Goal: Information Seeking & Learning: Learn about a topic

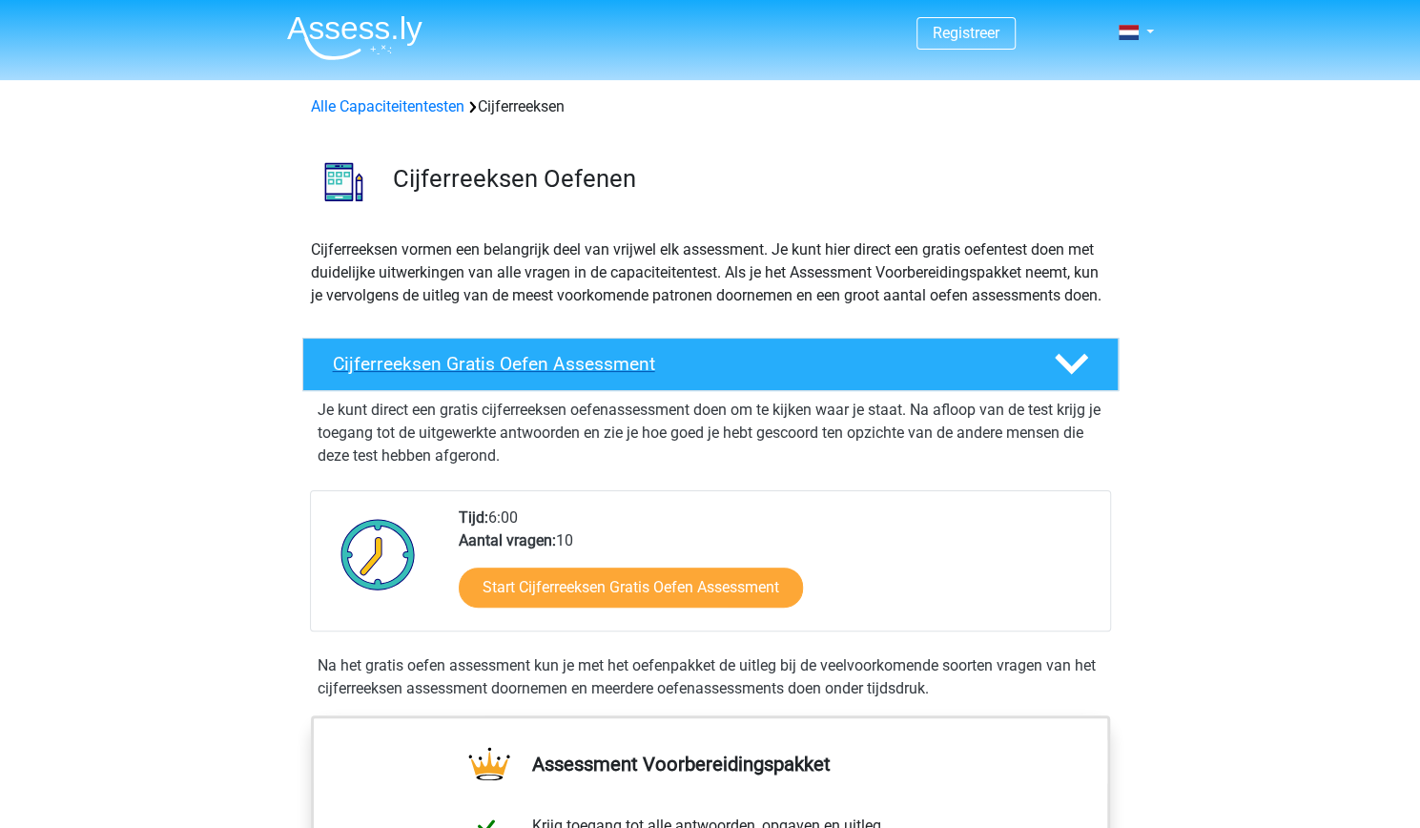
click at [610, 375] on h4 "Cijferreeksen Gratis Oefen Assessment" at bounding box center [678, 364] width 691 height 22
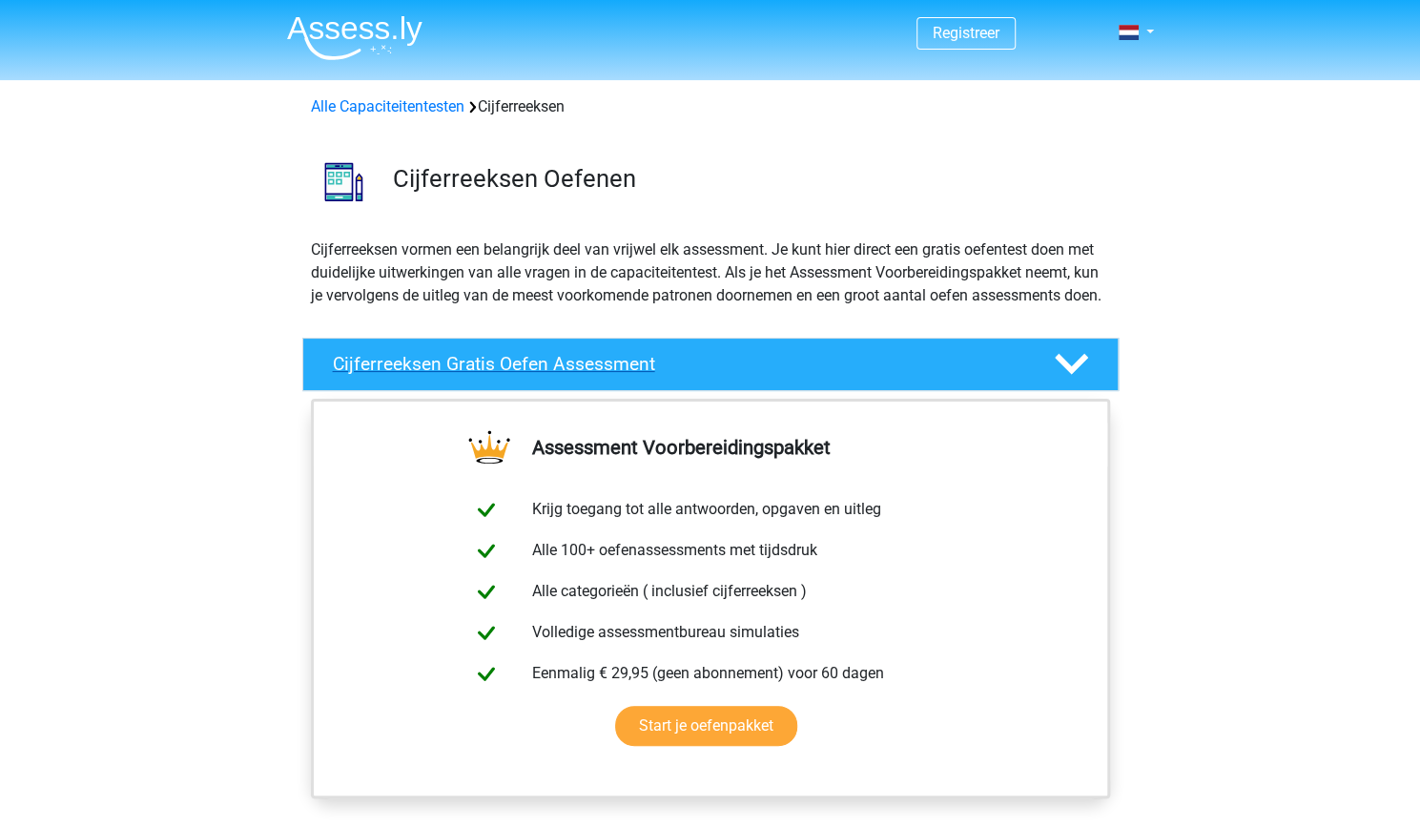
click at [921, 391] on div "Cijferreeksen Gratis Oefen Assessment" at bounding box center [710, 364] width 816 height 53
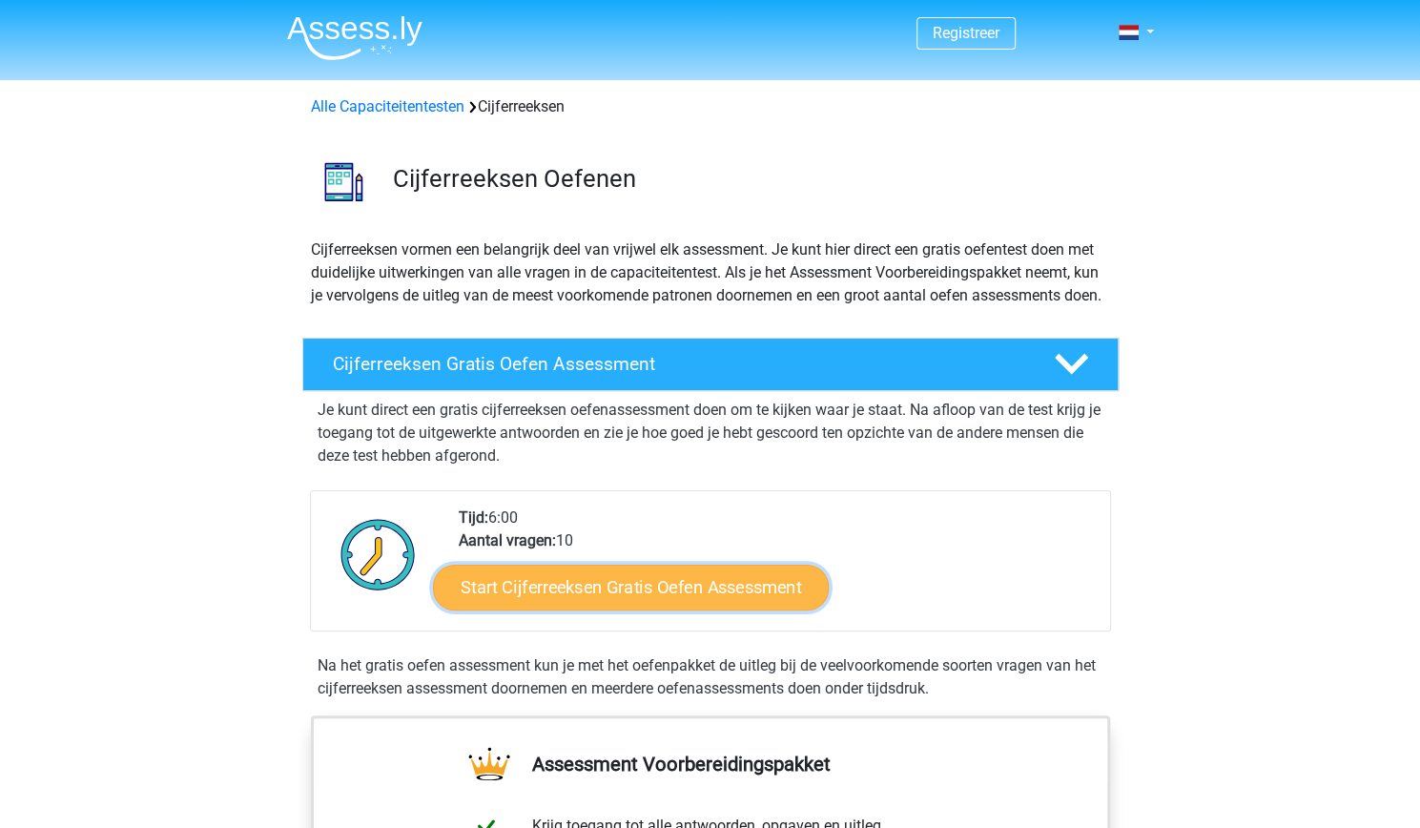
click at [531, 610] on link "Start Cijferreeksen Gratis Oefen Assessment" at bounding box center [631, 587] width 396 height 46
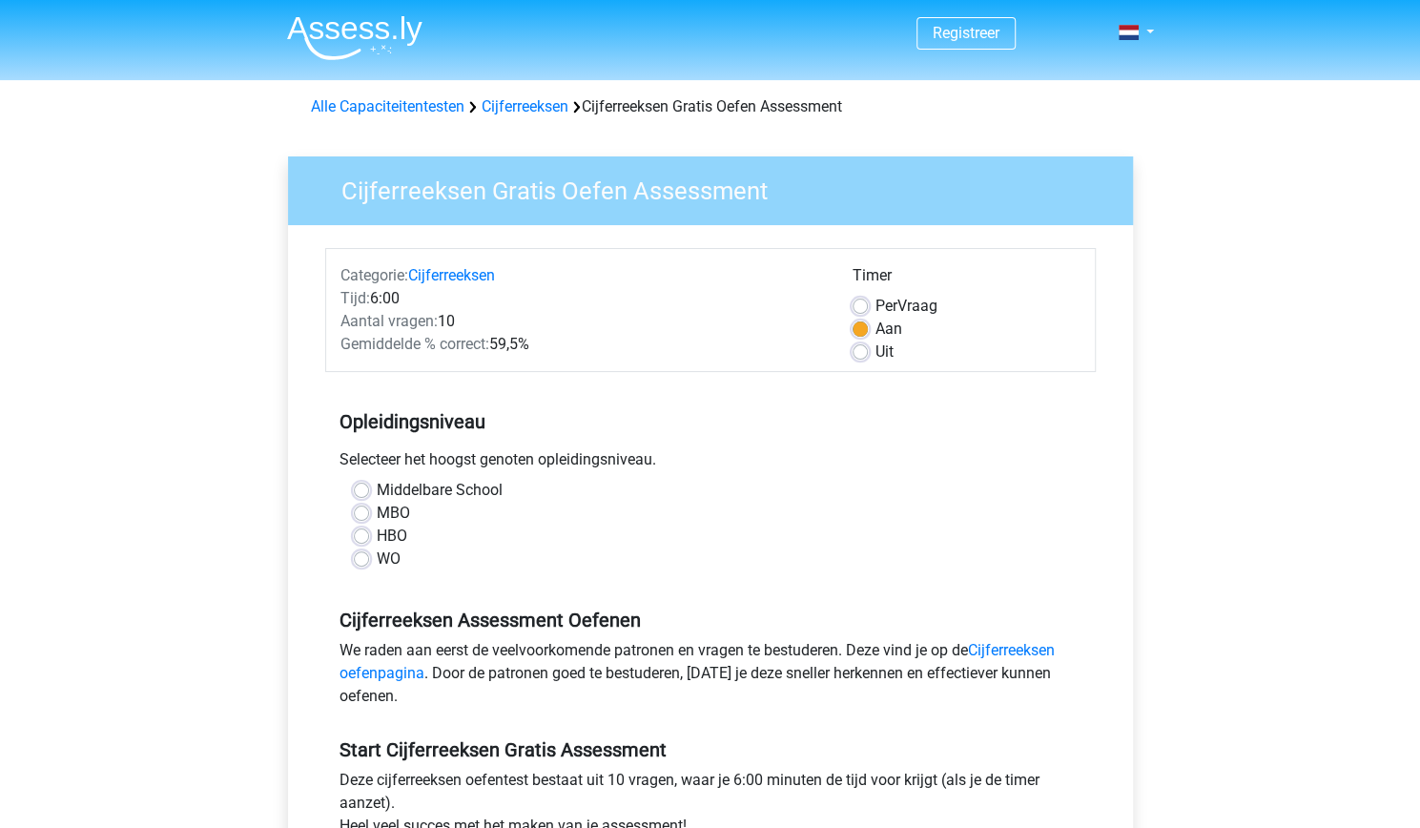
click at [377, 560] on label "WO" at bounding box center [389, 559] width 24 height 23
click at [360, 560] on input "WO" at bounding box center [361, 557] width 15 height 19
radio input "true"
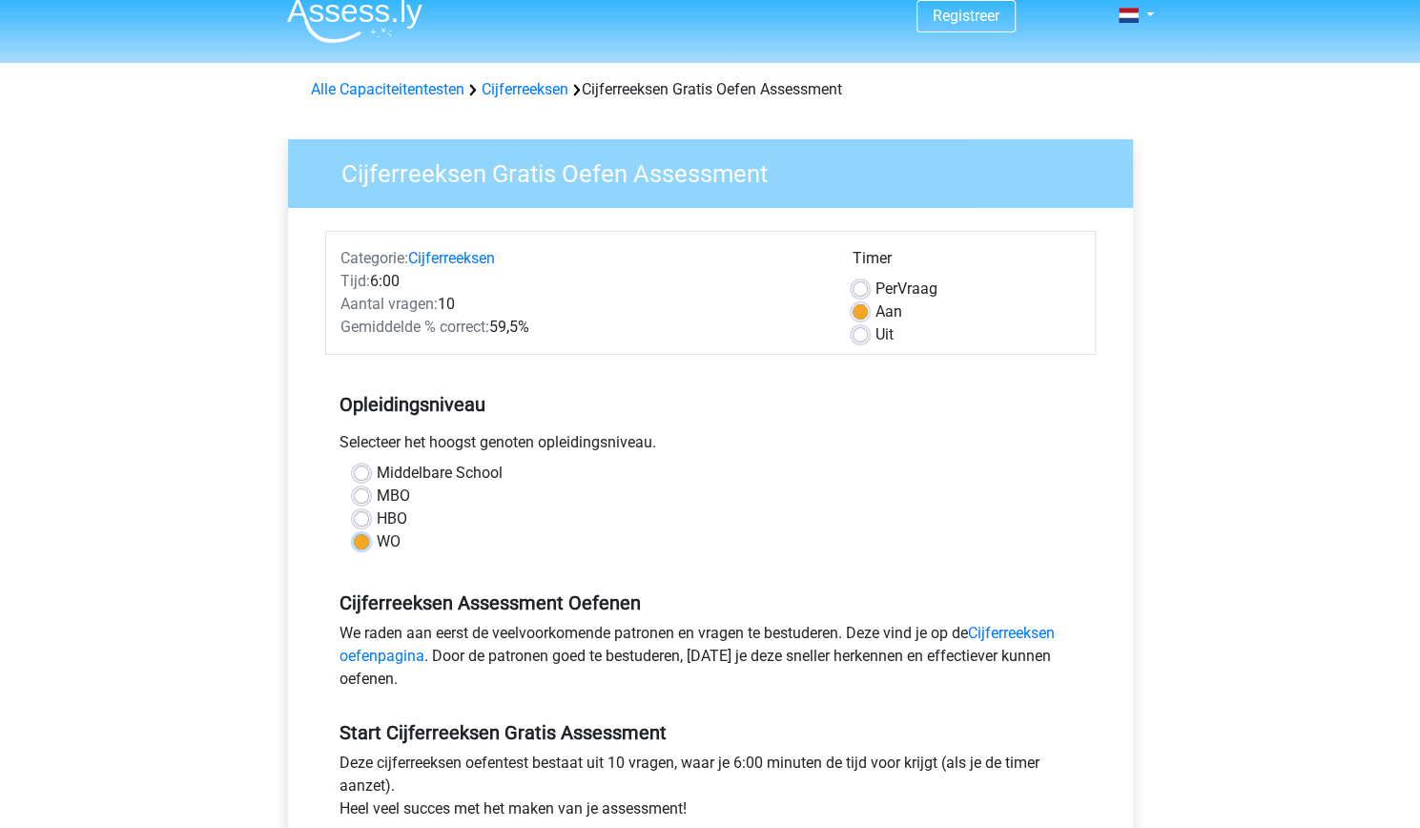
scroll to position [79, 0]
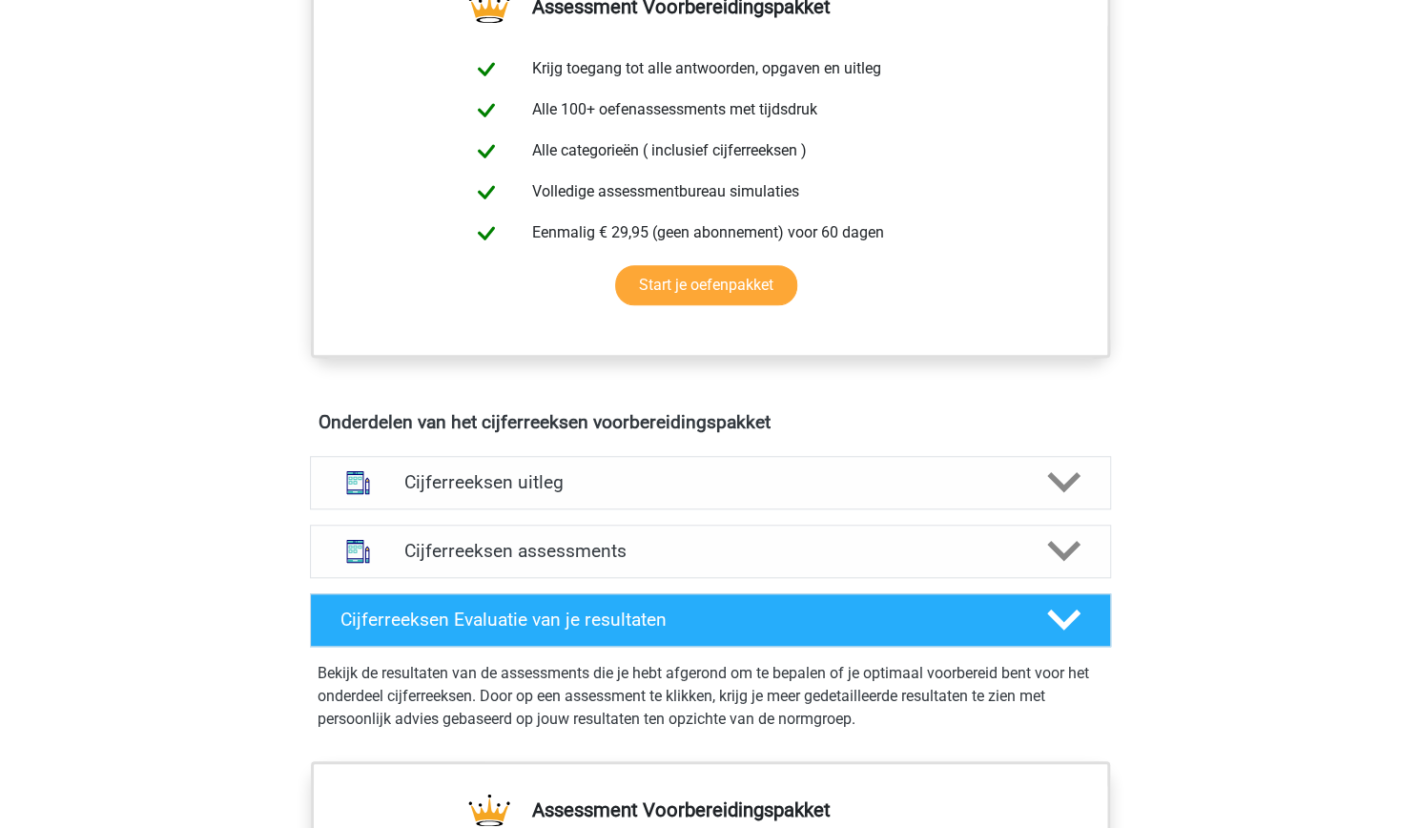
scroll to position [772, 0]
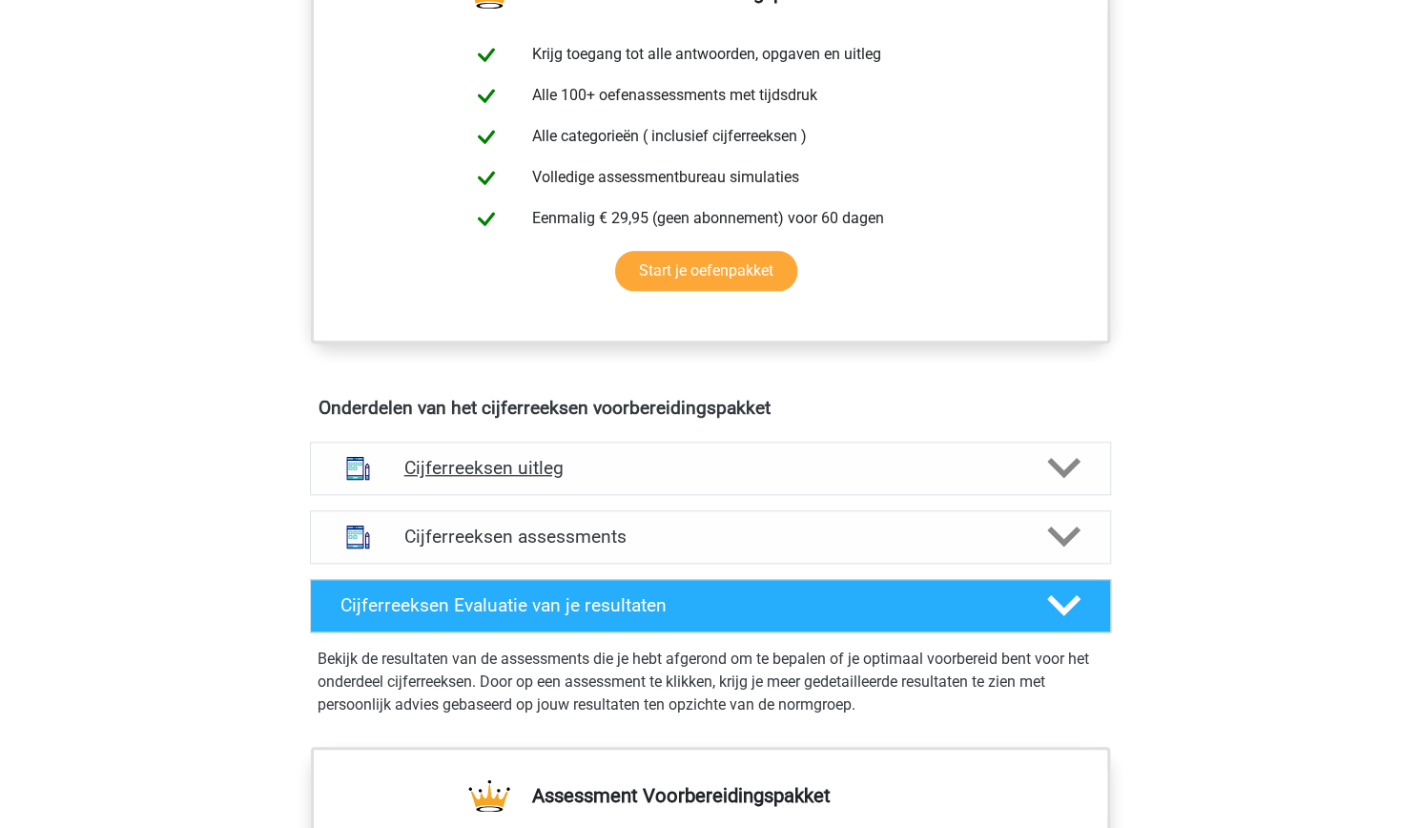
click at [834, 473] on div "Cijferreeksen uitleg" at bounding box center [710, 468] width 801 height 53
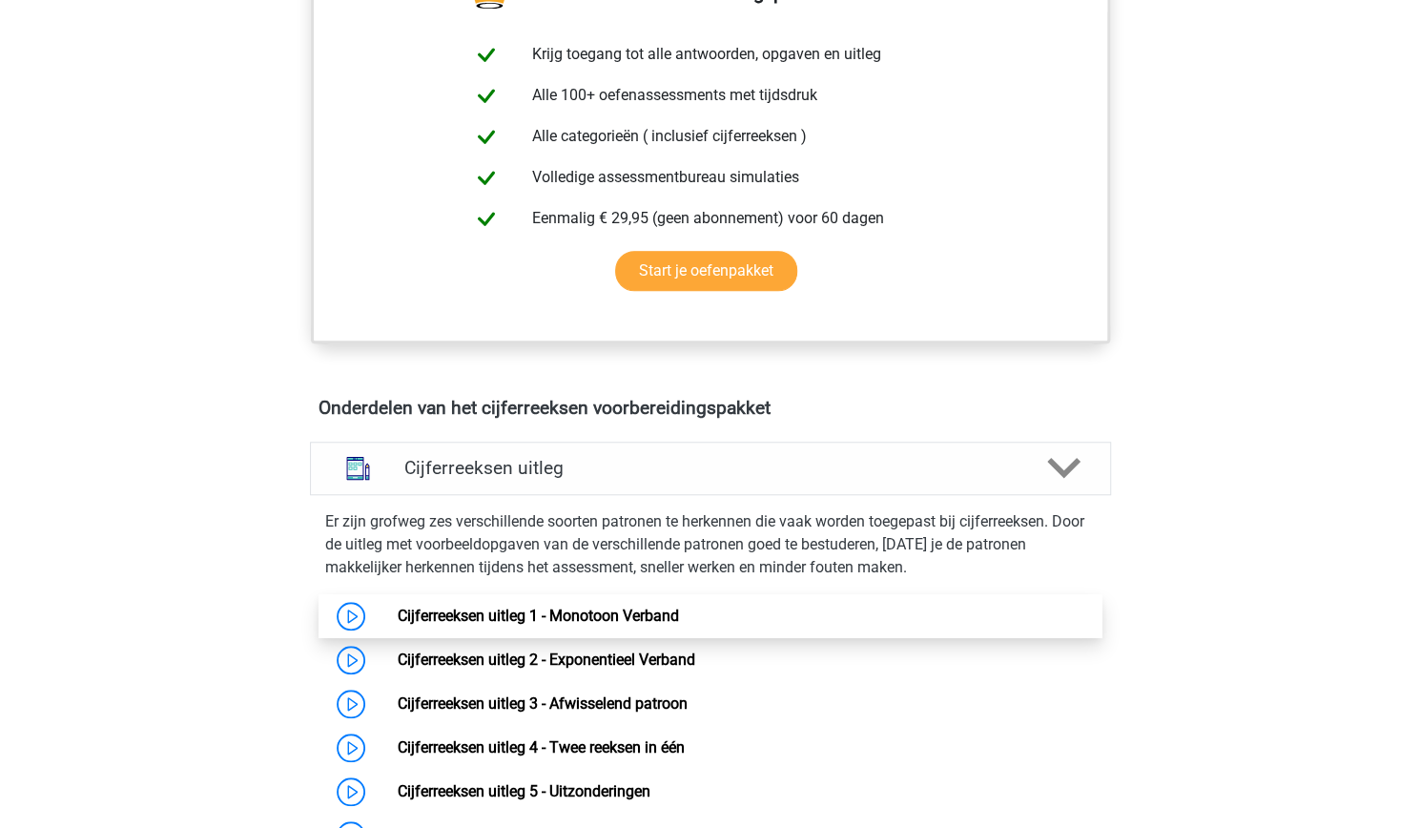
click at [515, 625] on link "Cijferreeksen uitleg 1 - Monotoon Verband" at bounding box center [538, 616] width 281 height 18
click at [398, 625] on link "Cijferreeksen uitleg 1 - Monotoon Verband" at bounding box center [538, 616] width 281 height 18
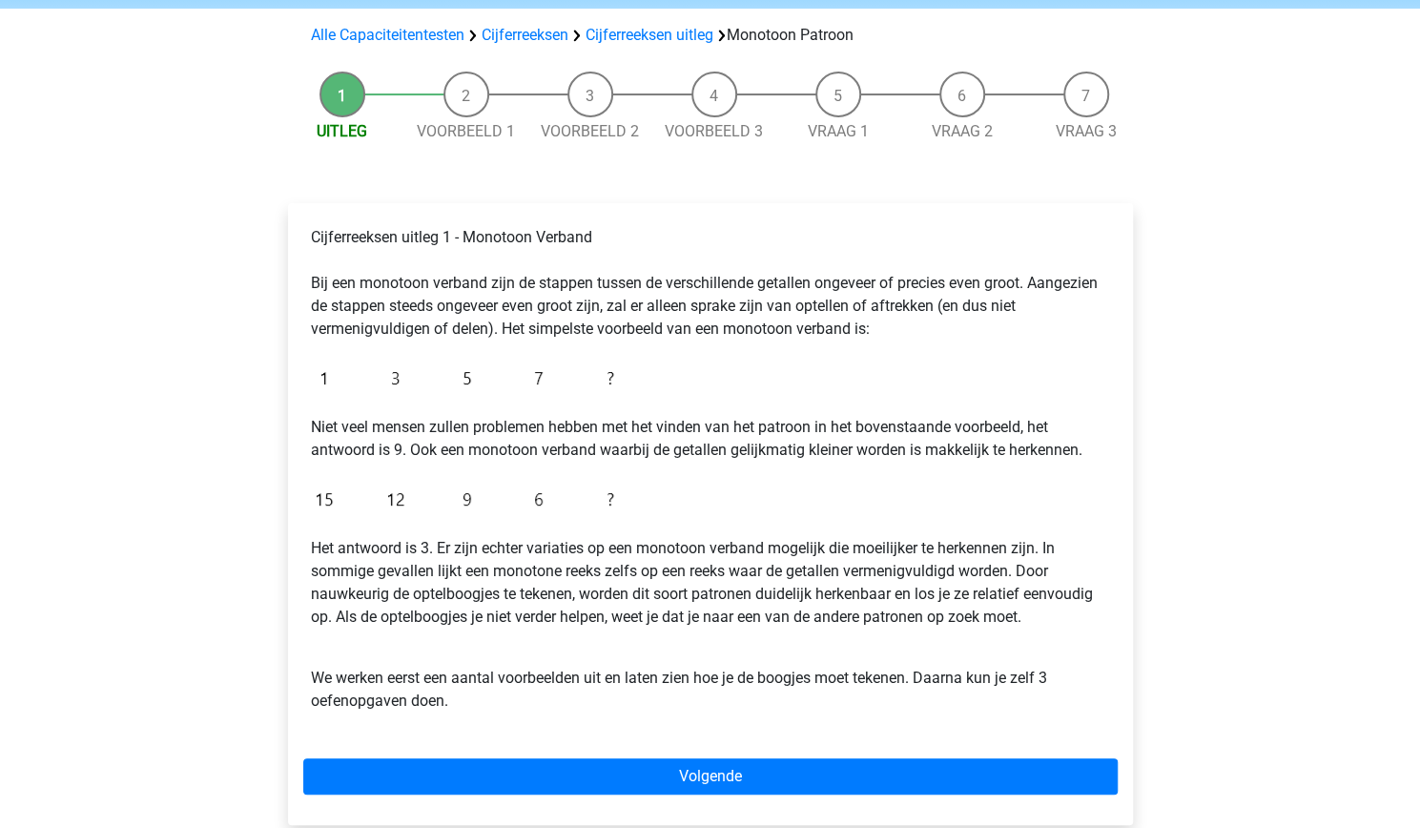
scroll to position [126, 0]
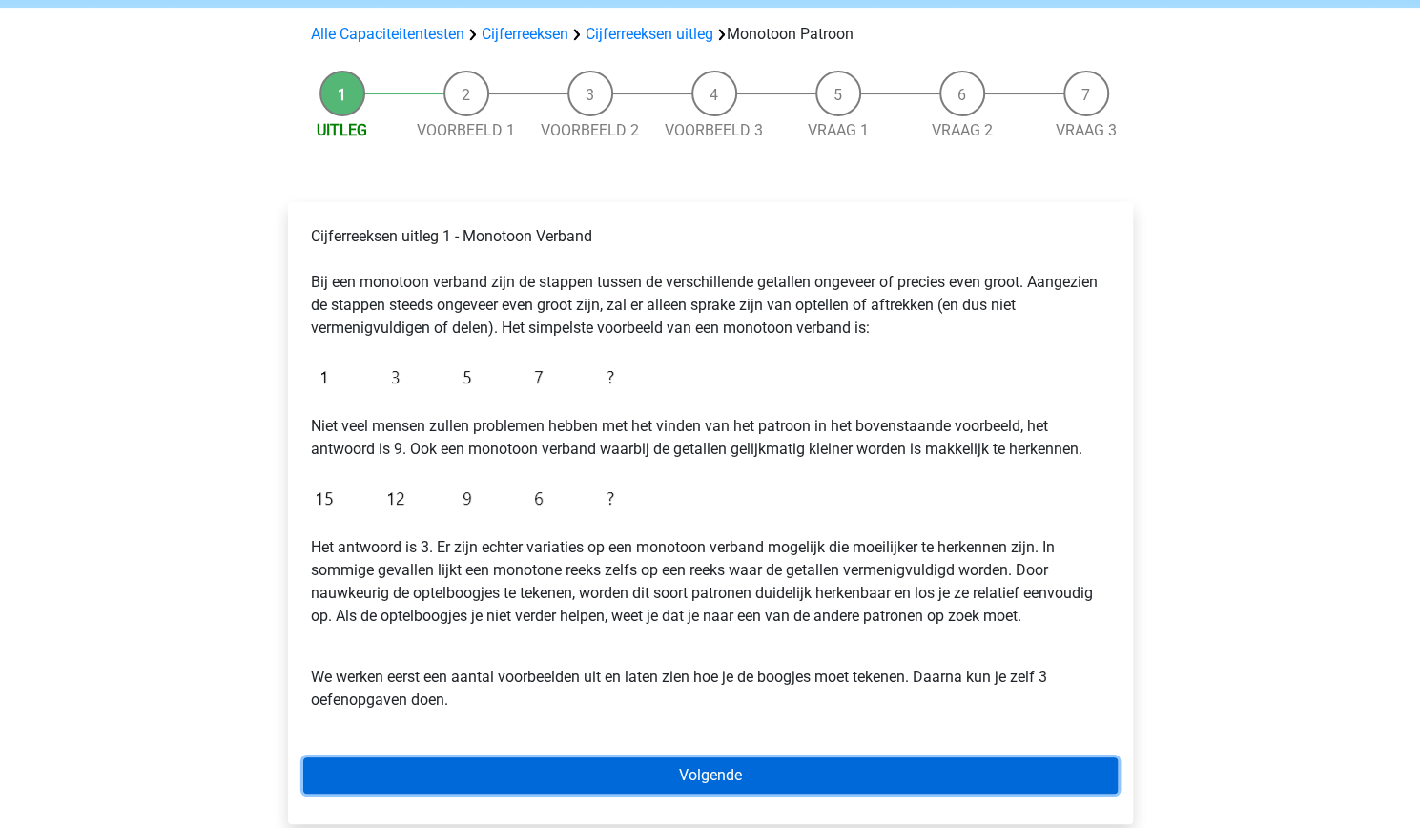
click at [458, 758] on link "Volgende" at bounding box center [710, 775] width 815 height 36
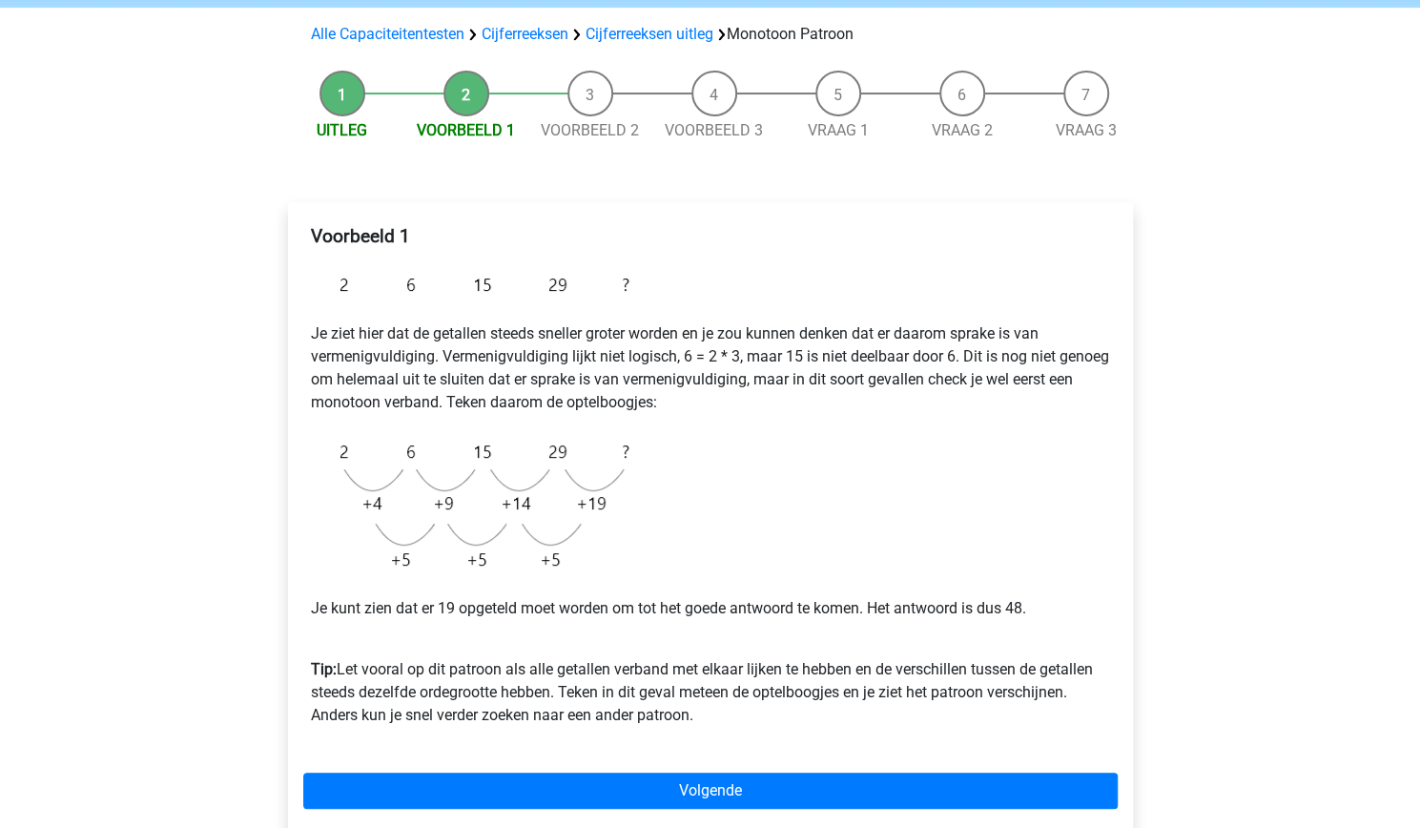
scroll to position [132, 0]
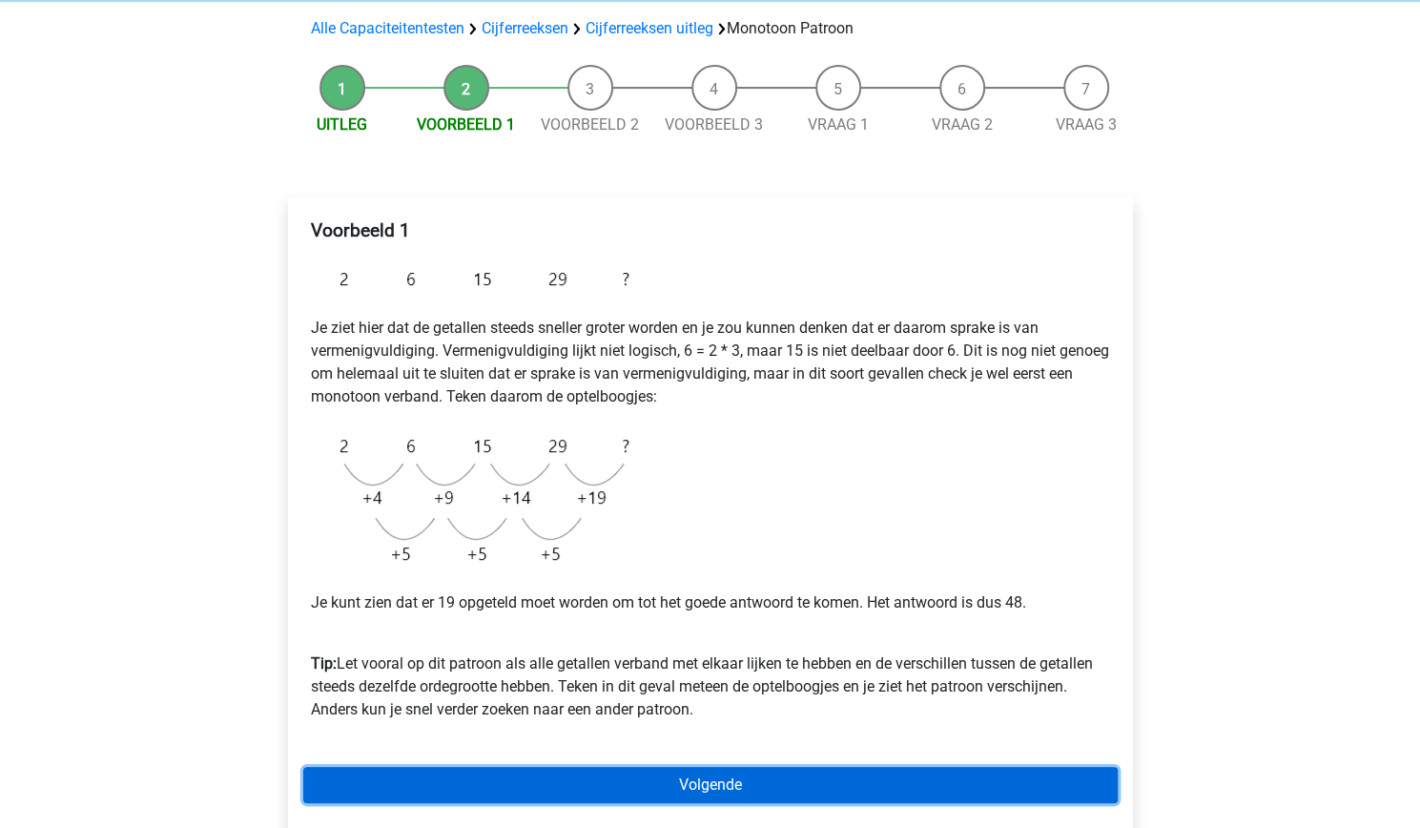
click at [492, 780] on link "Volgende" at bounding box center [710, 785] width 815 height 36
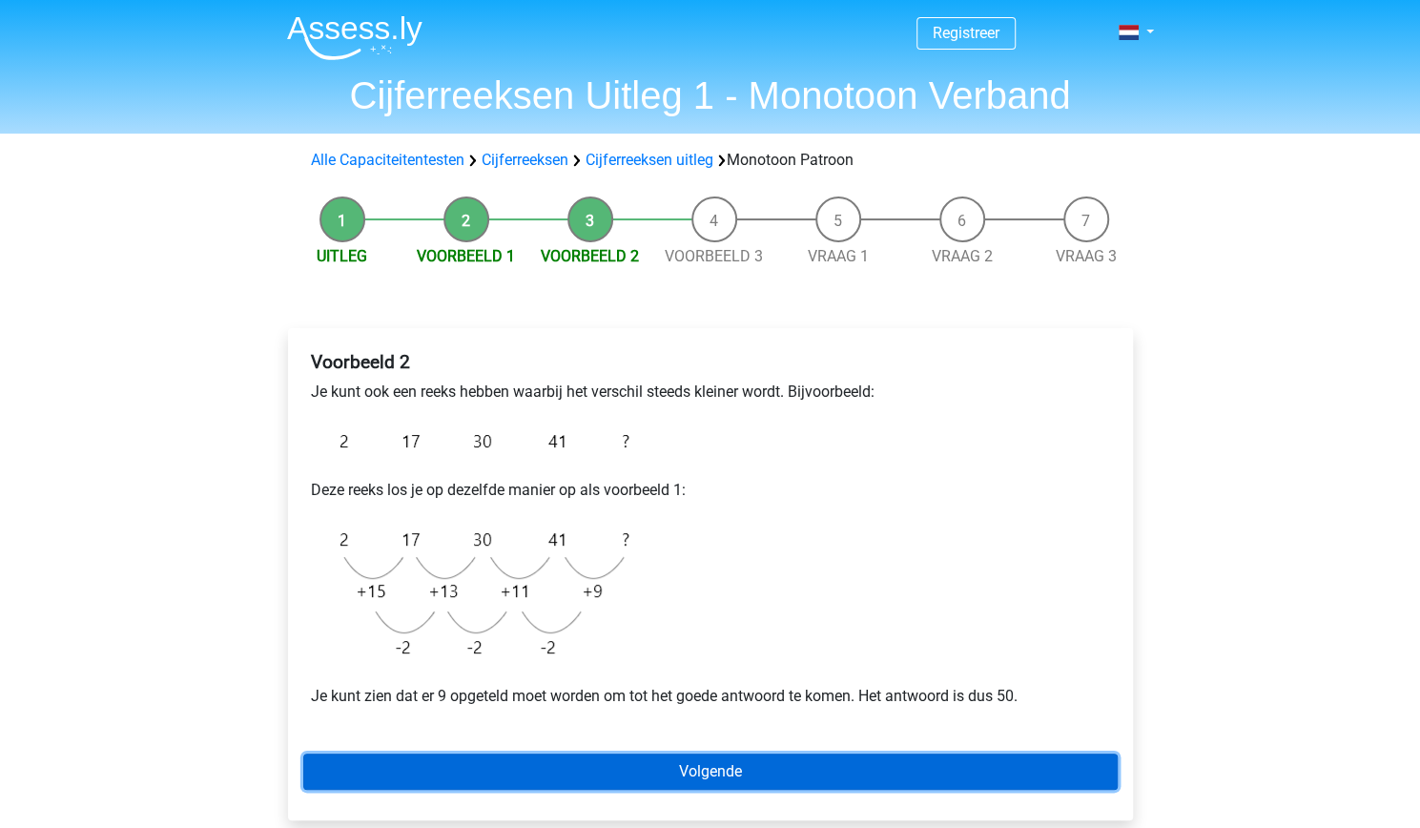
click at [528, 770] on link "Volgende" at bounding box center [710, 772] width 815 height 36
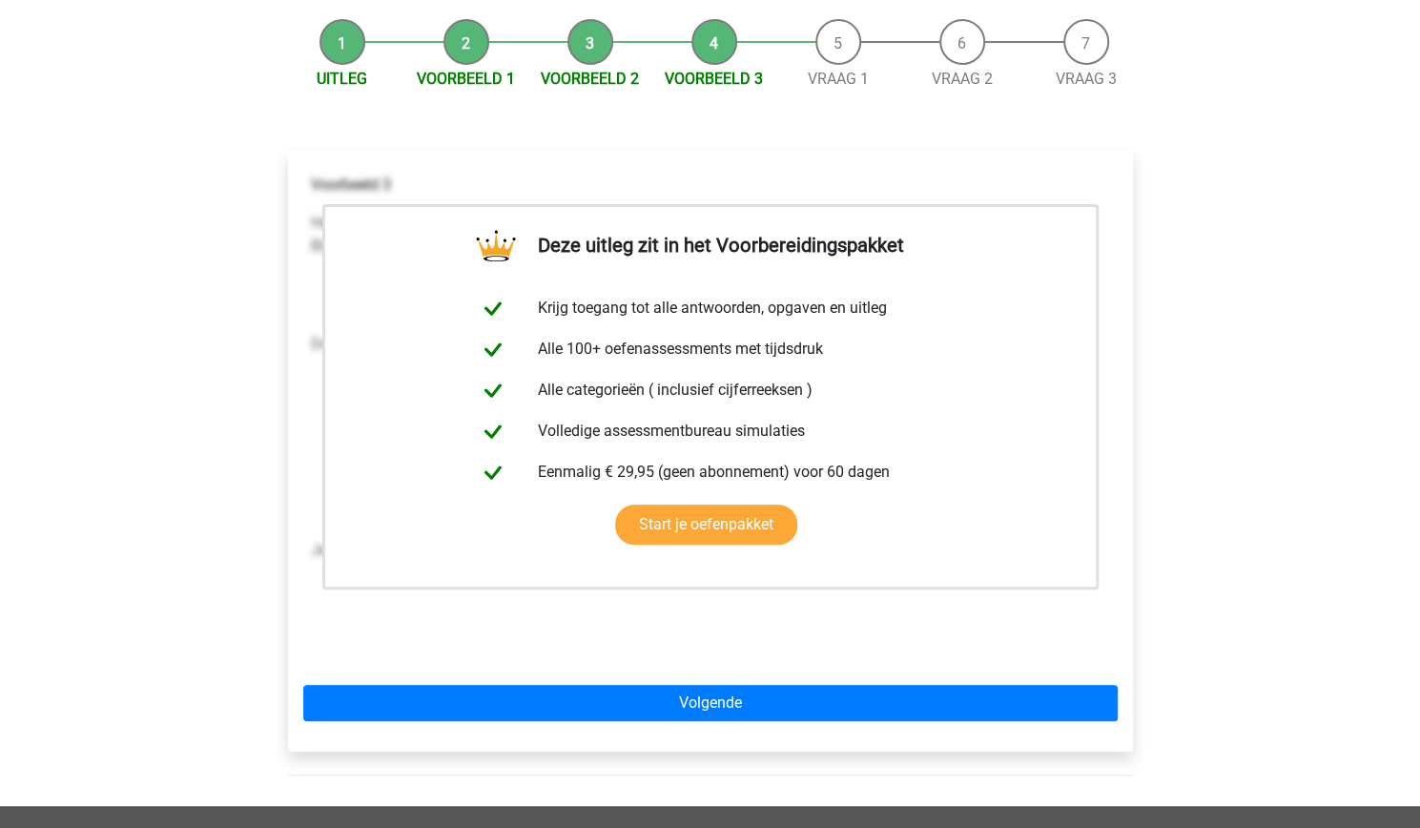
scroll to position [183, 0]
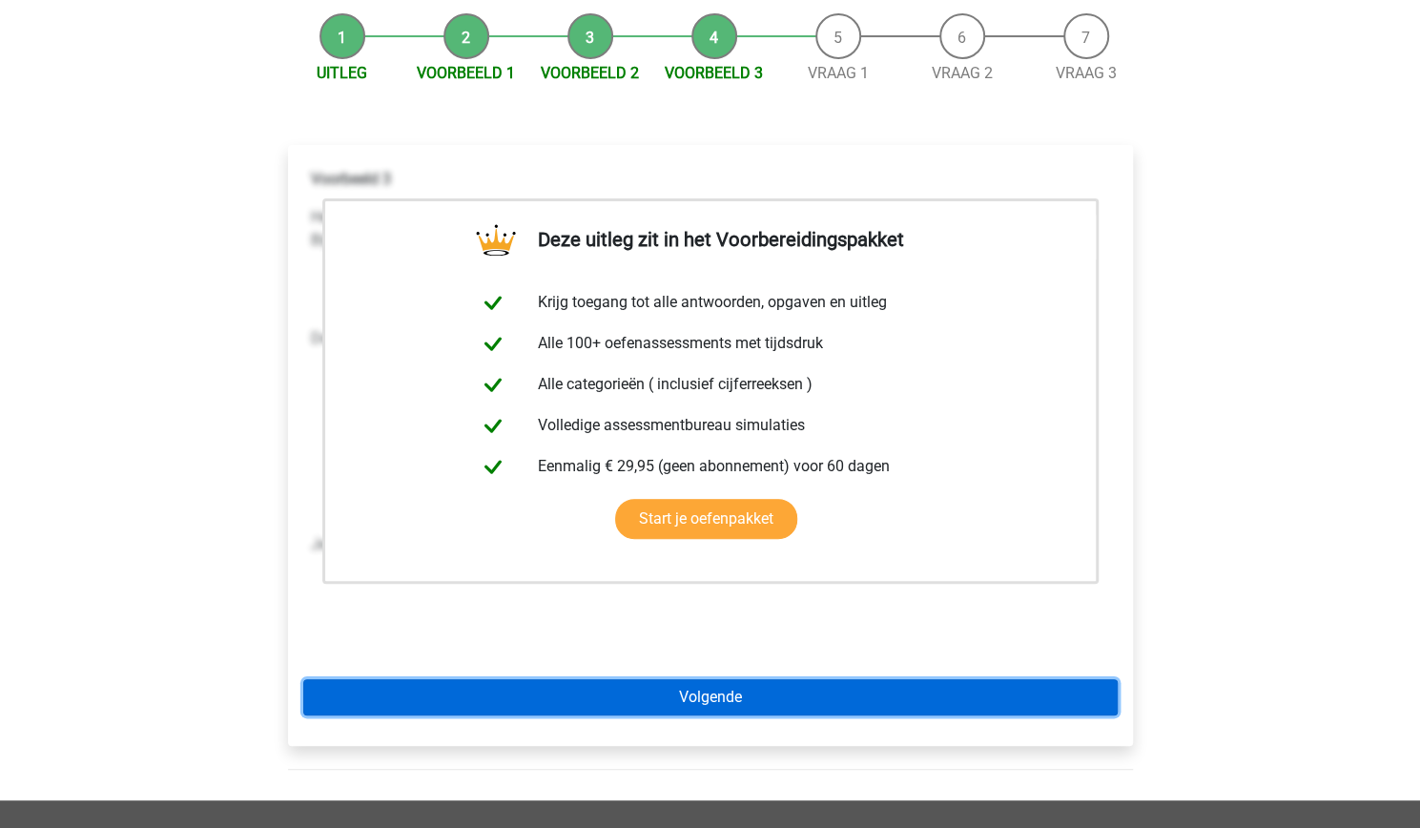
click at [648, 692] on link "Volgende" at bounding box center [710, 697] width 815 height 36
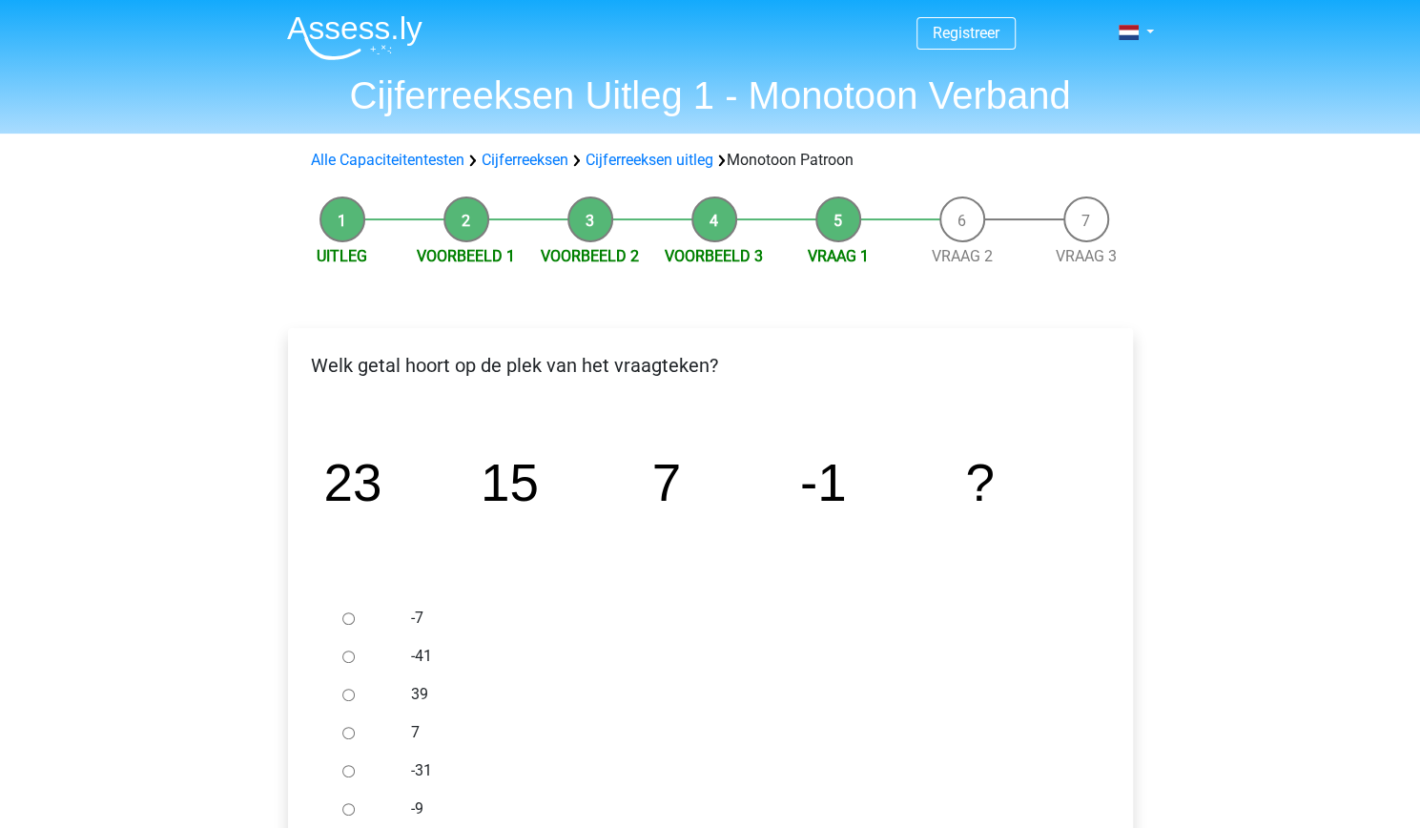
click at [342, 804] on input "-9" at bounding box center [348, 809] width 12 height 12
radio input "true"
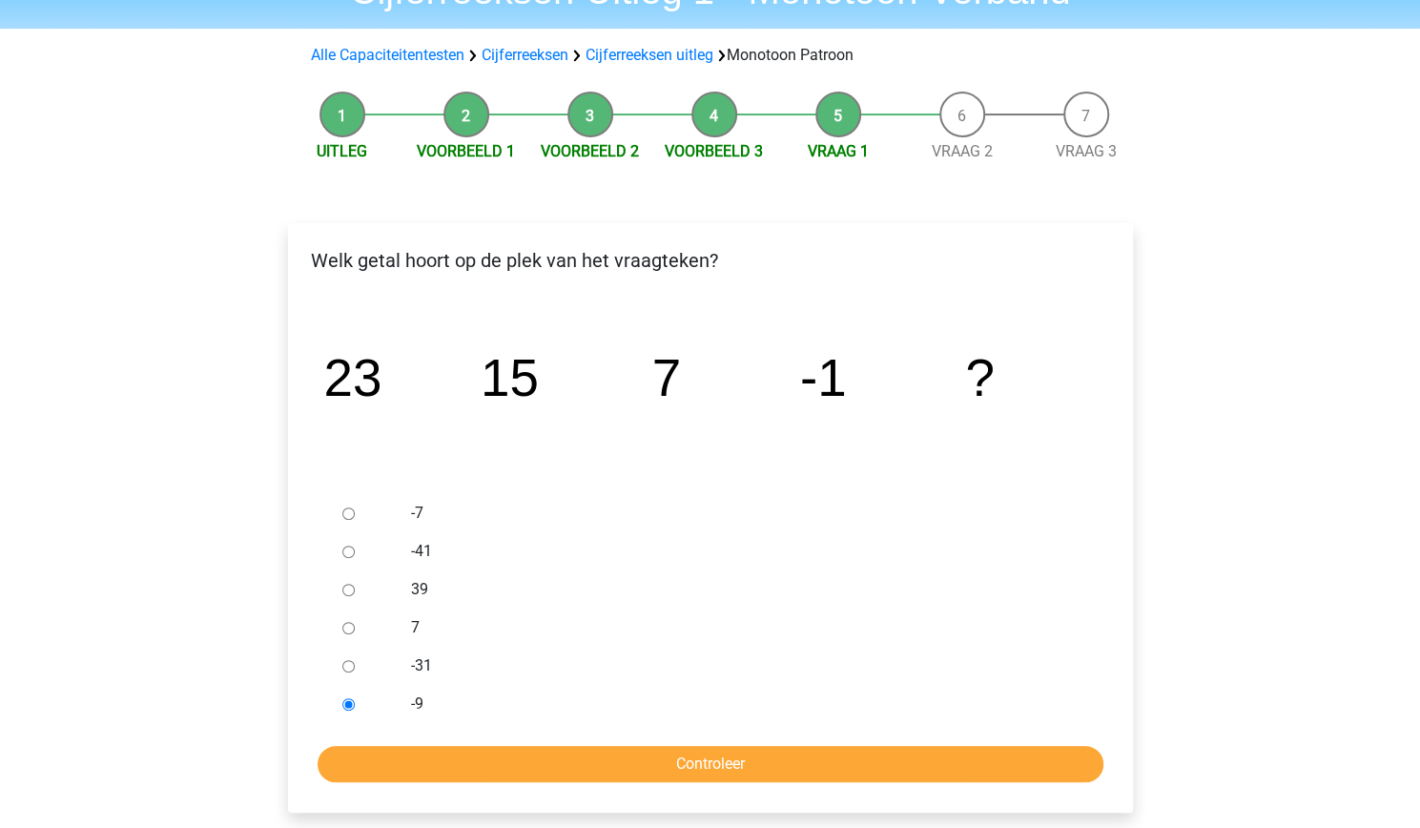
scroll to position [127, 0]
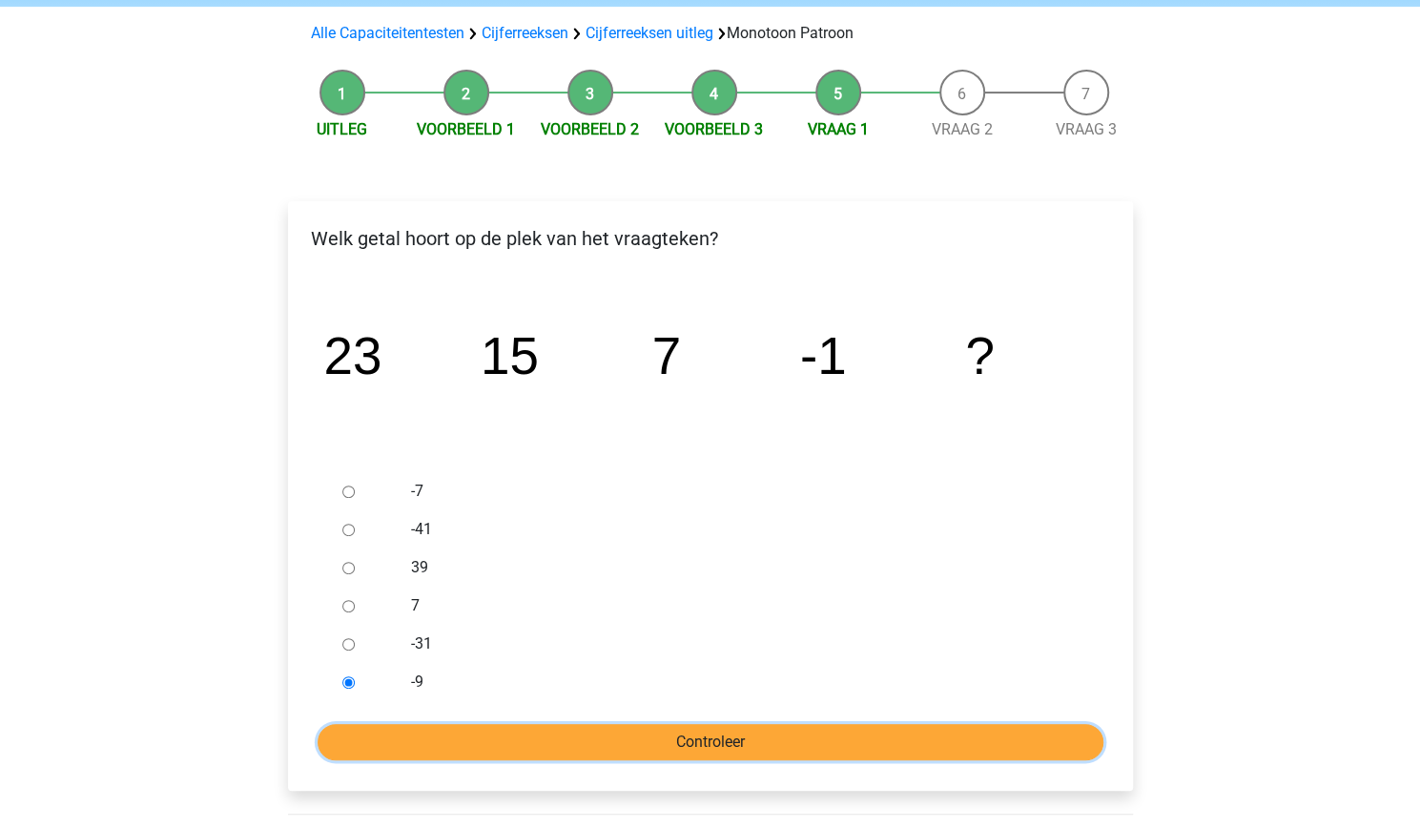
click at [683, 734] on input "Controleer" at bounding box center [711, 742] width 786 height 36
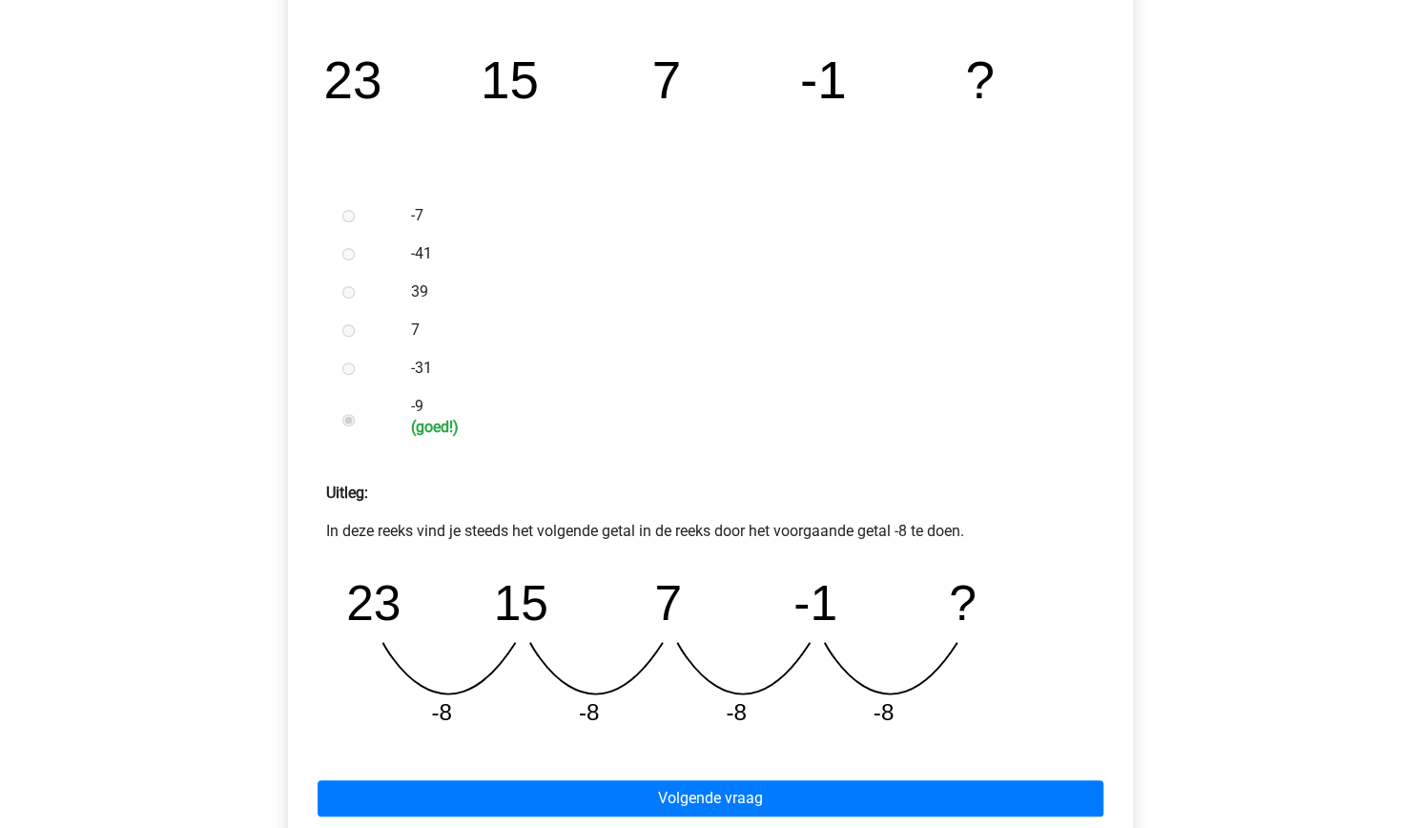
scroll to position [417, 0]
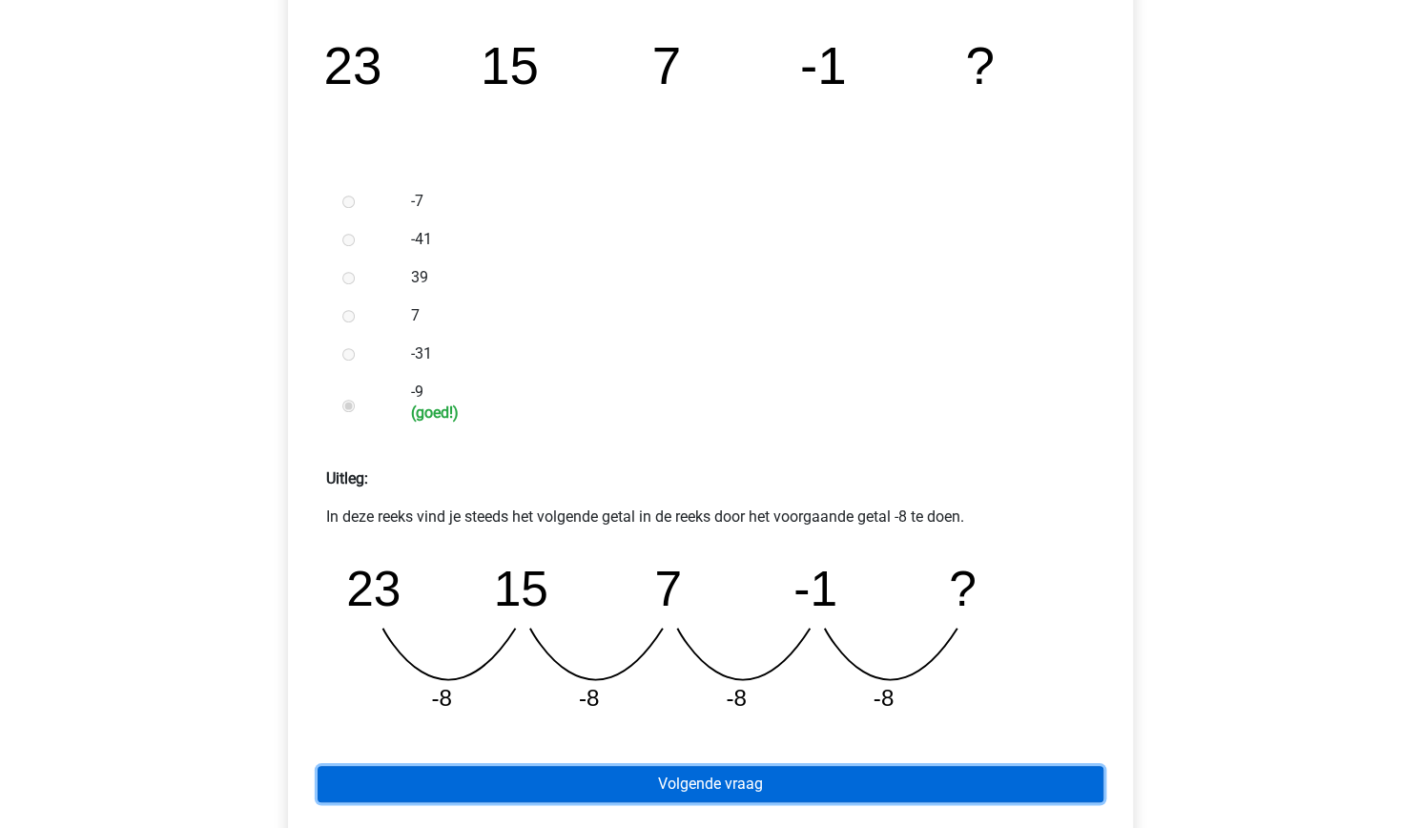
click at [669, 789] on link "Volgende vraag" at bounding box center [711, 784] width 786 height 36
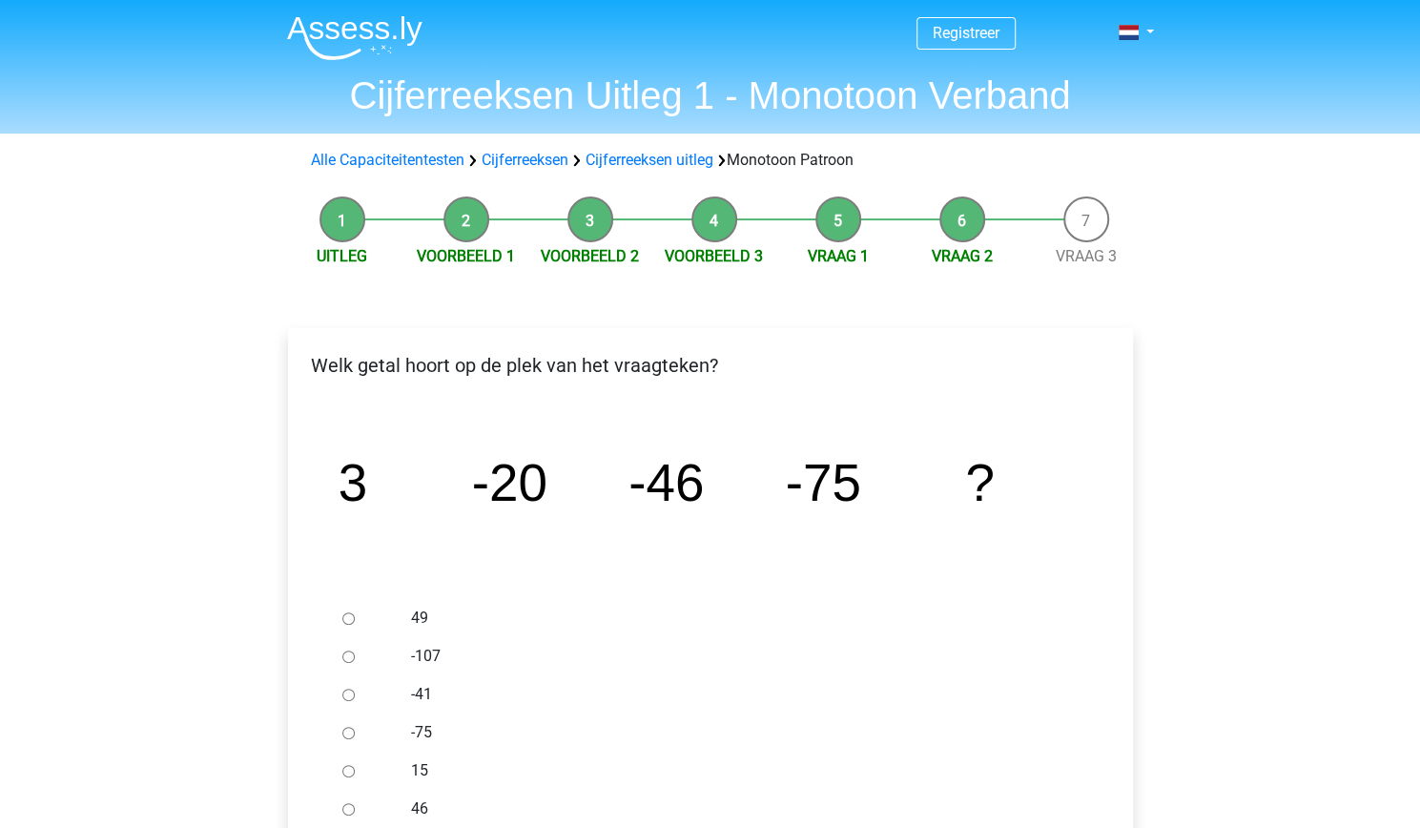
click at [346, 659] on input "-107" at bounding box center [348, 657] width 12 height 12
radio input "true"
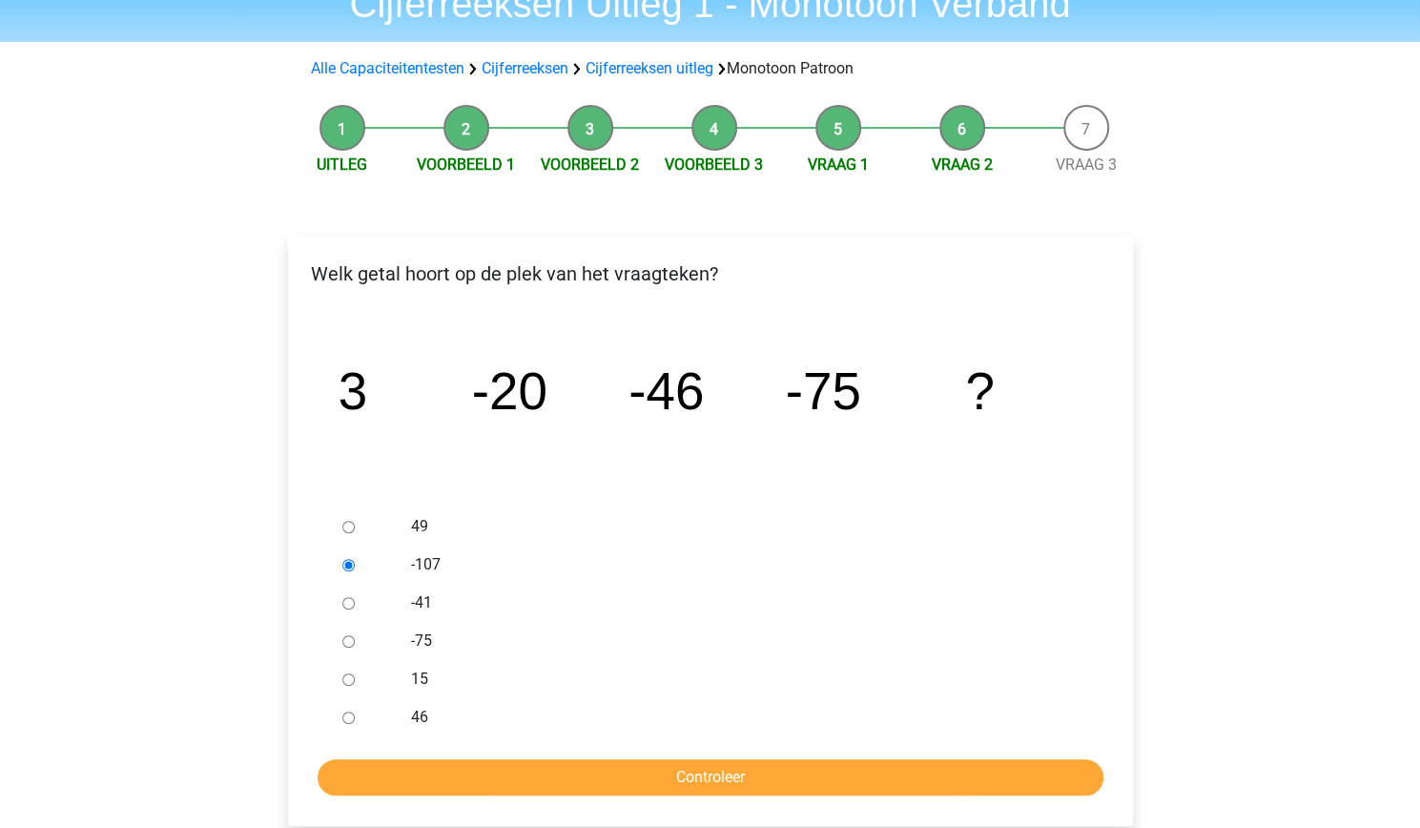
scroll to position [145, 0]
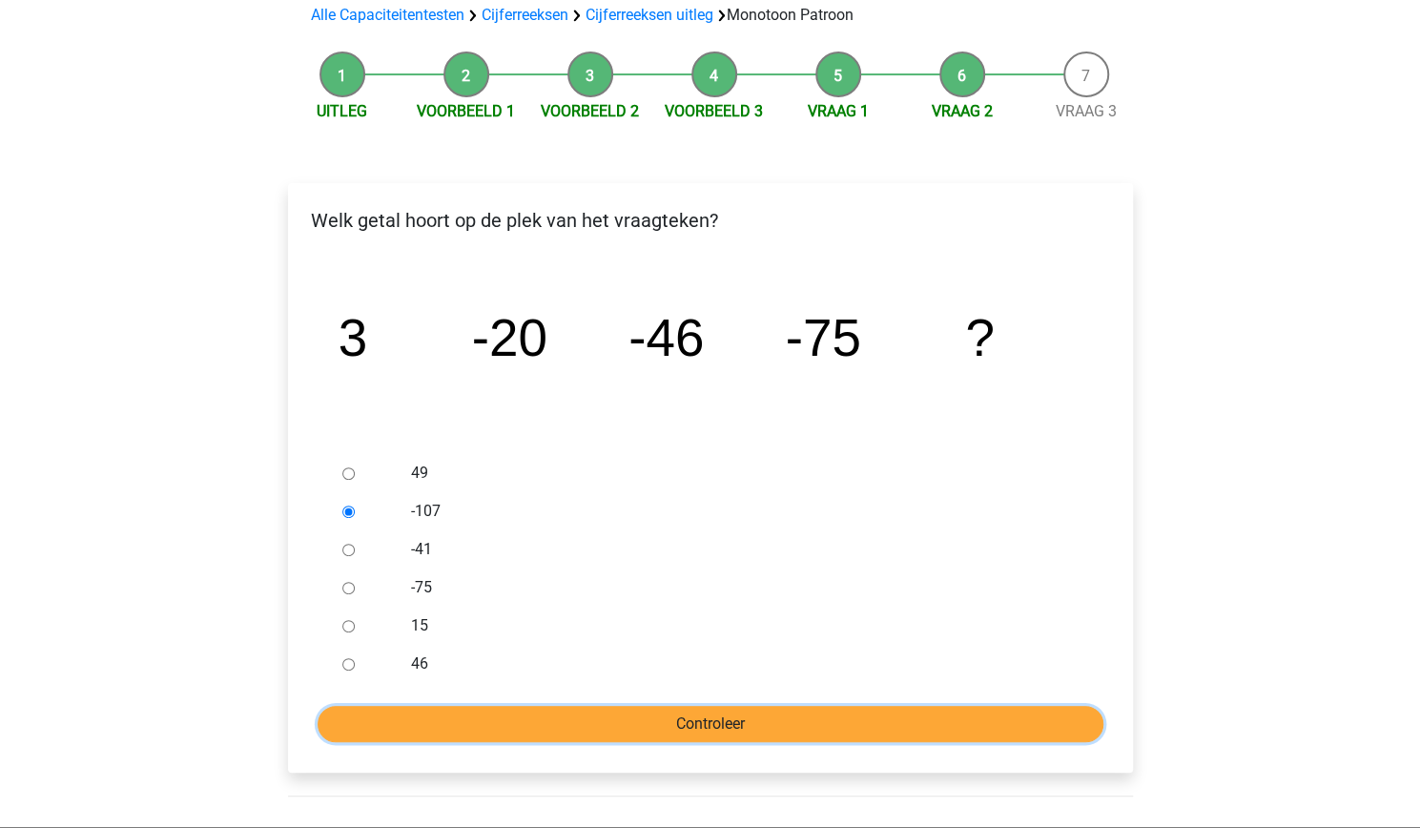
click at [816, 724] on input "Controleer" at bounding box center [711, 724] width 786 height 36
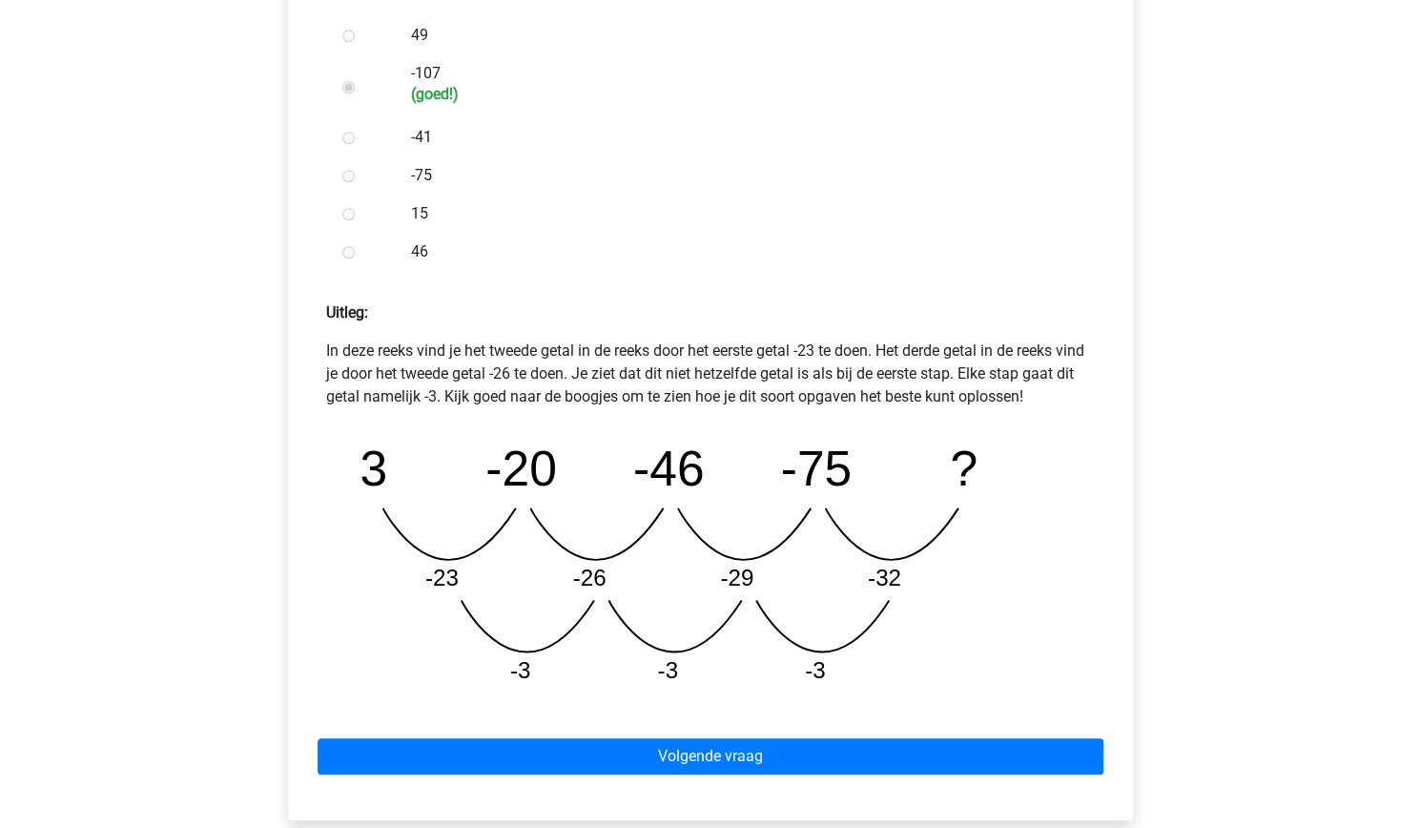
scroll to position [580, 0]
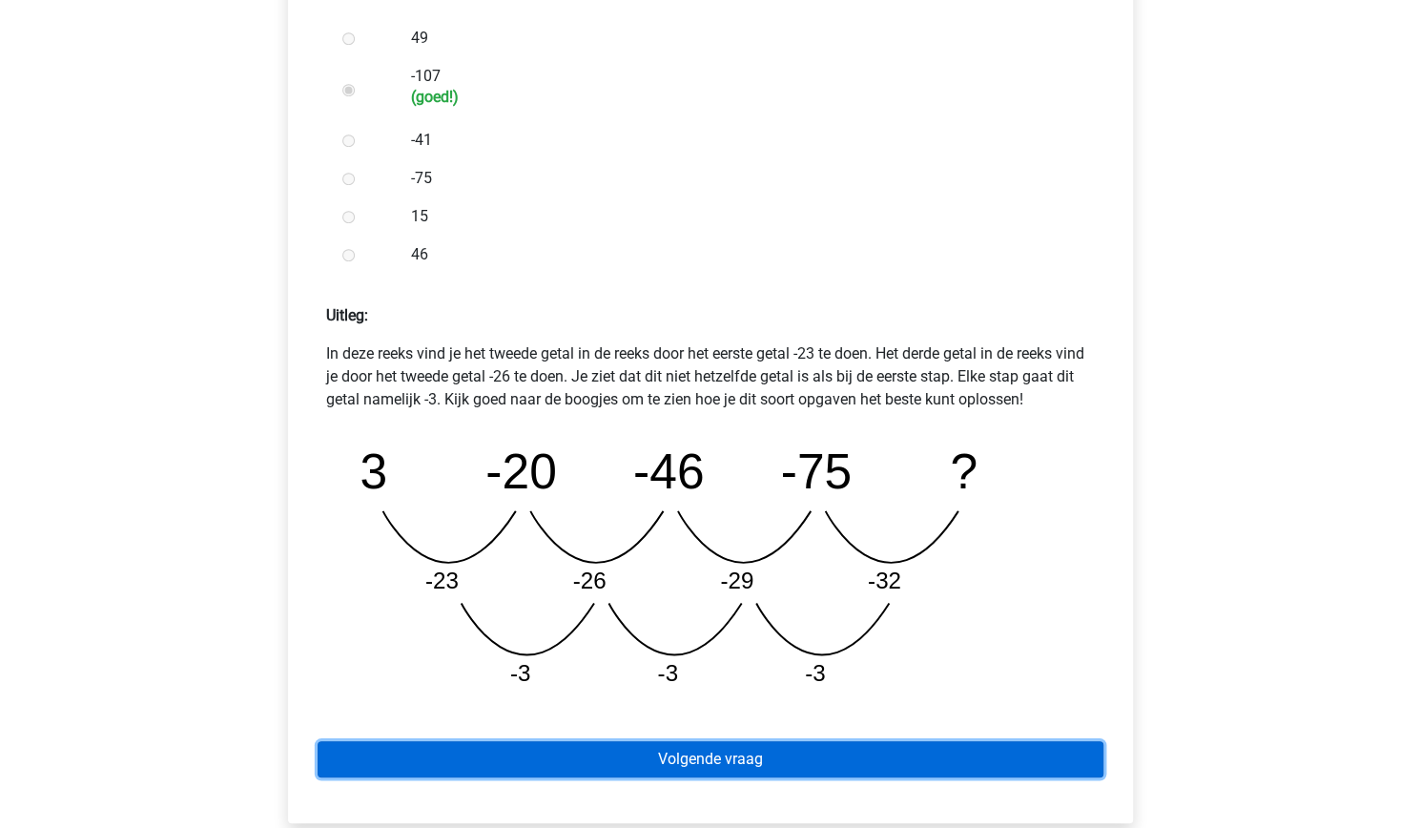
click at [826, 769] on link "Volgende vraag" at bounding box center [711, 759] width 786 height 36
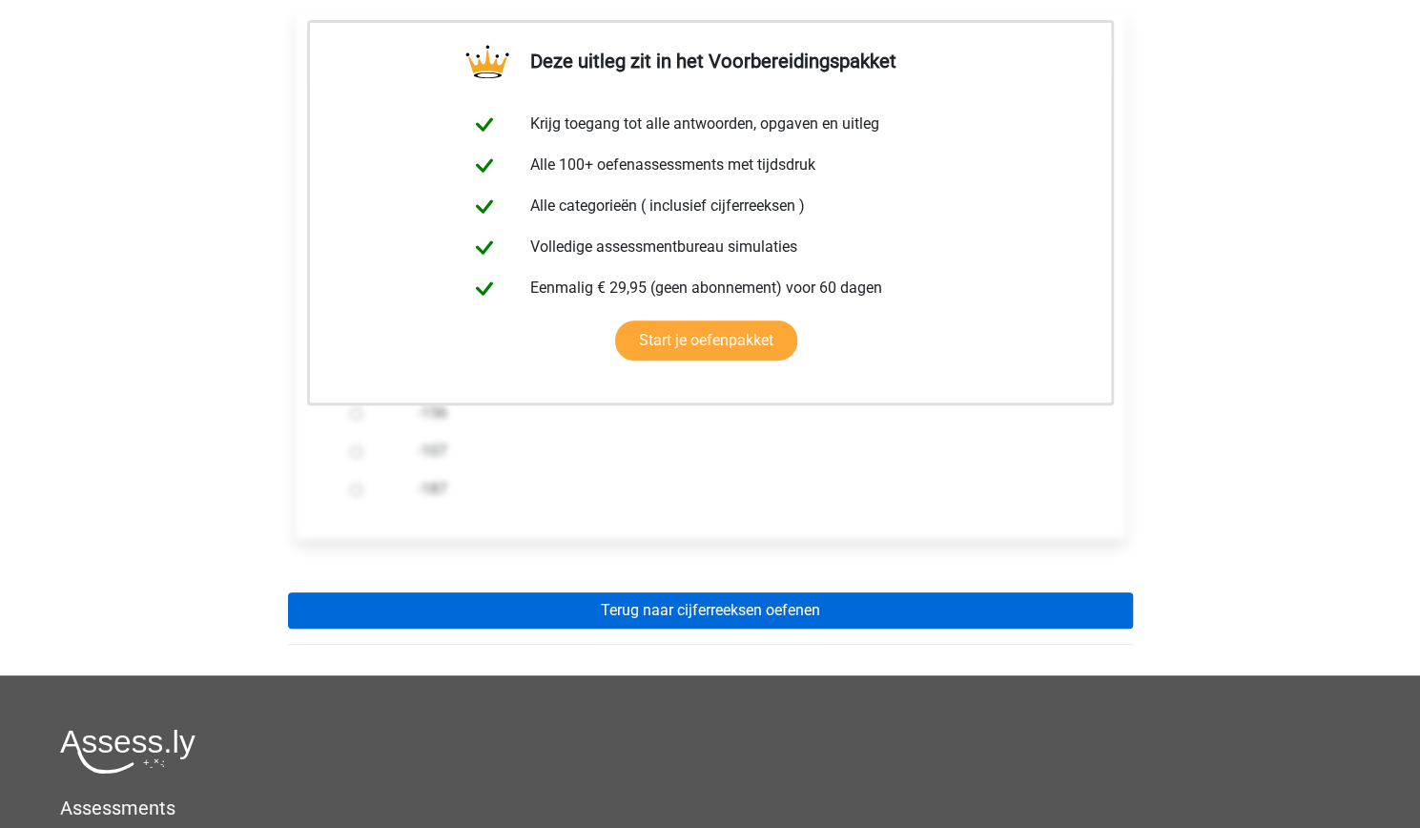
scroll to position [313, 0]
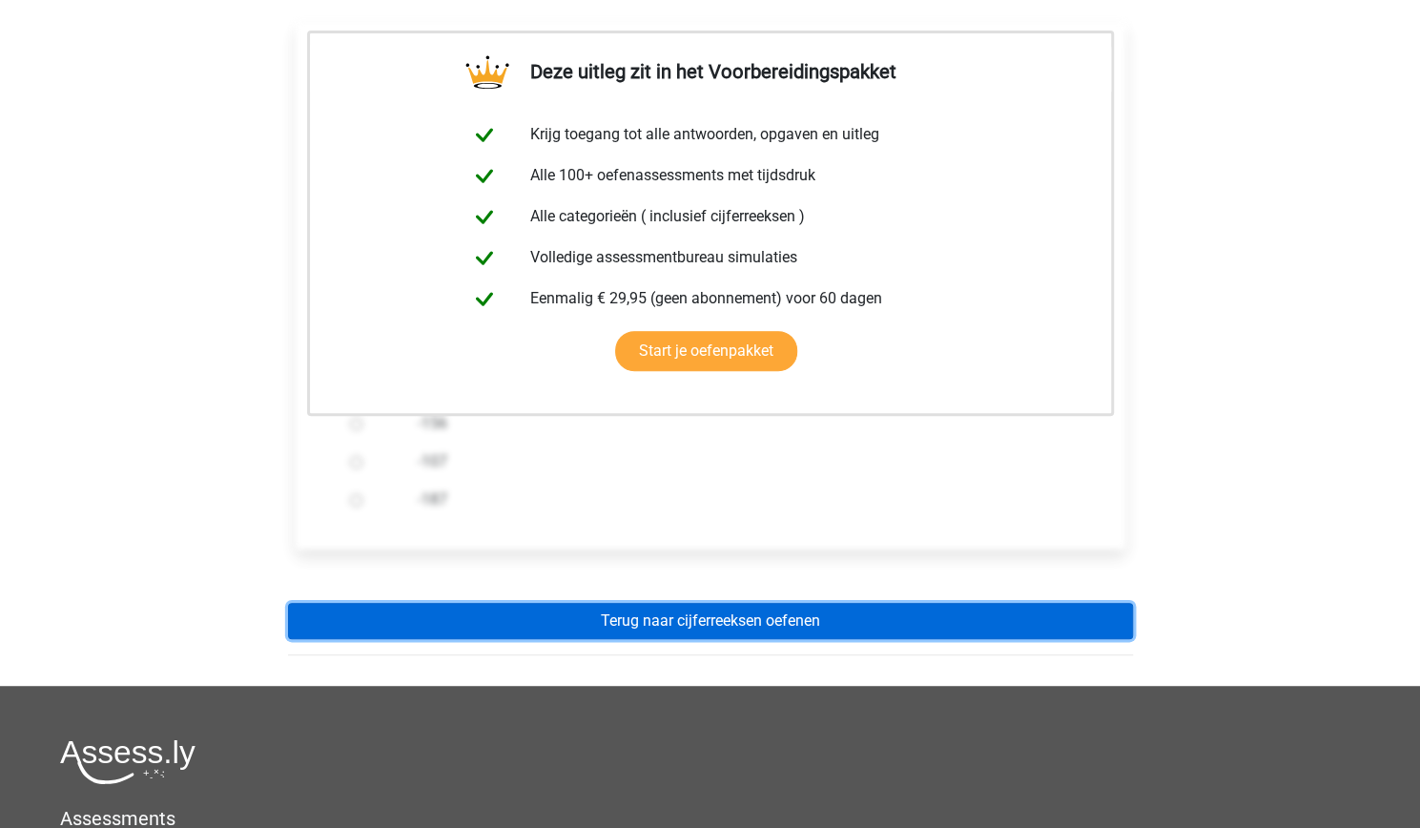
click at [620, 627] on link "Terug naar cijferreeksen oefenen" at bounding box center [710, 621] width 845 height 36
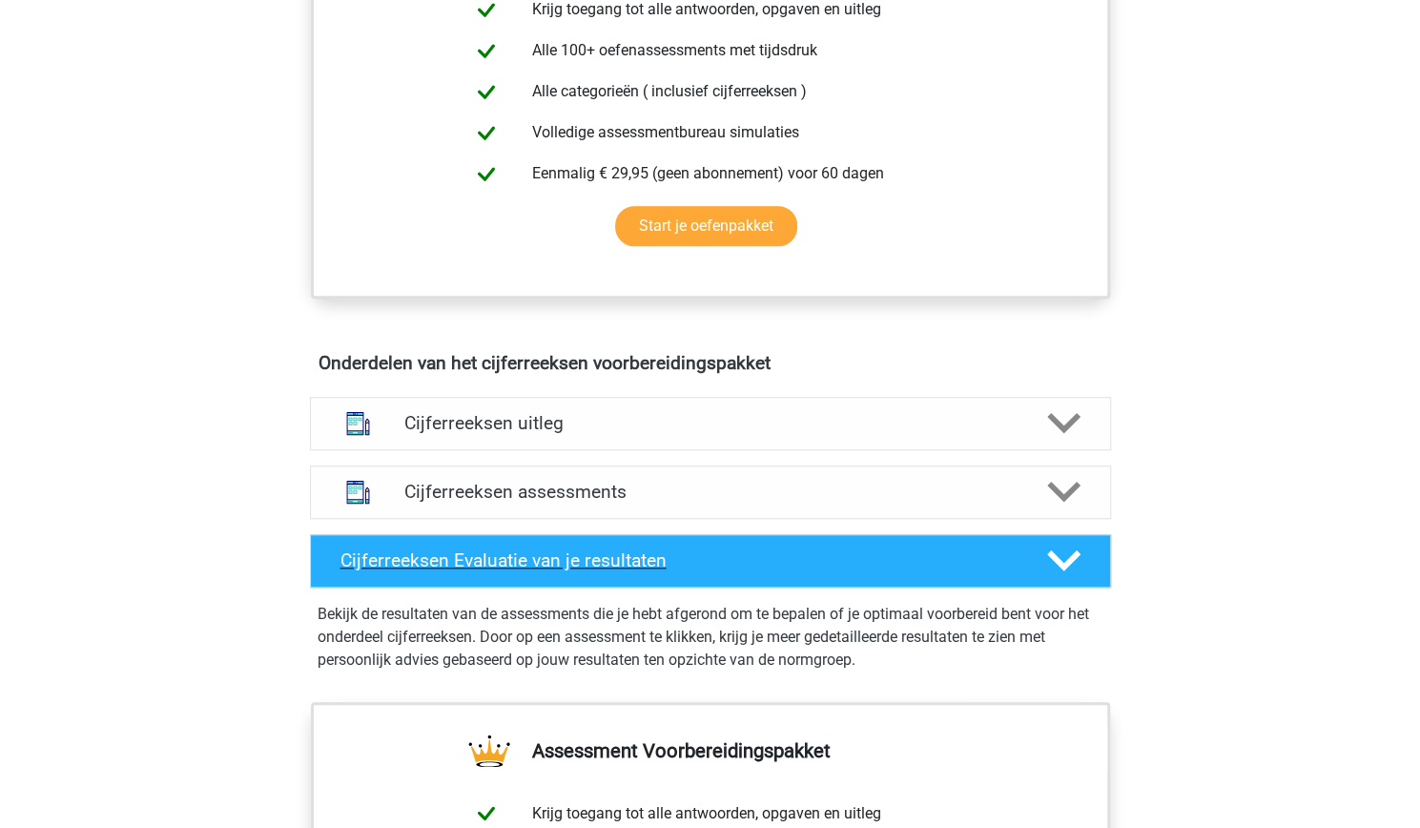
scroll to position [818, 0]
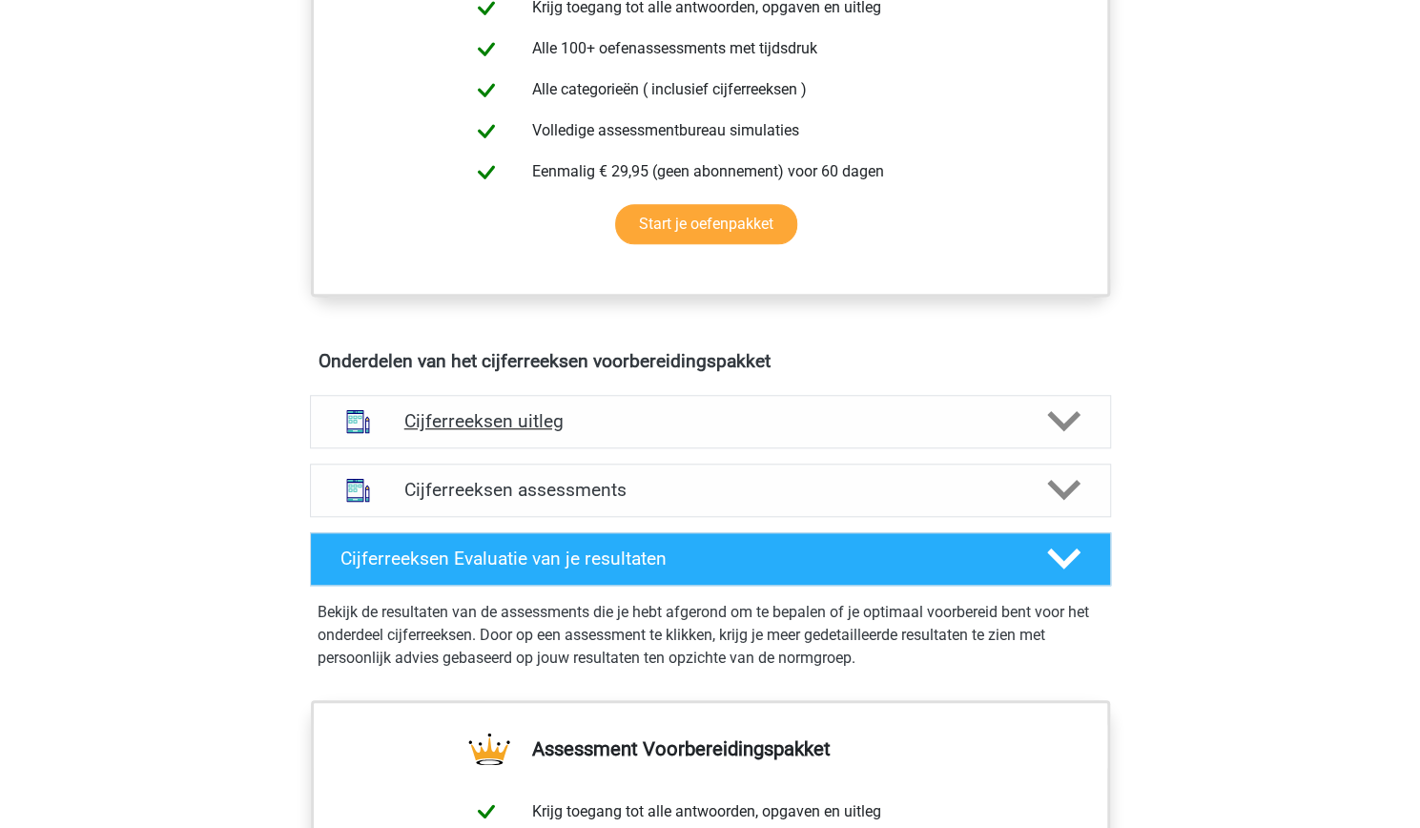
click at [466, 448] on div "Cijferreeksen uitleg" at bounding box center [710, 421] width 801 height 53
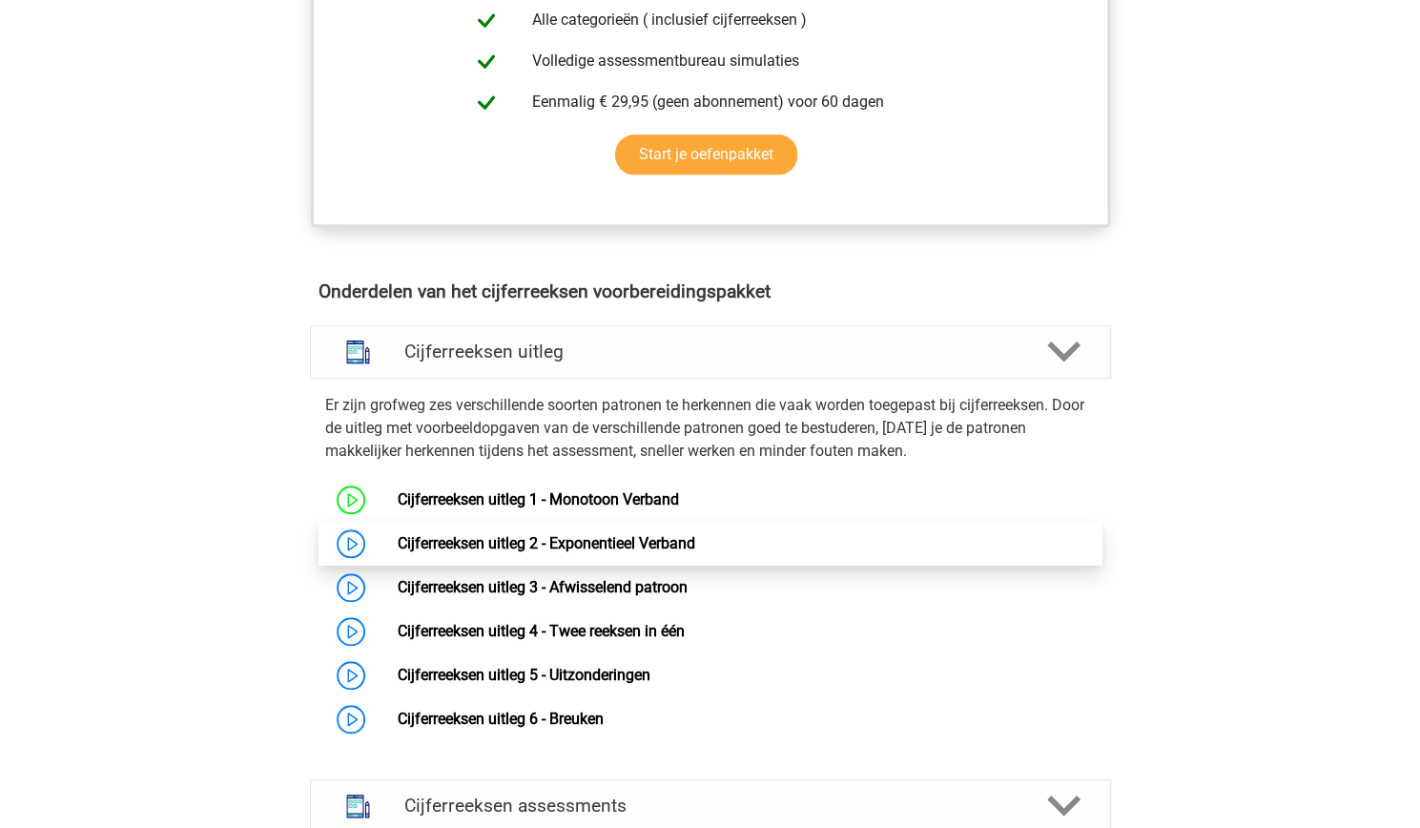
scroll to position [879, 0]
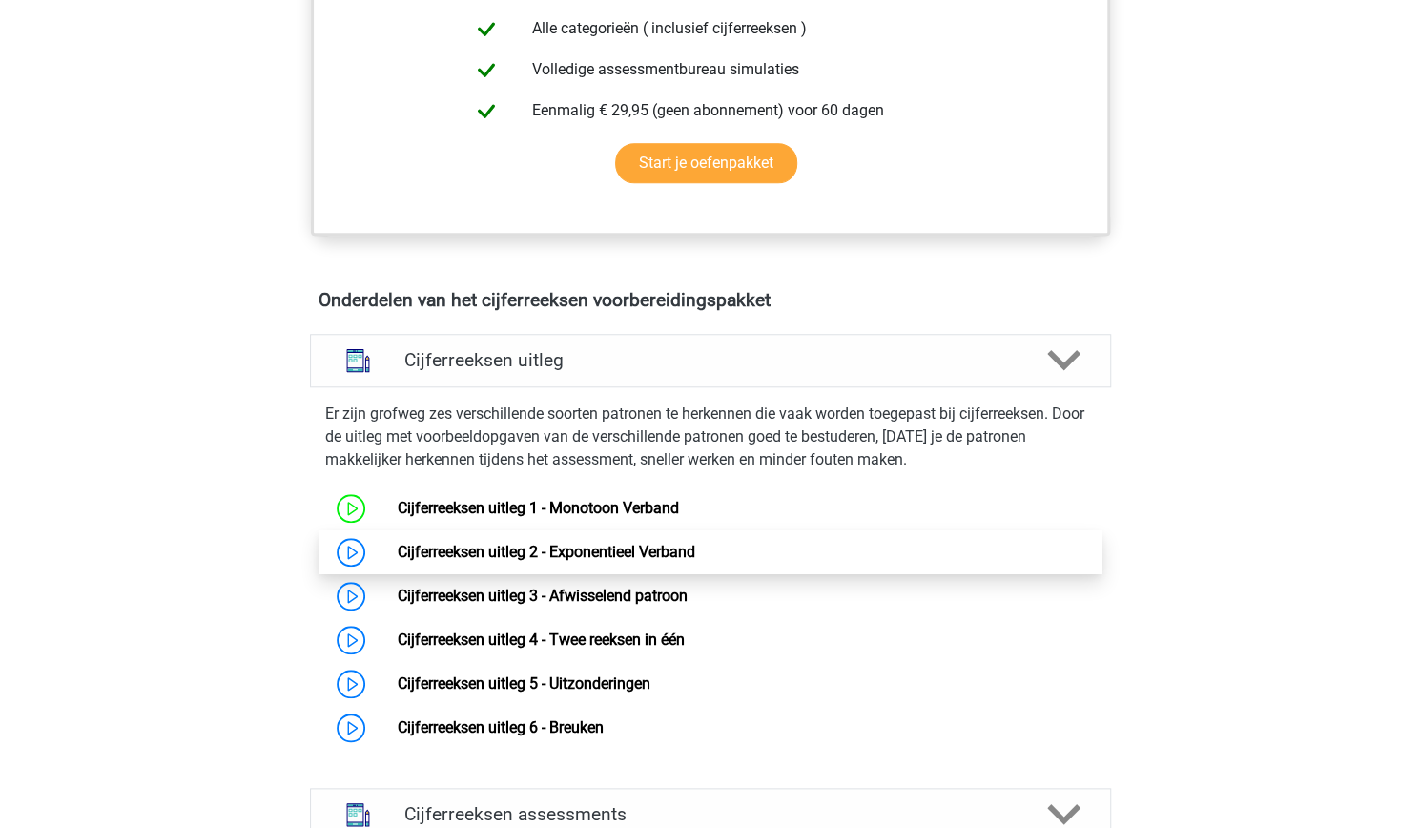
click at [439, 561] on link "Cijferreeksen uitleg 2 - Exponentieel Verband" at bounding box center [547, 552] width 298 height 18
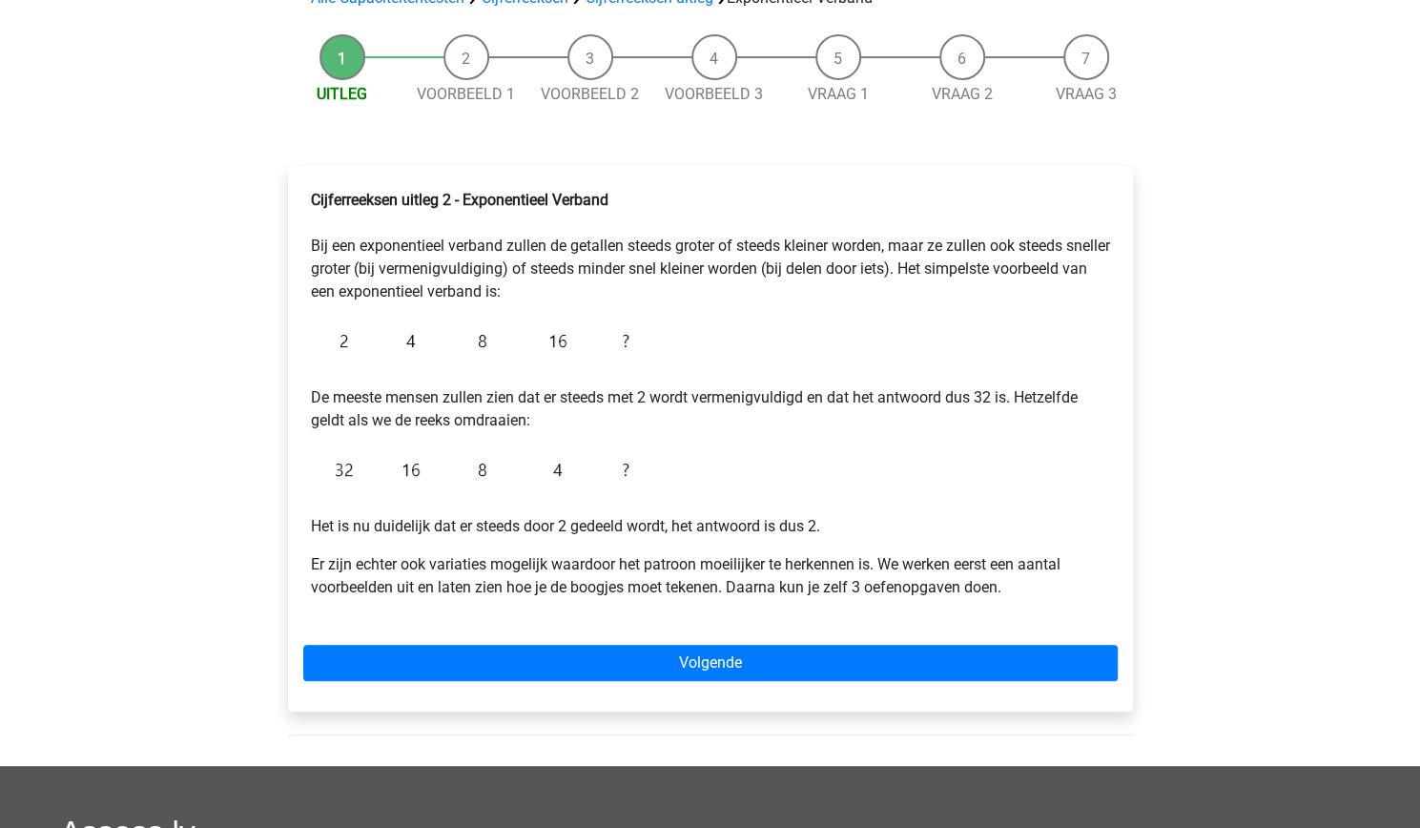
scroll to position [162, 0]
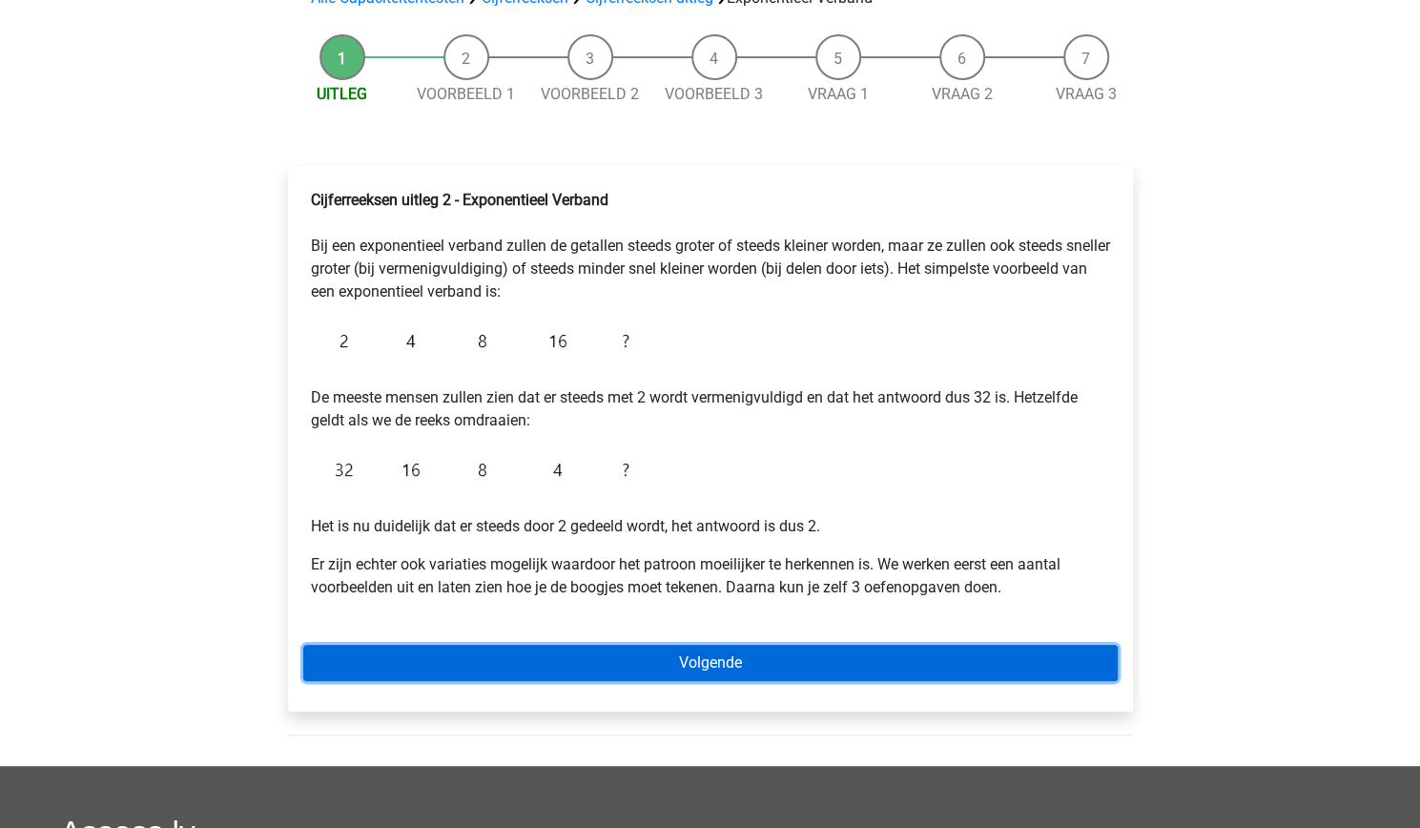
click at [554, 646] on link "Volgende" at bounding box center [710, 663] width 815 height 36
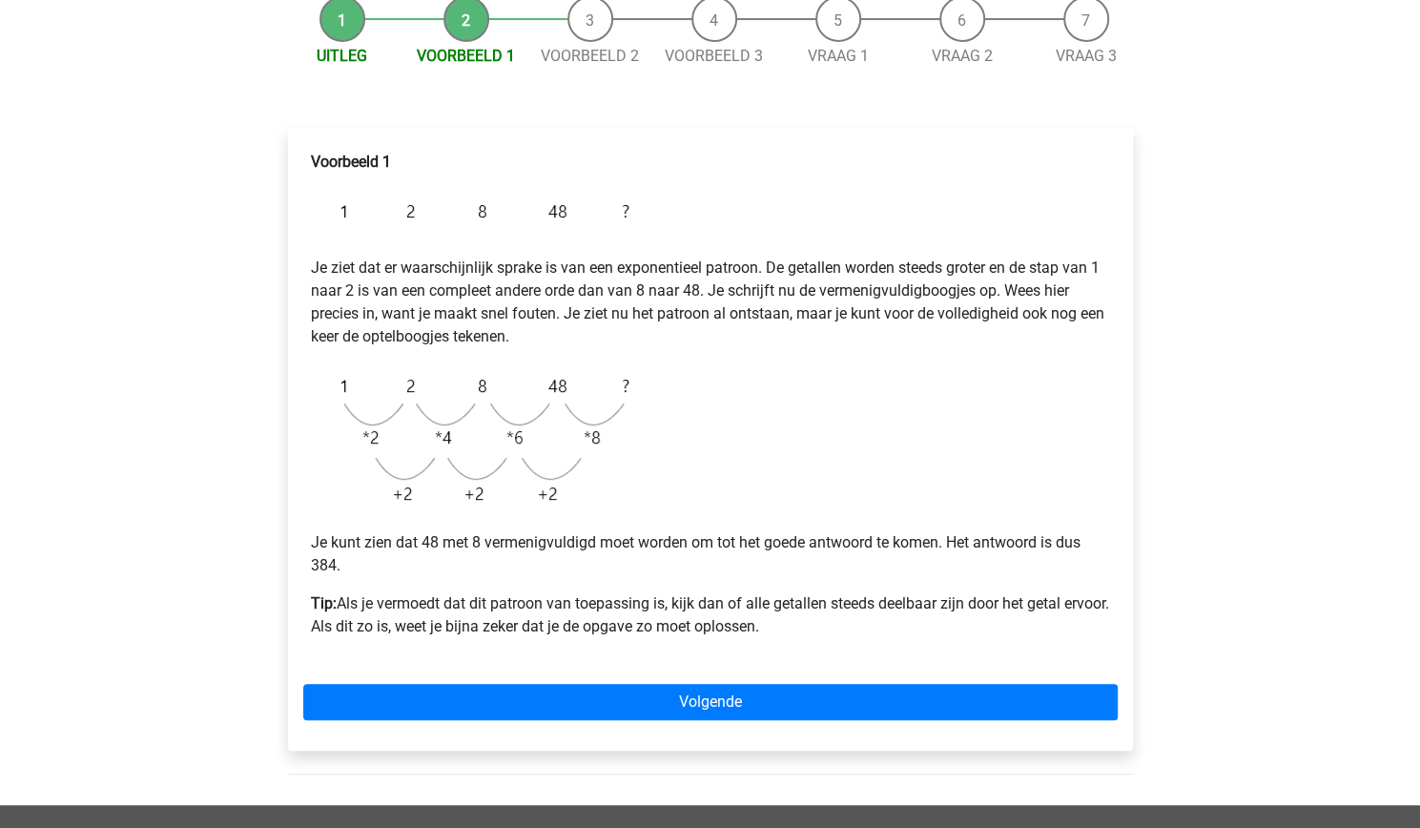
scroll to position [200, 0]
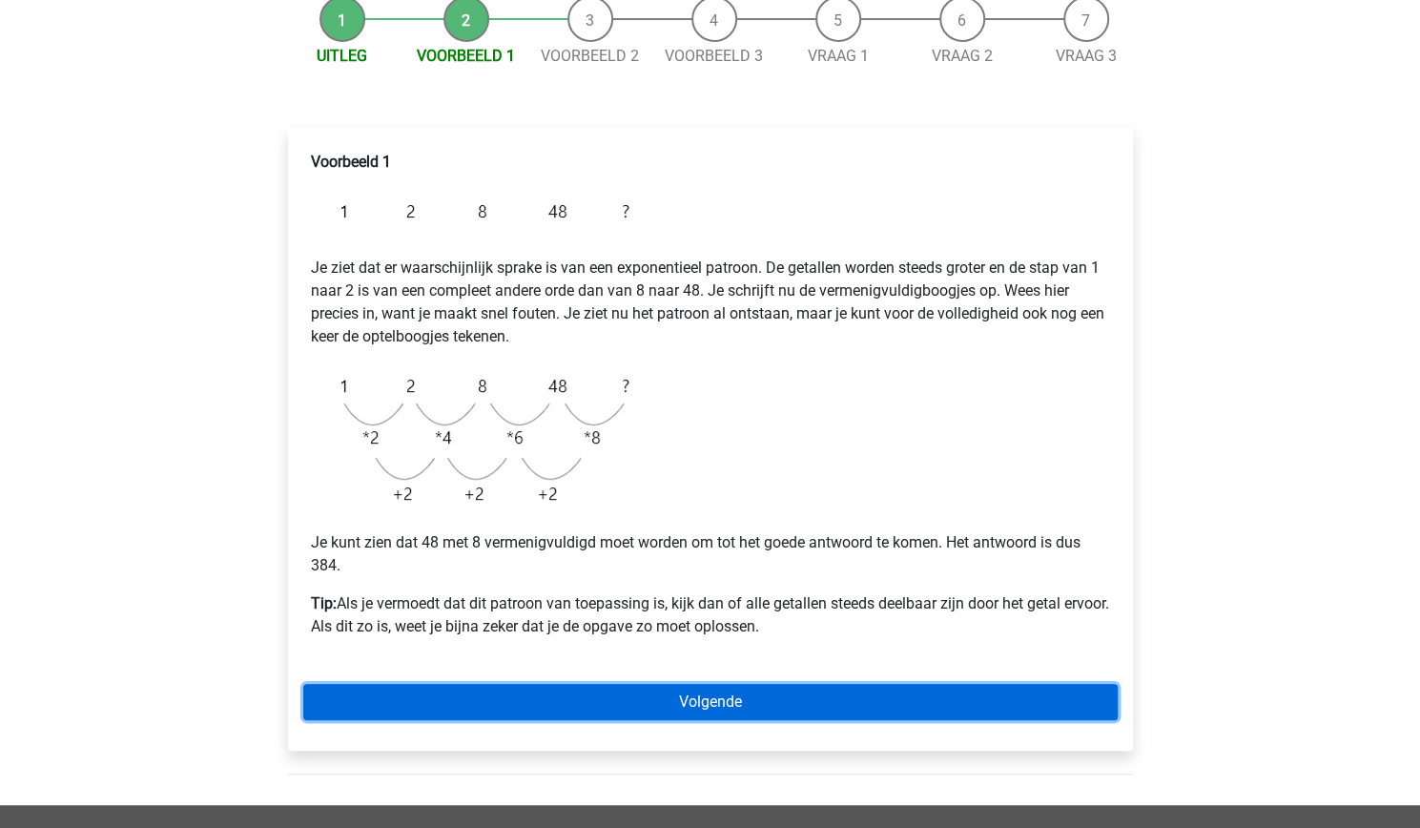
click at [545, 713] on link "Volgende" at bounding box center [710, 702] width 815 height 36
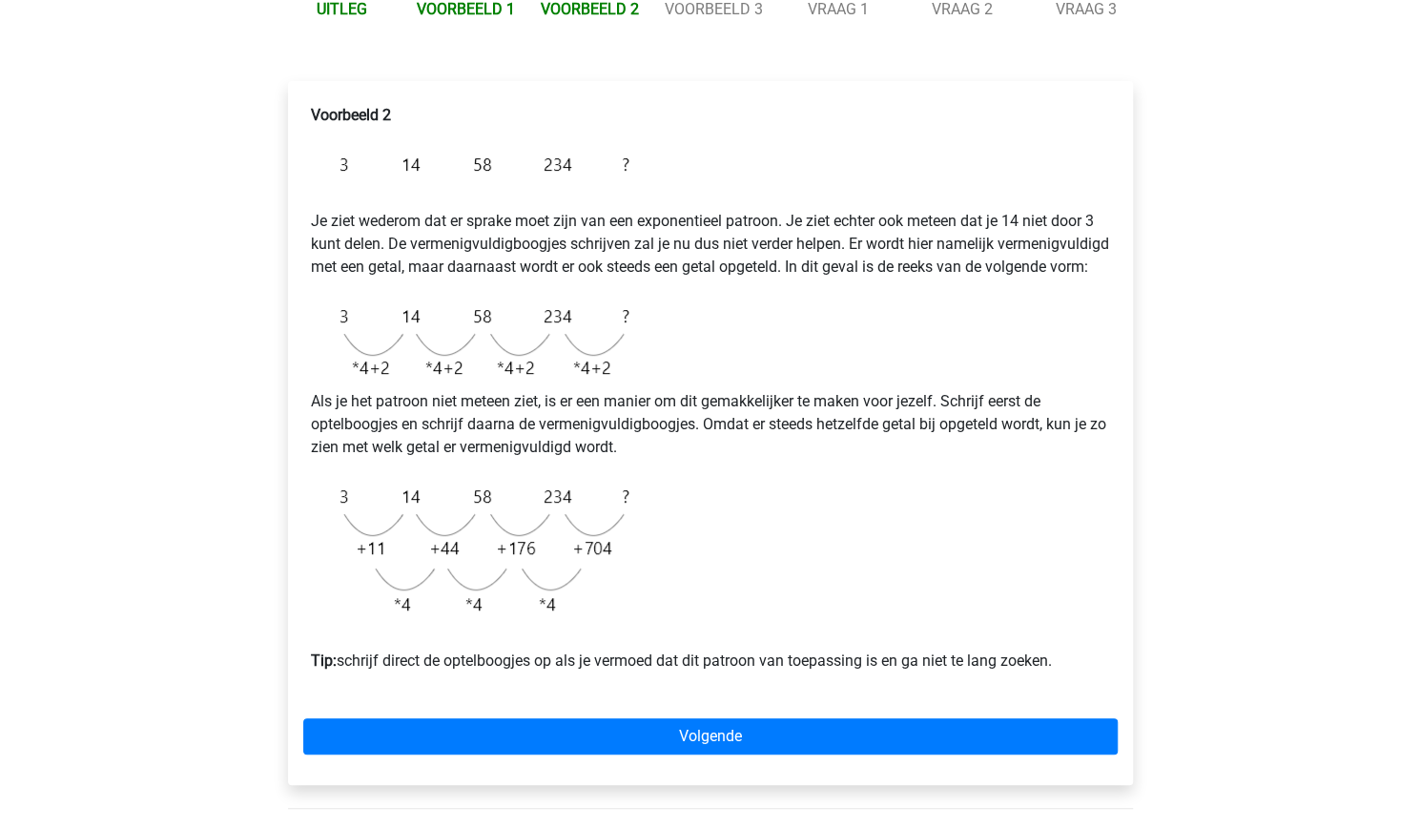
scroll to position [249, 0]
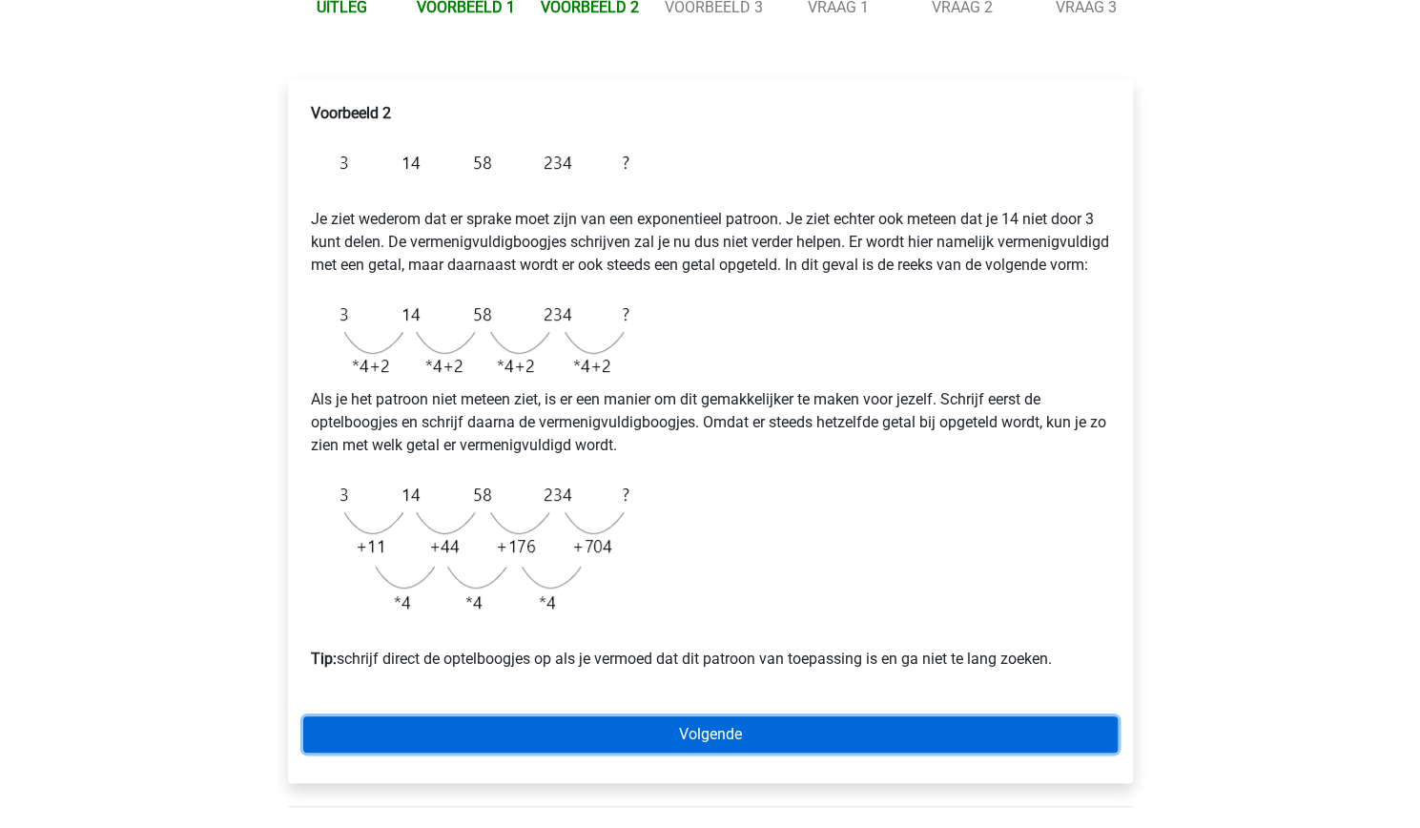
click at [614, 753] on link "Volgende" at bounding box center [710, 734] width 815 height 36
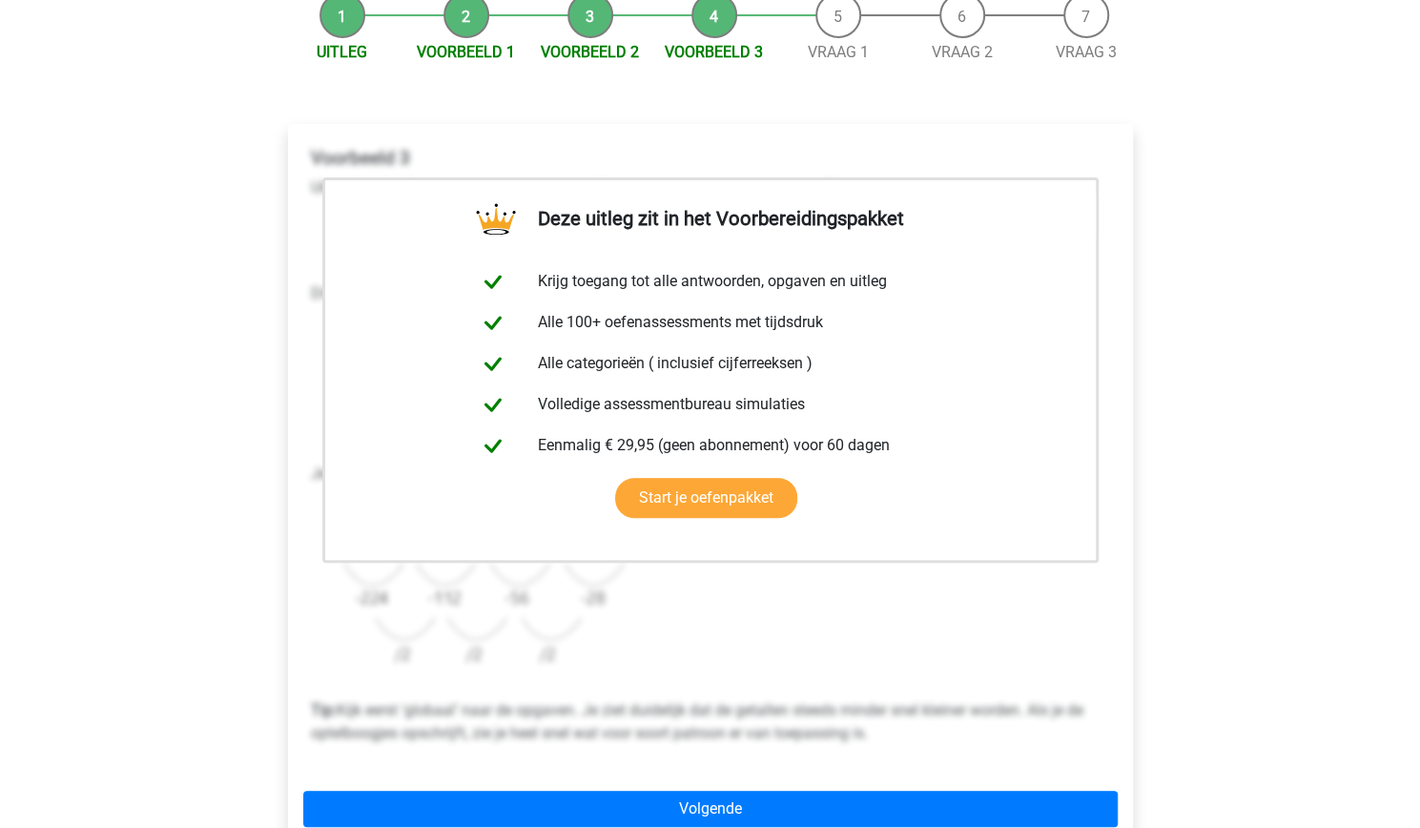
scroll to position [283, 0]
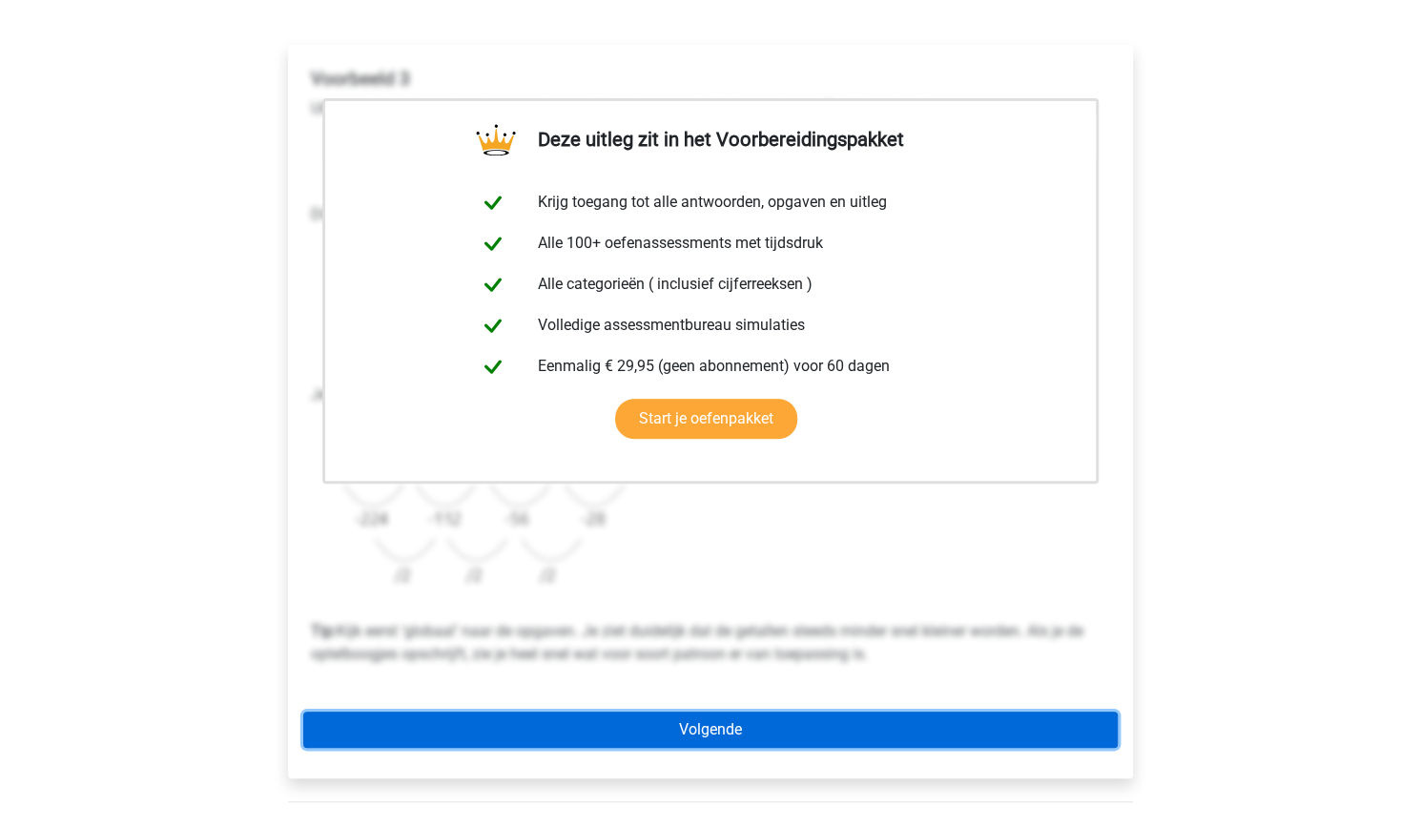
click at [654, 717] on link "Volgende" at bounding box center [710, 730] width 815 height 36
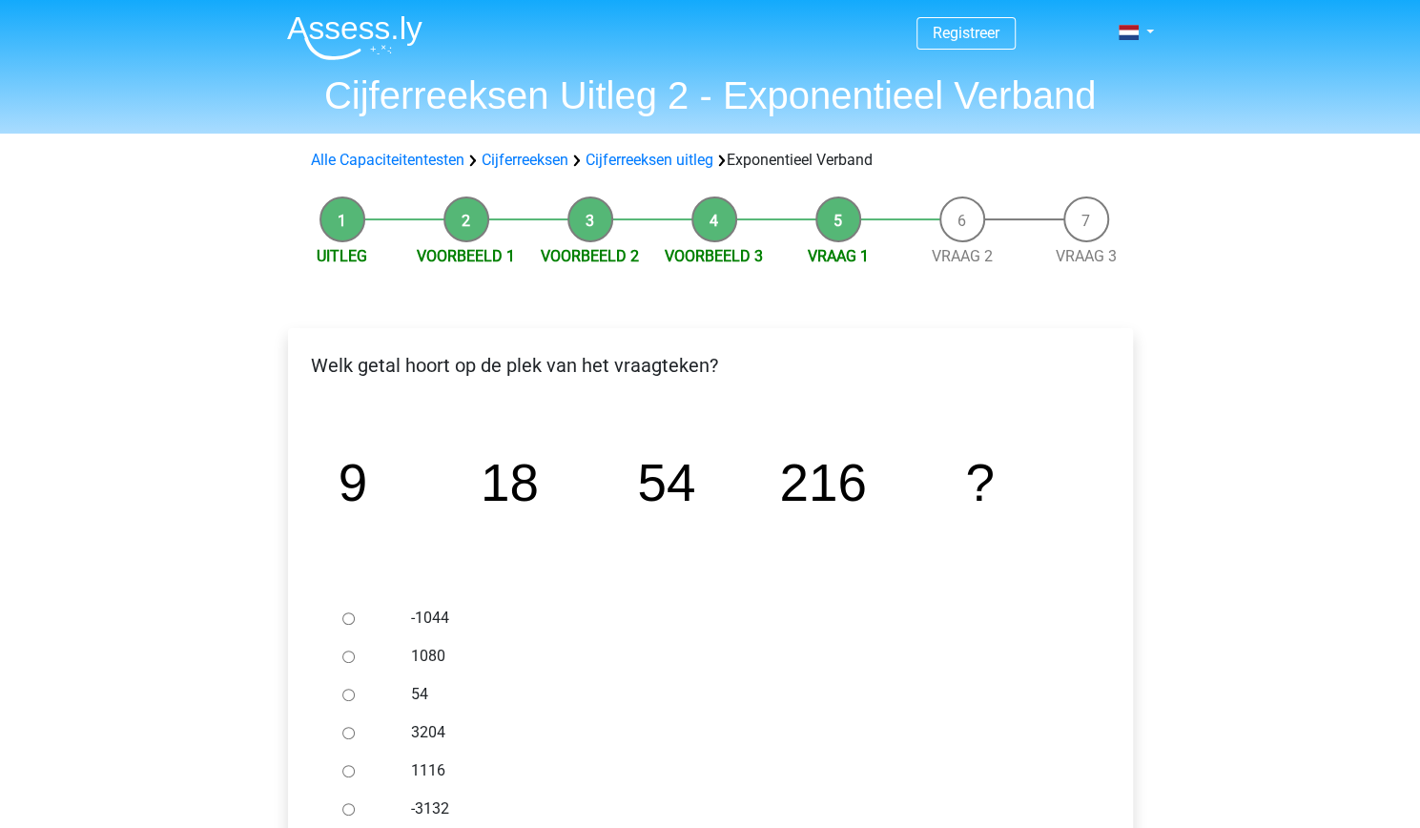
click at [345, 662] on input "1080" at bounding box center [348, 657] width 12 height 12
radio input "true"
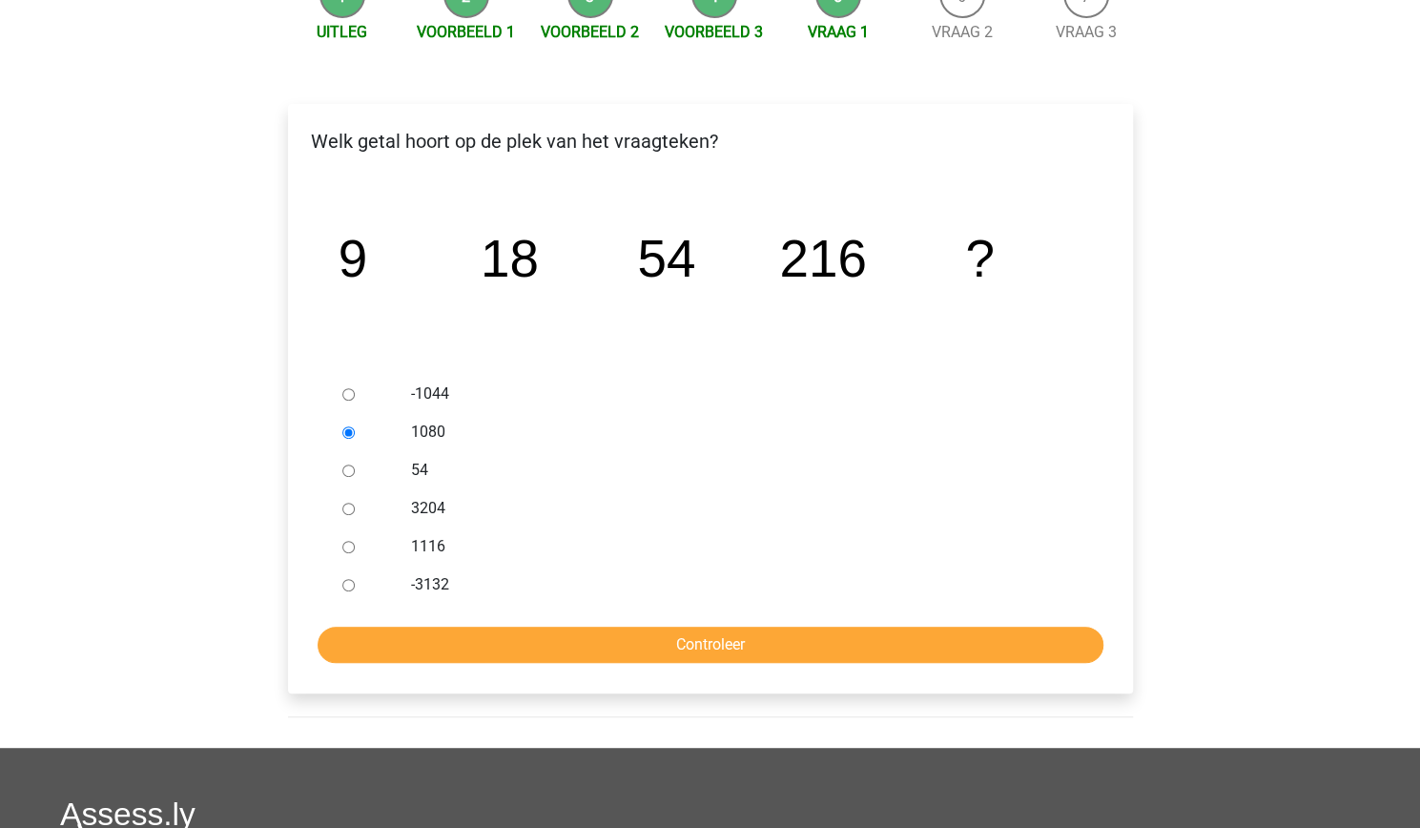
scroll to position [225, 0]
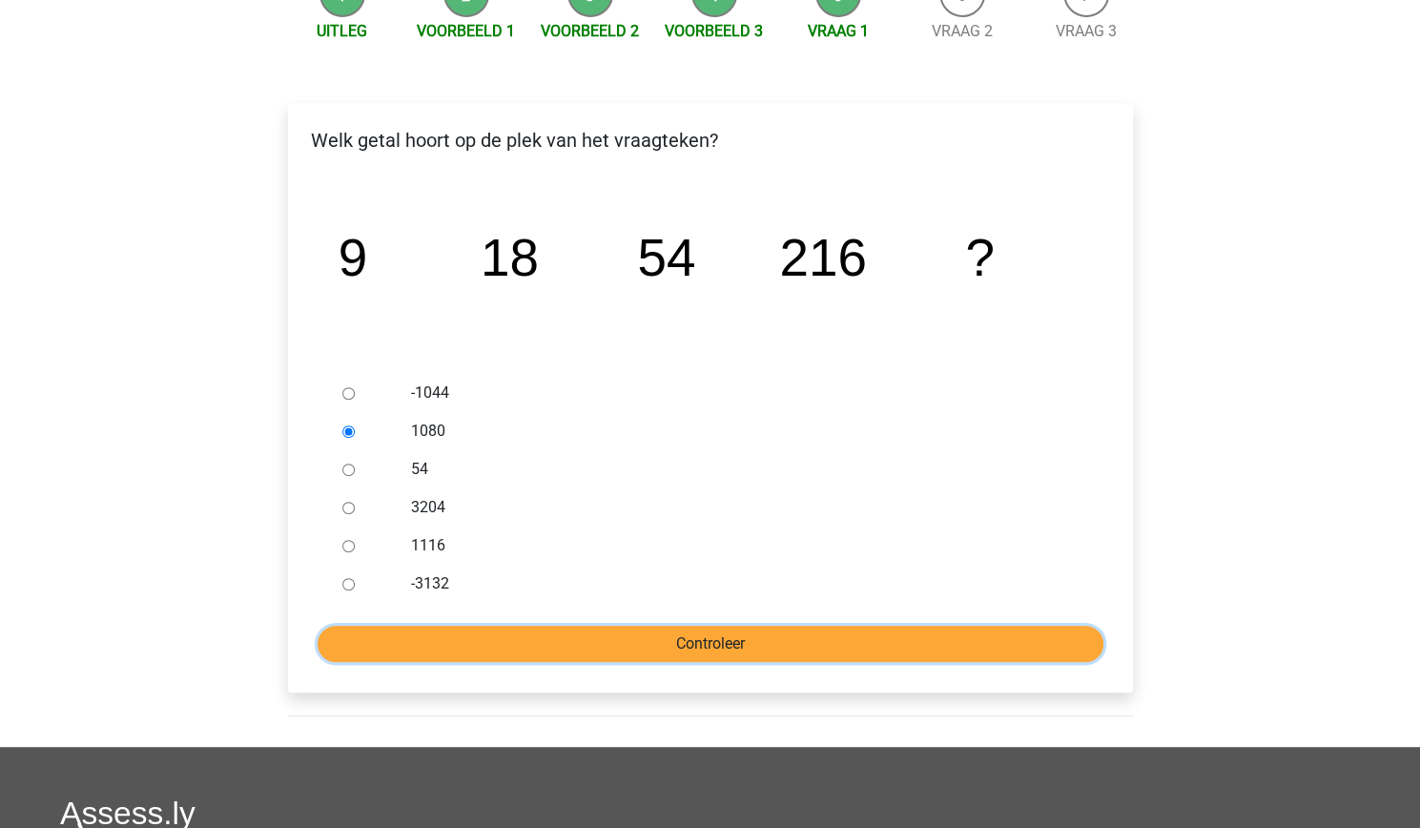
click at [933, 646] on input "Controleer" at bounding box center [711, 644] width 786 height 36
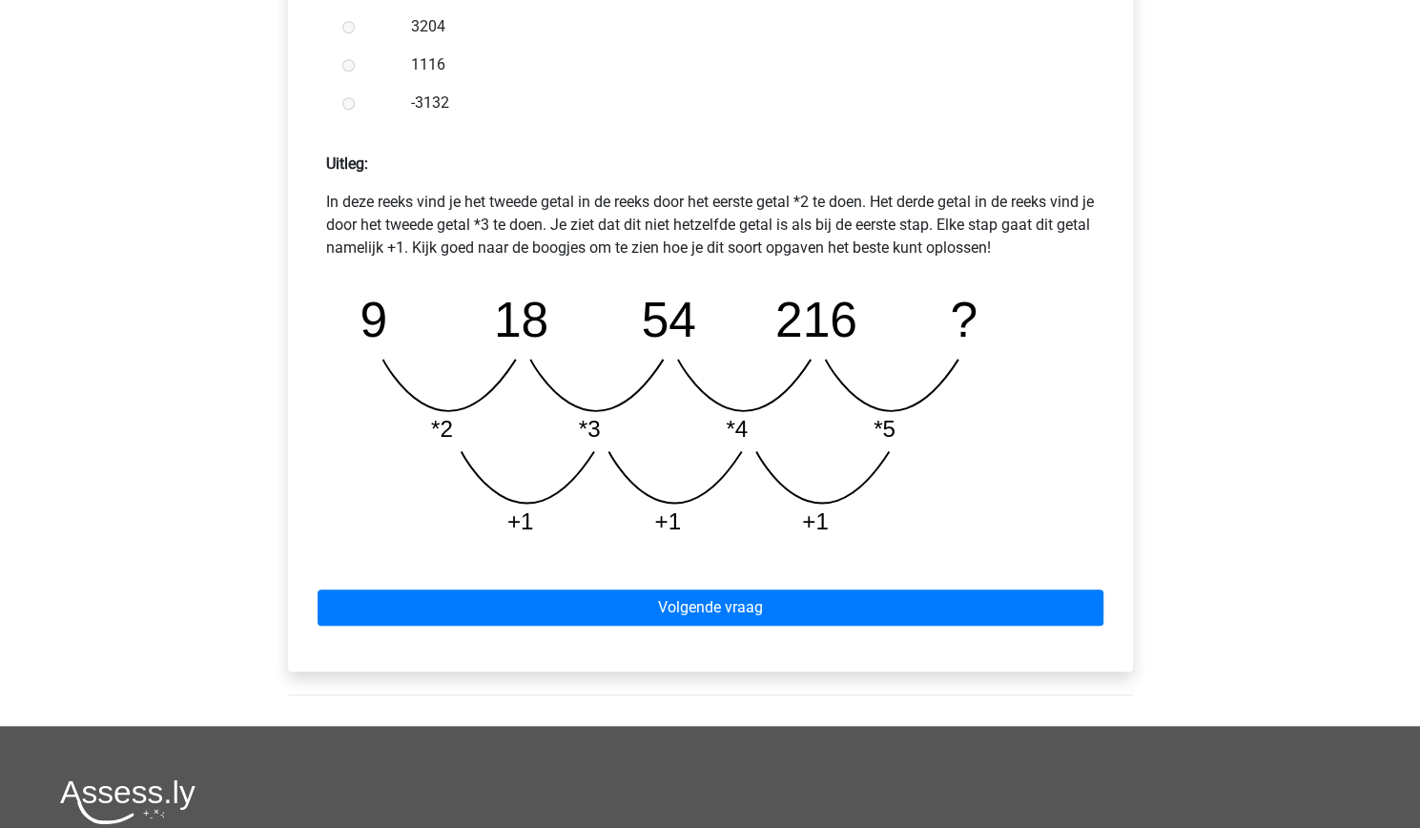
scroll to position [733, 0]
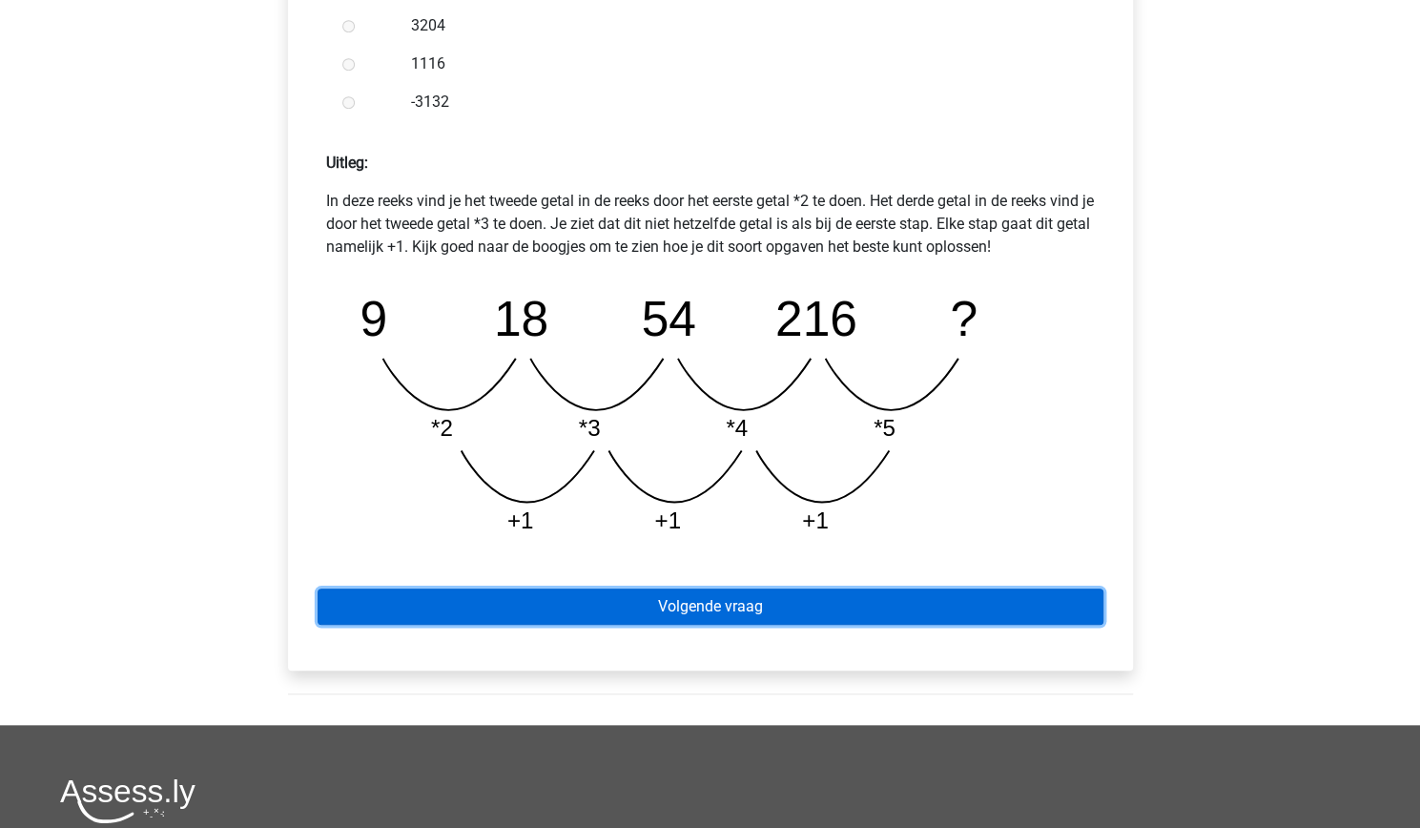
click at [843, 601] on link "Volgende vraag" at bounding box center [711, 607] width 786 height 36
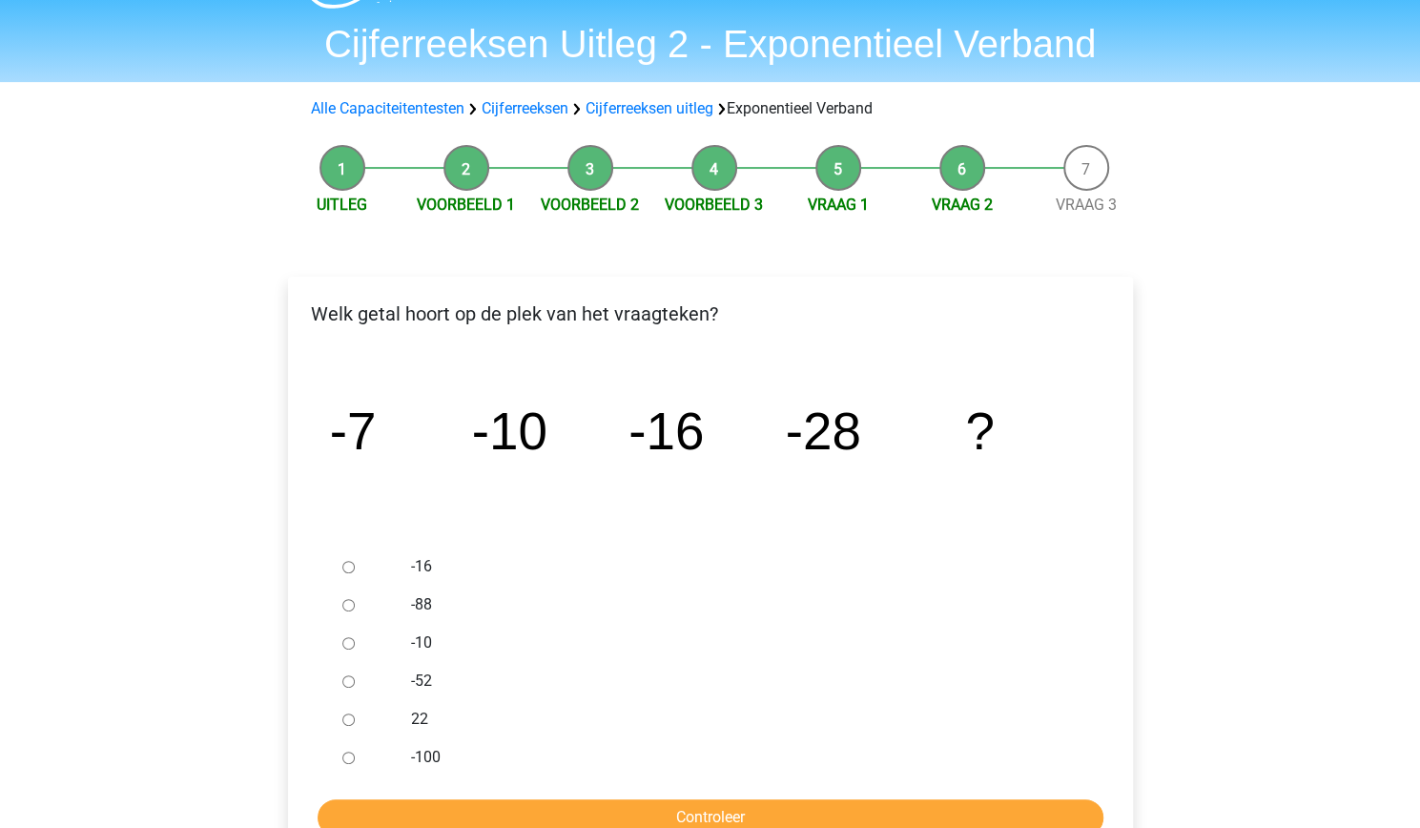
scroll to position [52, 0]
click at [347, 685] on input "-52" at bounding box center [348, 681] width 12 height 12
radio input "true"
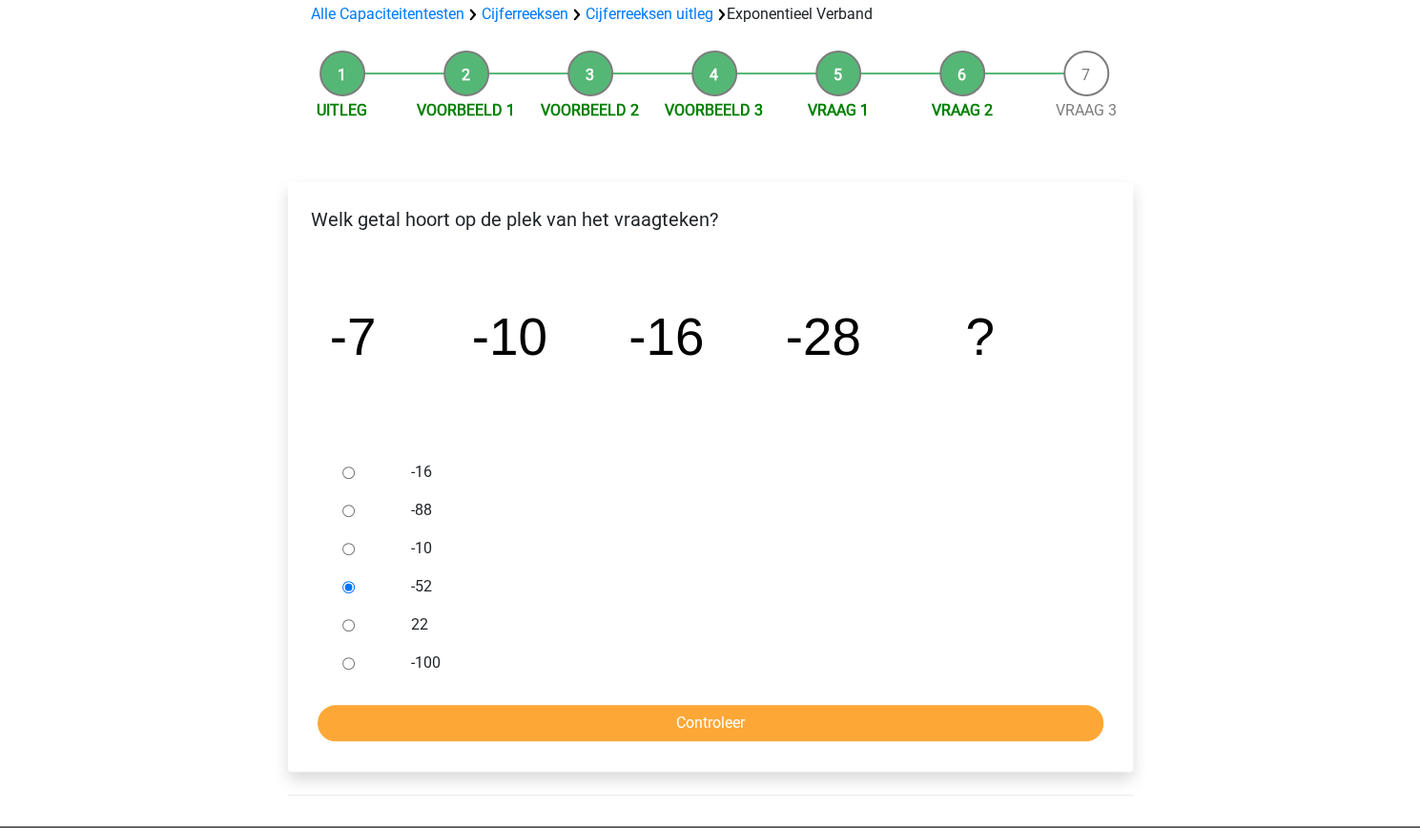
scroll to position [147, 0]
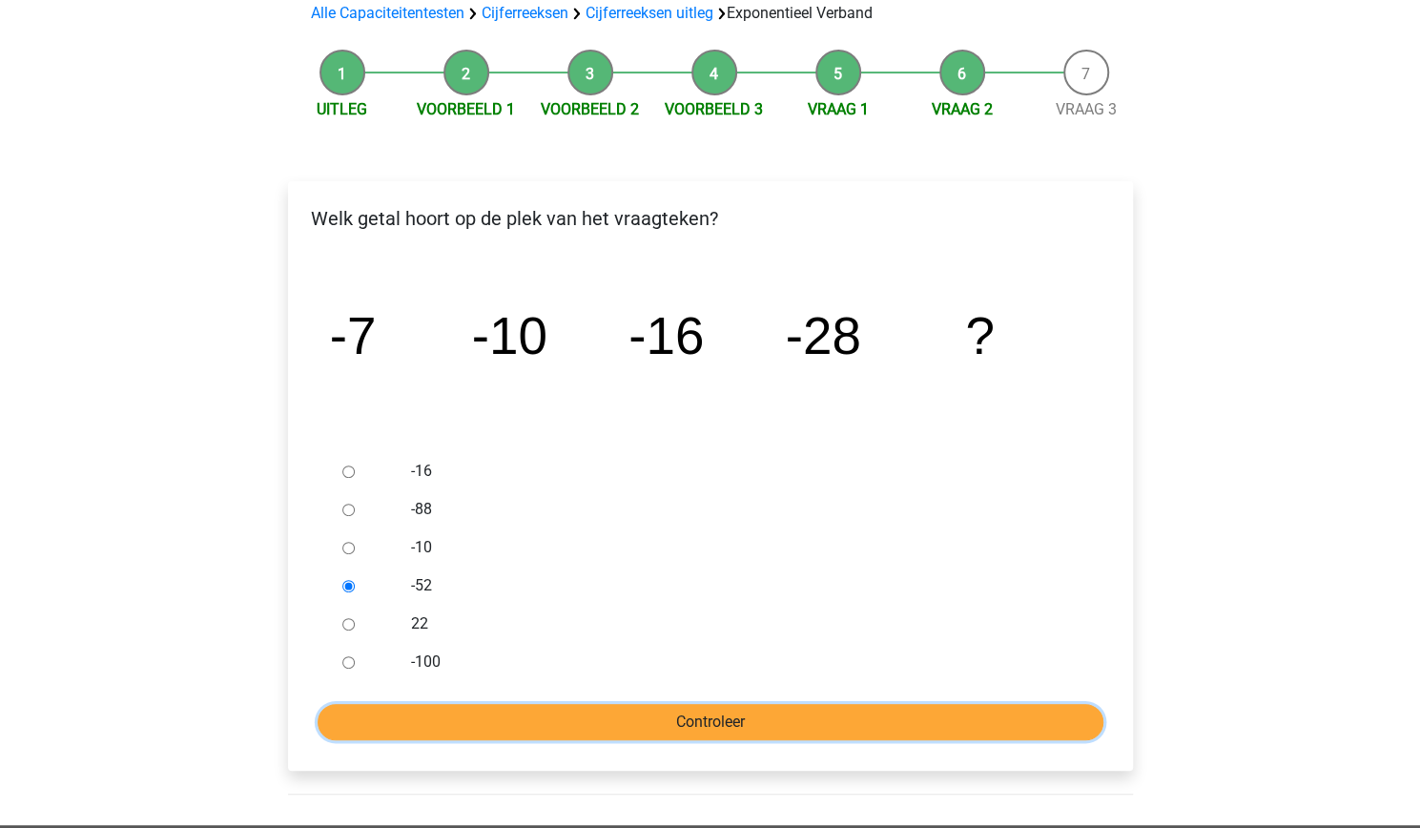
click at [380, 706] on input "Controleer" at bounding box center [711, 722] width 786 height 36
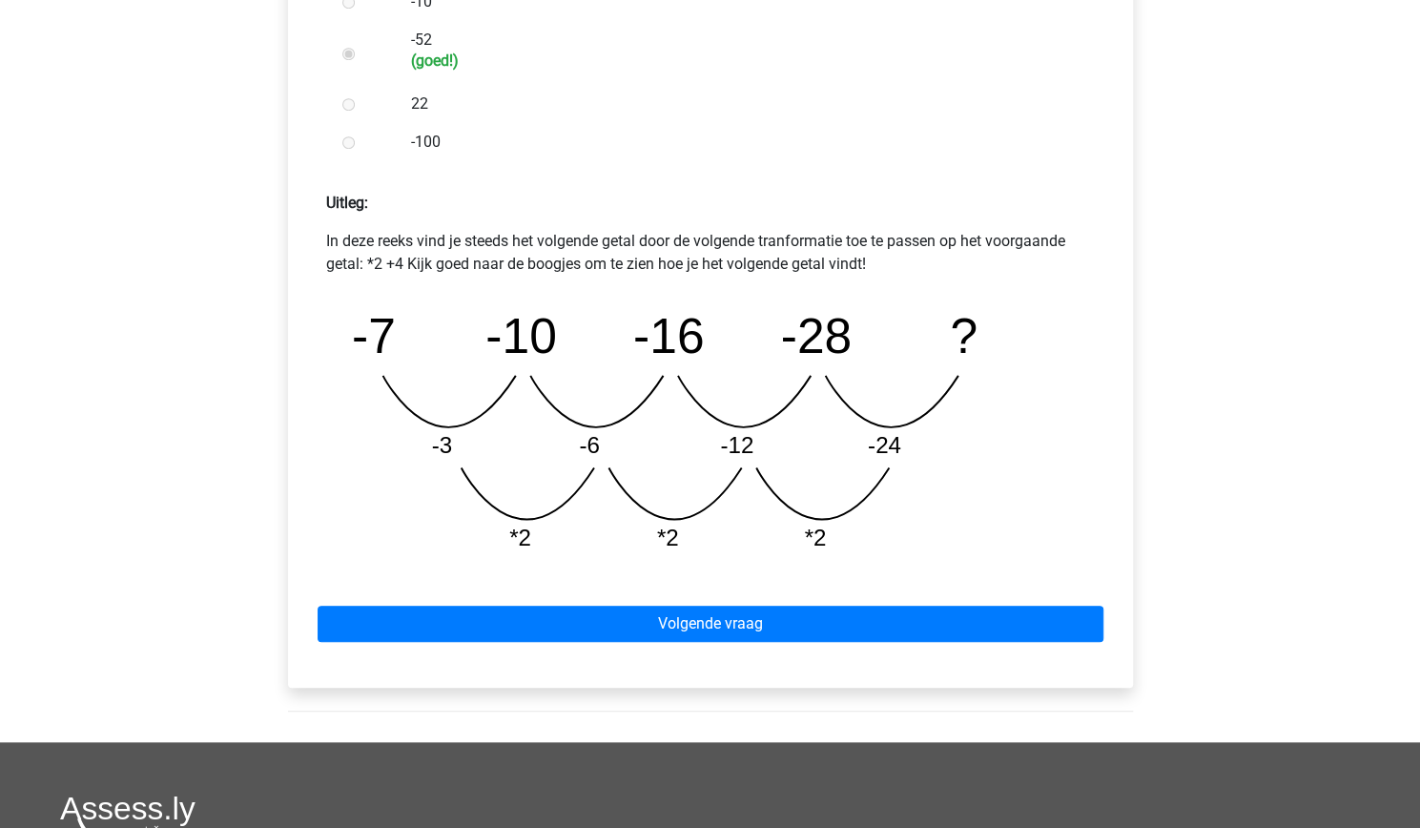
scroll to position [697, 0]
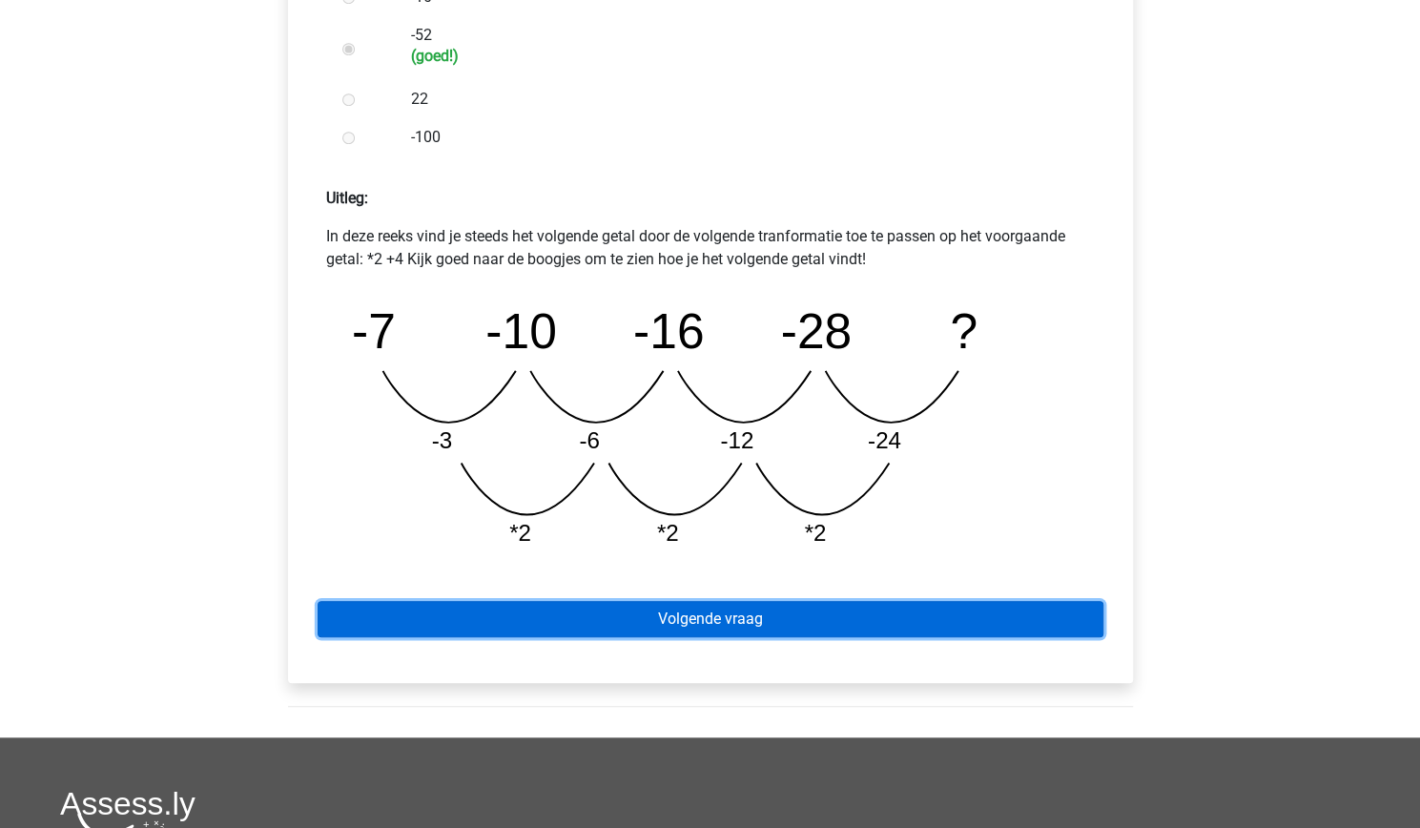
click at [354, 624] on link "Volgende vraag" at bounding box center [711, 619] width 786 height 36
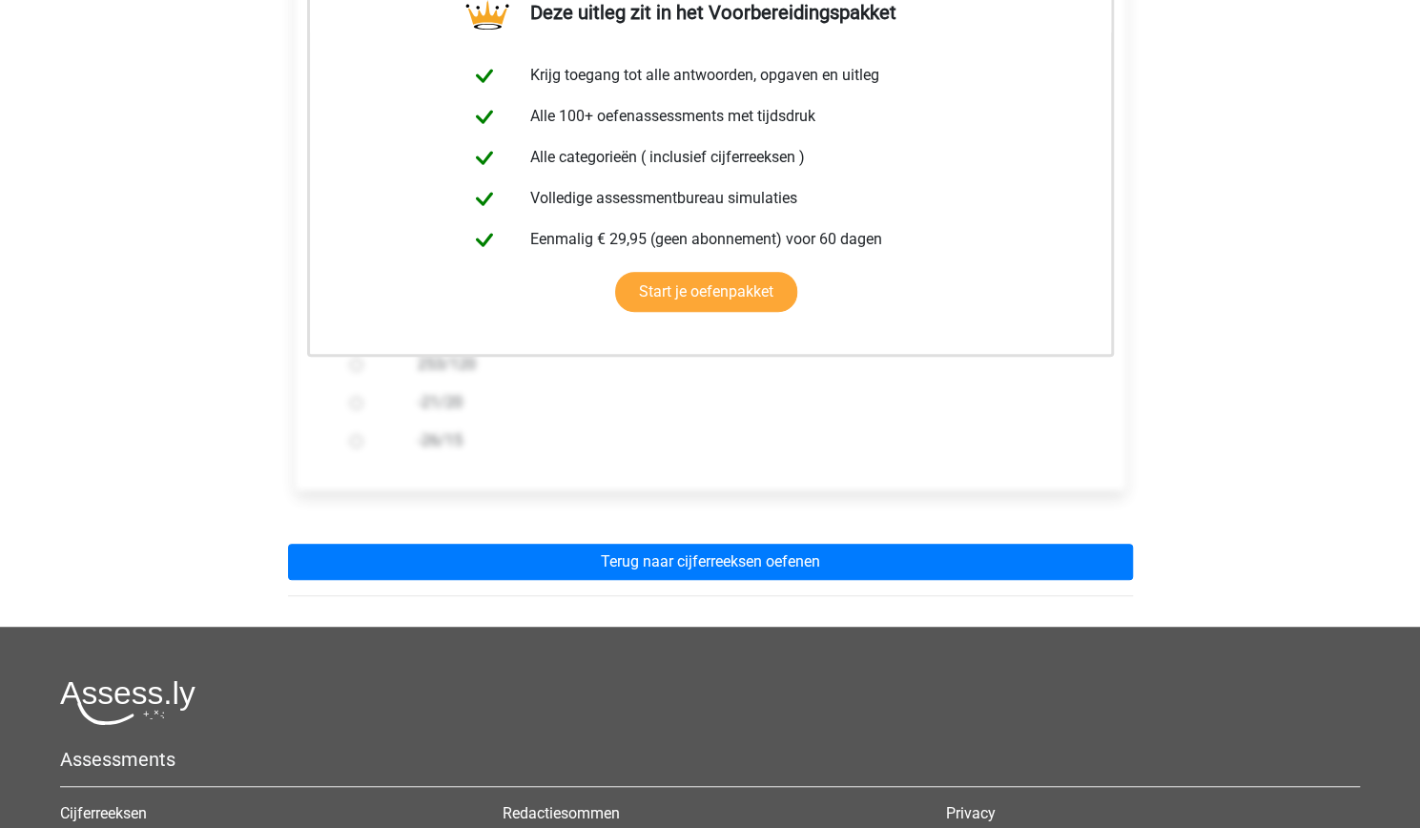
scroll to position [444, 0]
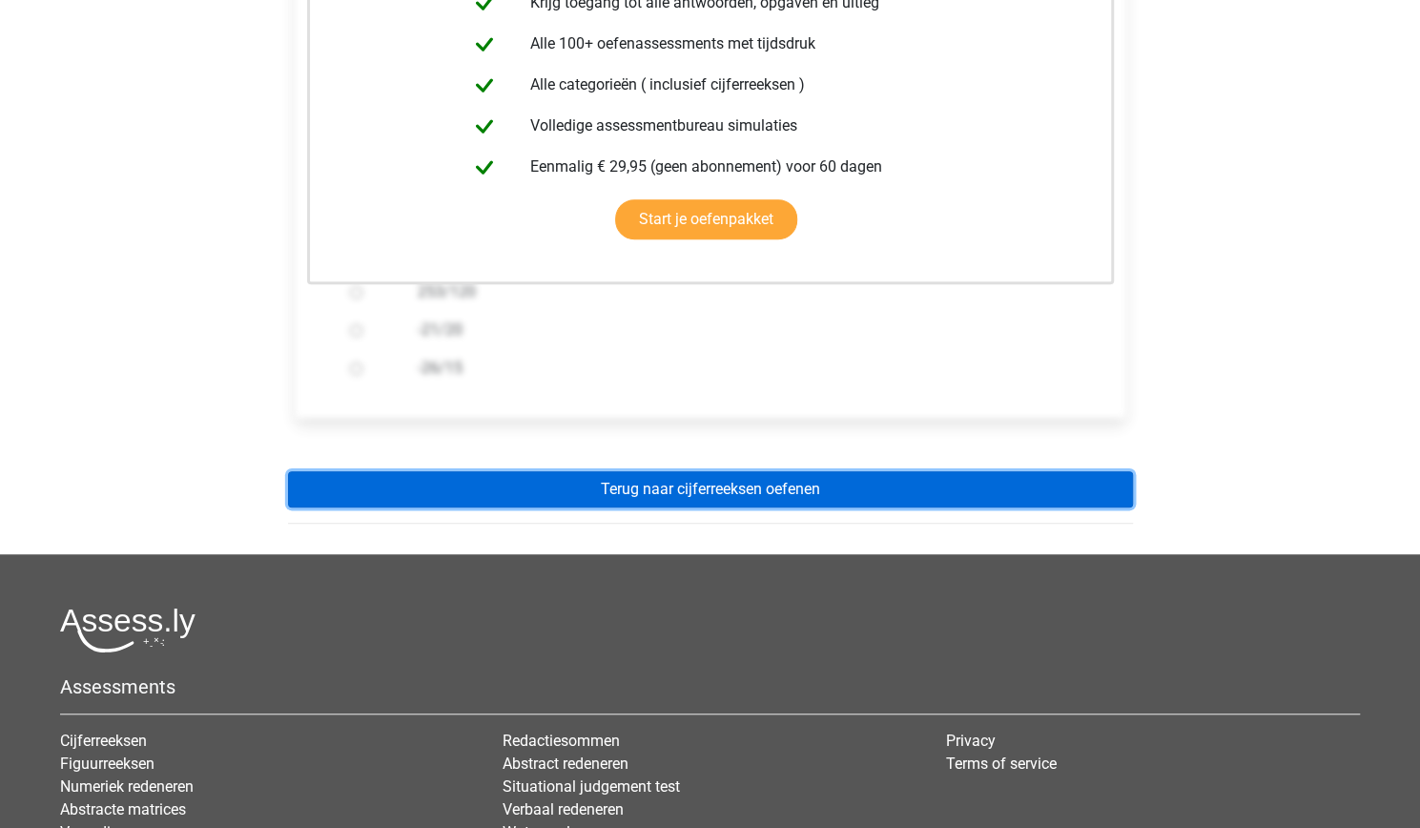
click at [326, 502] on link "Terug naar cijferreeksen oefenen" at bounding box center [710, 489] width 845 height 36
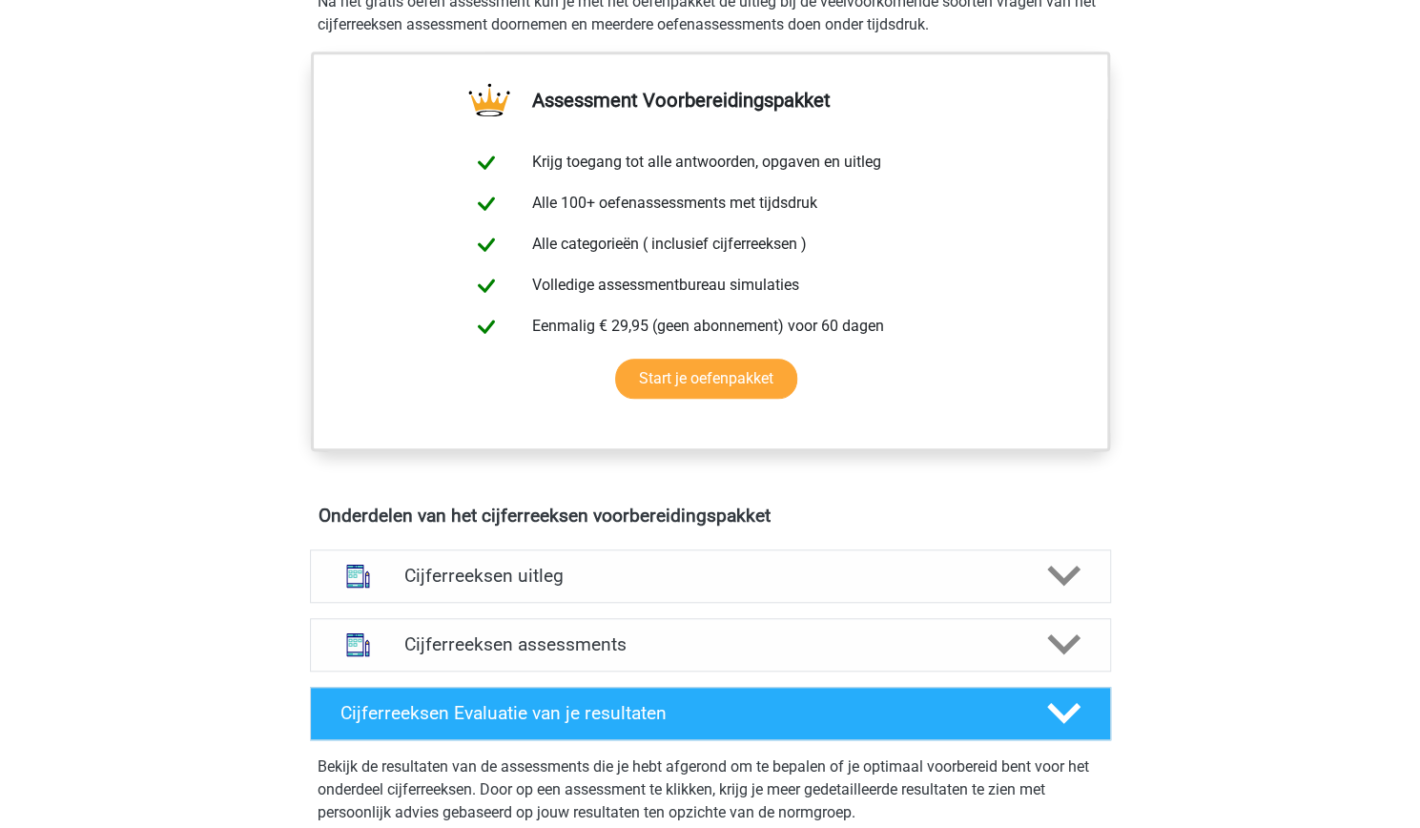
scroll to position [746, 0]
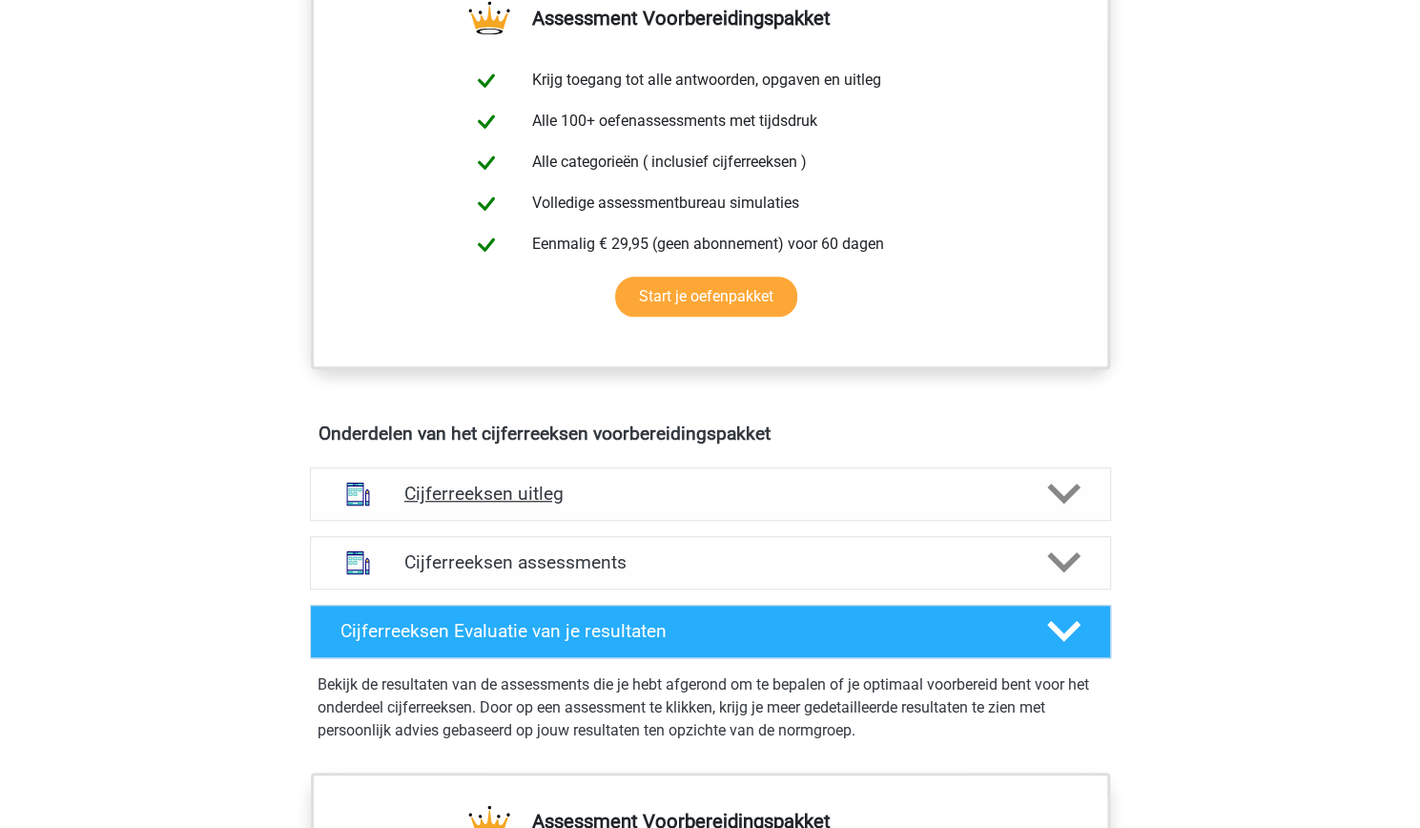
click at [940, 505] on h4 "Cijferreeksen uitleg" at bounding box center [710, 494] width 612 height 22
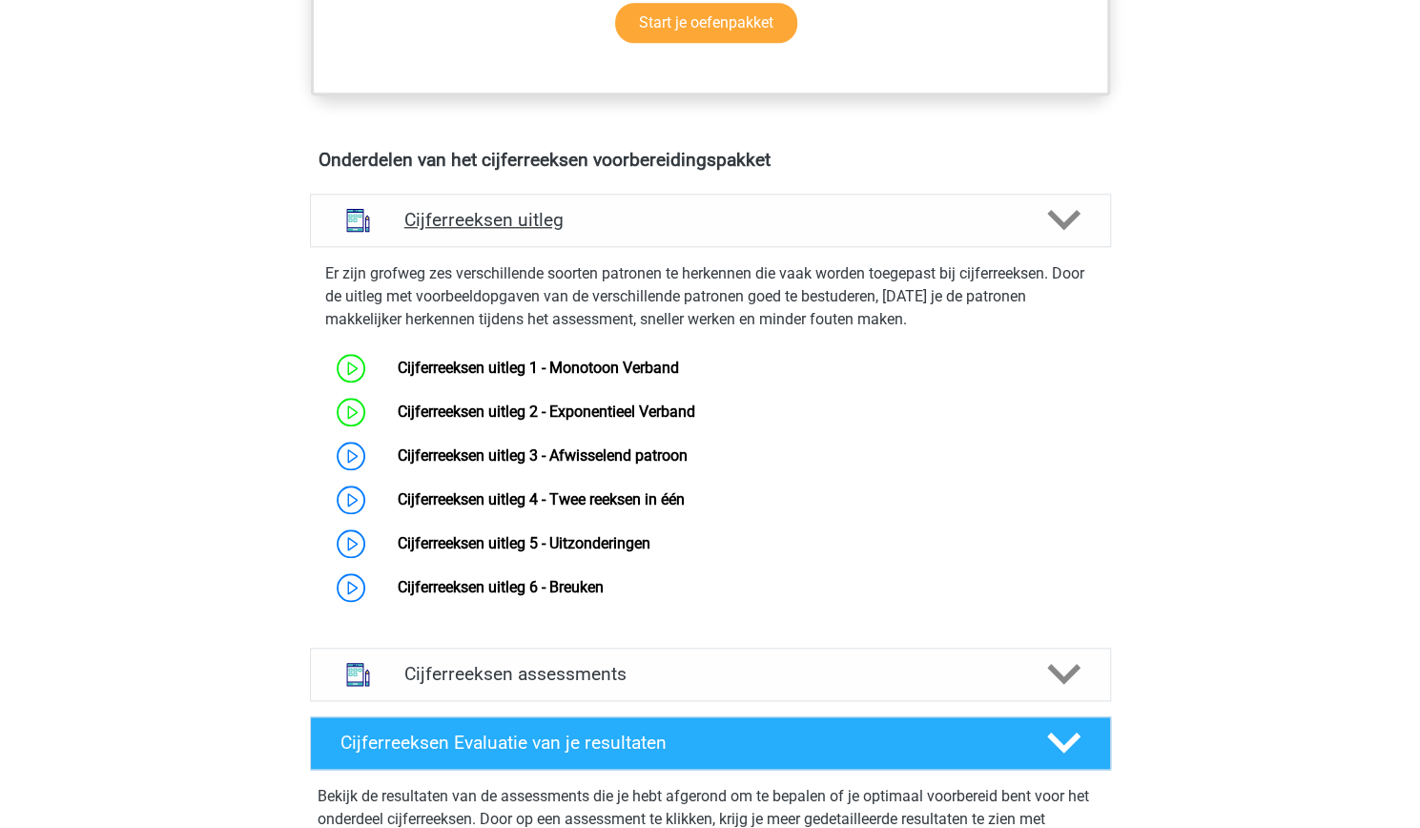
scroll to position [1025, 0]
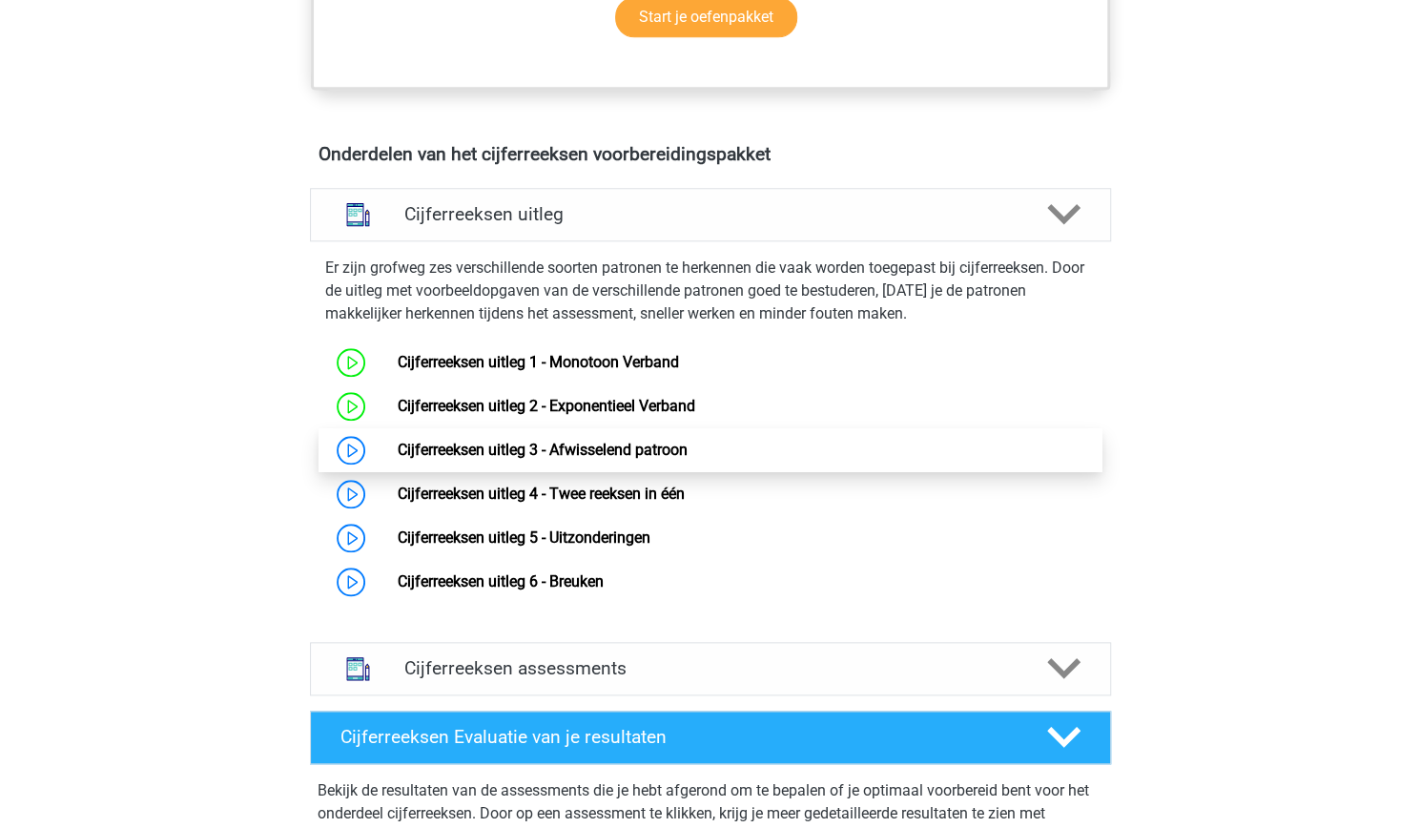
click at [610, 459] on link "Cijferreeksen uitleg 3 - Afwisselend patroon" at bounding box center [543, 450] width 290 height 18
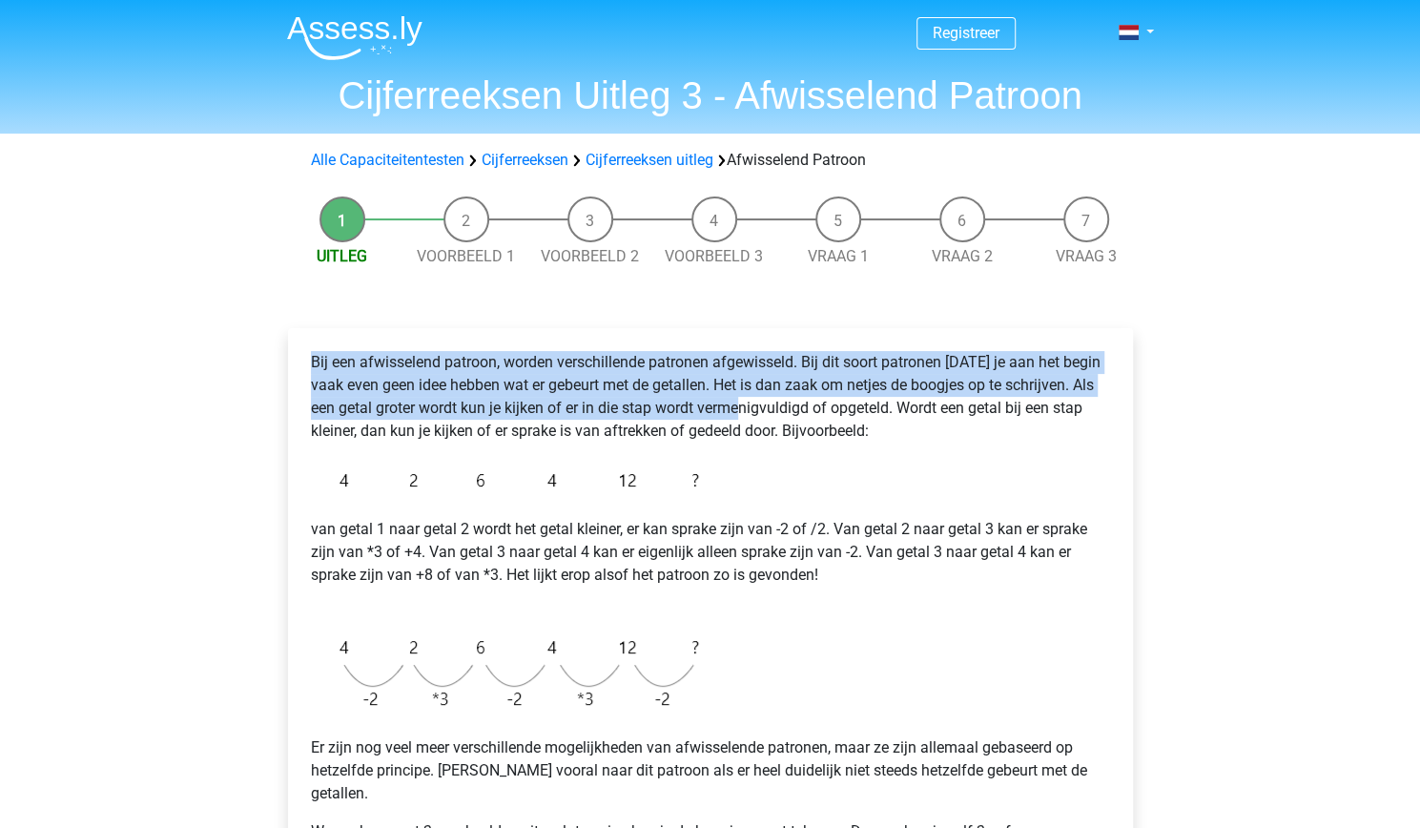
drag, startPoint x: 311, startPoint y: 363, endPoint x: 766, endPoint y: 407, distance: 457.1
click at [766, 407] on p "Bij een afwisselend patroon, worden verschillende patronen afgewisseld. Bij dit…" at bounding box center [710, 397] width 799 height 92
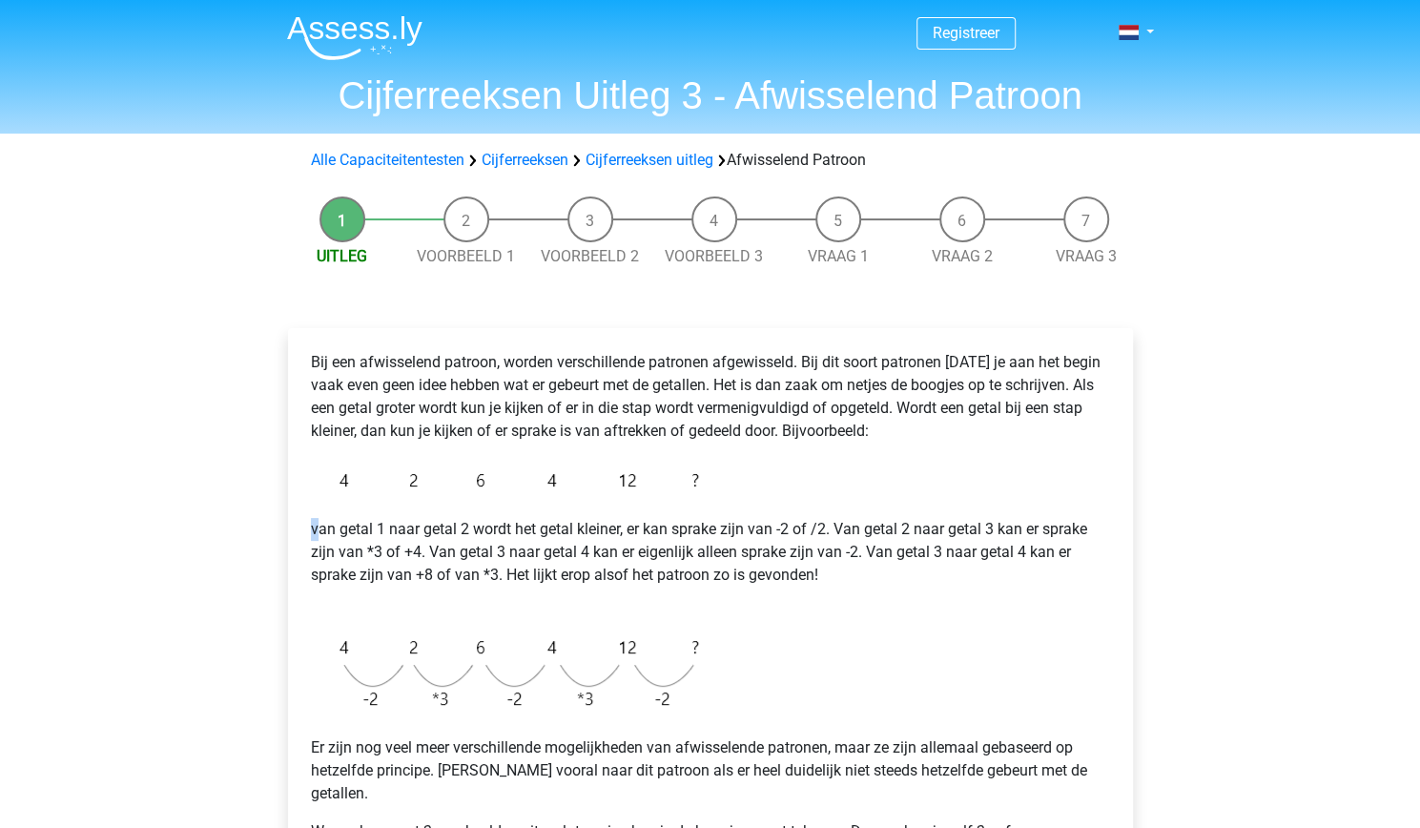
drag, startPoint x: 314, startPoint y: 534, endPoint x: 508, endPoint y: 611, distance: 209.4
click at [508, 611] on div "Bij een afwisselend patroon, worden verschillende patronen afgewisseld. Bij dit…" at bounding box center [710, 616] width 815 height 546
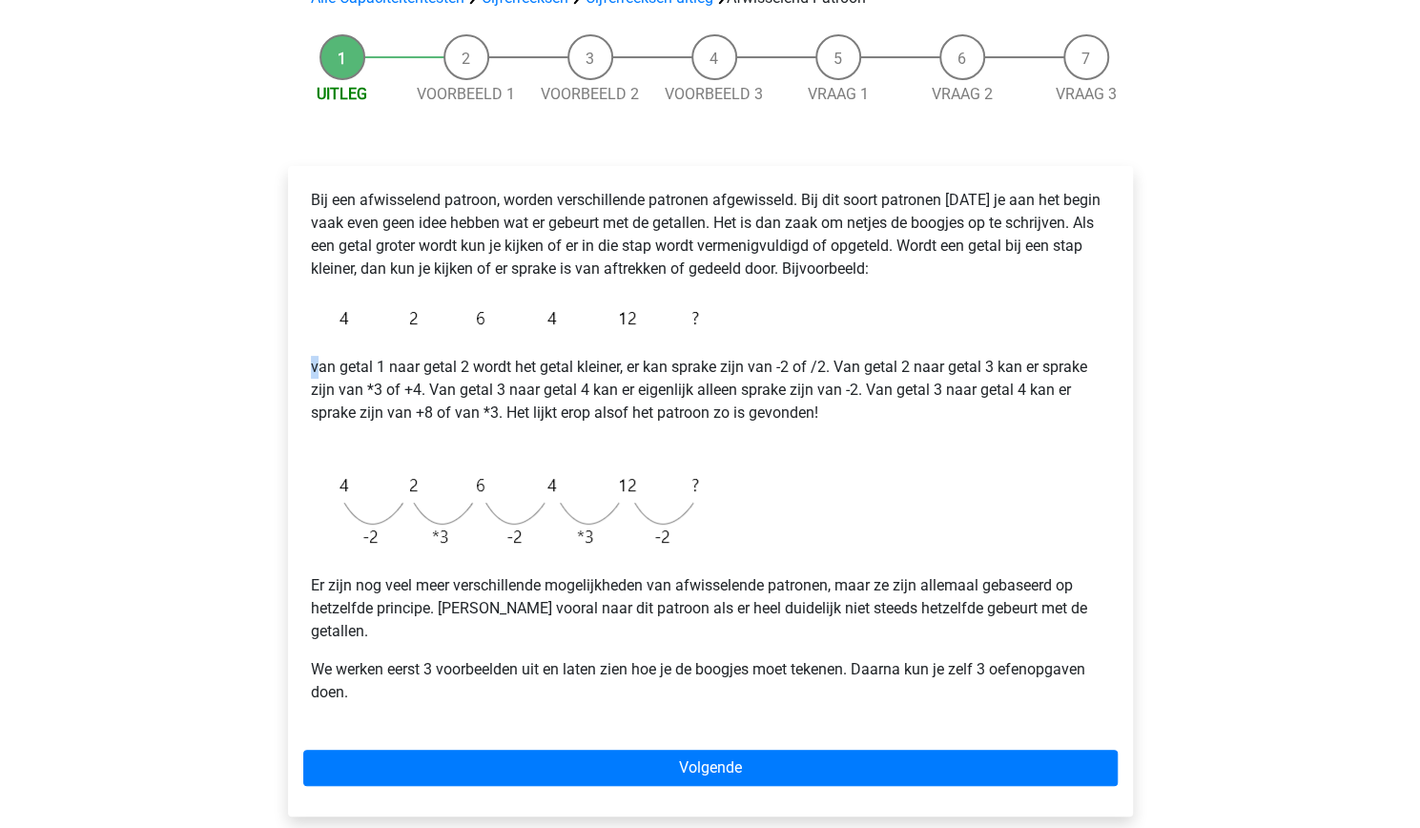
scroll to position [177, 0]
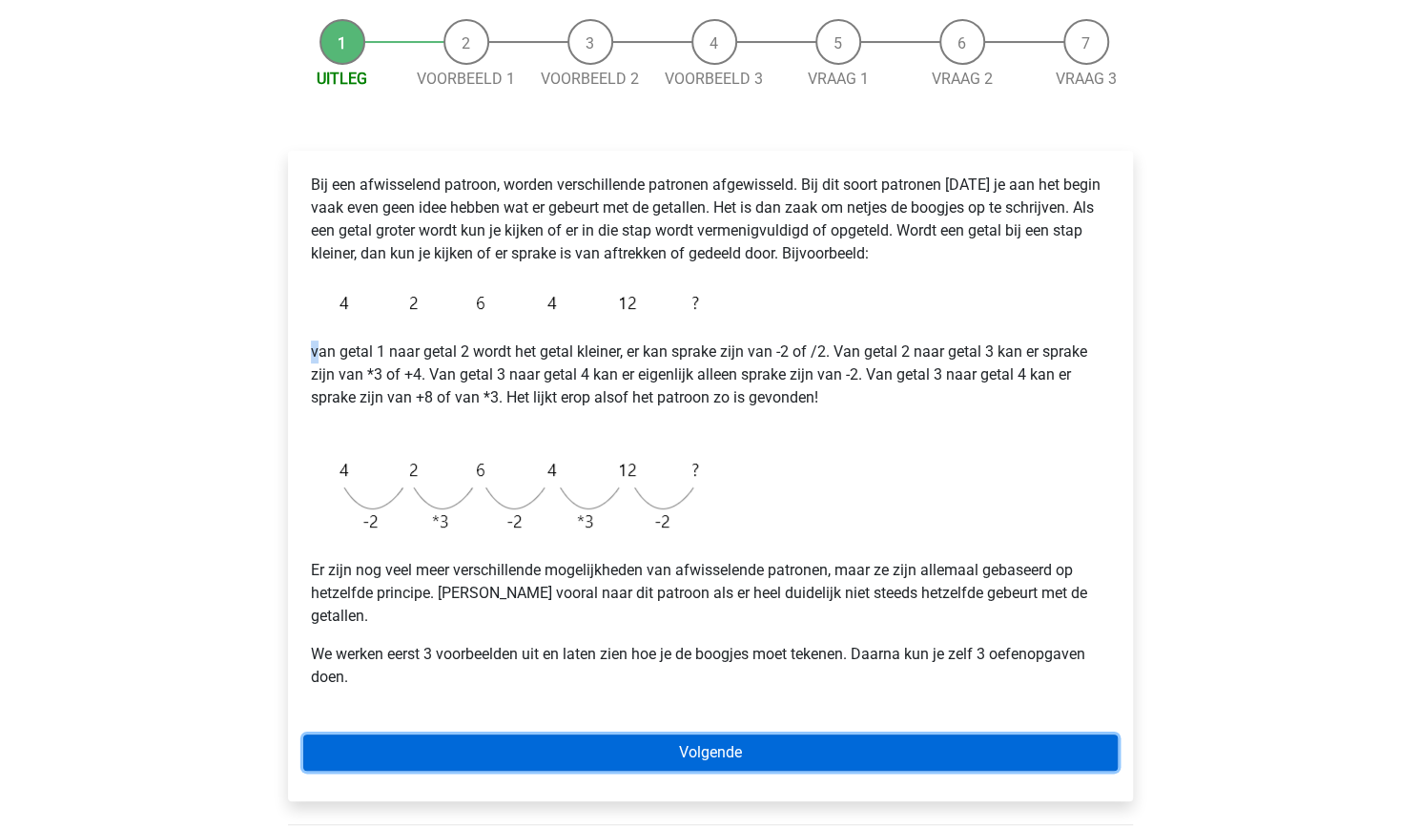
click at [572, 734] on link "Volgende" at bounding box center [710, 752] width 815 height 36
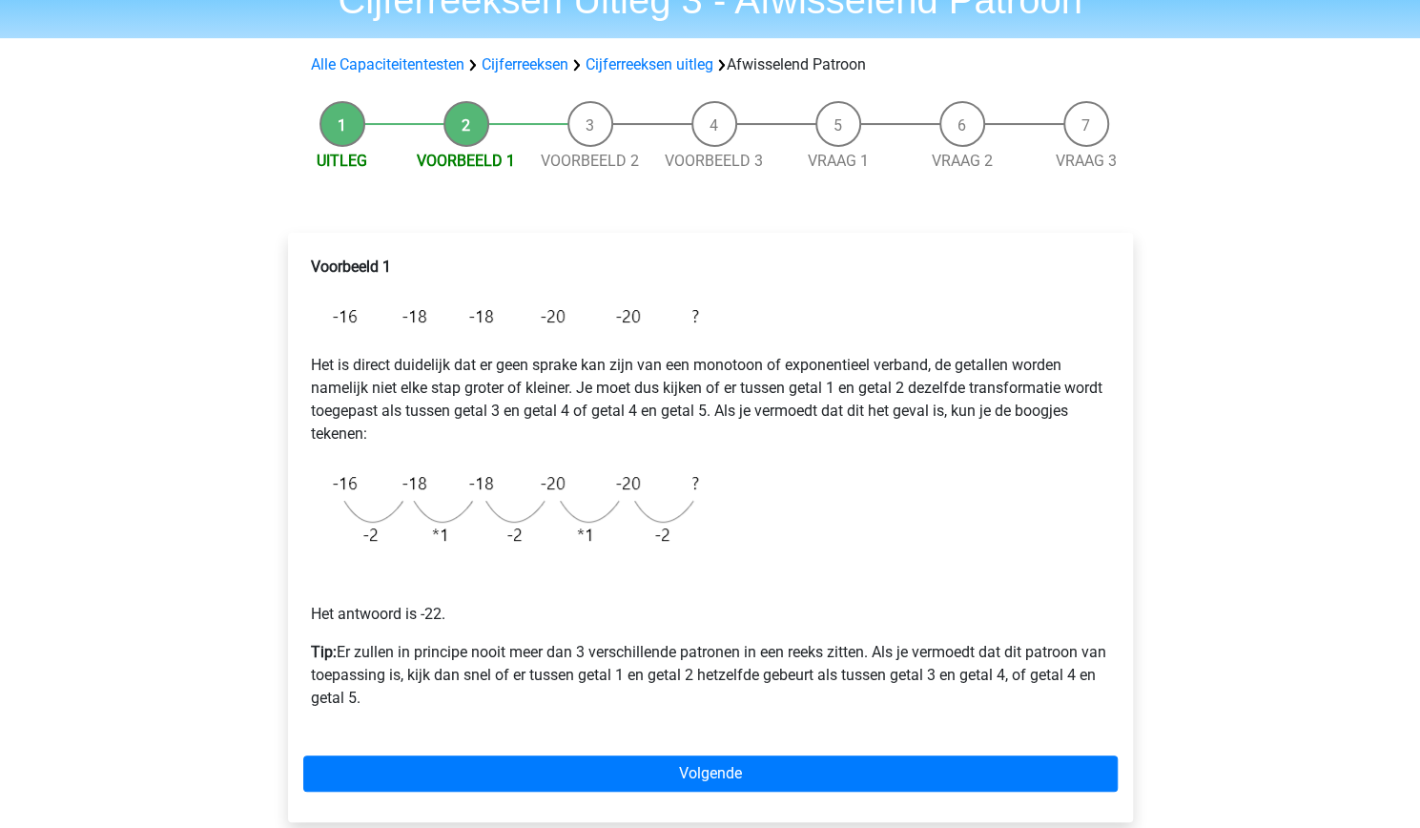
scroll to position [105, 0]
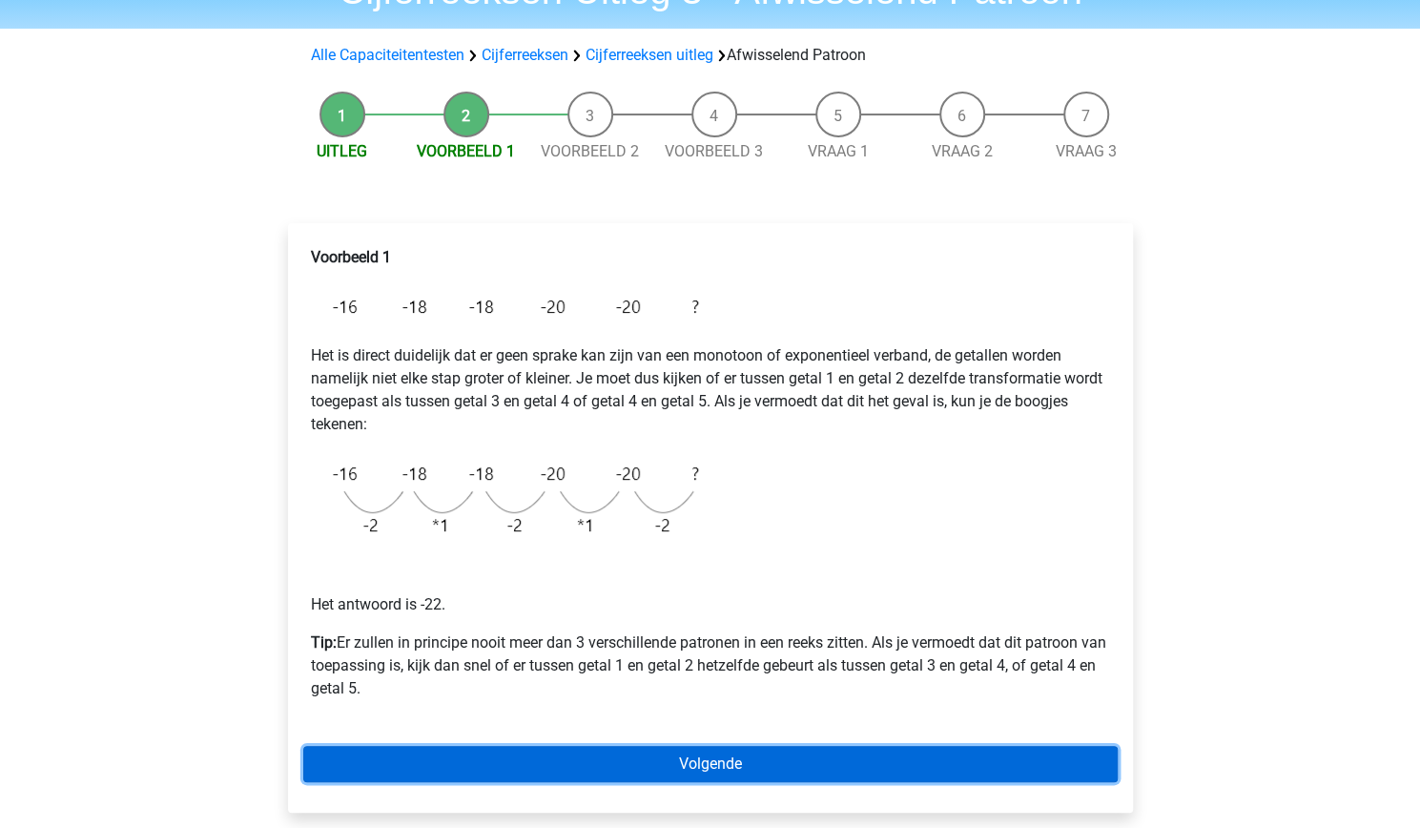
click at [550, 756] on link "Volgende" at bounding box center [710, 764] width 815 height 36
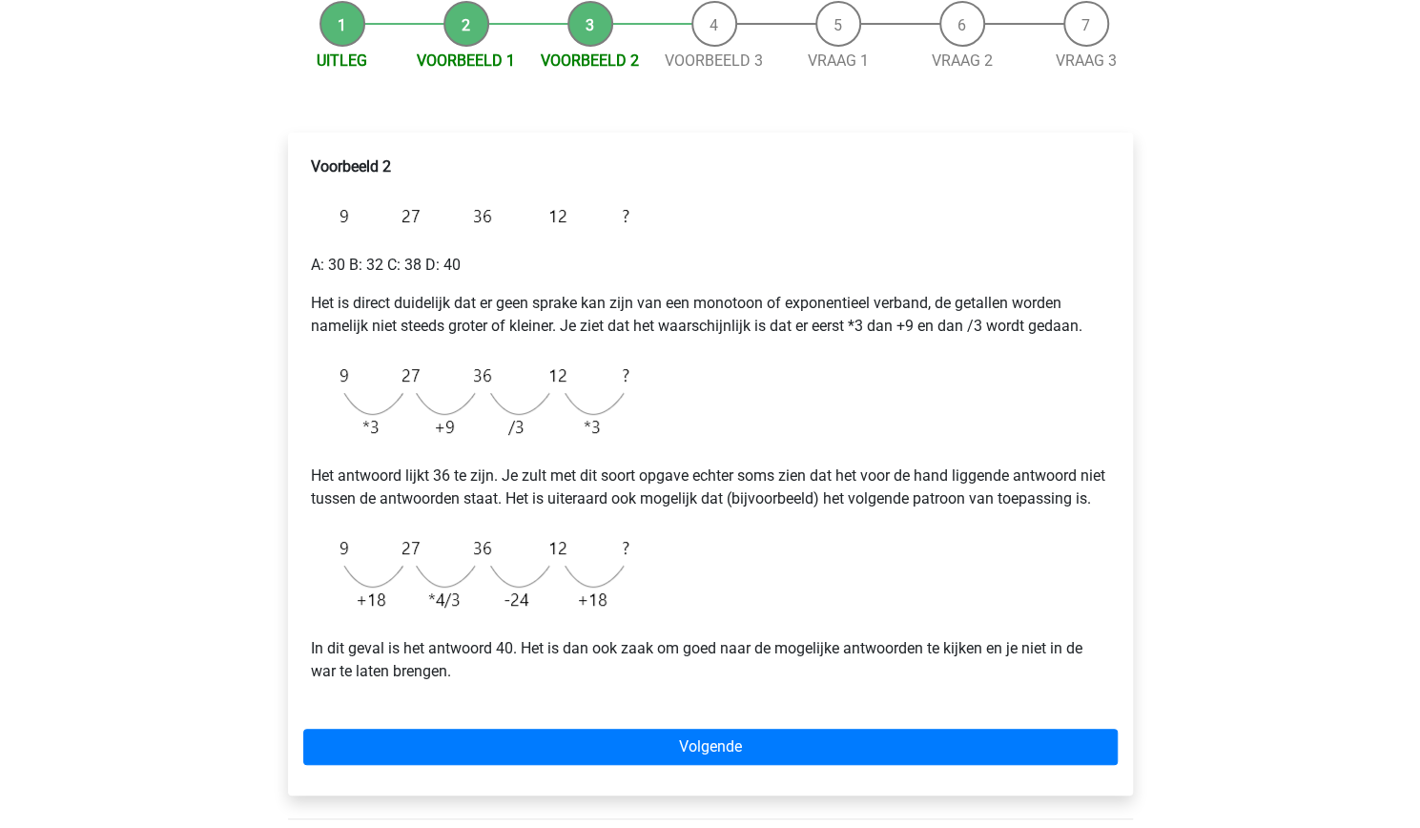
scroll to position [217, 0]
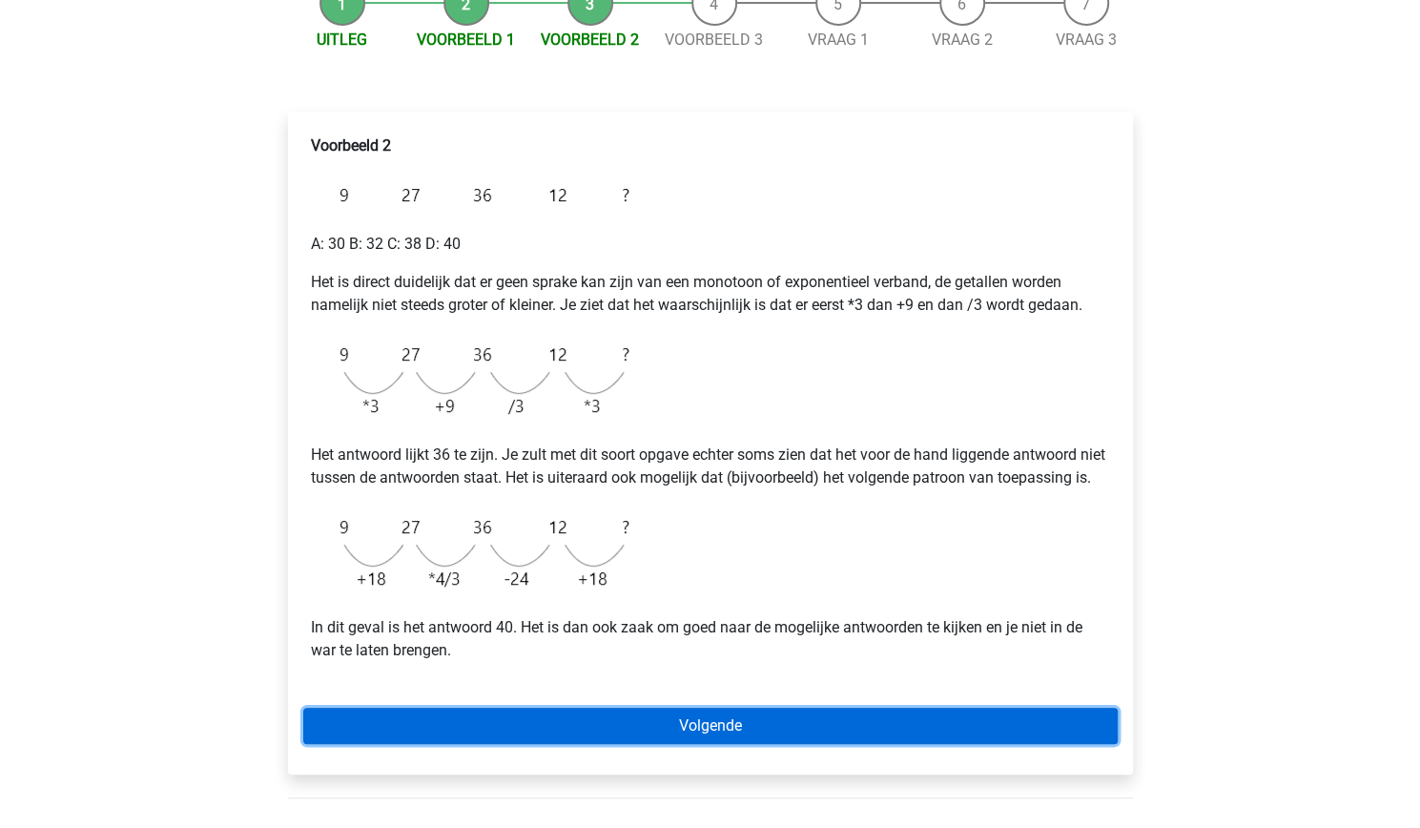
click at [609, 744] on link "Volgende" at bounding box center [710, 726] width 815 height 36
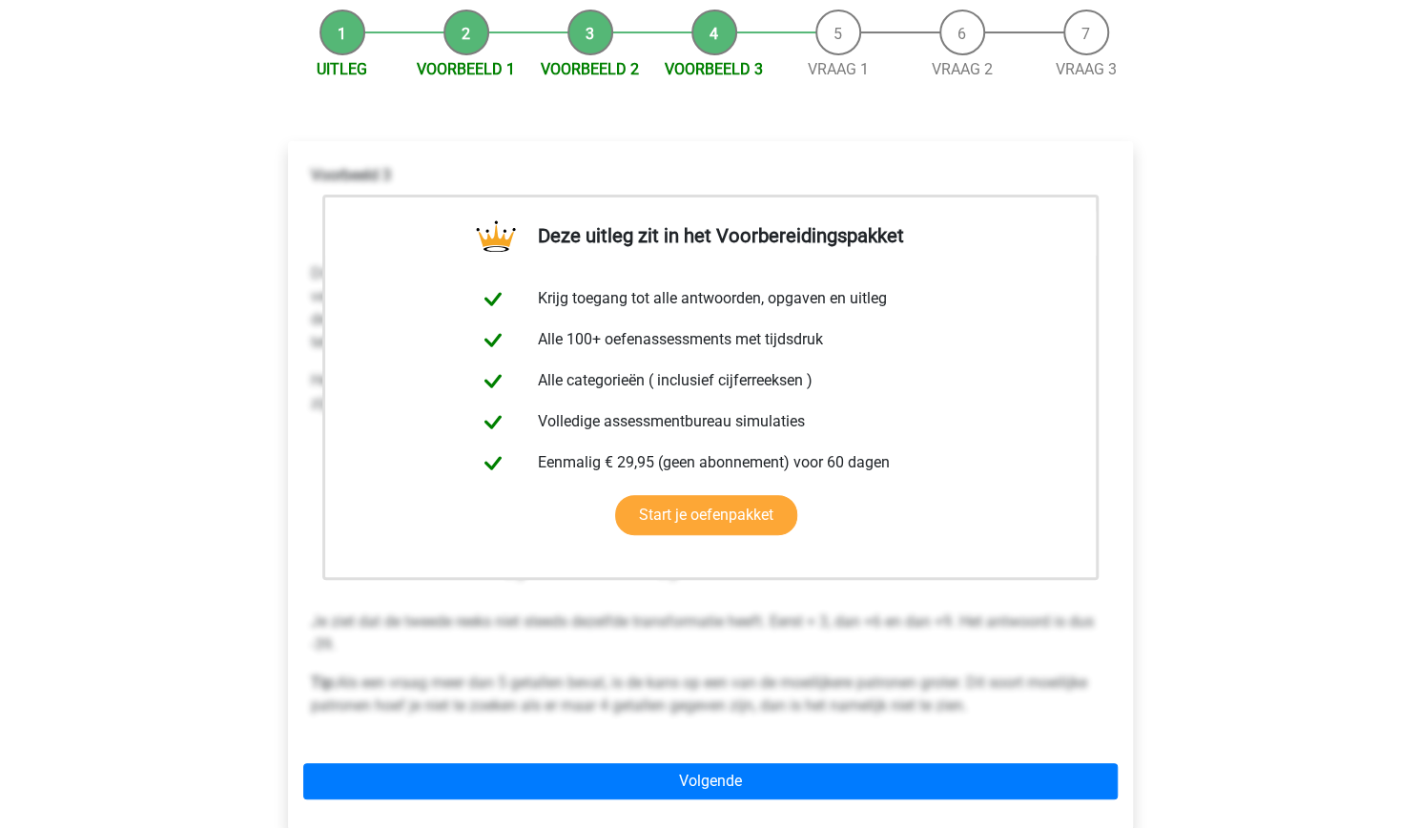
scroll to position [191, 0]
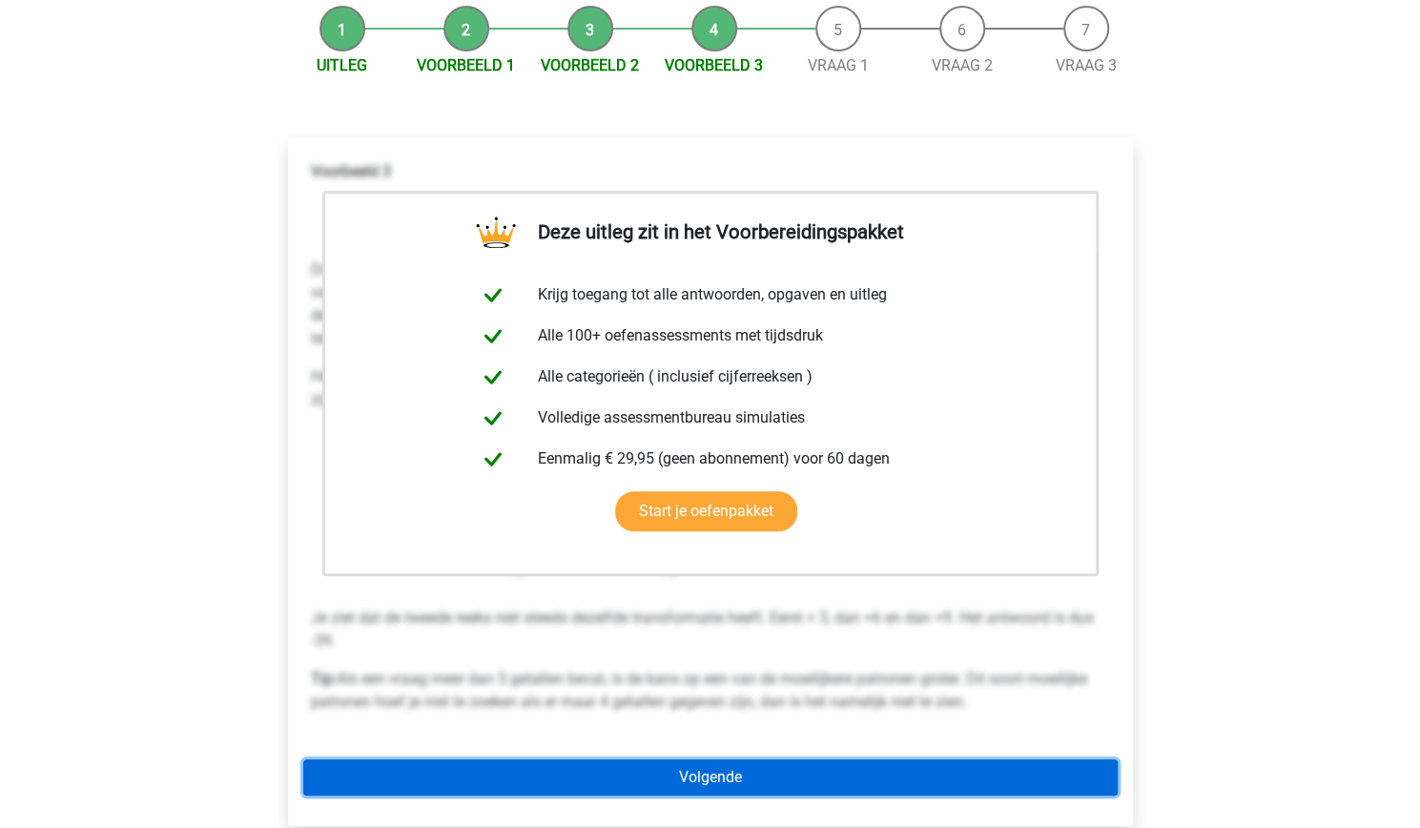
click at [574, 785] on link "Volgende" at bounding box center [710, 777] width 815 height 36
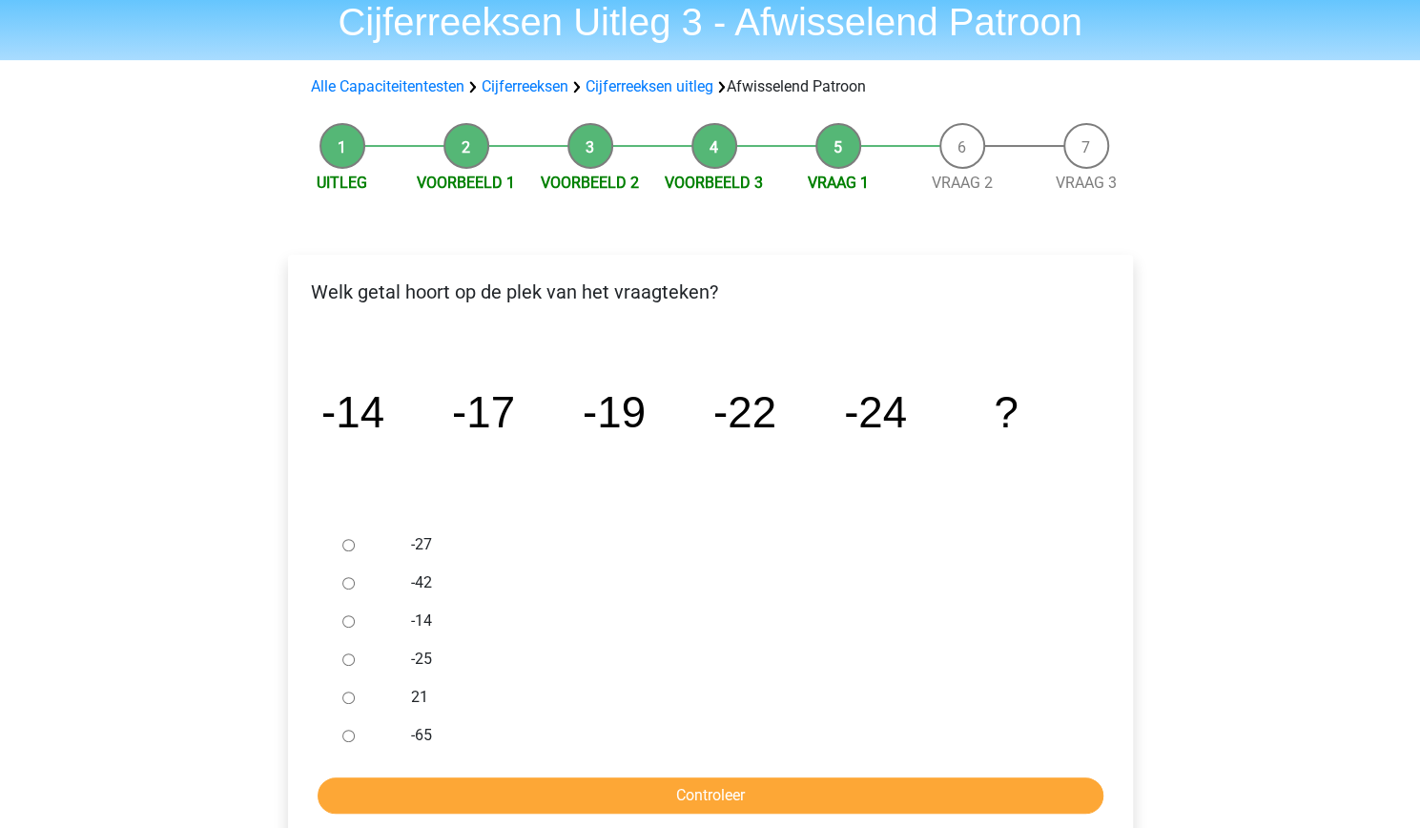
scroll to position [74, 0]
click at [350, 540] on input "-27" at bounding box center [348, 544] width 12 height 12
radio input "true"
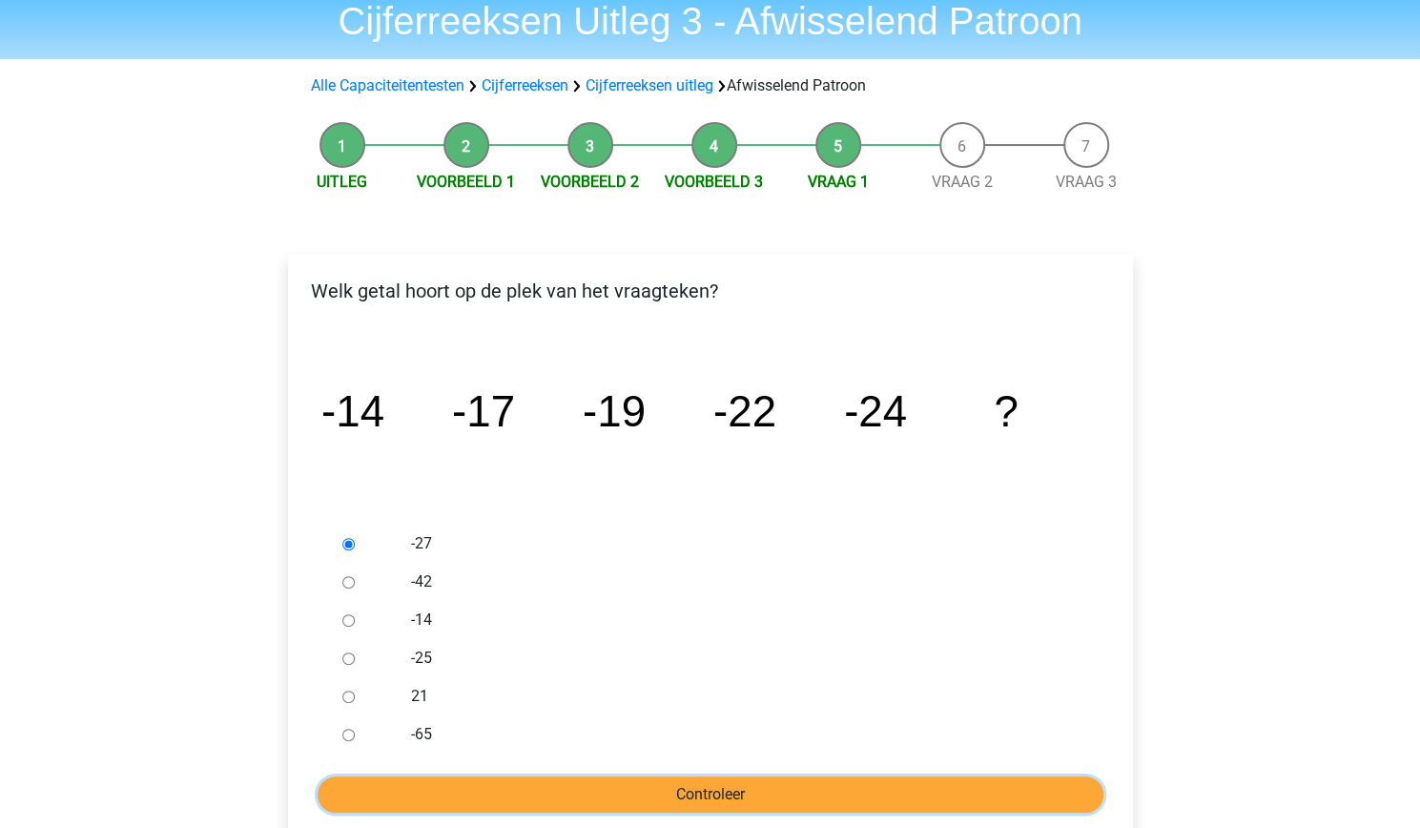
click at [614, 795] on input "Controleer" at bounding box center [711, 794] width 786 height 36
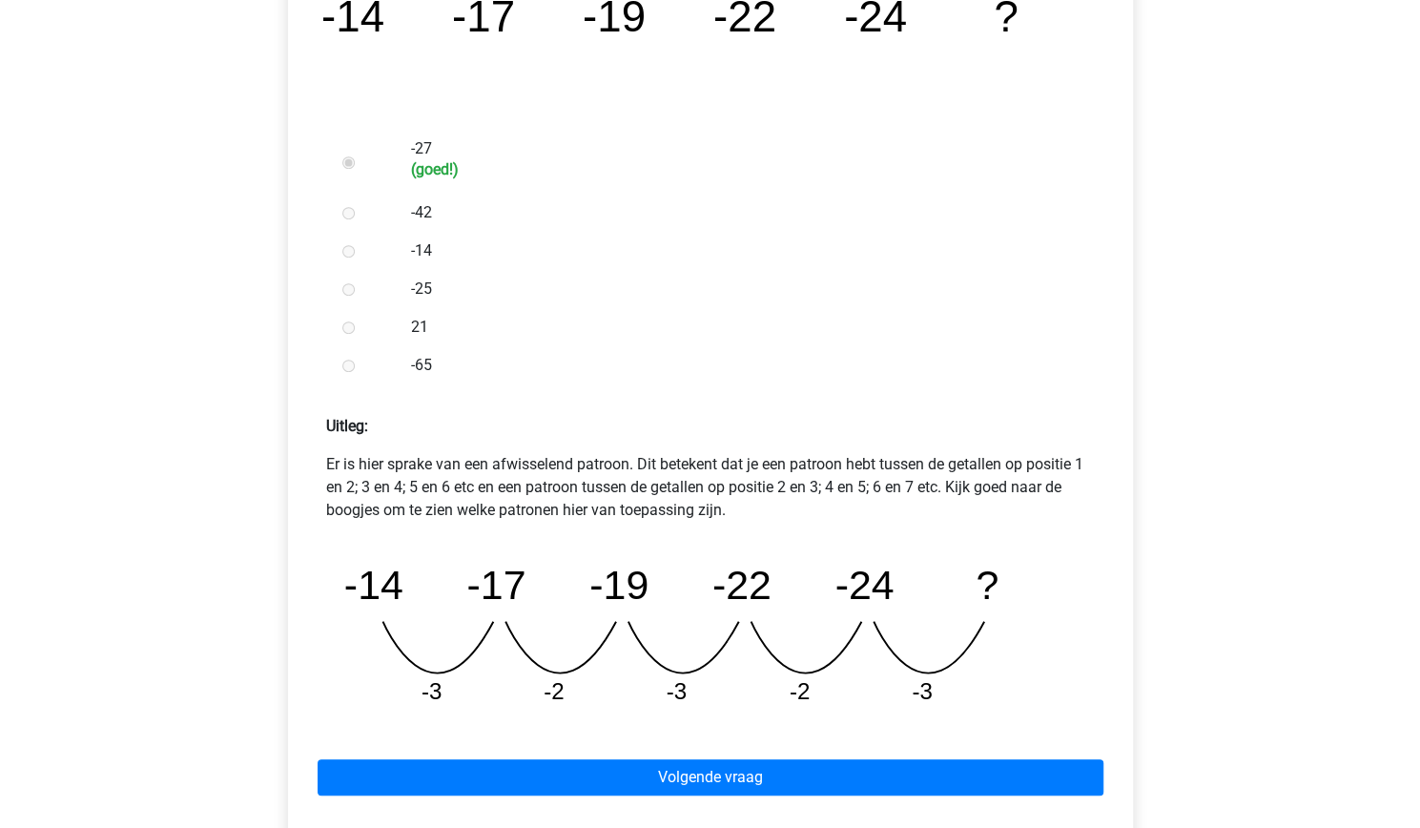
scroll to position [479, 0]
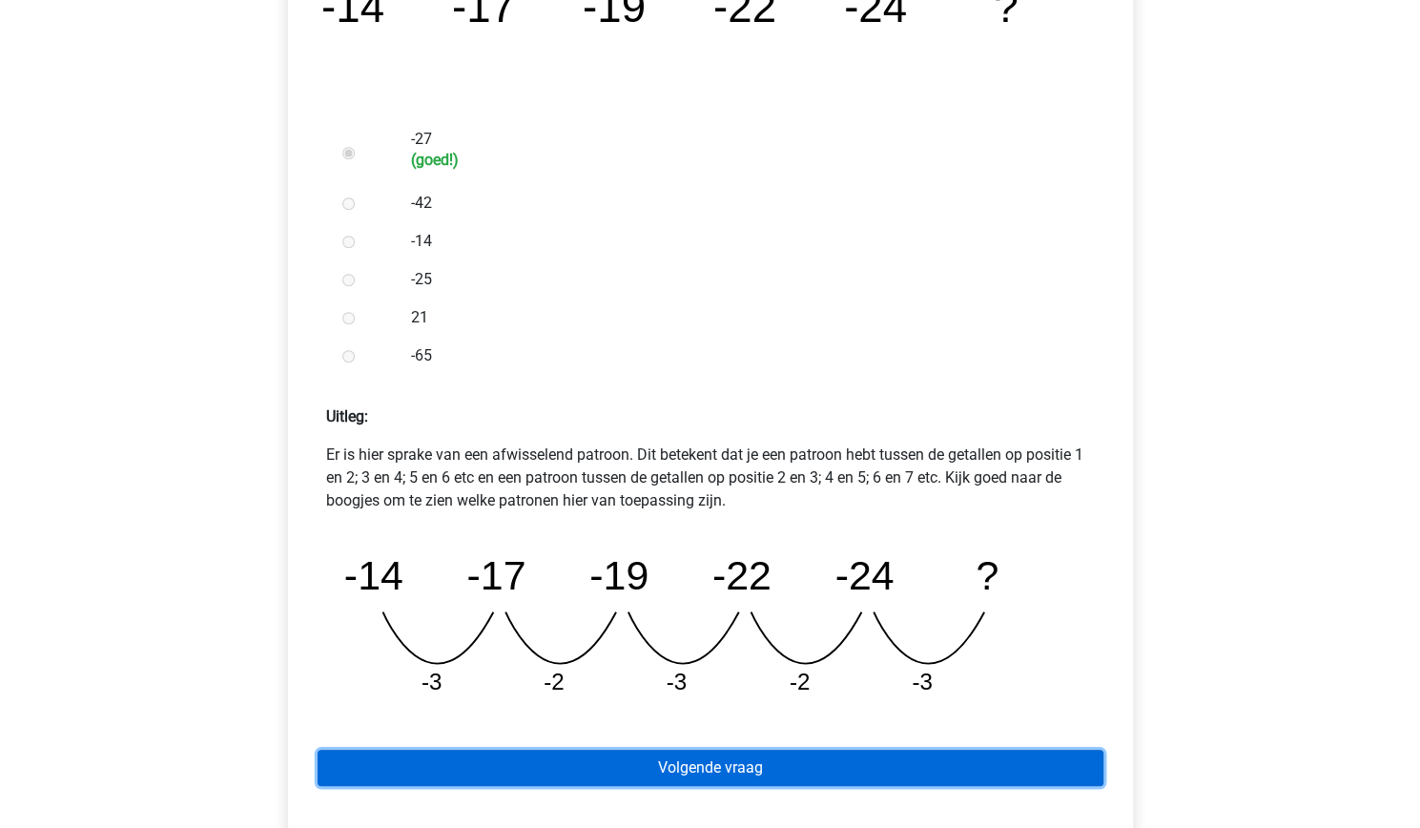
click at [815, 776] on link "Volgende vraag" at bounding box center [711, 768] width 786 height 36
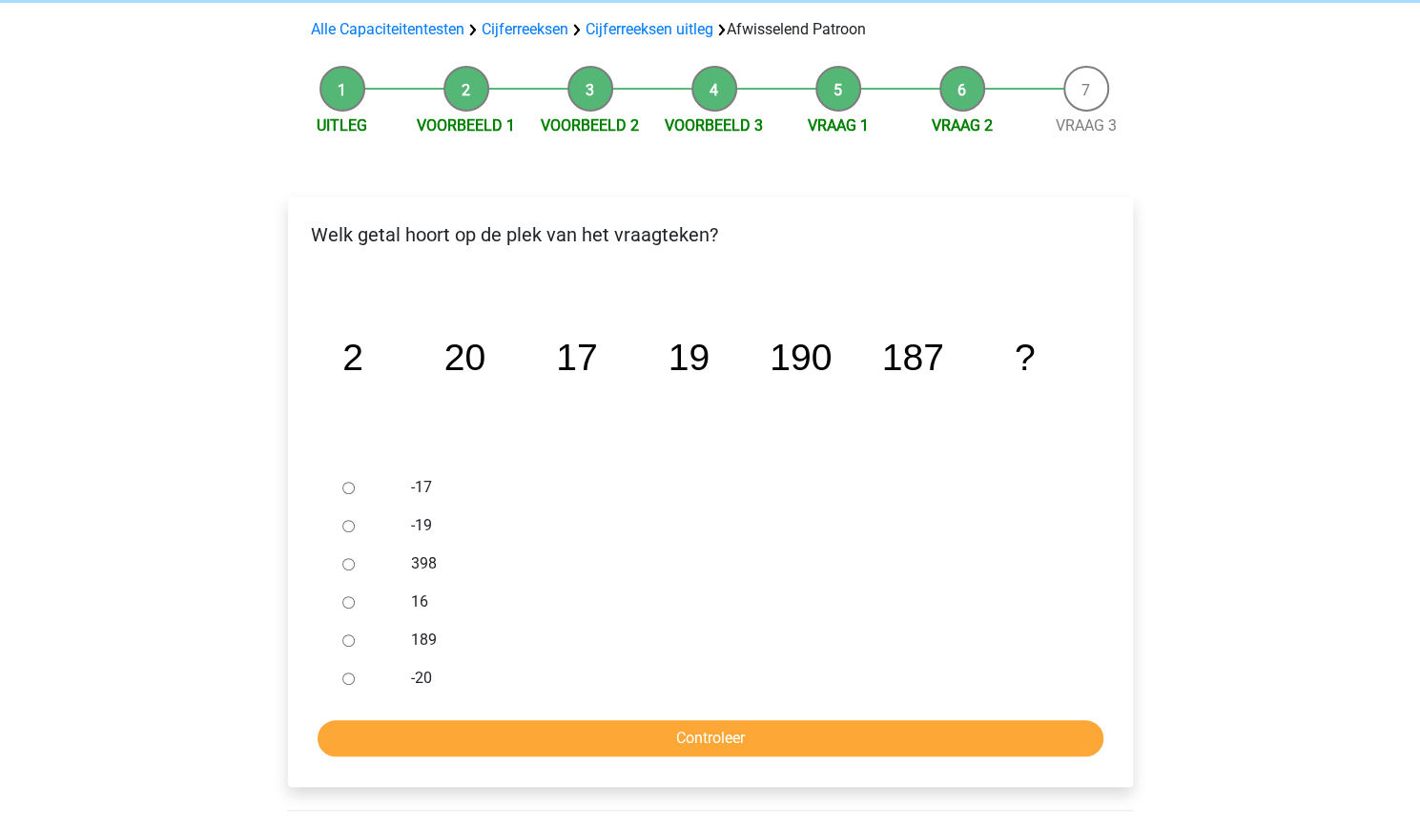
scroll to position [134, 0]
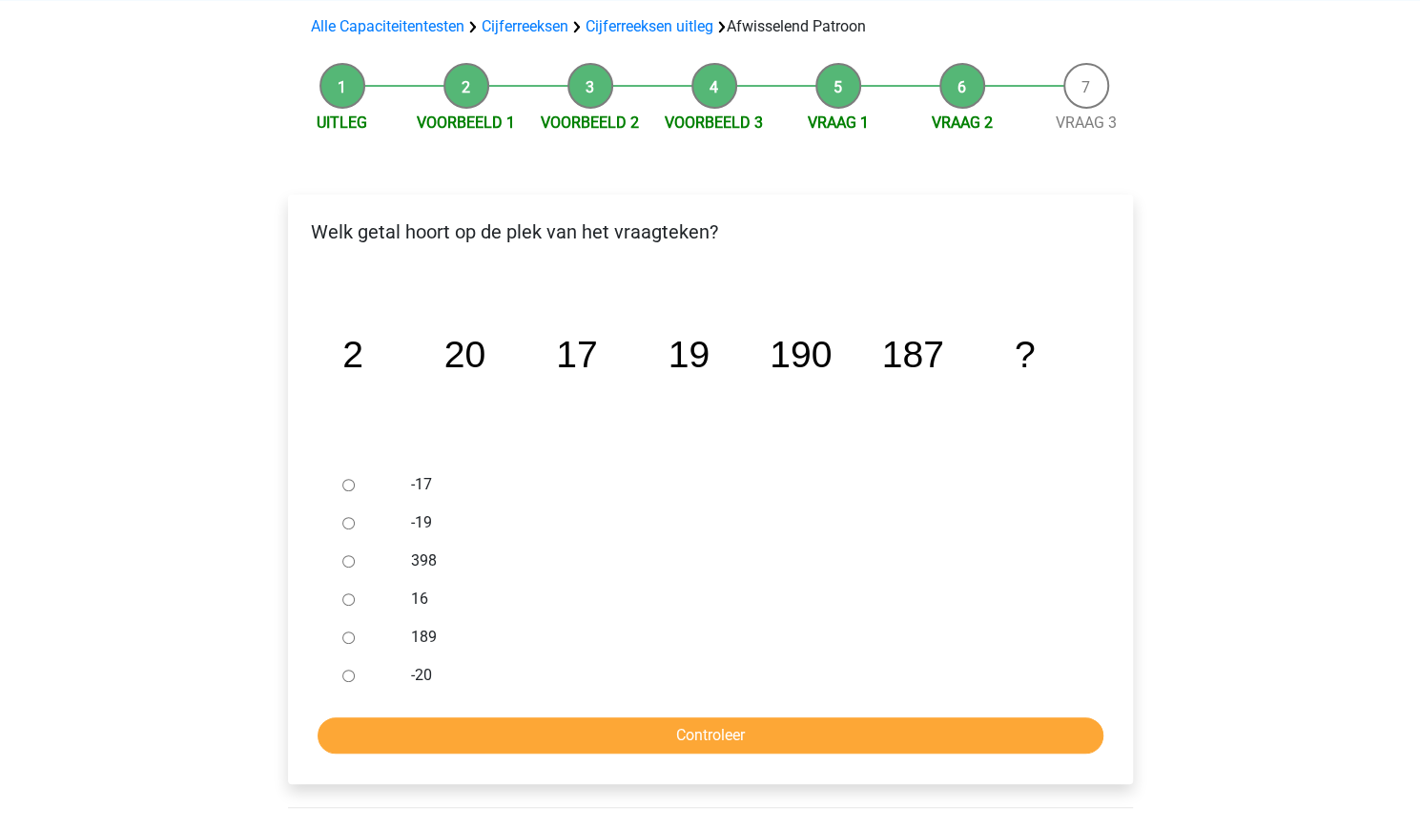
click at [342, 634] on input "189" at bounding box center [348, 637] width 12 height 12
radio input "true"
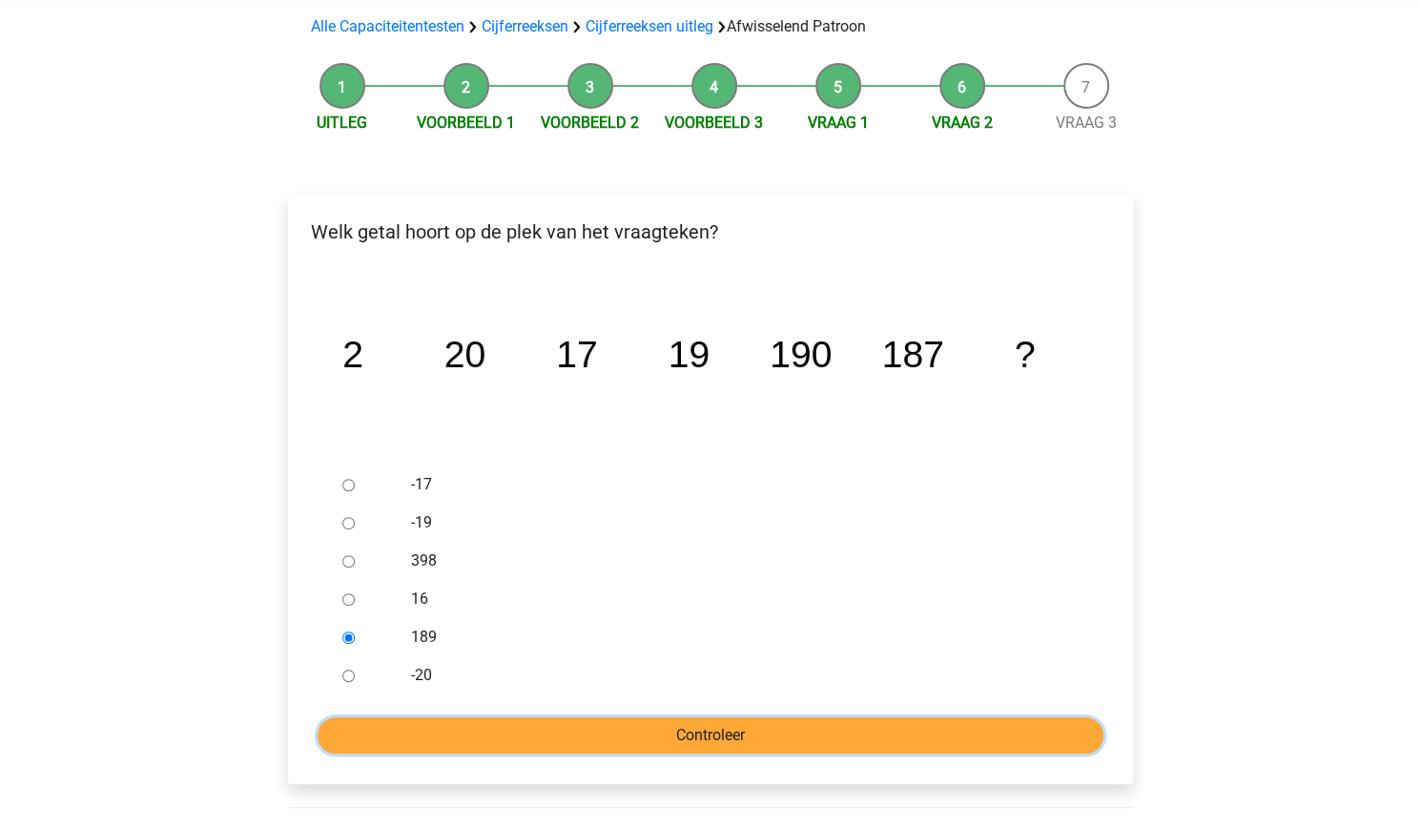
click at [431, 730] on input "Controleer" at bounding box center [711, 735] width 786 height 36
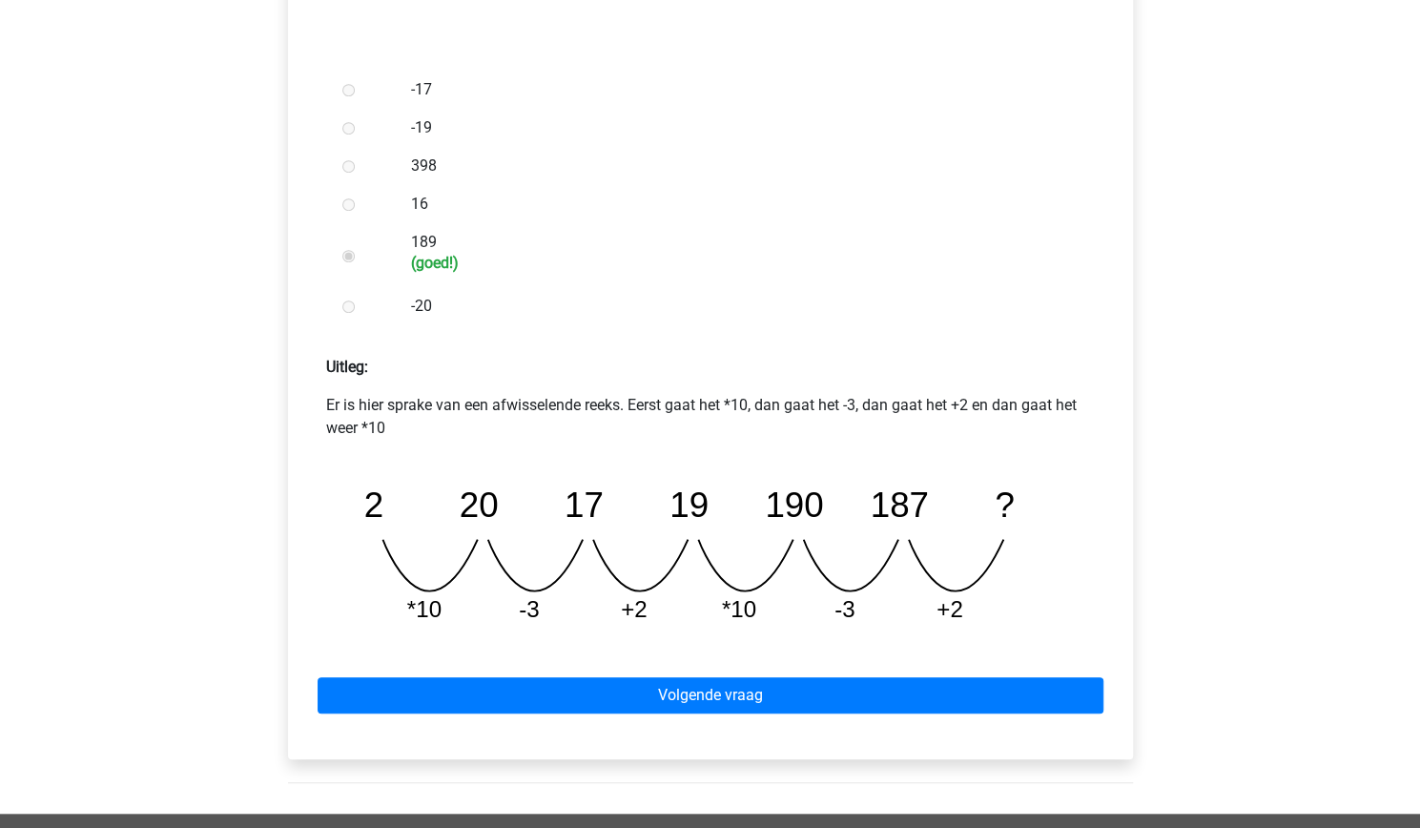
scroll to position [542, 0]
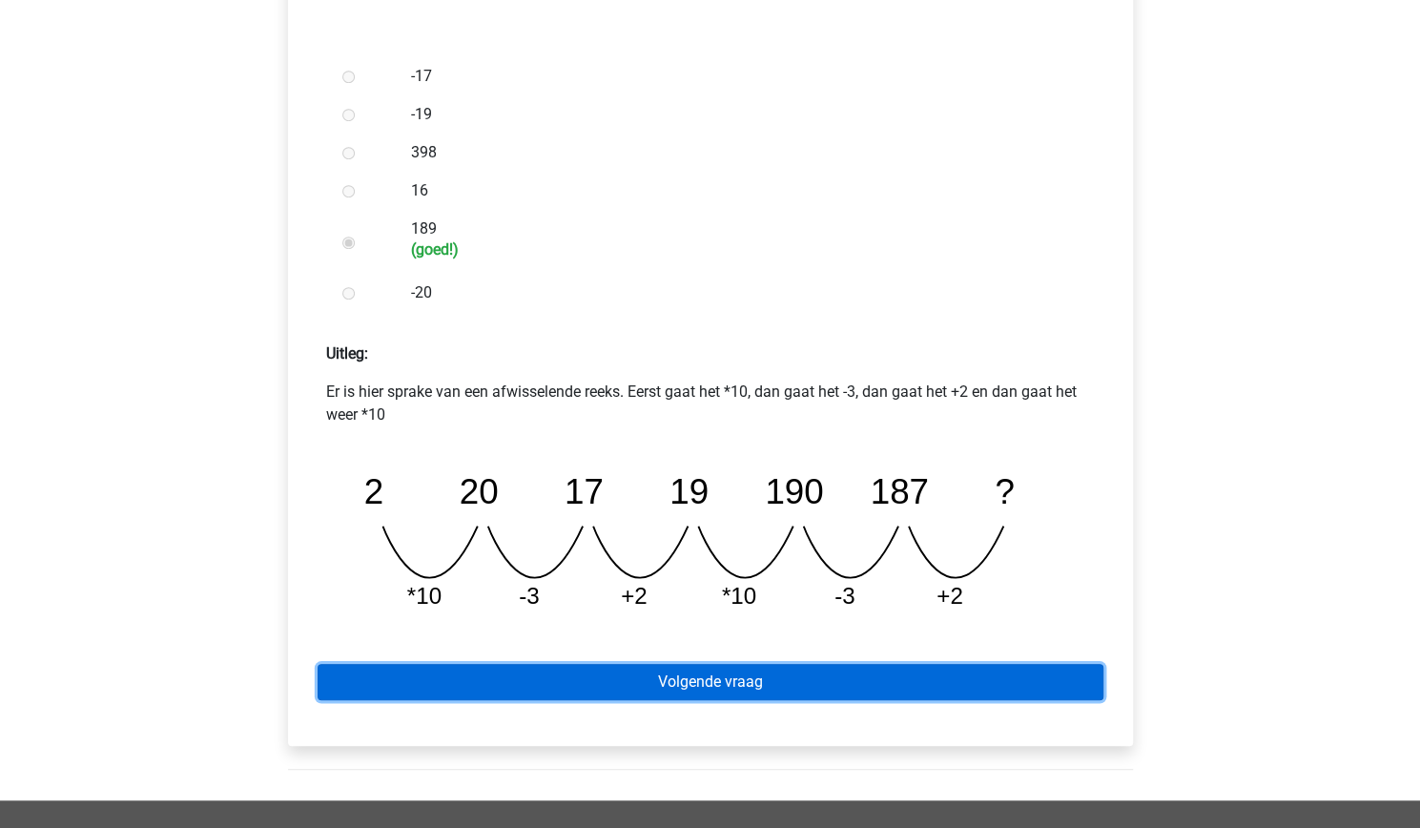
click at [676, 693] on link "Volgende vraag" at bounding box center [711, 682] width 786 height 36
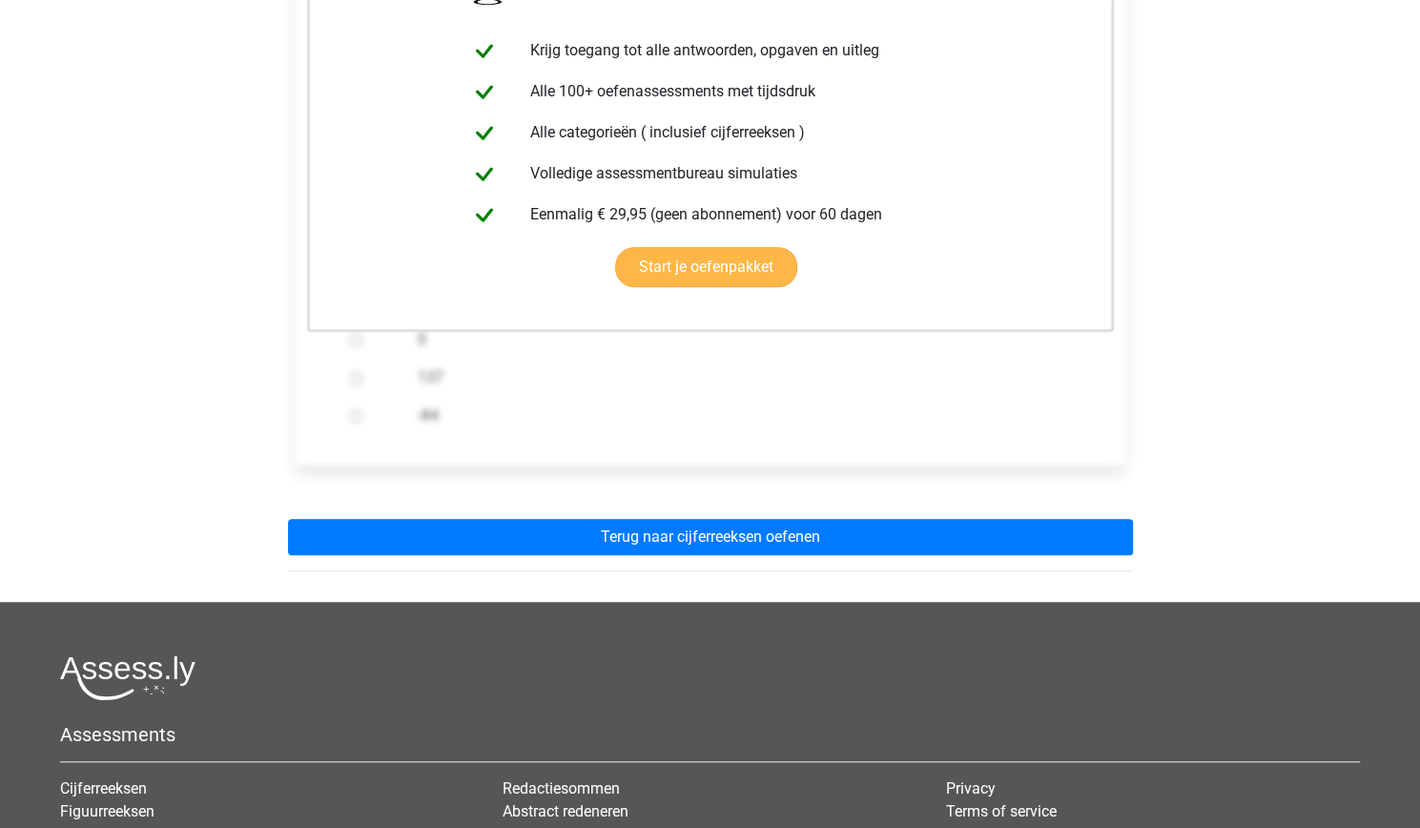
scroll to position [401, 0]
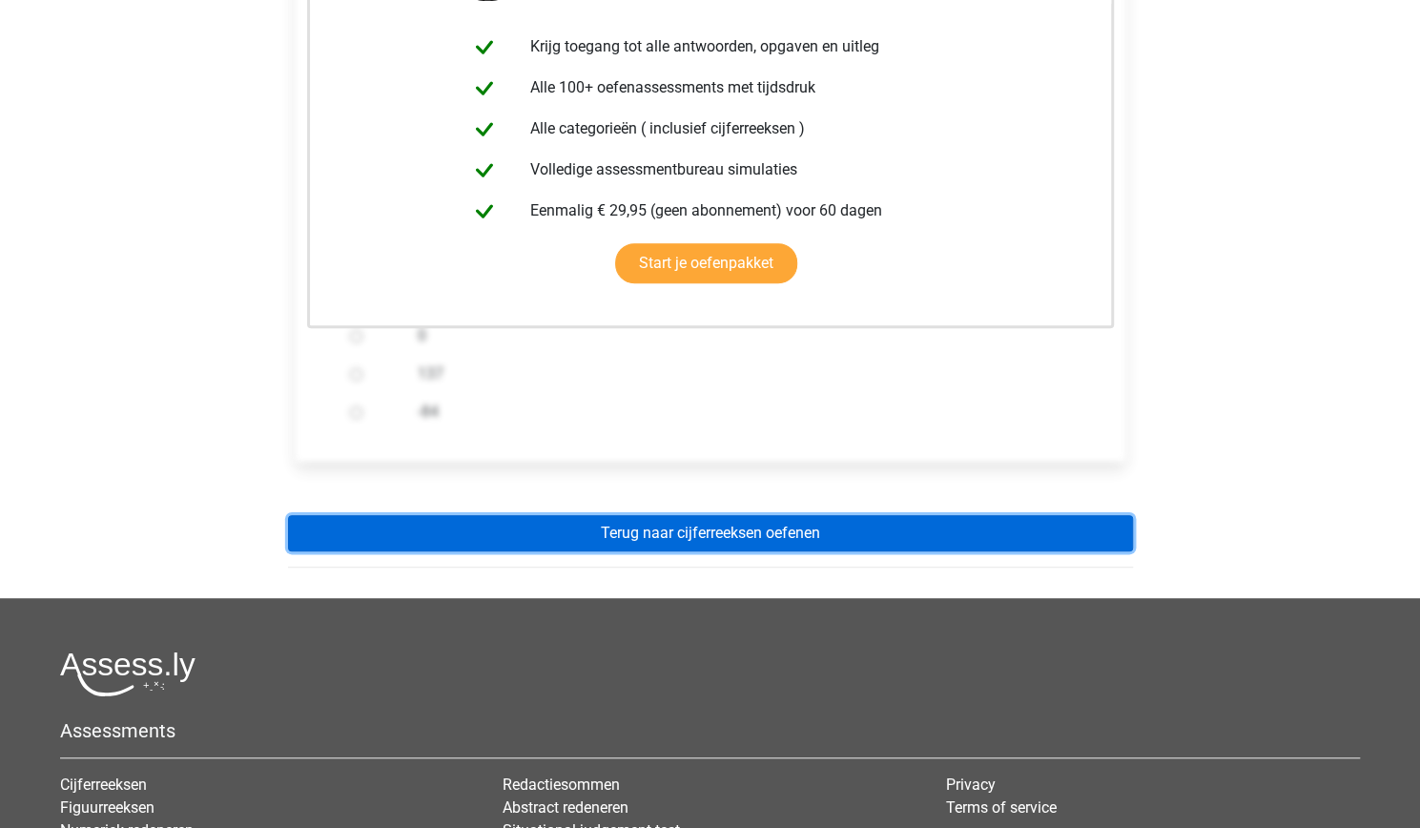
click at [636, 537] on link "Terug naar cijferreeksen oefenen" at bounding box center [710, 533] width 845 height 36
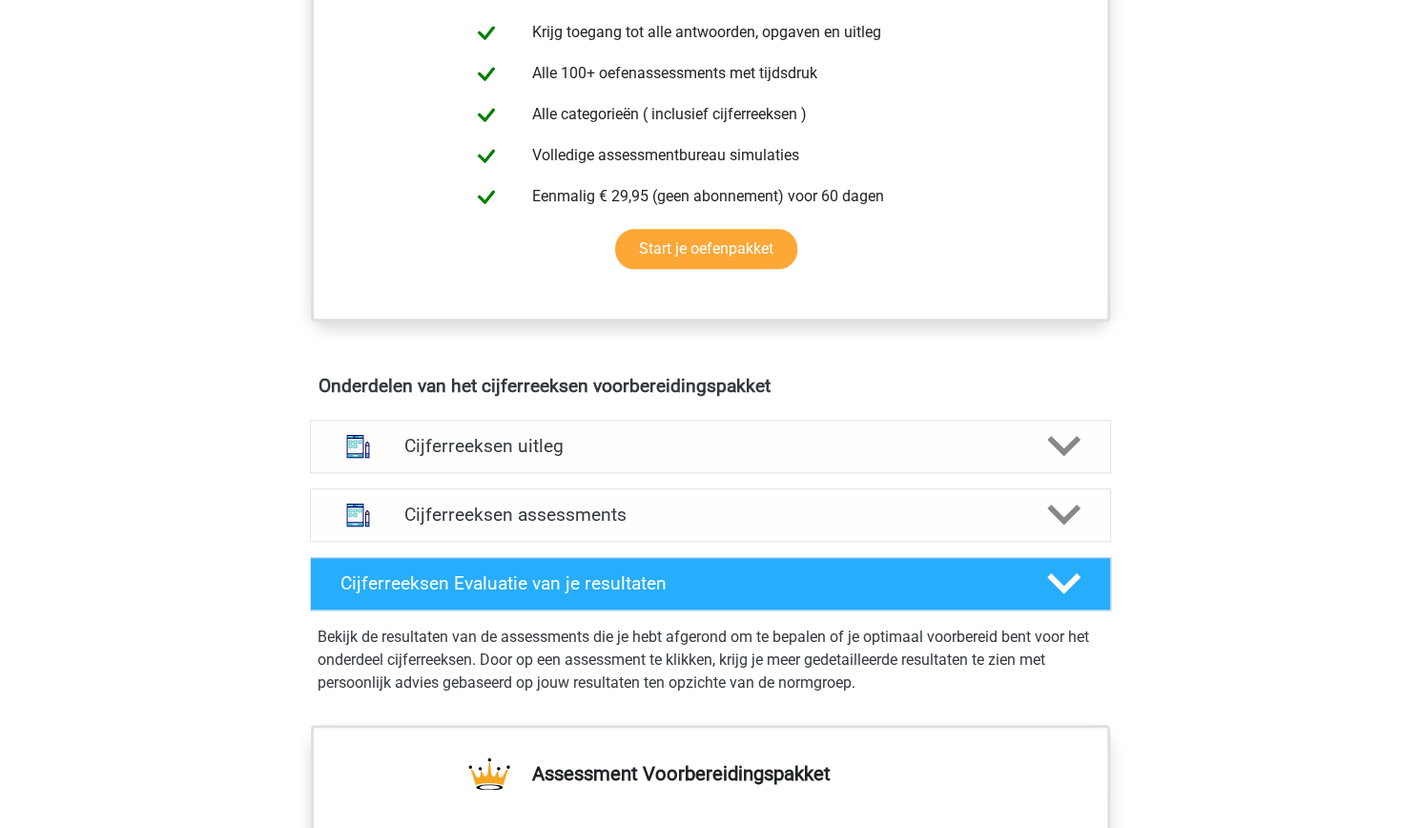
scroll to position [832, 0]
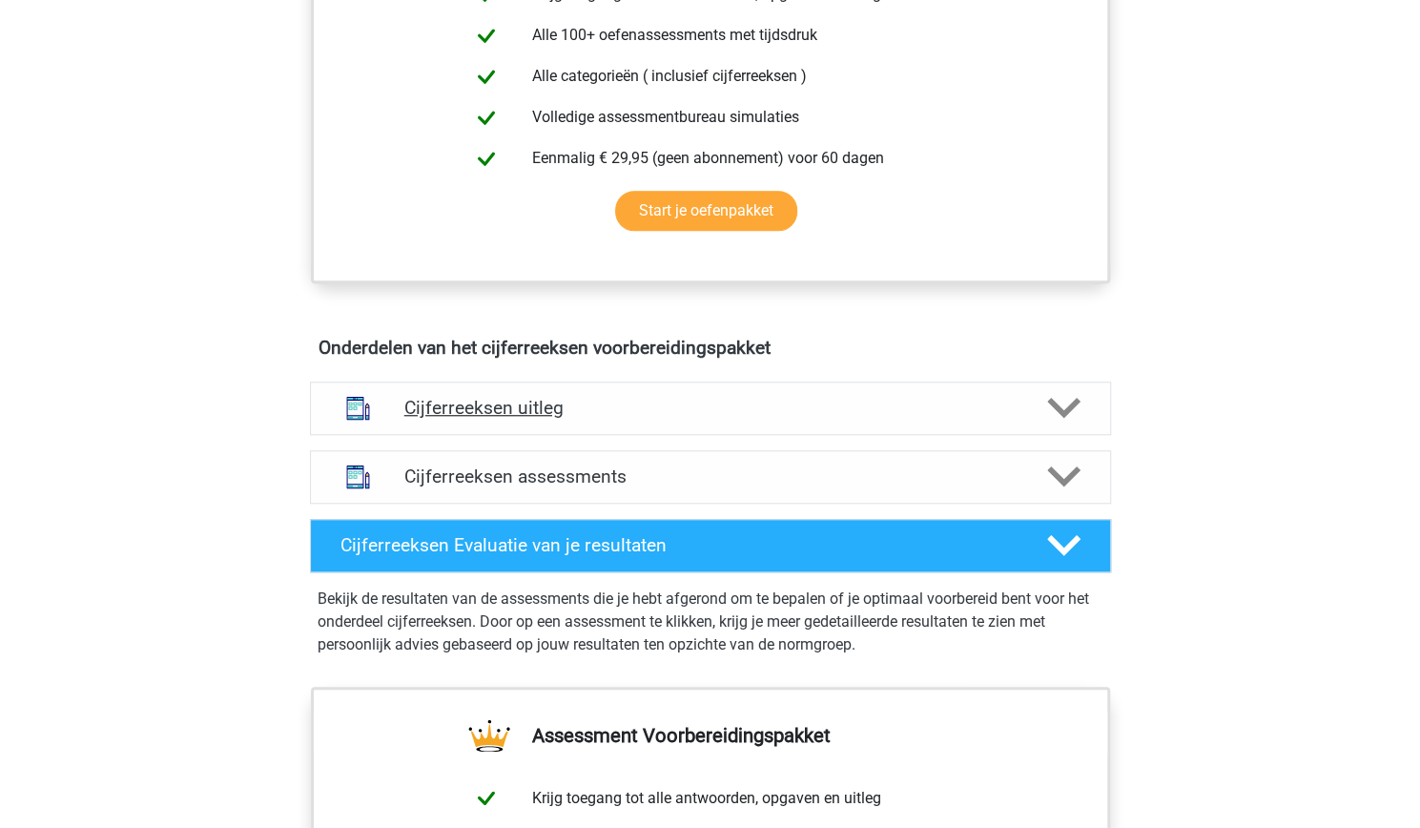
click at [988, 419] on h4 "Cijferreeksen uitleg" at bounding box center [710, 408] width 612 height 22
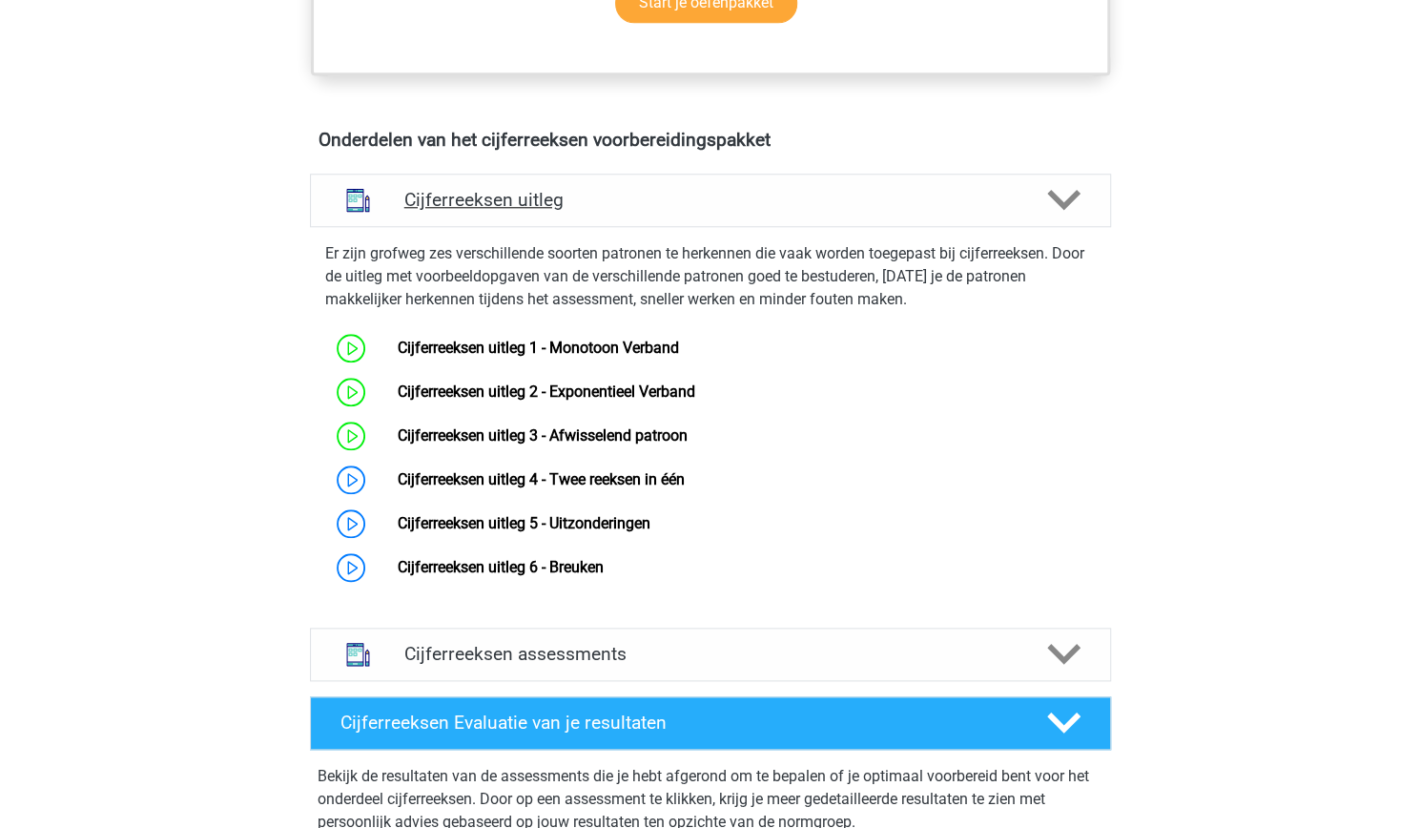
scroll to position [1045, 0]
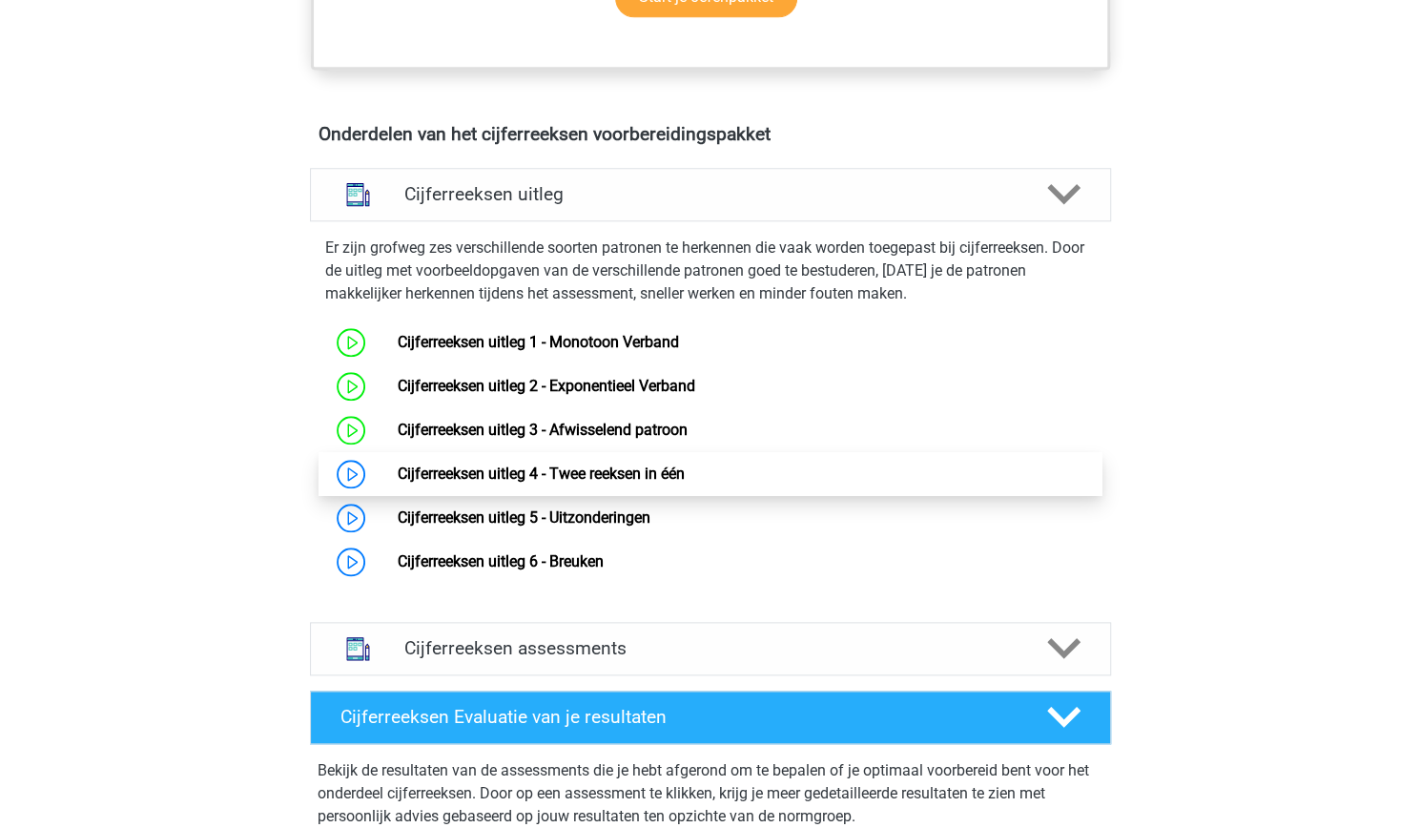
click at [473, 483] on link "Cijferreeksen uitleg 4 - Twee reeksen in één" at bounding box center [541, 474] width 287 height 18
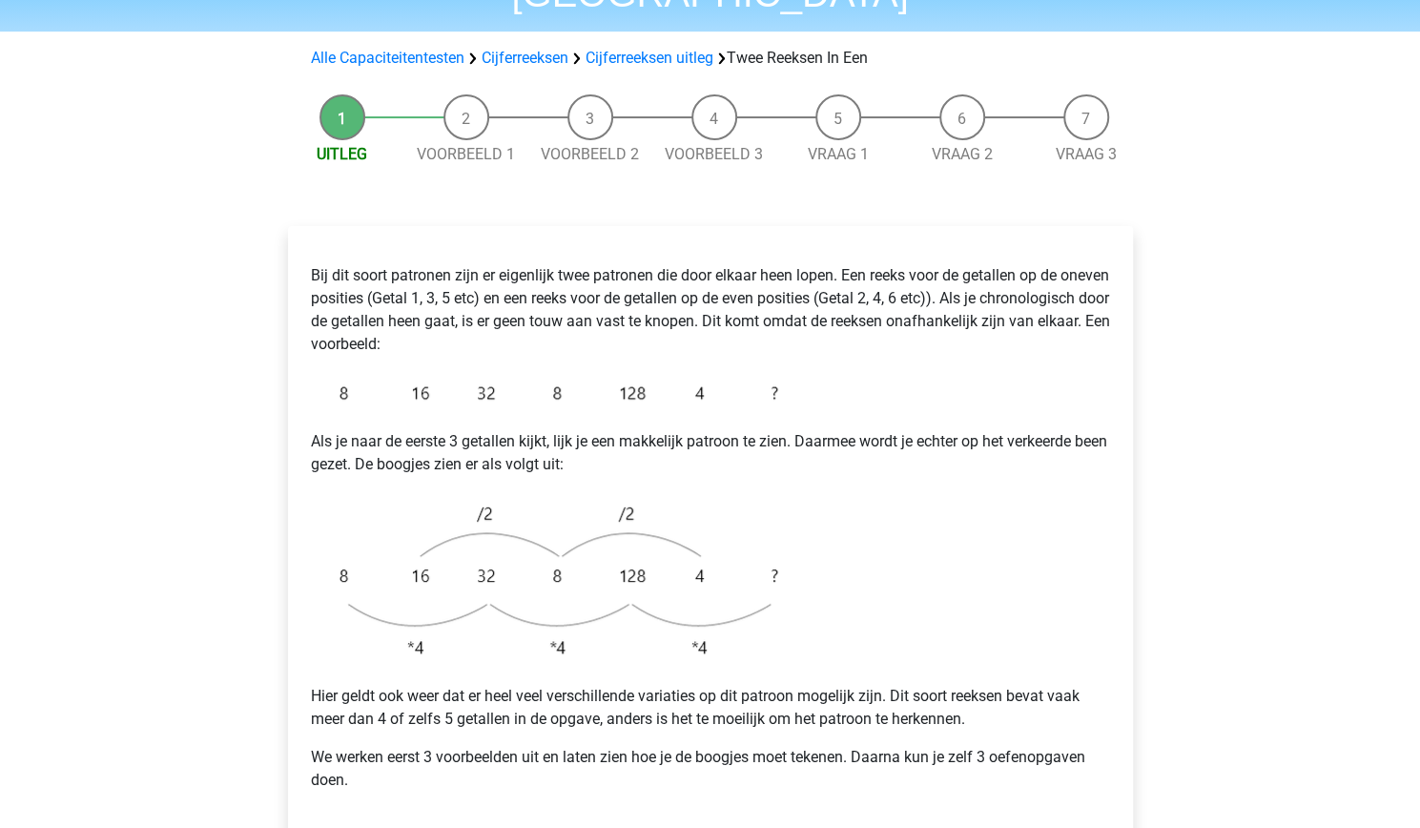
scroll to position [155, 0]
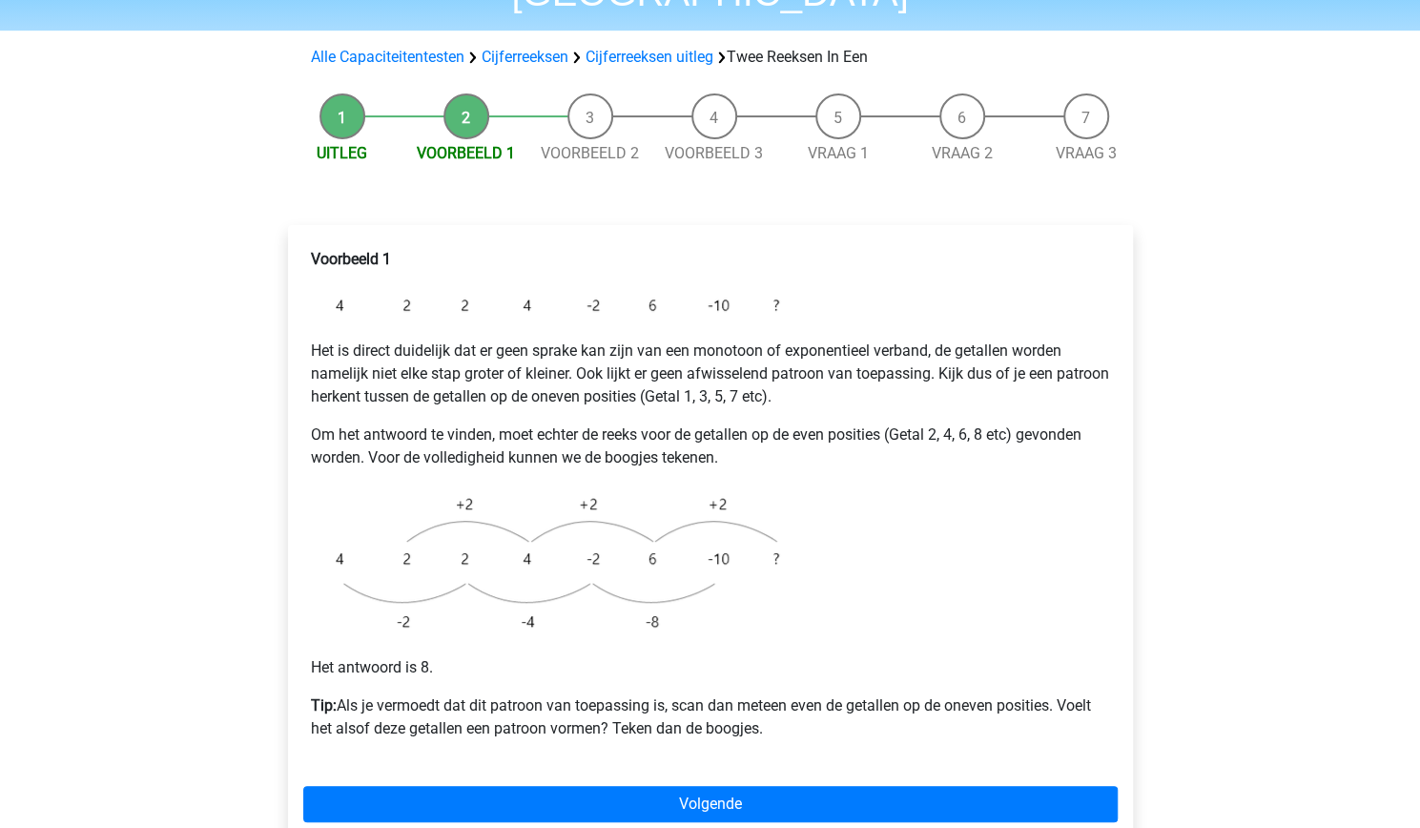
scroll to position [151, 0]
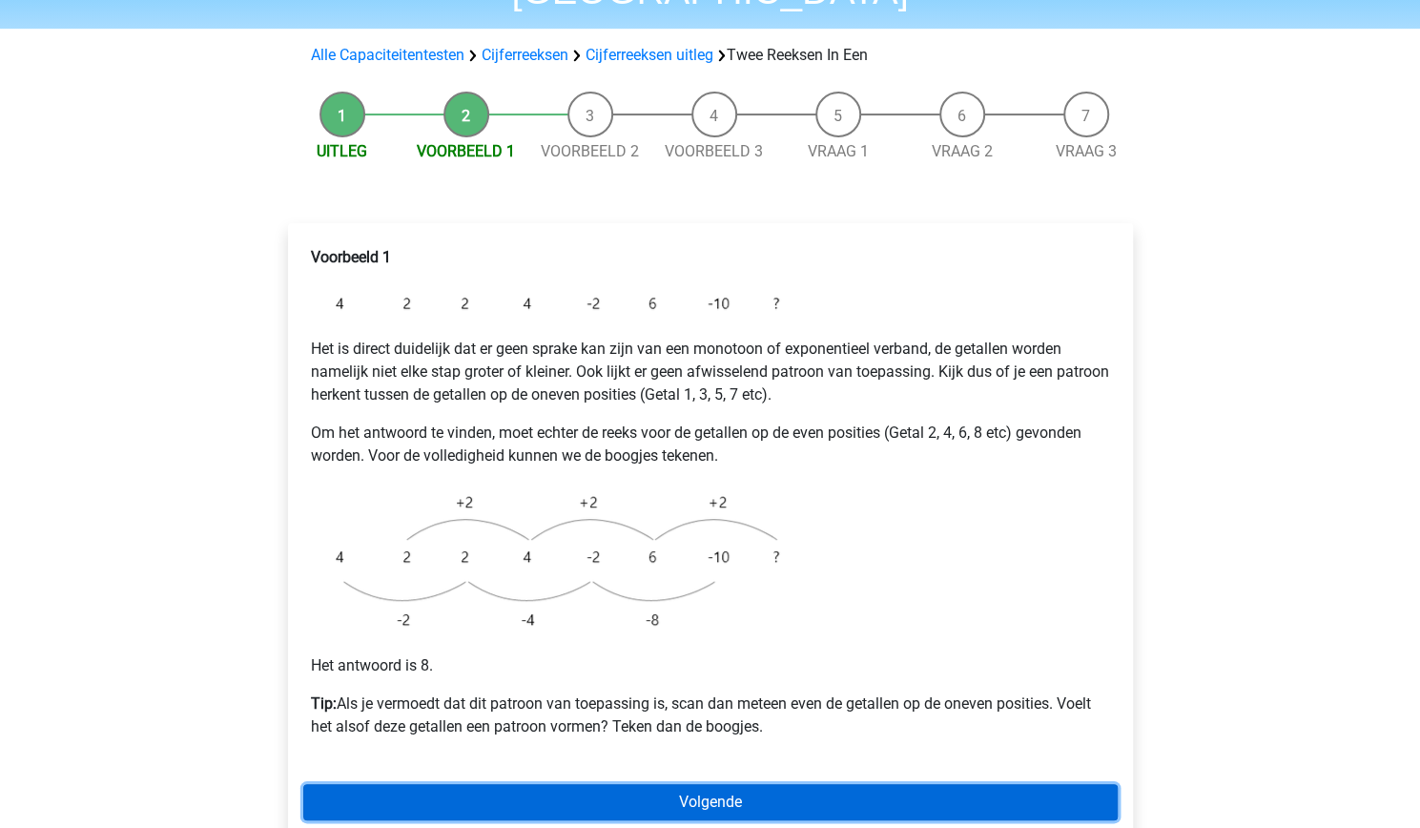
click at [589, 784] on link "Volgende" at bounding box center [710, 802] width 815 height 36
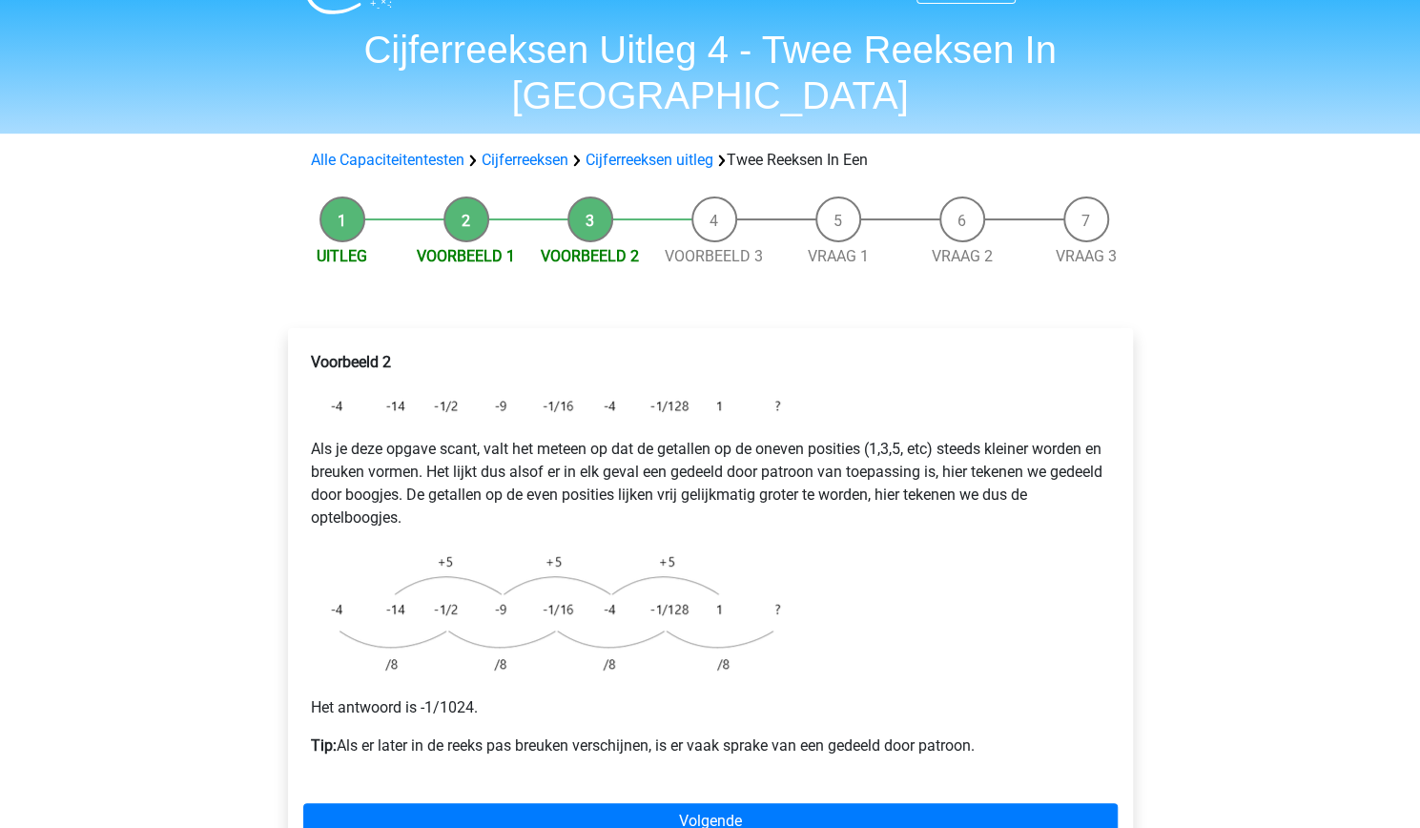
scroll to position [59, 0]
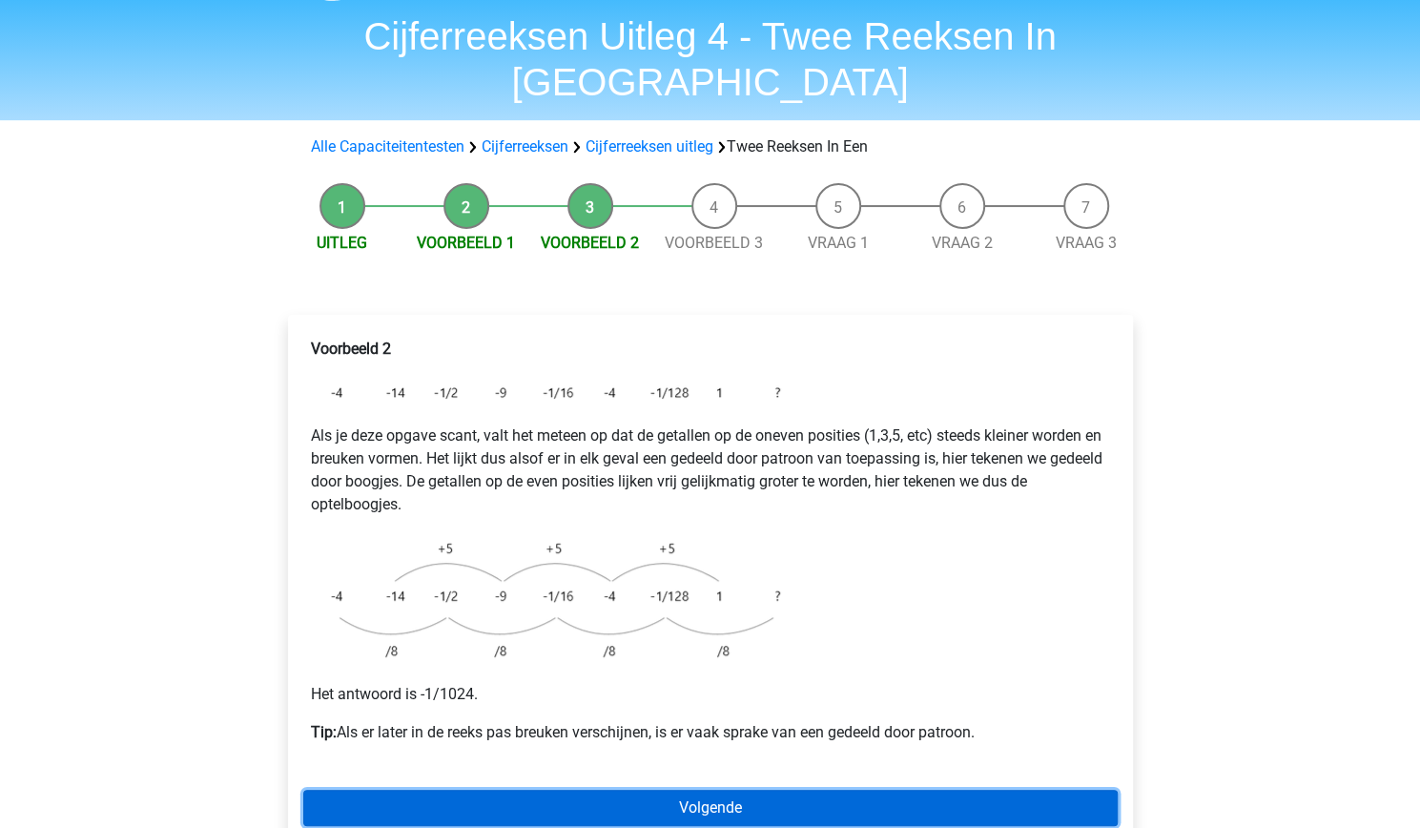
click at [450, 790] on link "Volgende" at bounding box center [710, 808] width 815 height 36
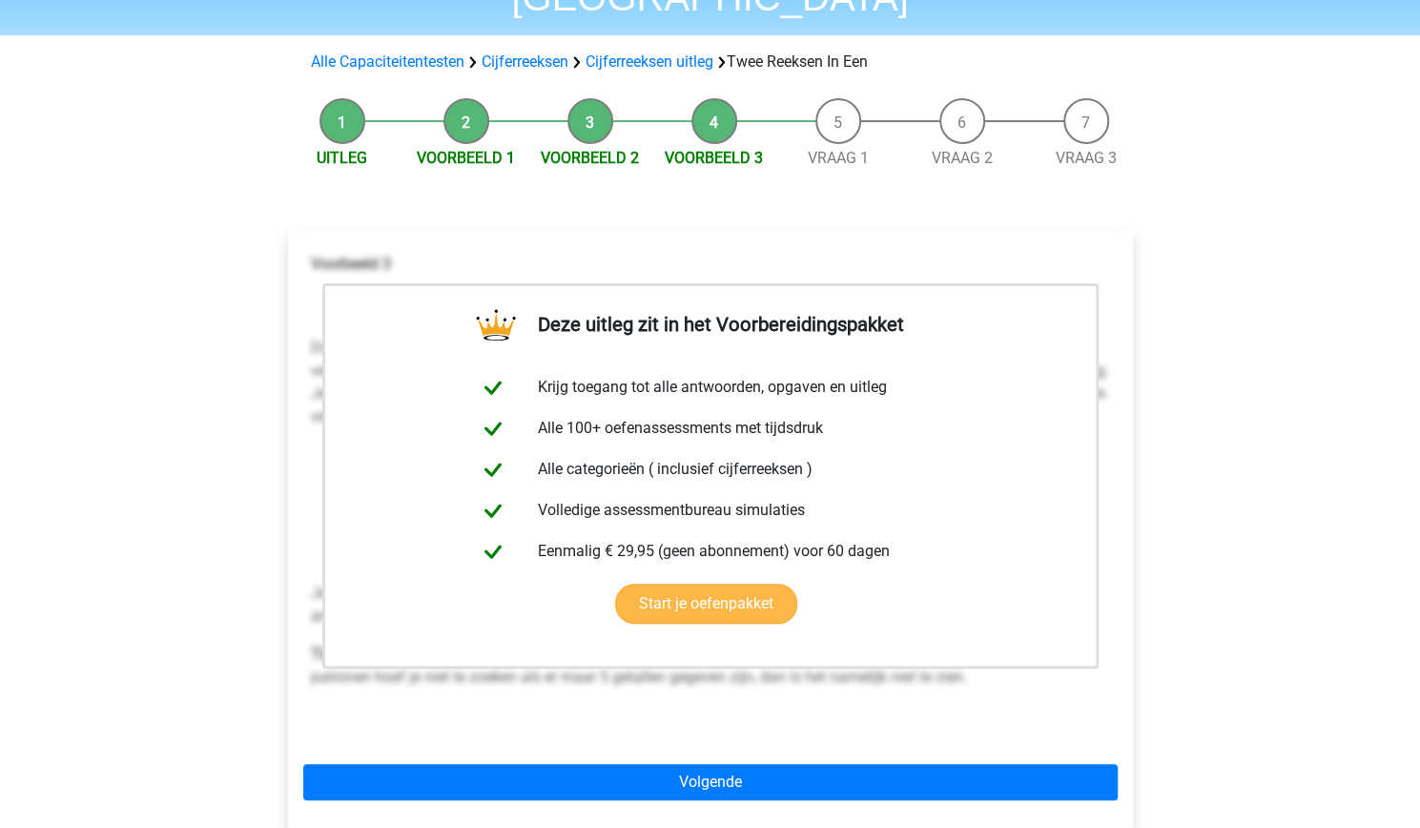
scroll to position [145, 0]
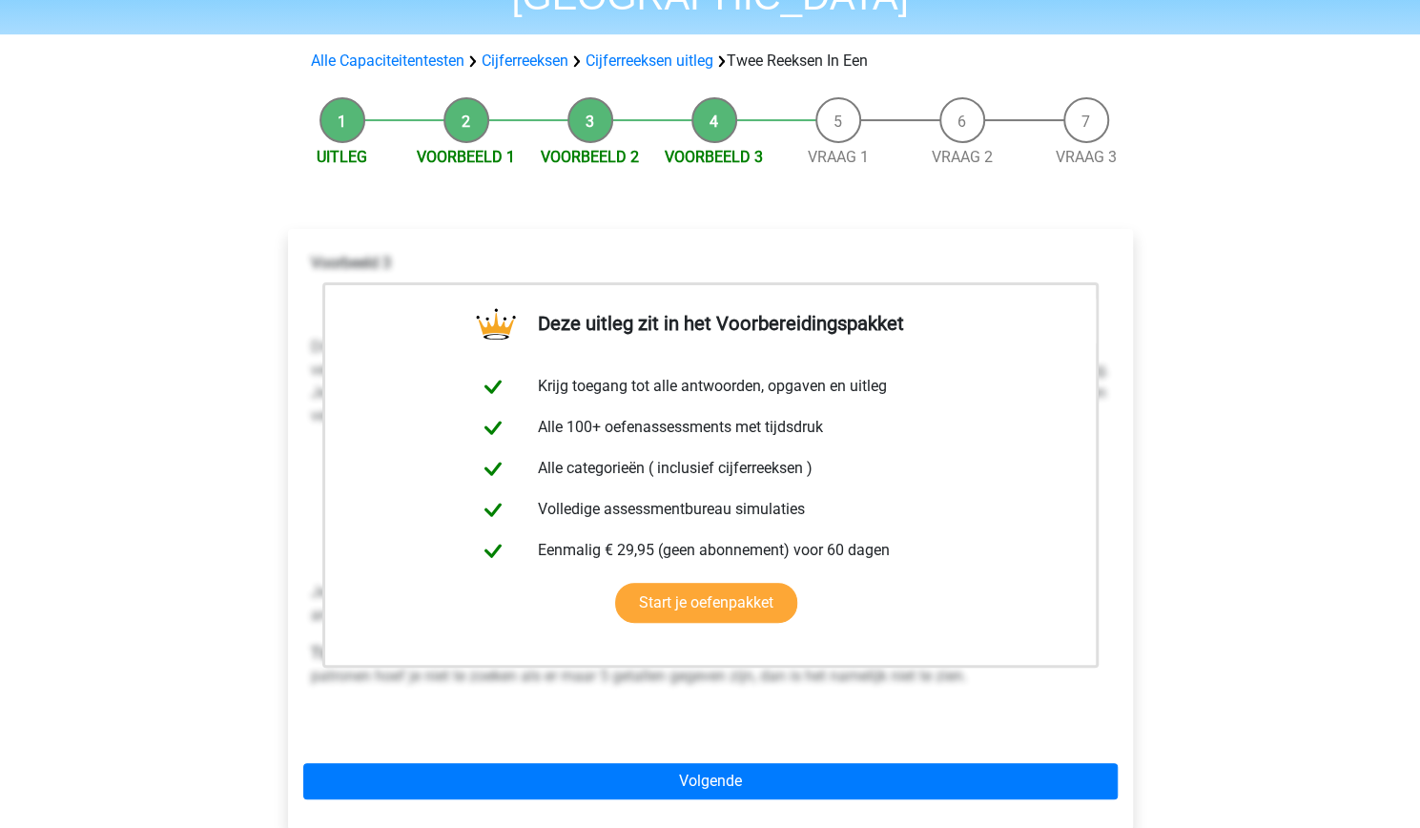
click at [1082, 252] on p "Voorbeeld 3" at bounding box center [710, 263] width 799 height 23
click at [800, 672] on div "Voorbeeld 3 Dit is een moeilijk voorbeeld. Het is direct duidelijk dat er geen …" at bounding box center [710, 492] width 815 height 496
click at [603, 821] on div "Deze uitleg zit in het Voorbereidingspakket Krijg toegang tot alle antwoorden, …" at bounding box center [711, 537] width 876 height 693
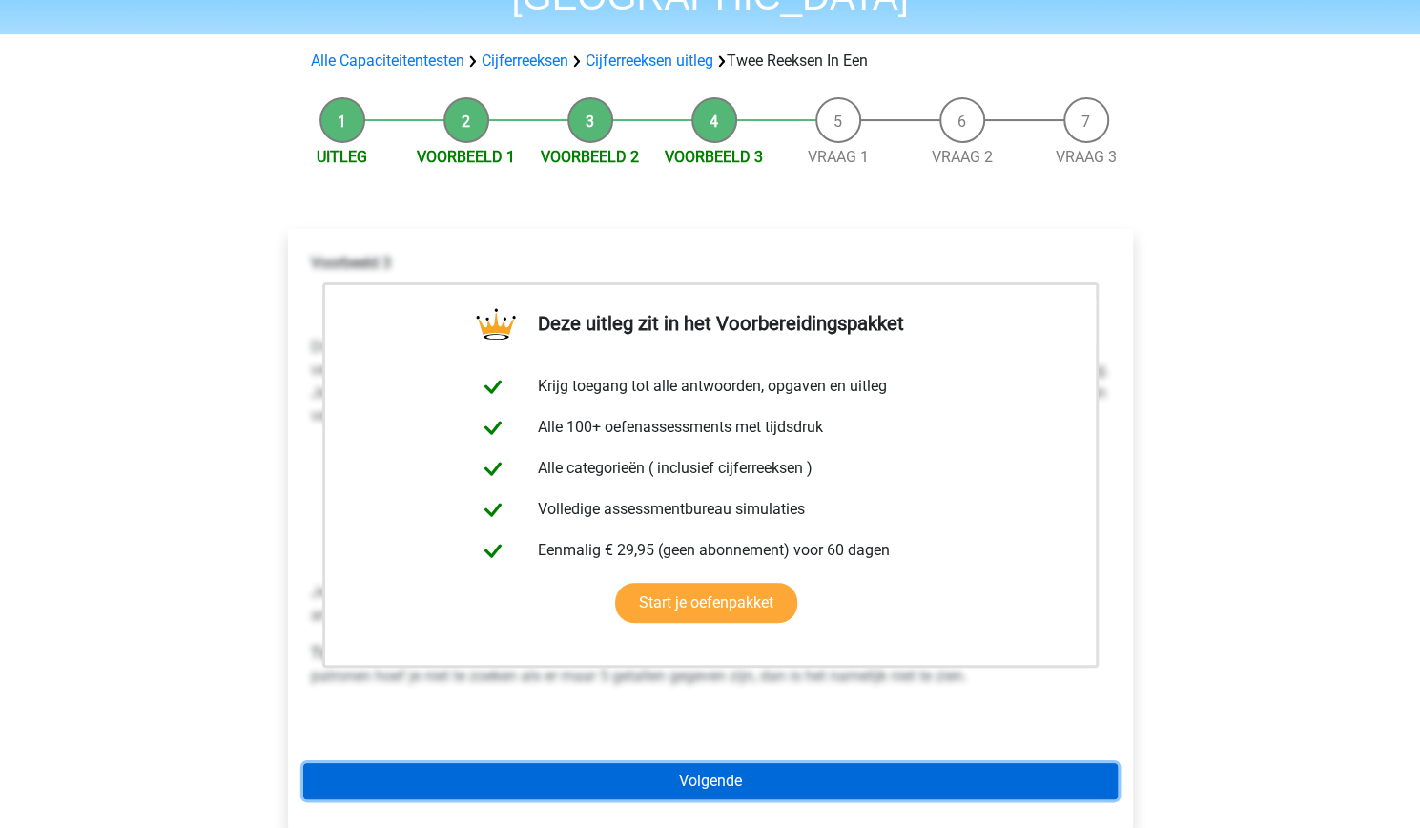
click at [603, 763] on link "Volgende" at bounding box center [710, 781] width 815 height 36
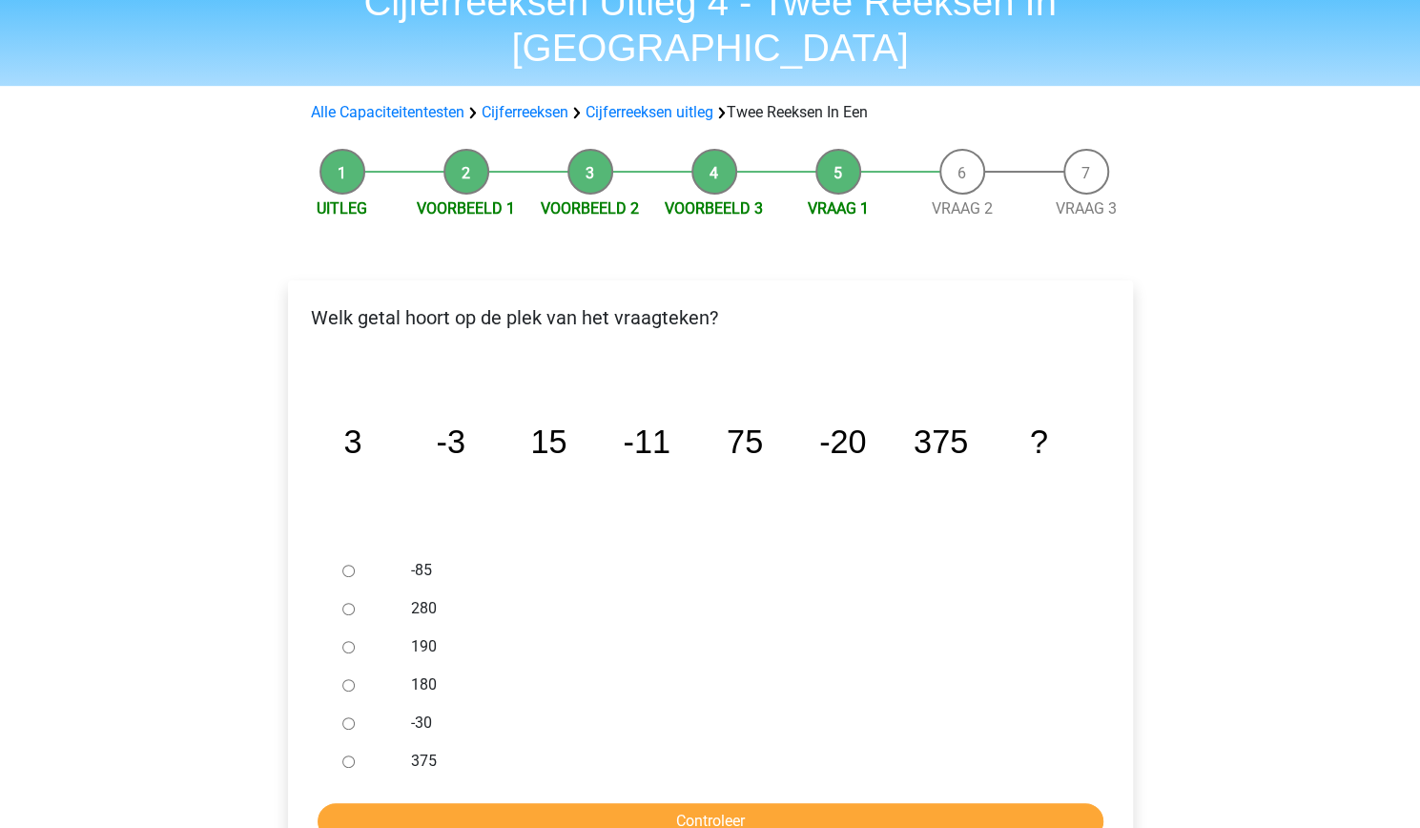
scroll to position [95, 0]
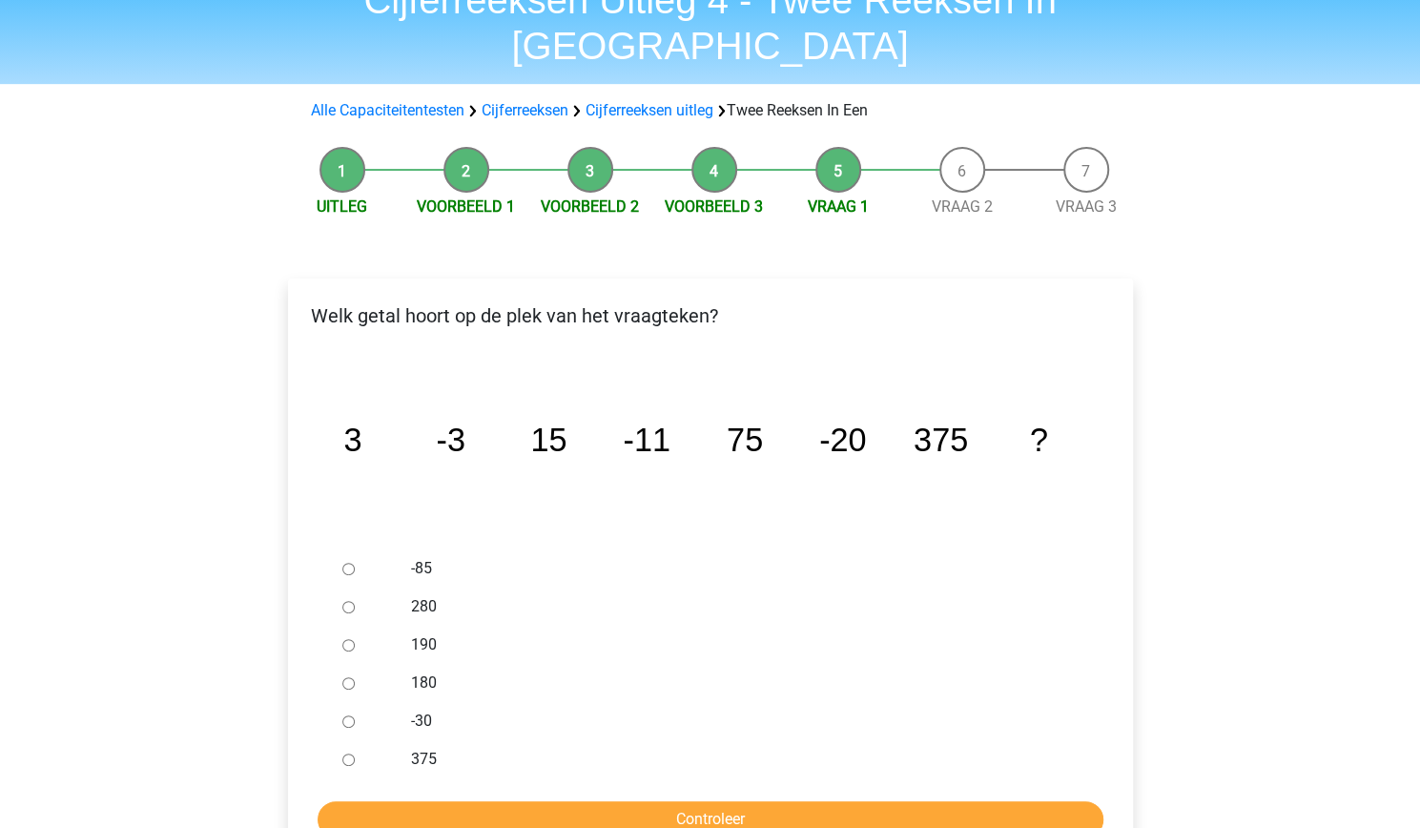
click at [349, 715] on input "-30" at bounding box center [348, 721] width 12 height 12
radio input "true"
click at [469, 801] on input "Controleer" at bounding box center [711, 819] width 786 height 36
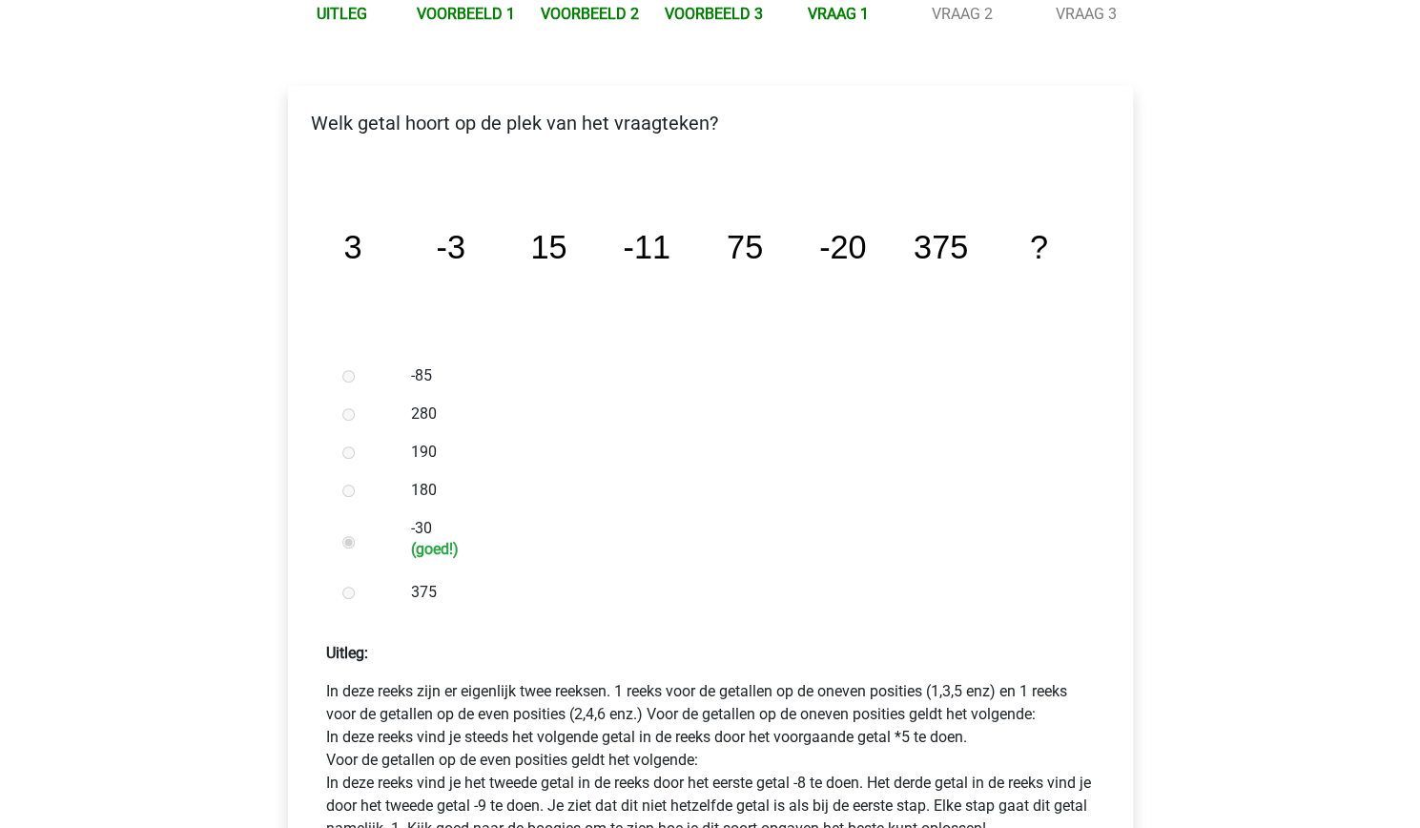
scroll to position [610, 0]
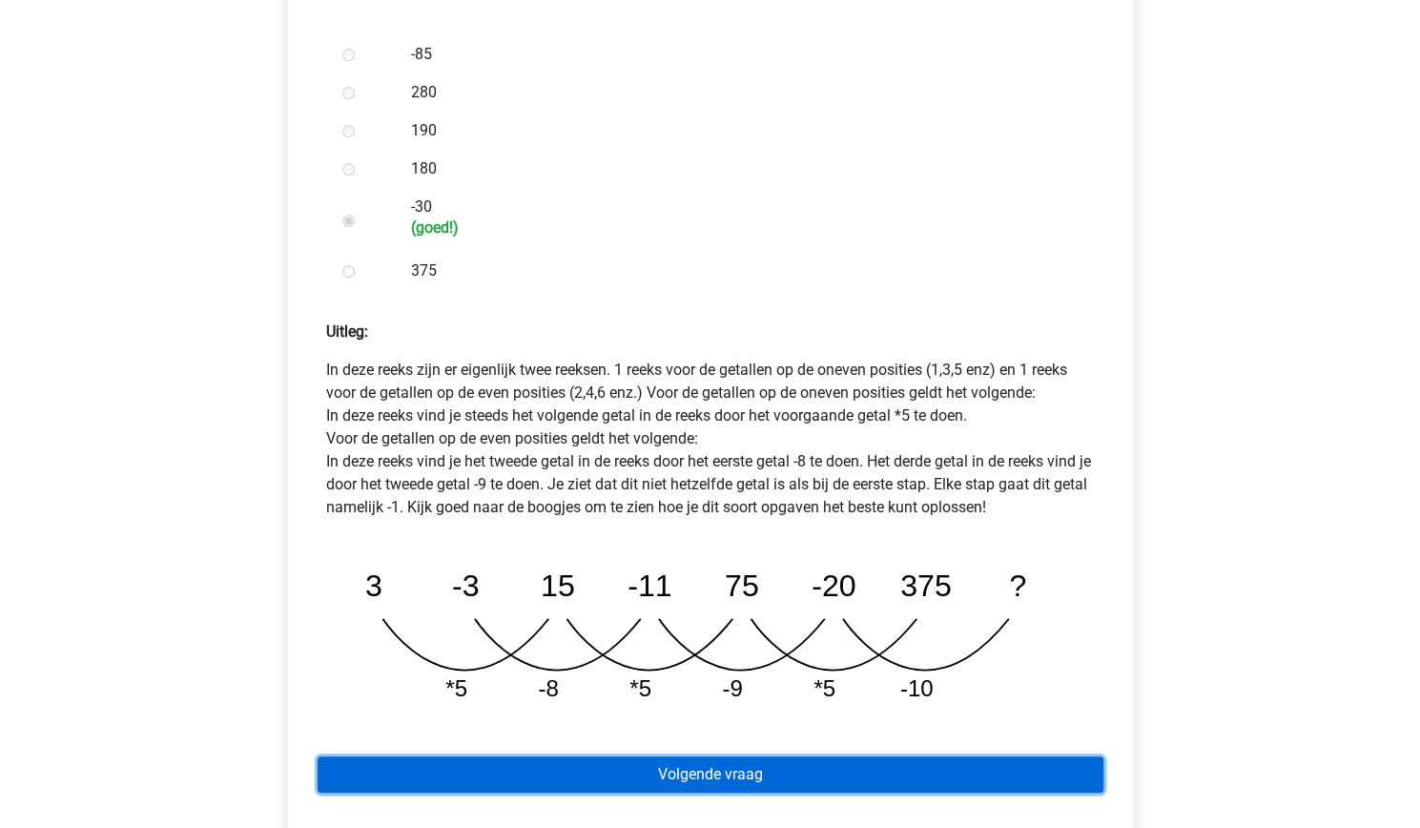
click at [427, 756] on link "Volgende vraag" at bounding box center [711, 774] width 786 height 36
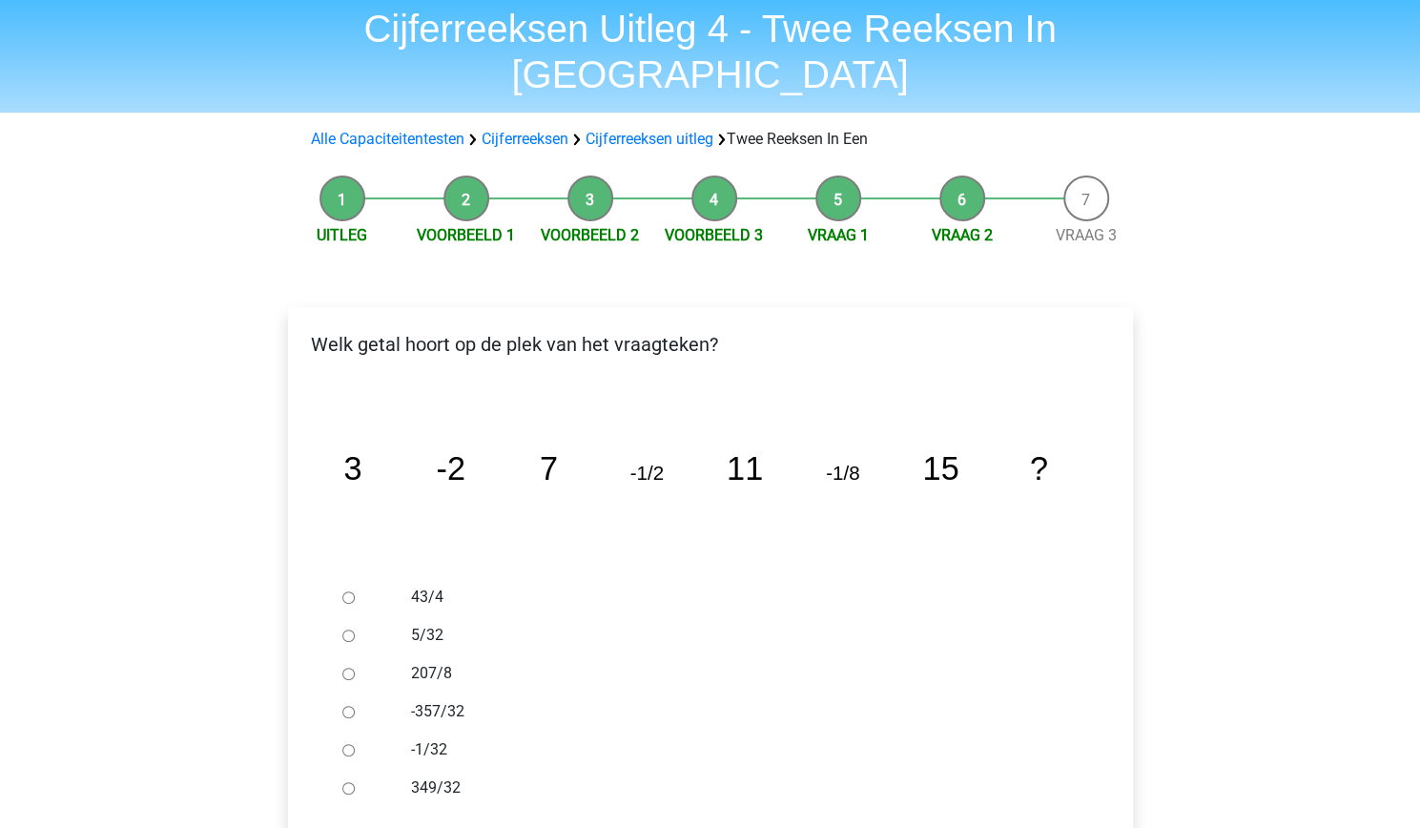
scroll to position [69, 0]
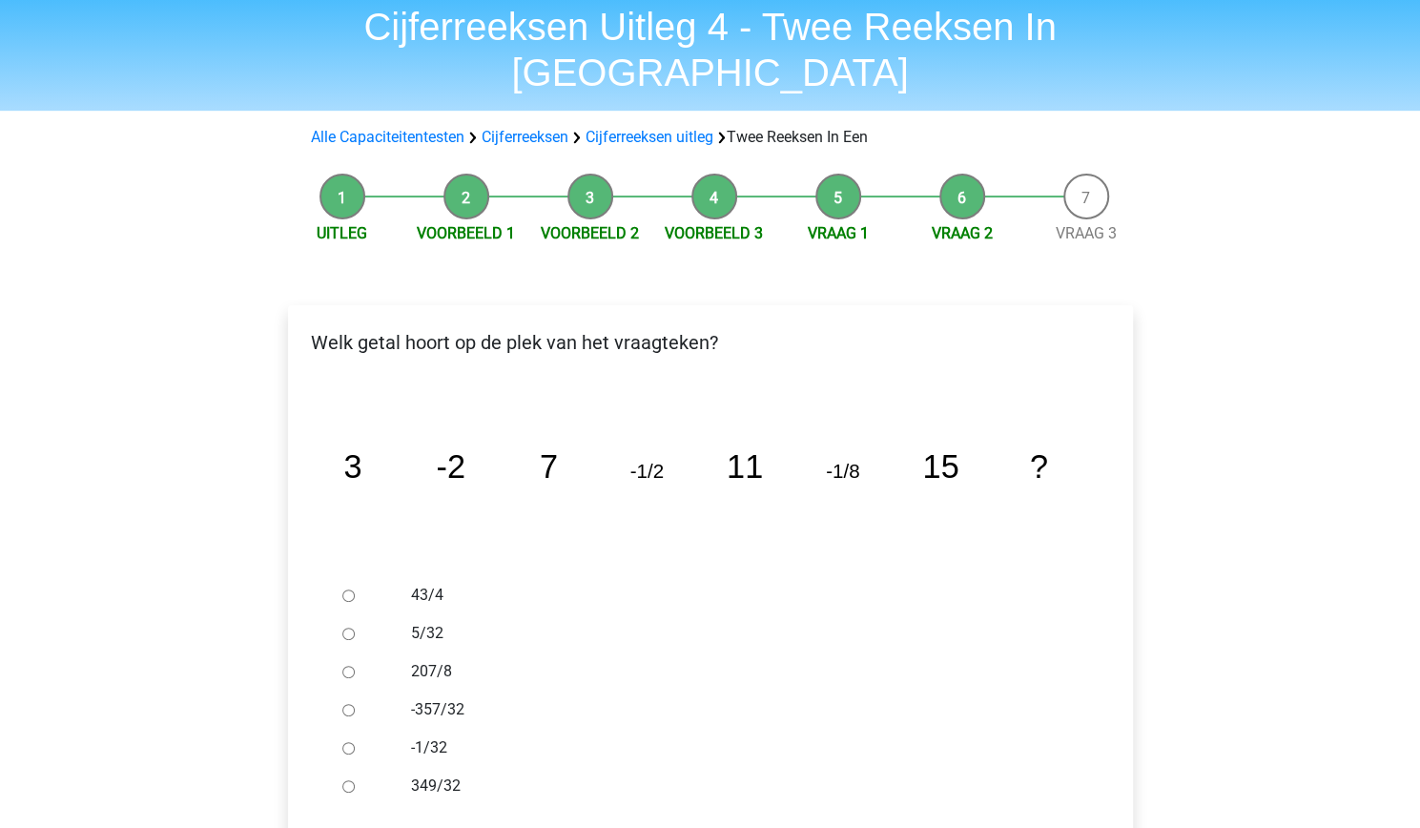
click at [345, 742] on input "-1/32" at bounding box center [348, 748] width 12 height 12
radio input "true"
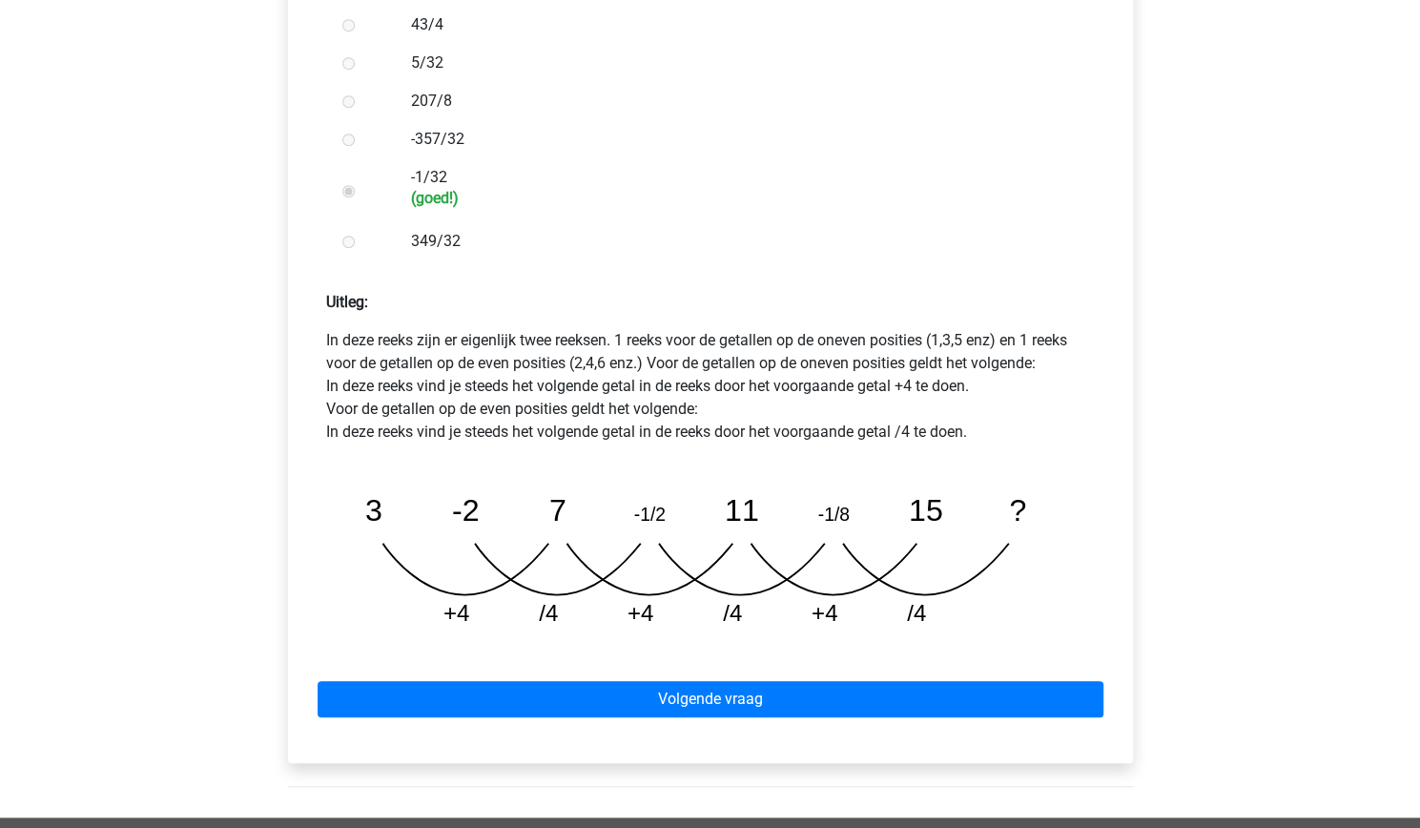
scroll to position [638, 0]
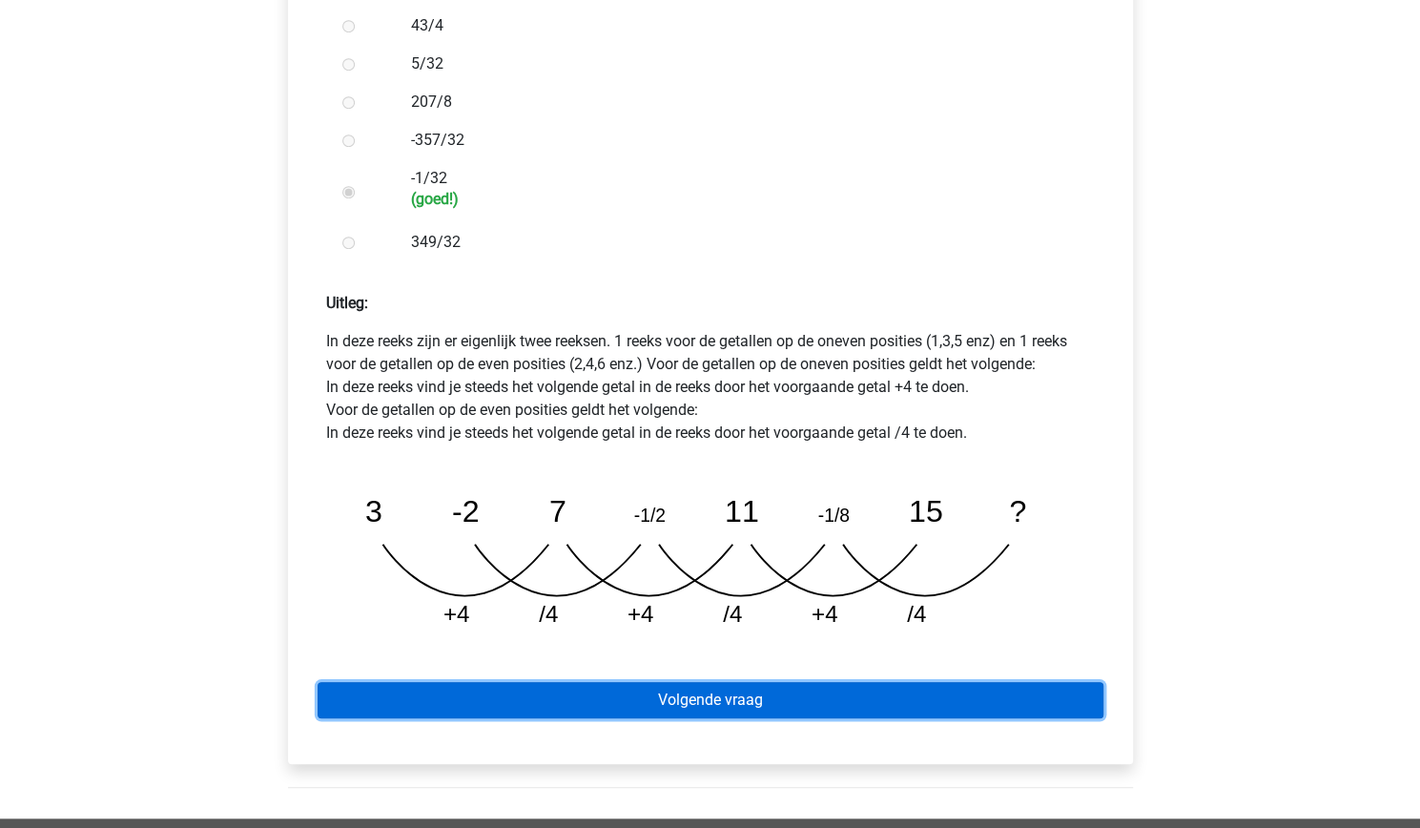
click at [680, 682] on link "Volgende vraag" at bounding box center [711, 700] width 786 height 36
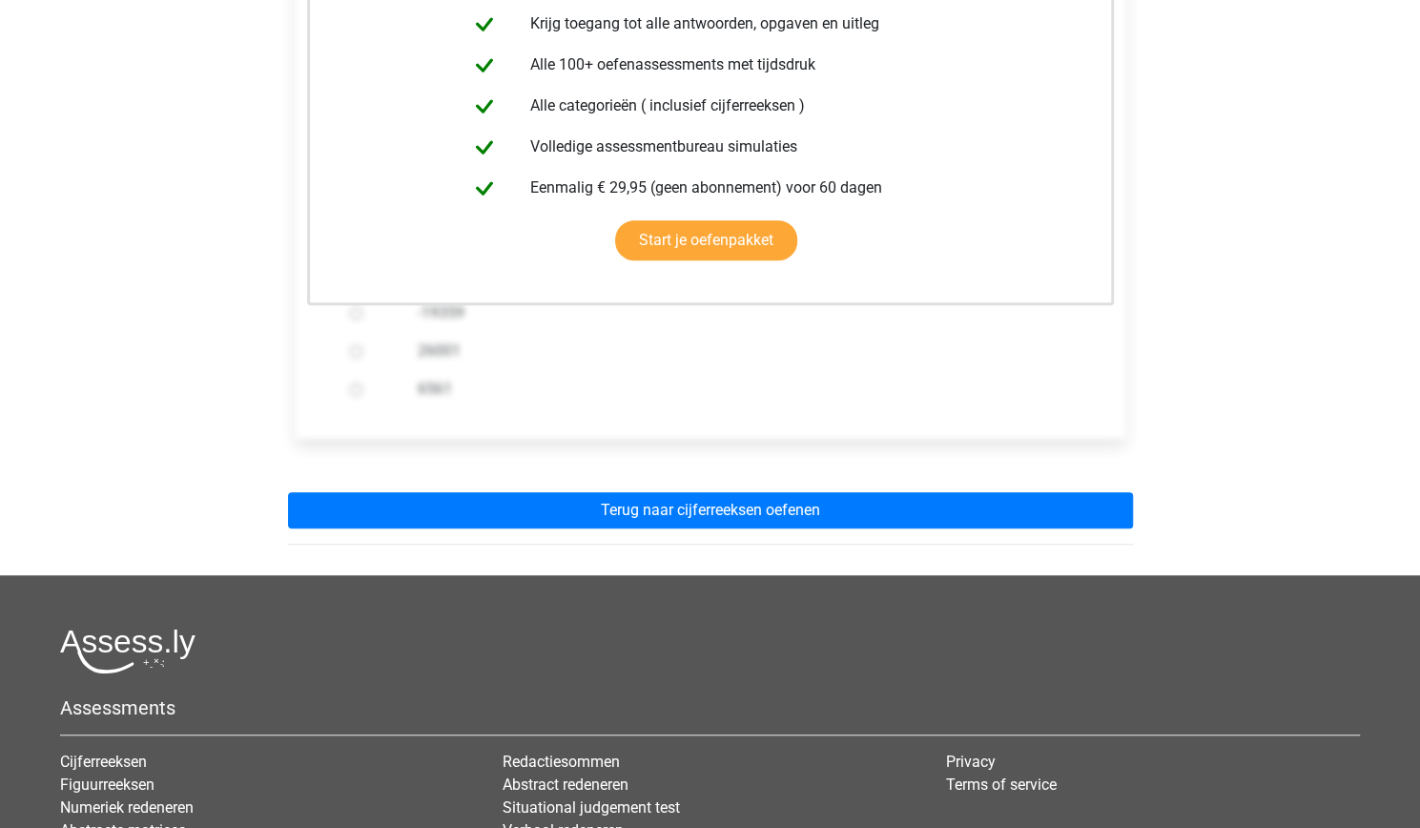
scroll to position [468, 0]
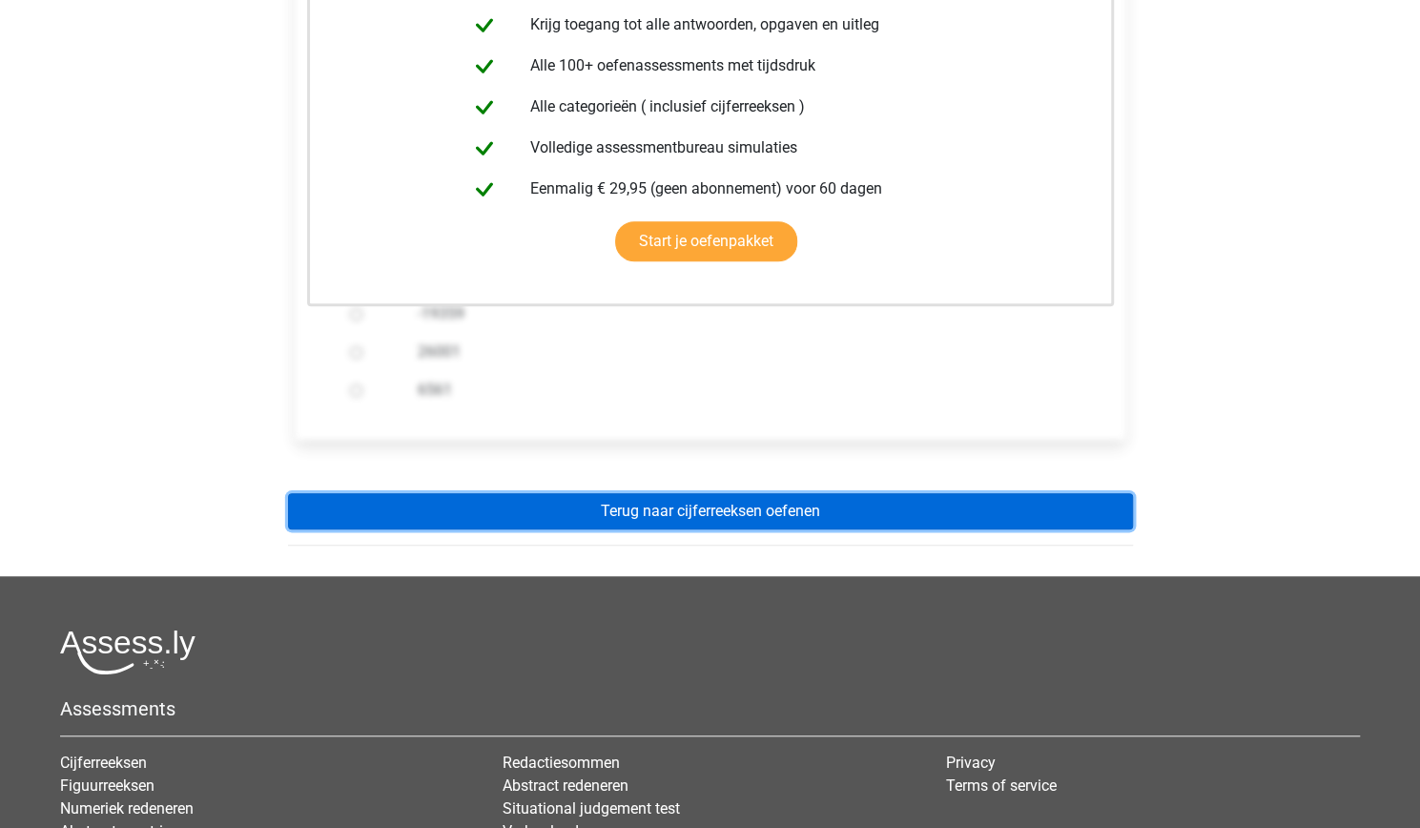
click at [641, 493] on link "Terug naar cijferreeksen oefenen" at bounding box center [710, 511] width 845 height 36
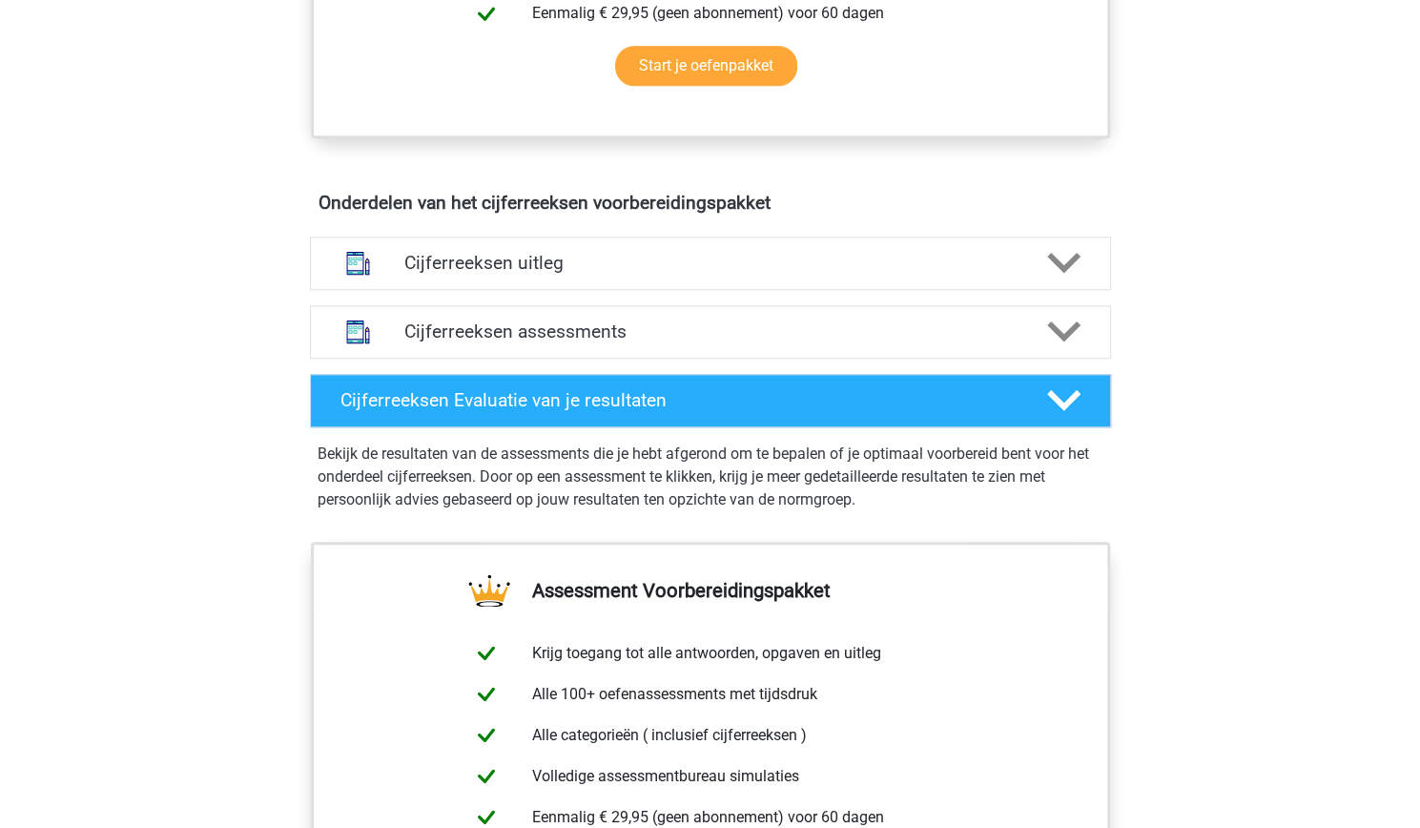
scroll to position [979, 0]
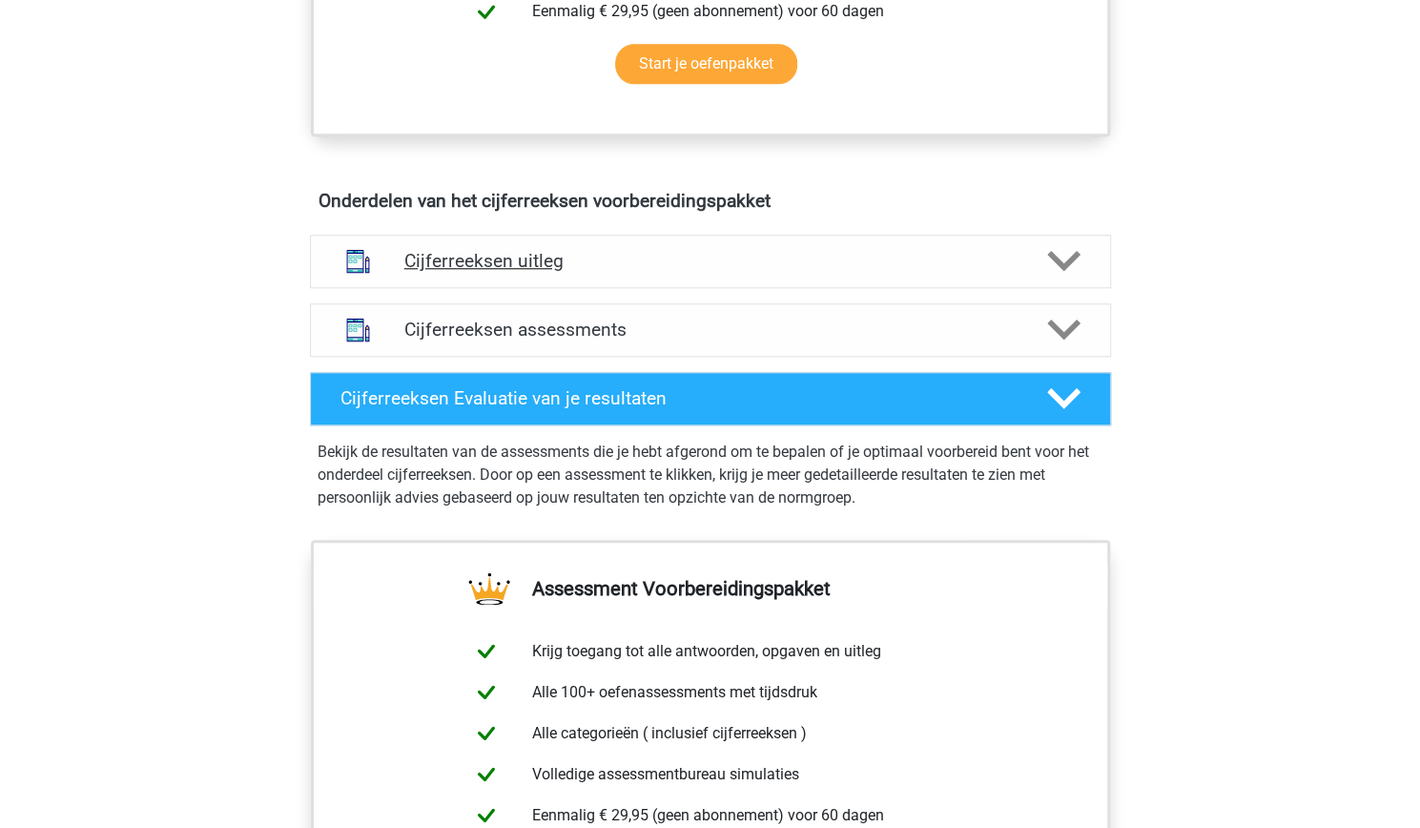
click at [551, 288] on div "Cijferreeksen uitleg" at bounding box center [710, 261] width 801 height 53
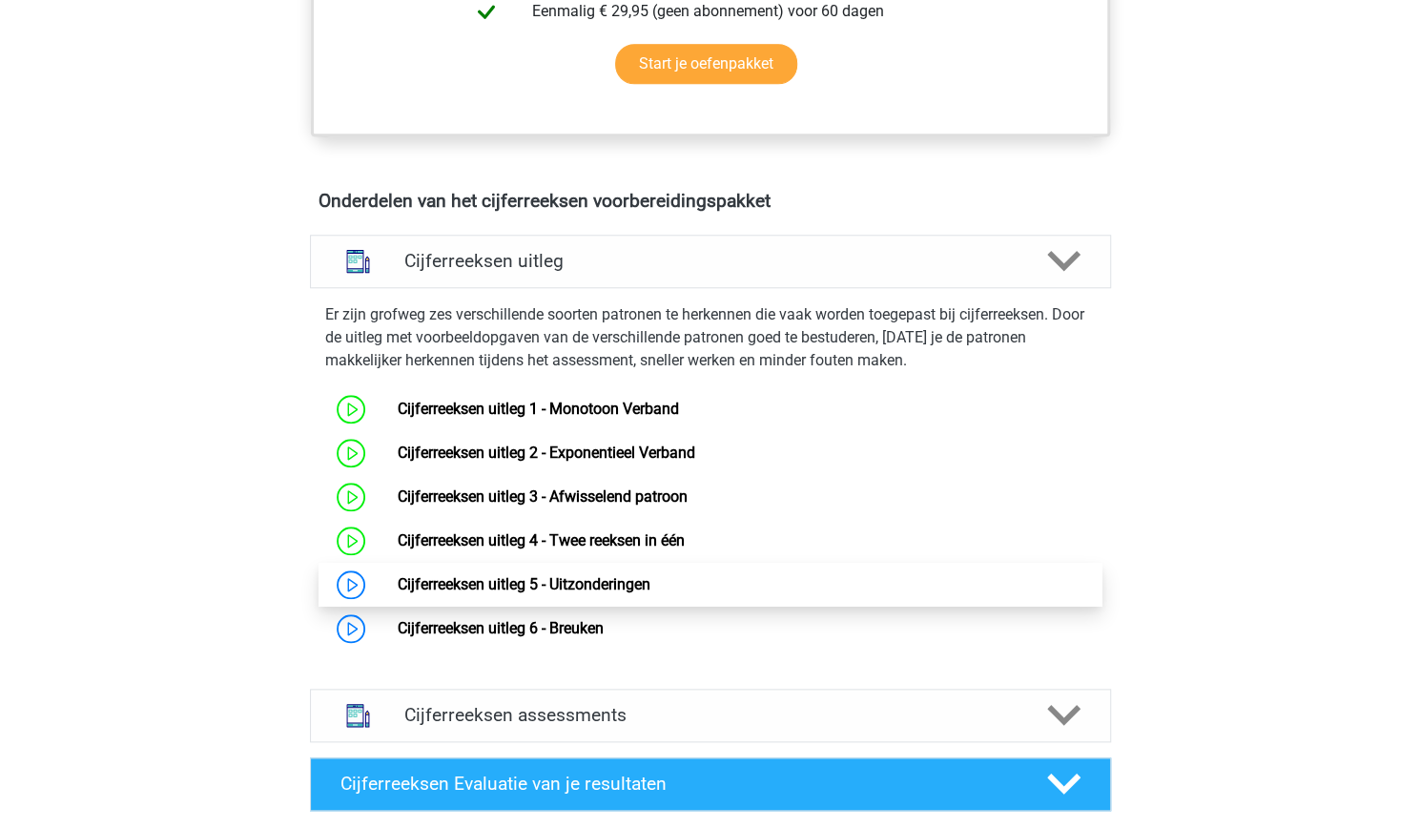
click at [552, 593] on link "Cijferreeksen uitleg 5 - Uitzonderingen" at bounding box center [524, 584] width 253 height 18
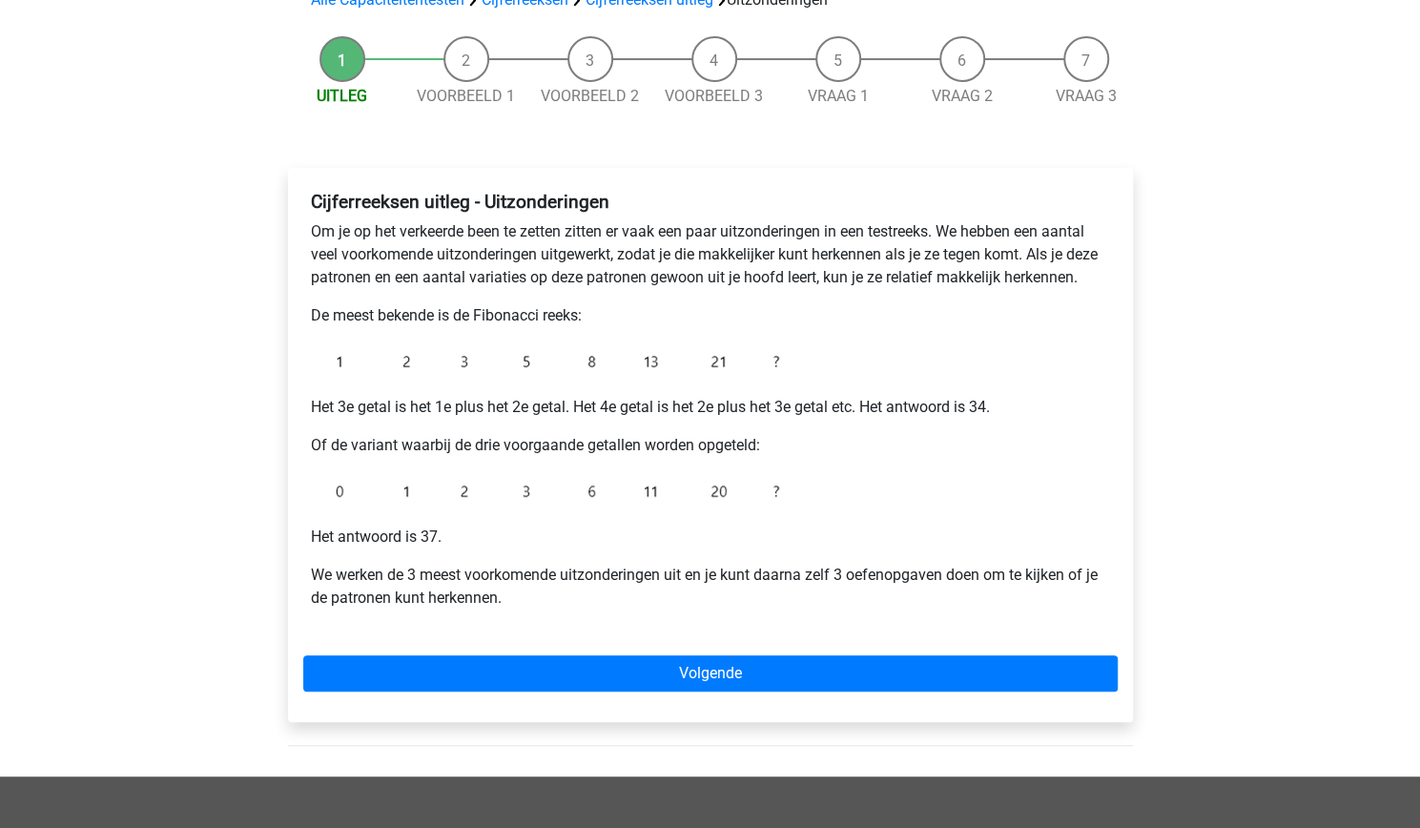
scroll to position [161, 0]
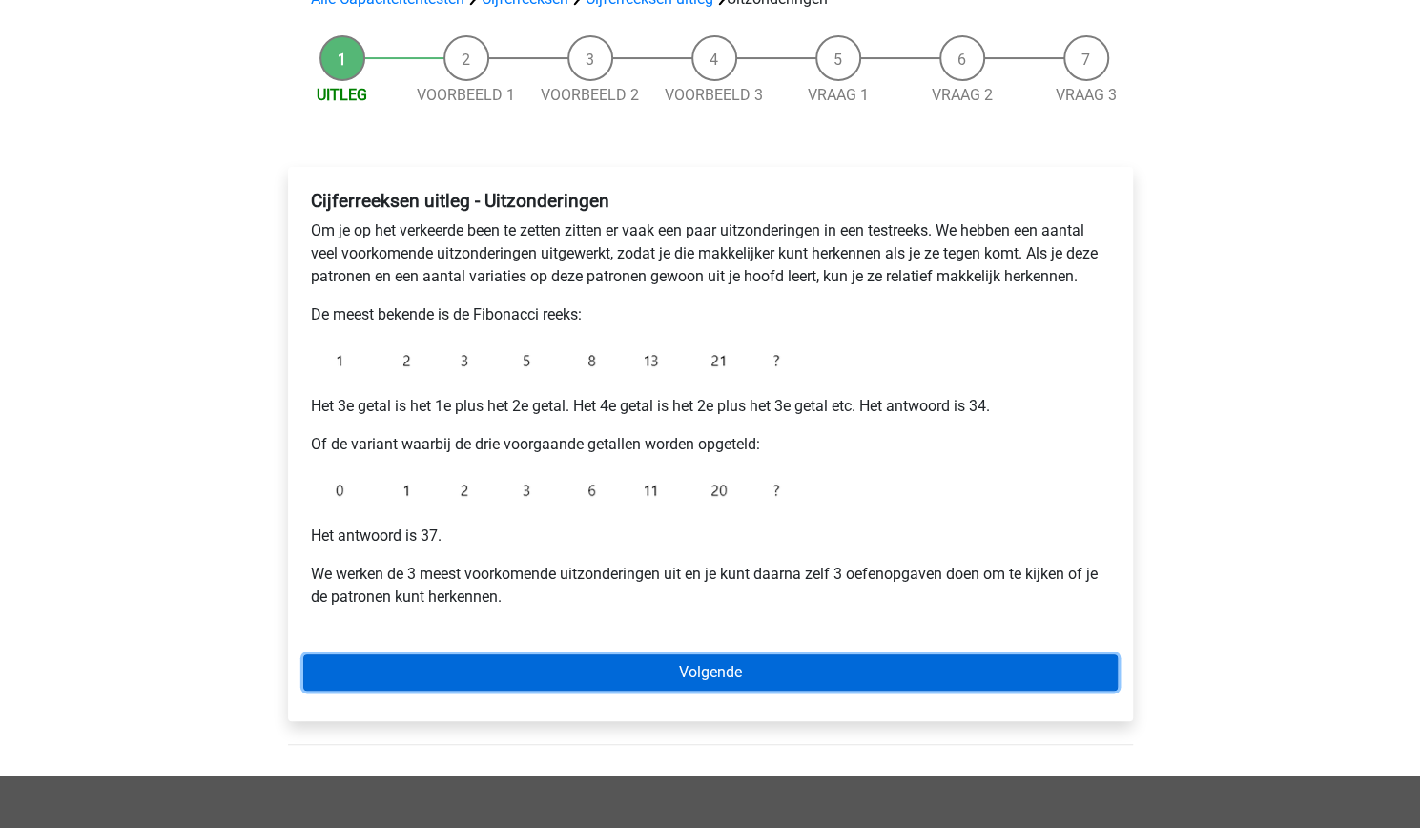
click at [570, 676] on link "Volgende" at bounding box center [710, 672] width 815 height 36
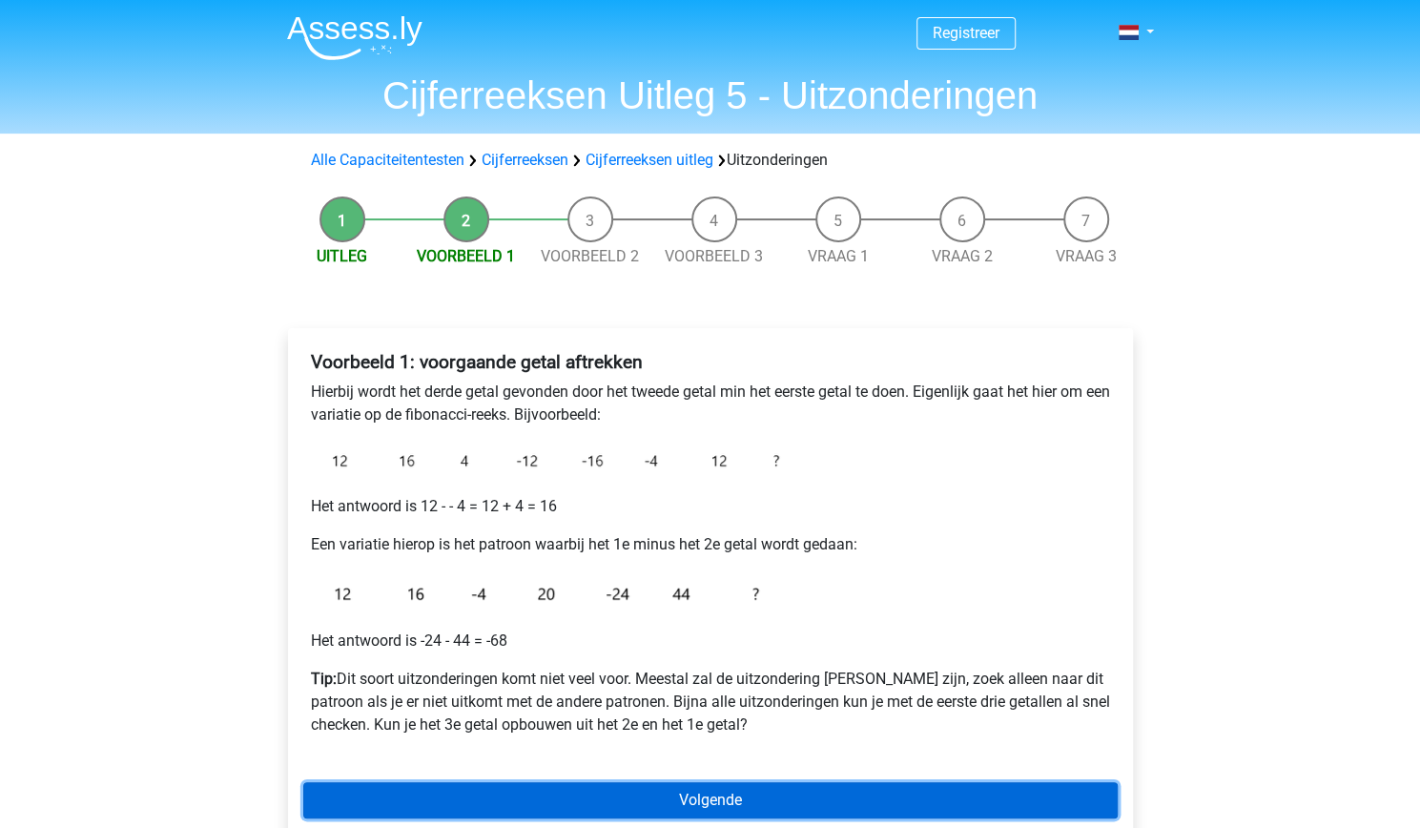
click at [691, 786] on link "Volgende" at bounding box center [710, 800] width 815 height 36
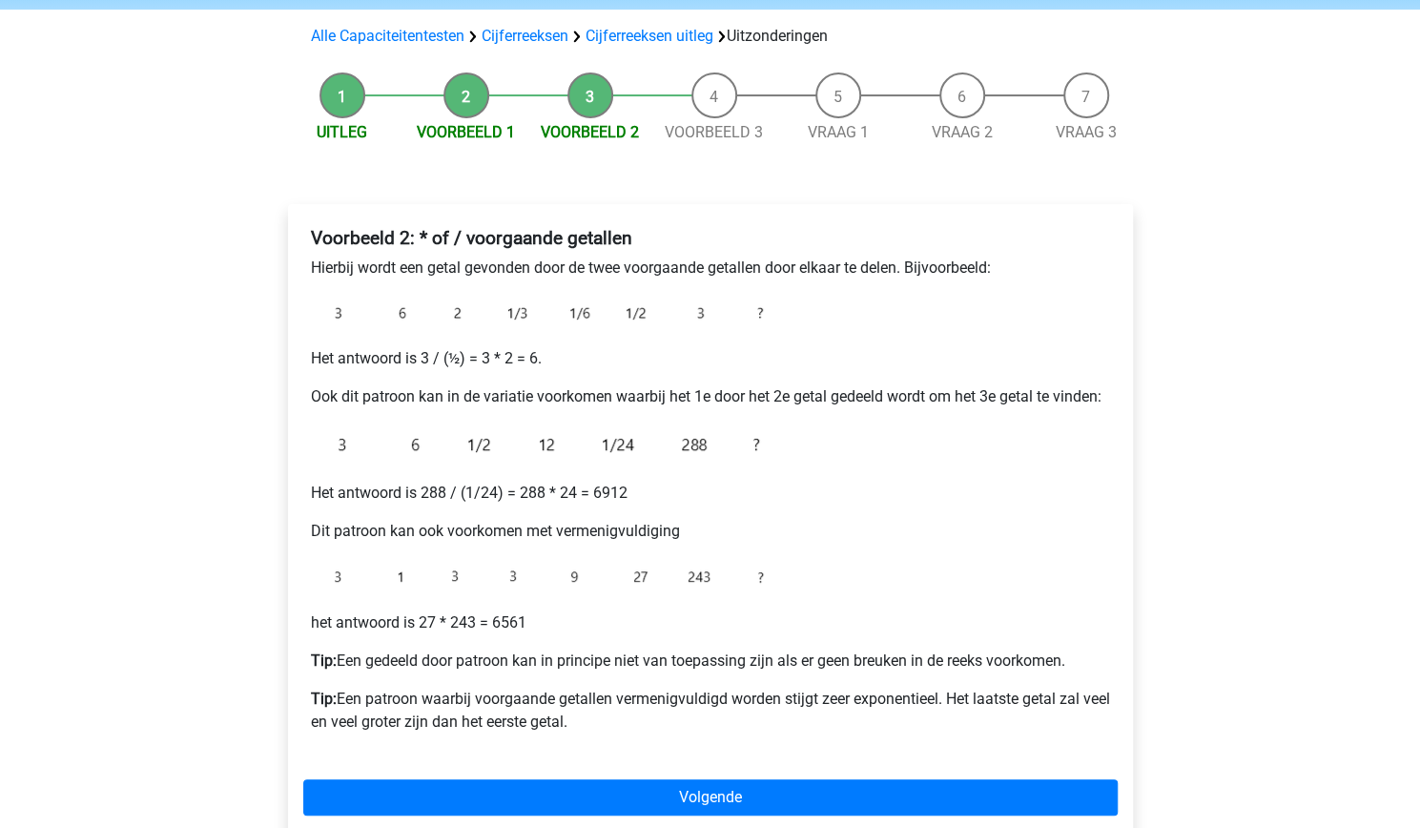
scroll to position [157, 0]
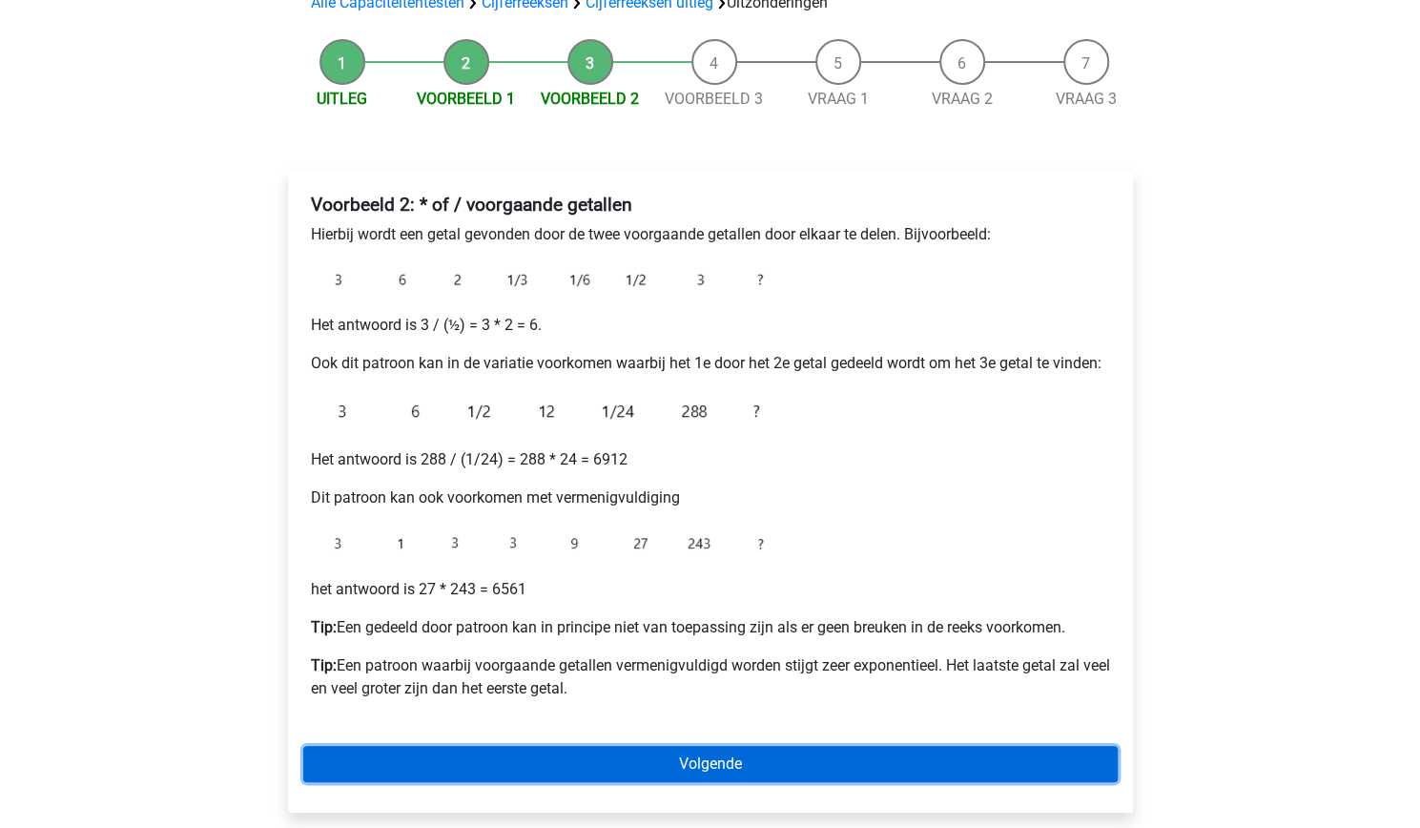
click at [561, 767] on link "Volgende" at bounding box center [710, 764] width 815 height 36
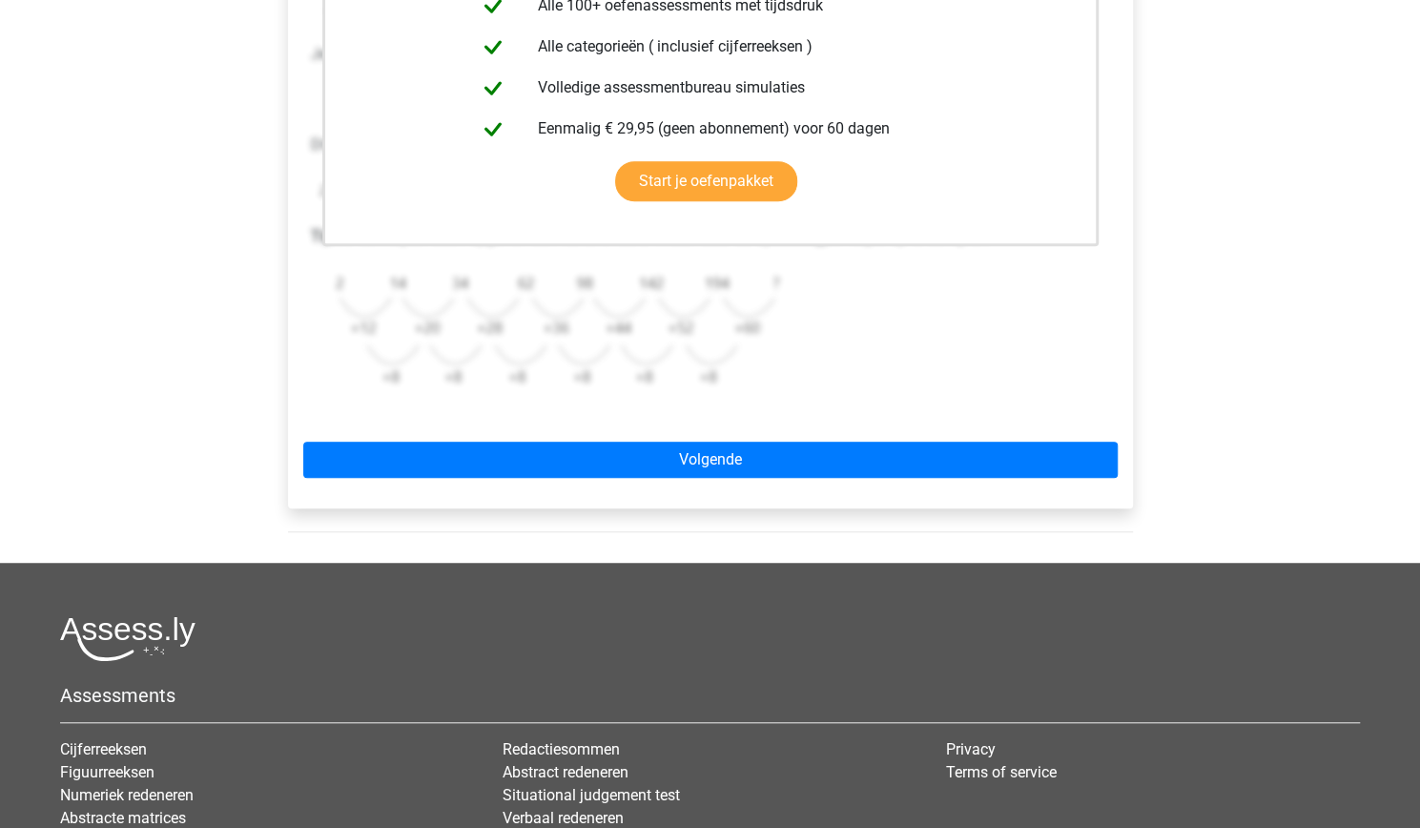
scroll to position [524, 0]
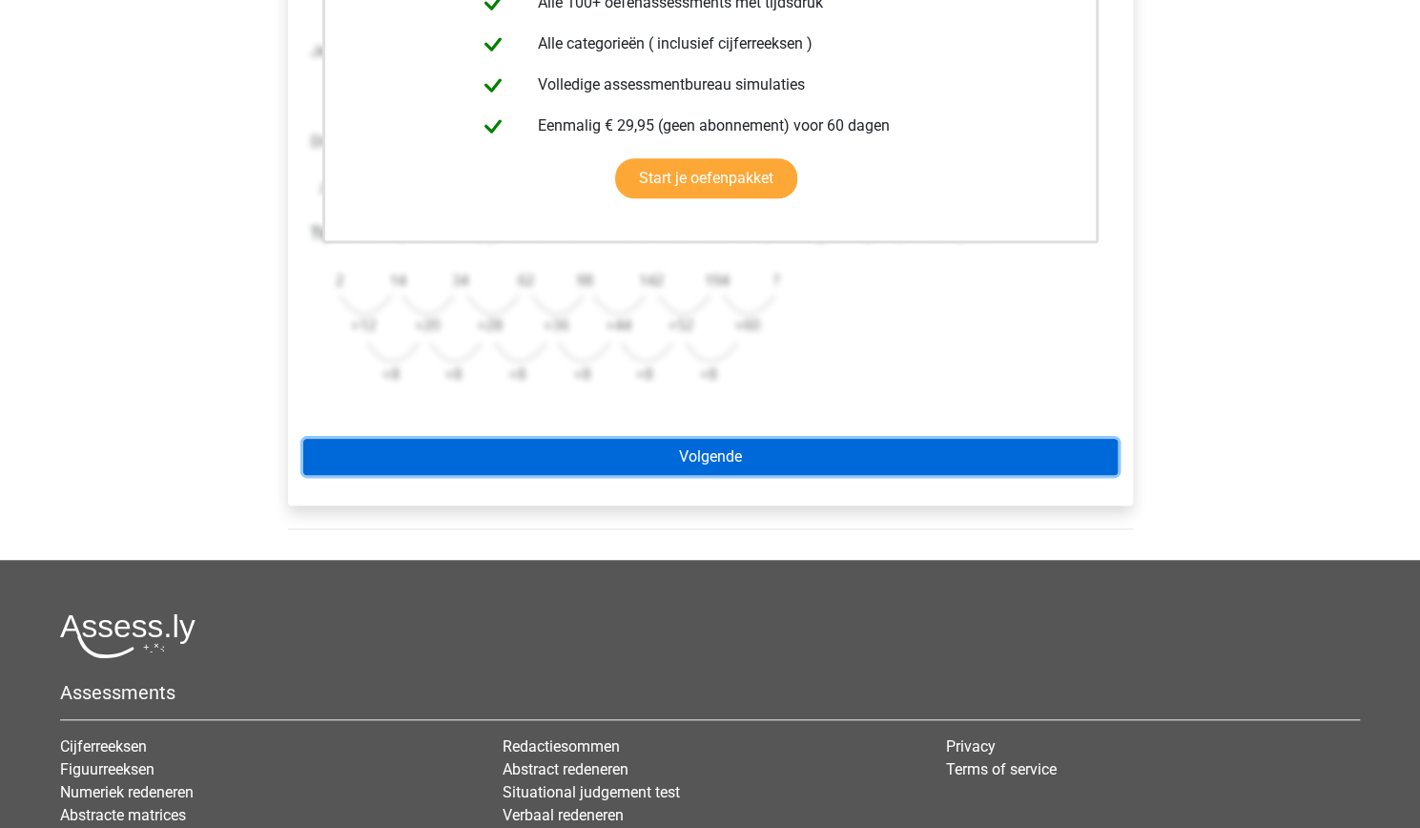
click at [957, 448] on link "Volgende" at bounding box center [710, 457] width 815 height 36
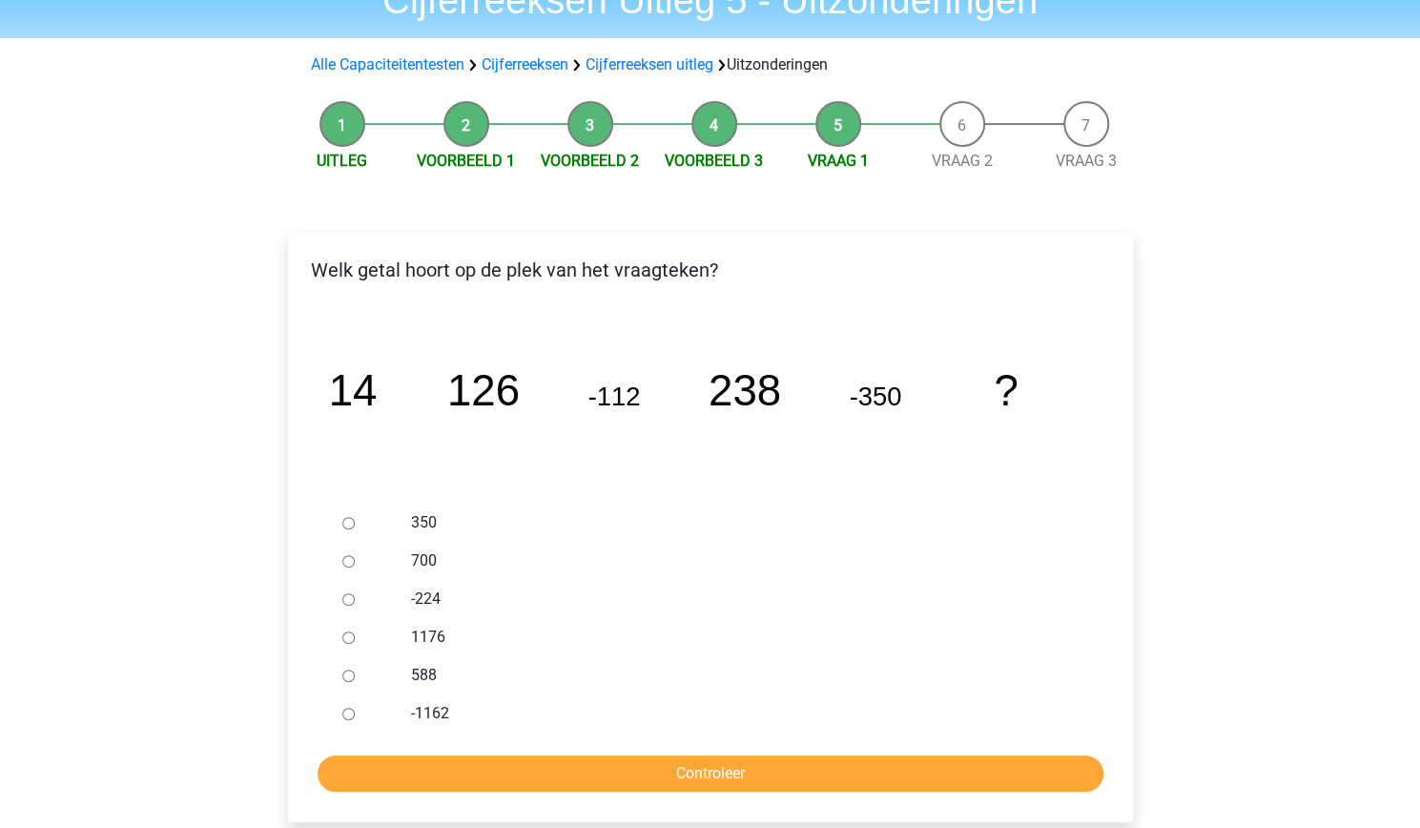
scroll to position [93, 0]
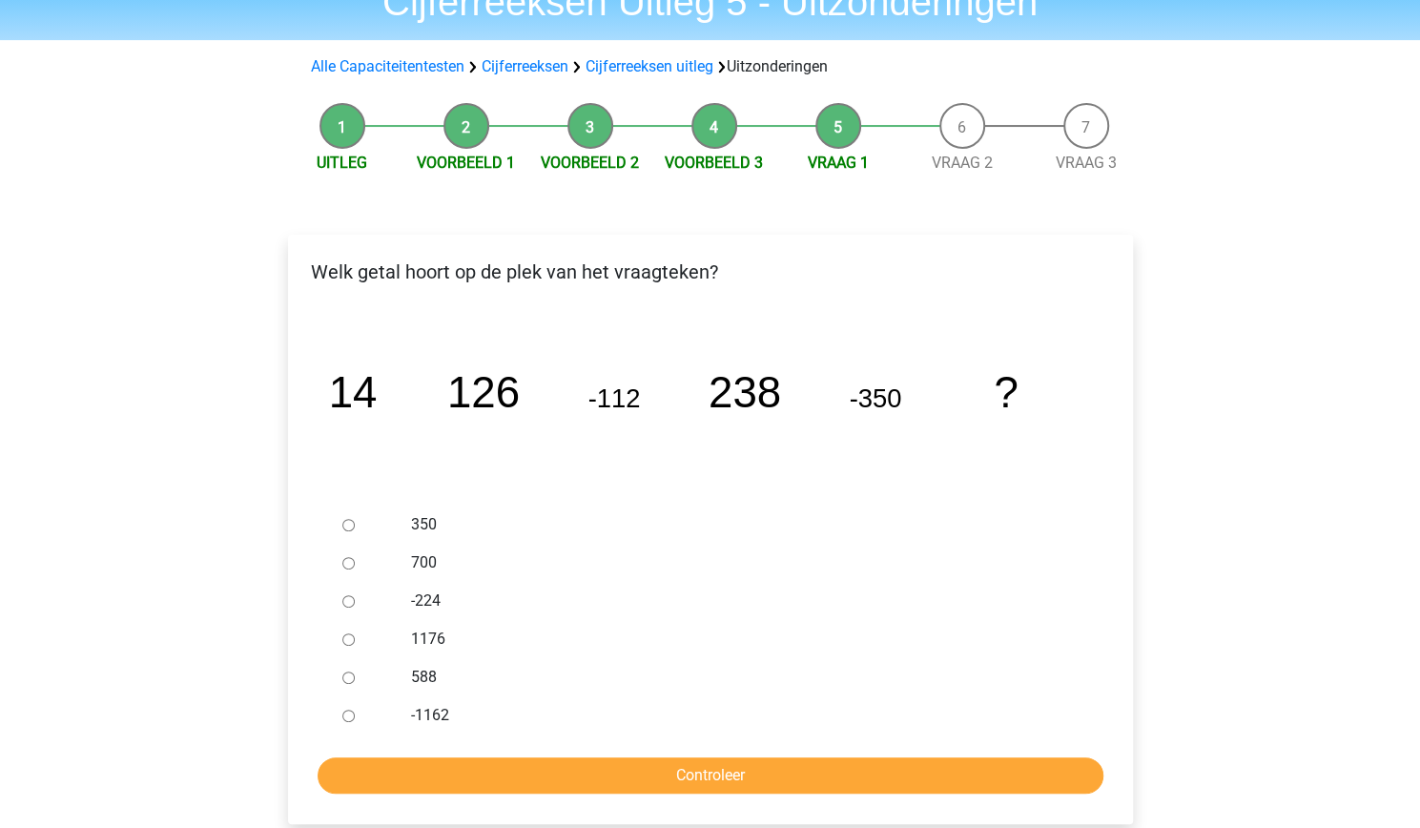
click at [352, 680] on input "588" at bounding box center [348, 678] width 12 height 12
radio input "true"
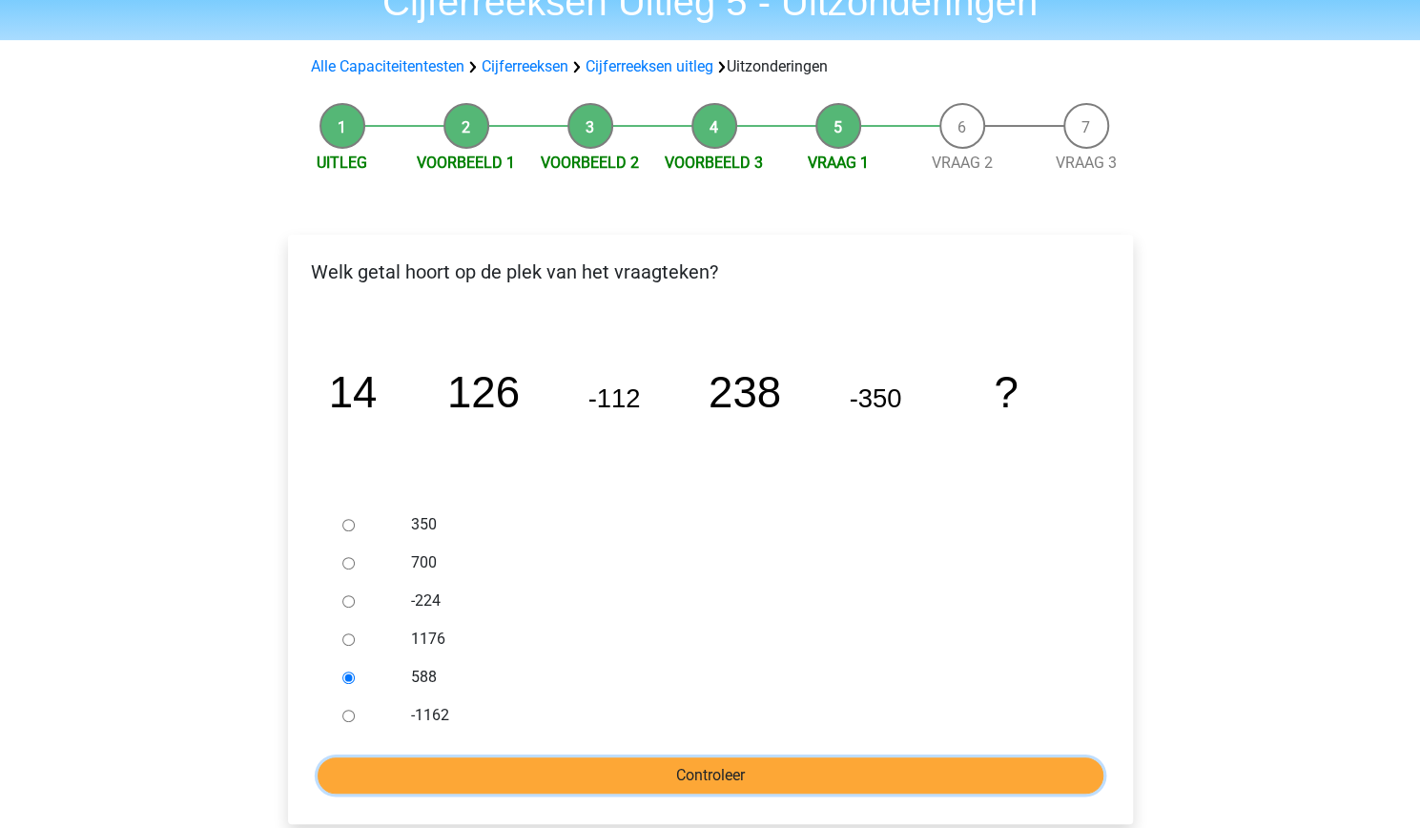
click at [517, 778] on input "Controleer" at bounding box center [711, 775] width 786 height 36
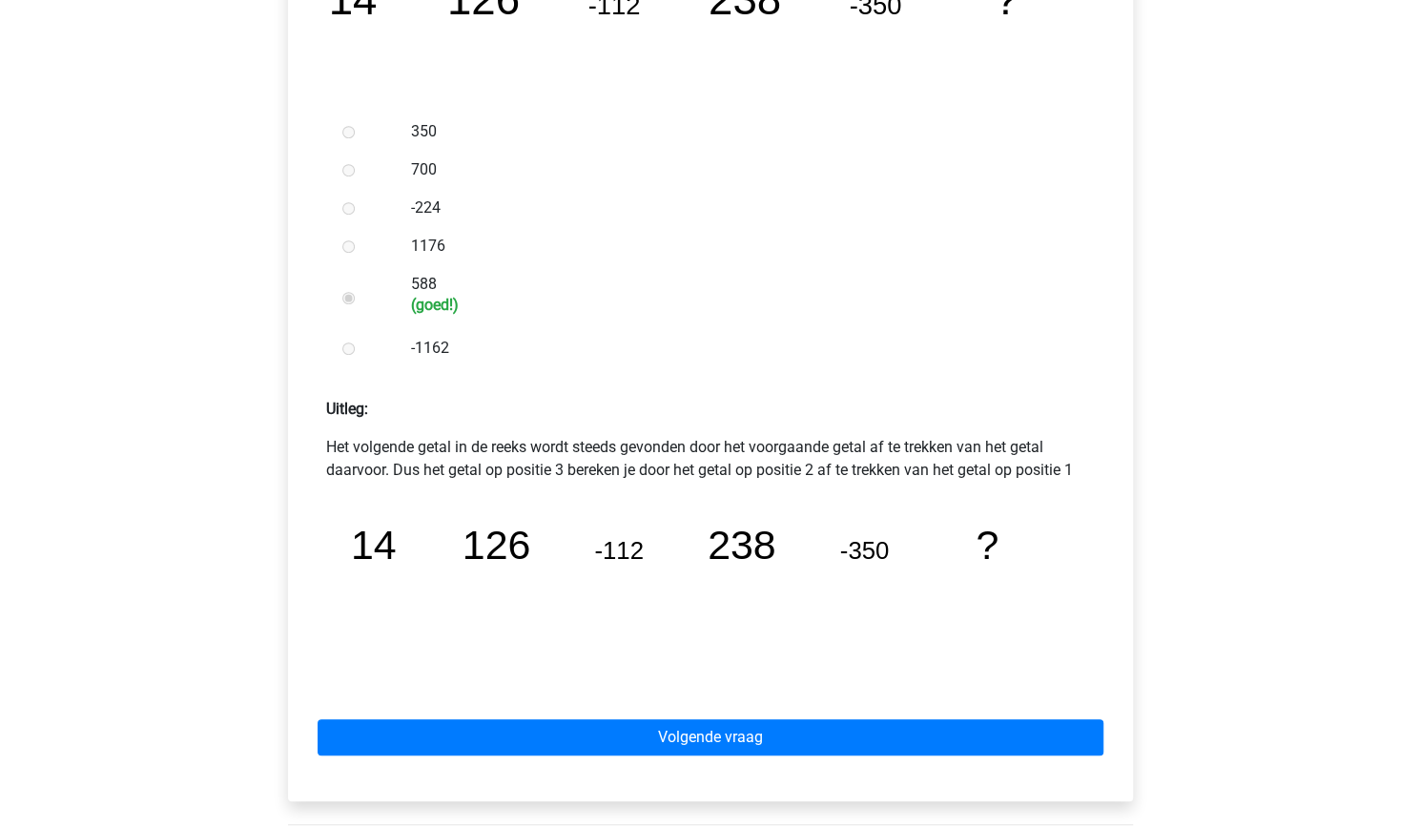
scroll to position [494, 0]
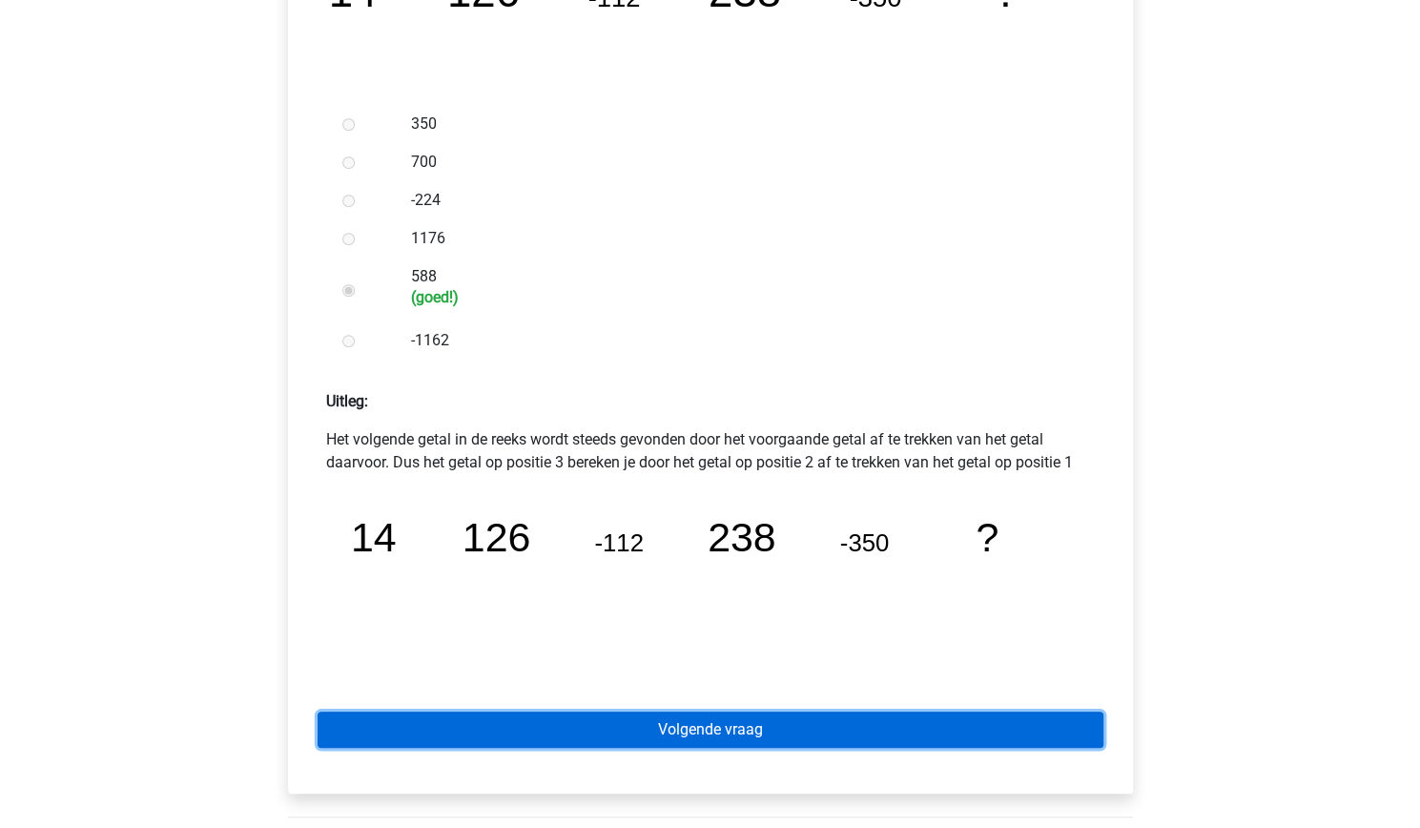
click at [582, 747] on link "Volgende vraag" at bounding box center [711, 730] width 786 height 36
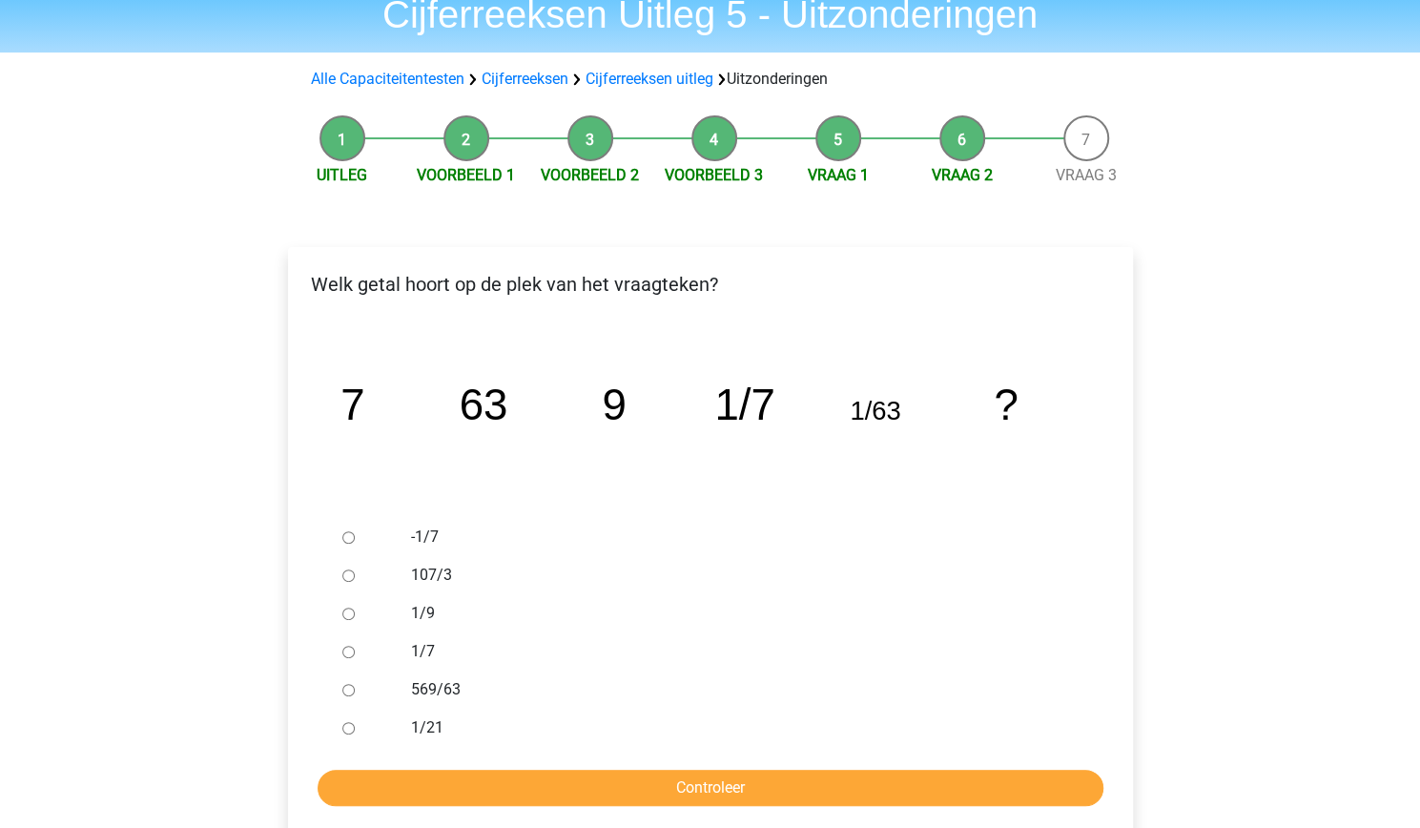
scroll to position [88, 0]
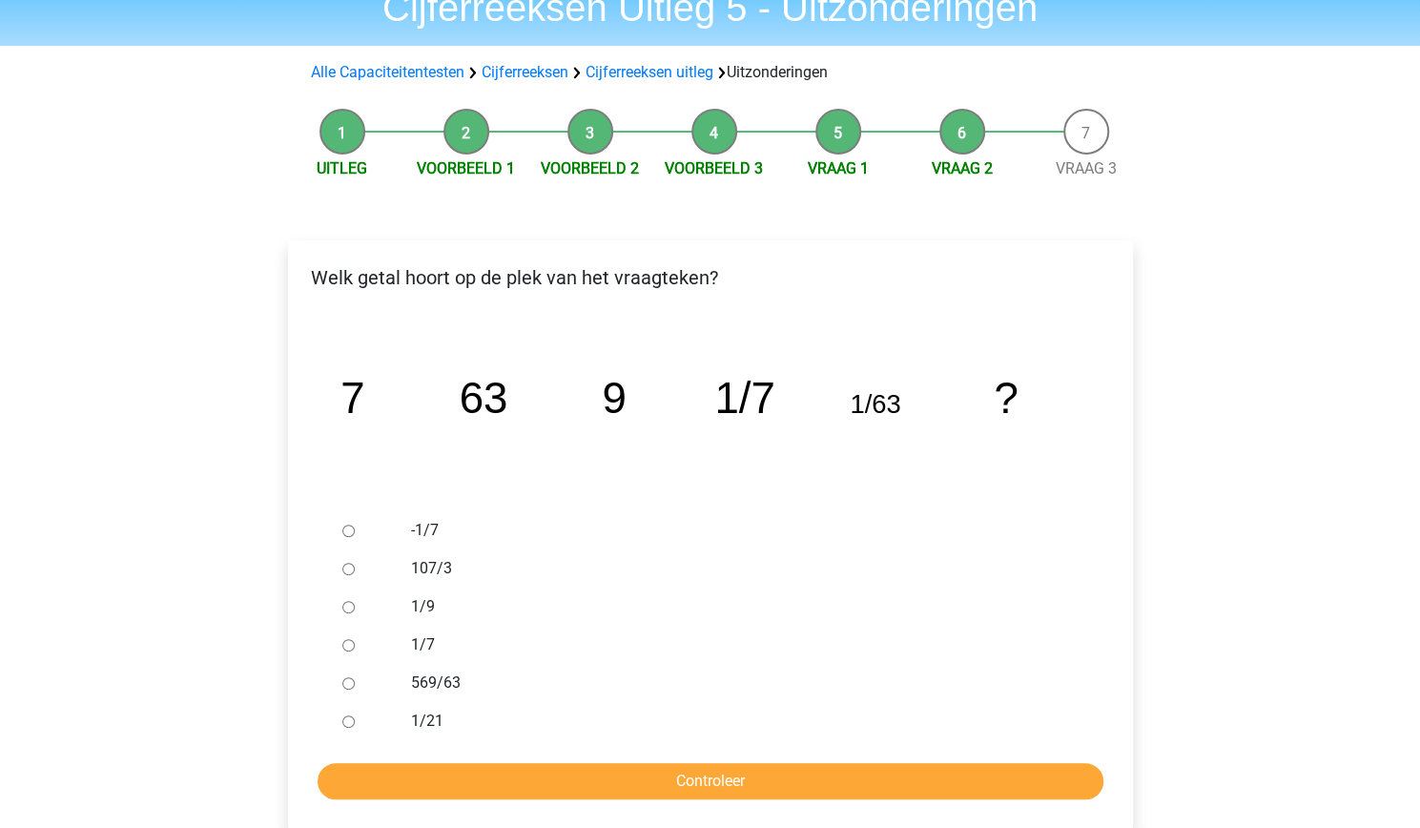
click at [349, 610] on input "1/9" at bounding box center [348, 607] width 12 height 12
radio input "true"
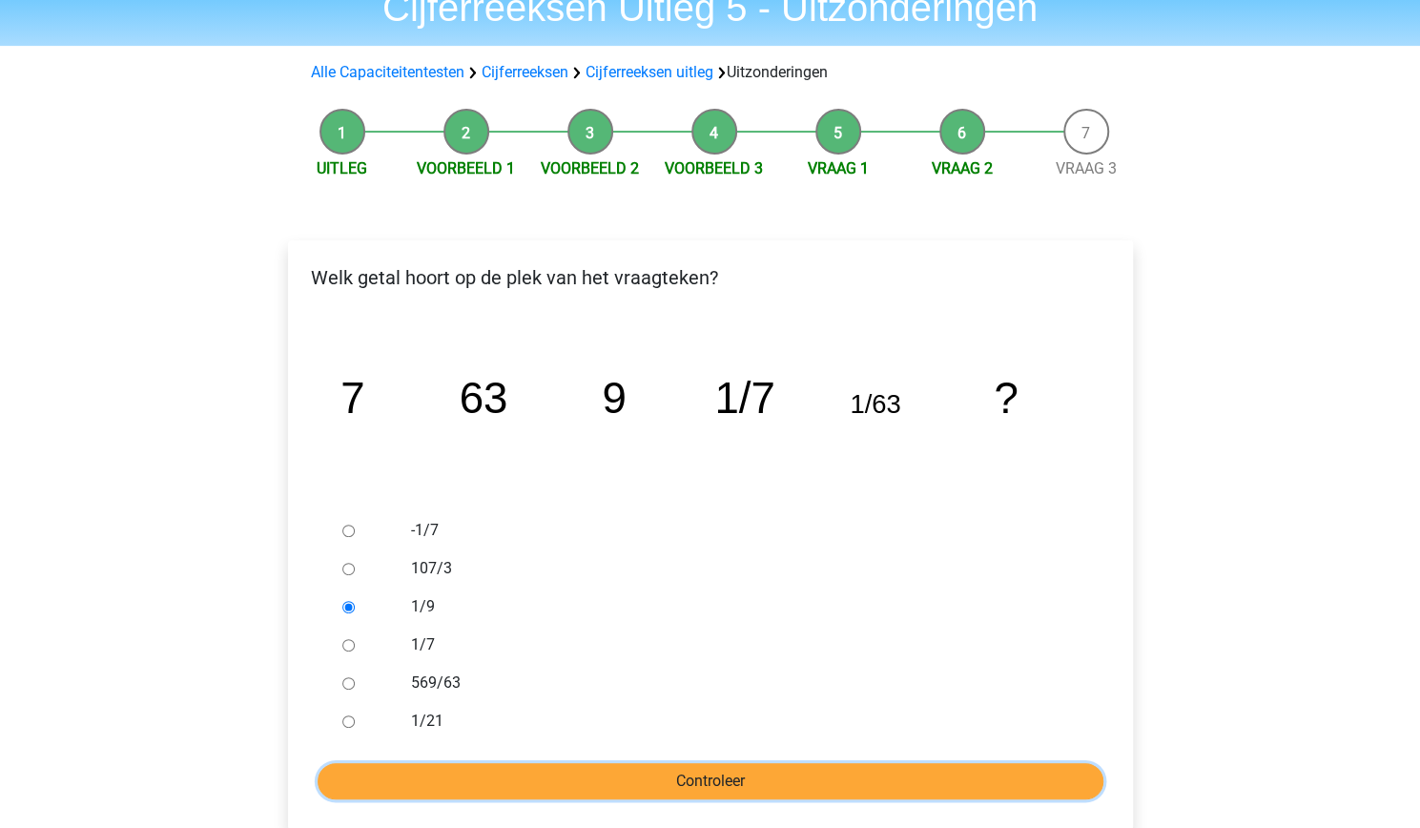
click at [566, 769] on input "Controleer" at bounding box center [711, 781] width 786 height 36
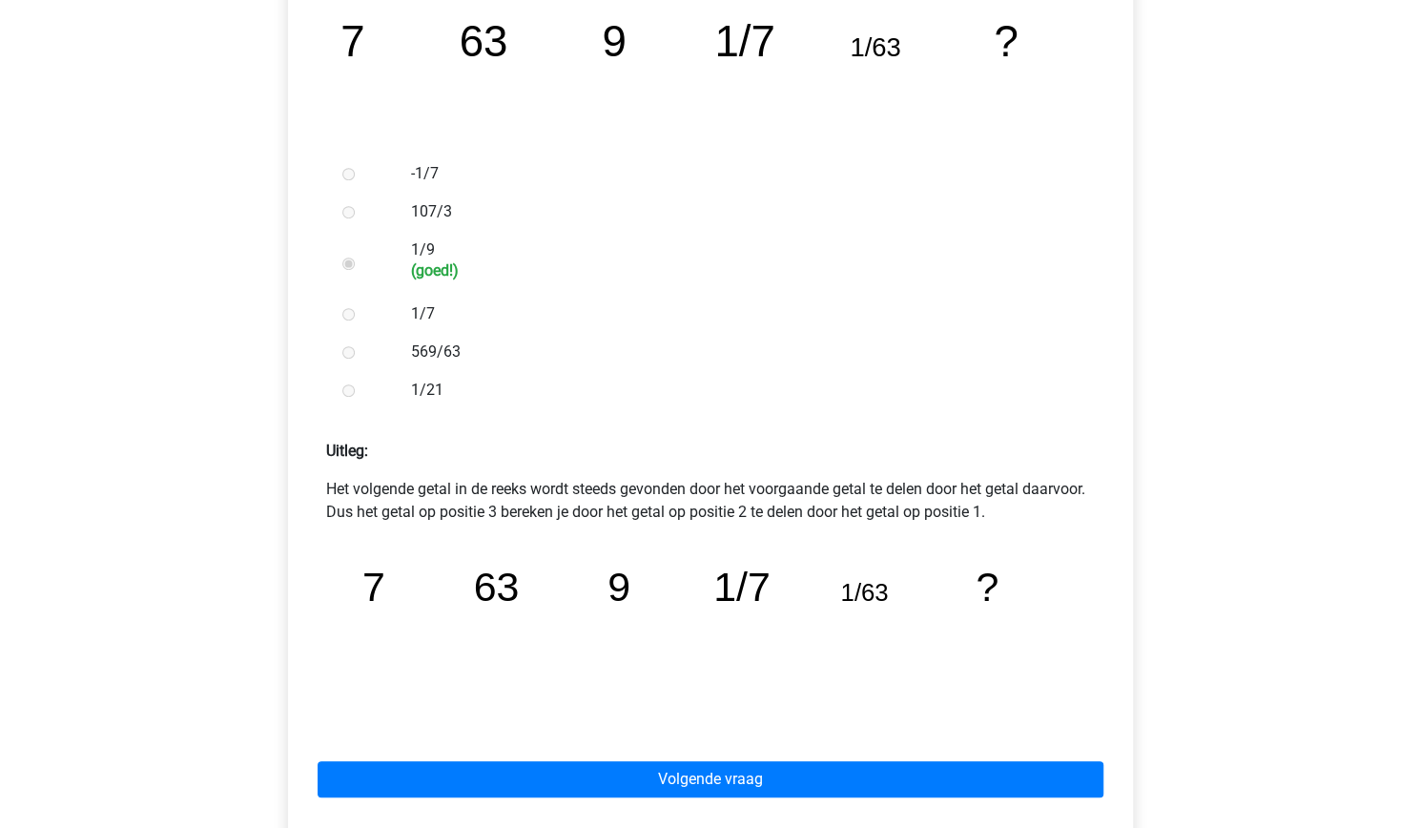
scroll to position [446, 0]
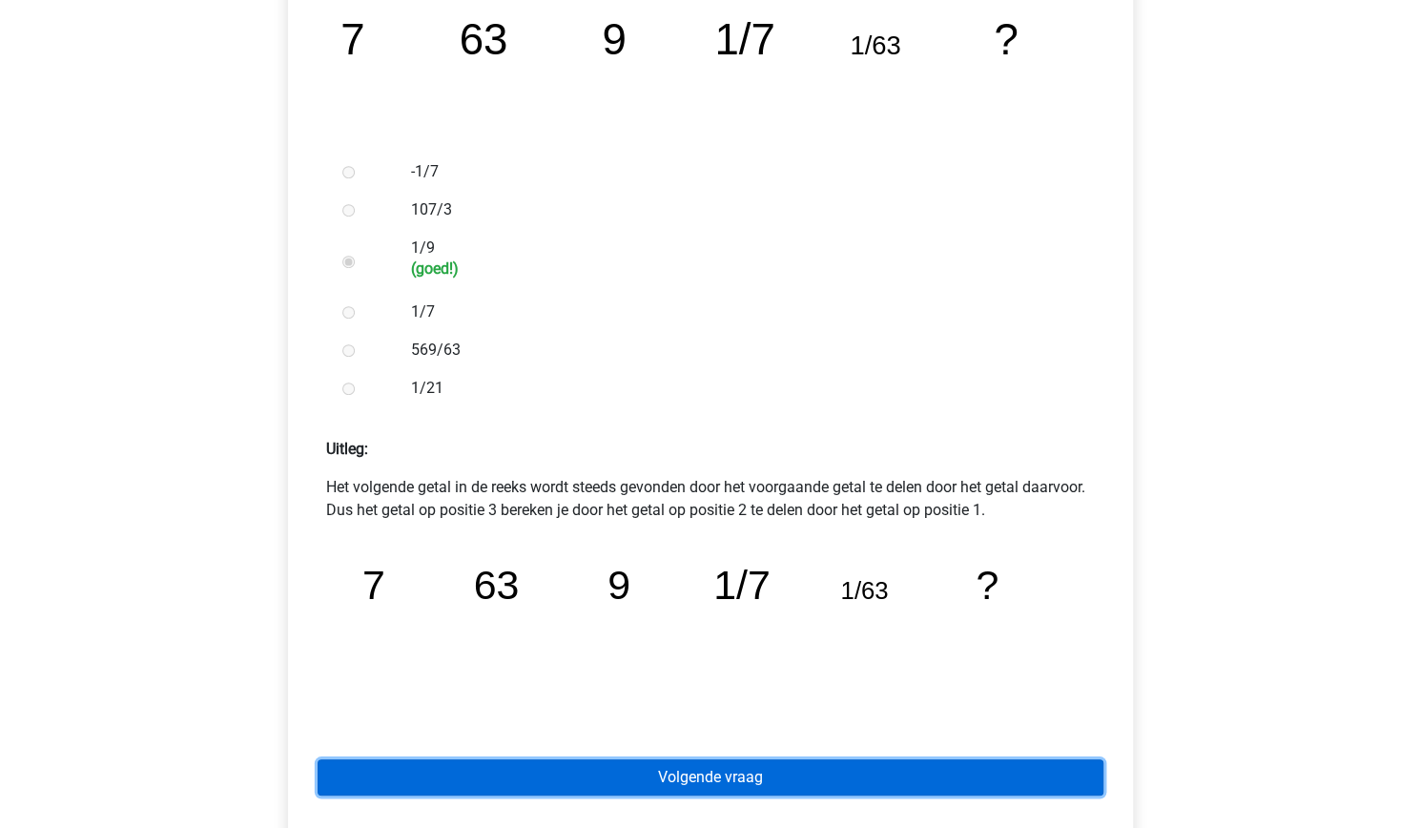
click at [725, 779] on link "Volgende vraag" at bounding box center [711, 777] width 786 height 36
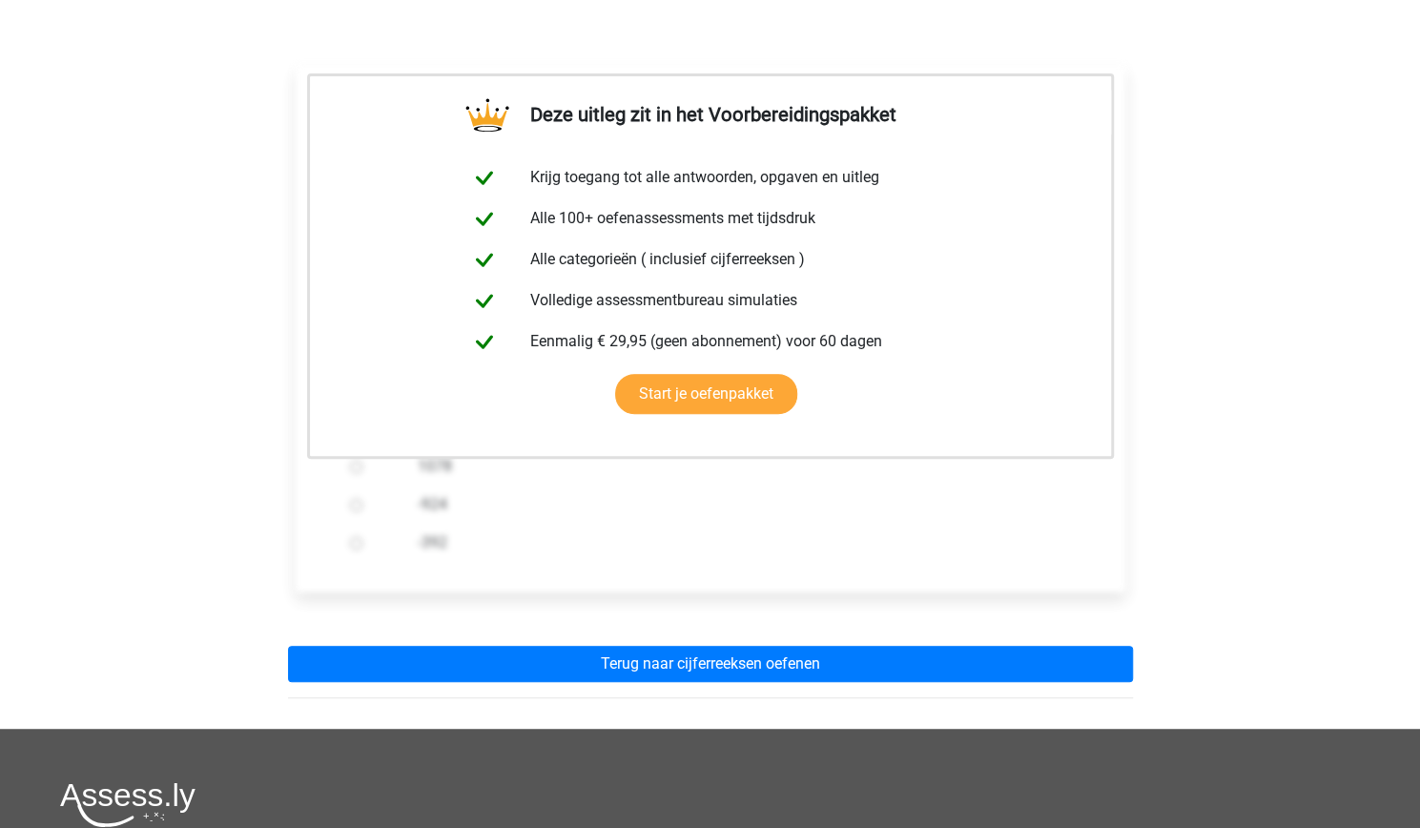
scroll to position [290, 0]
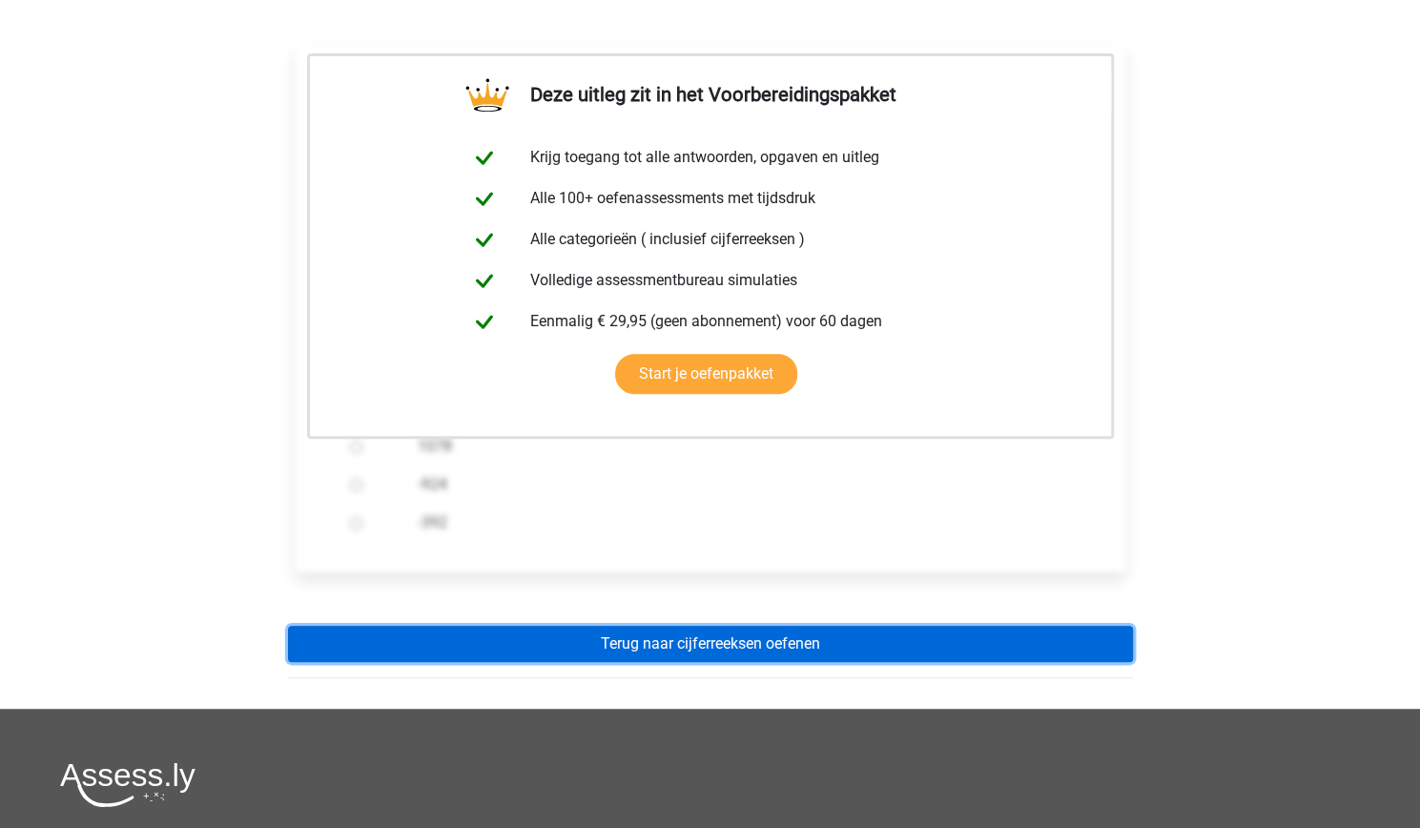
click at [813, 639] on link "Terug naar cijferreeksen oefenen" at bounding box center [710, 644] width 845 height 36
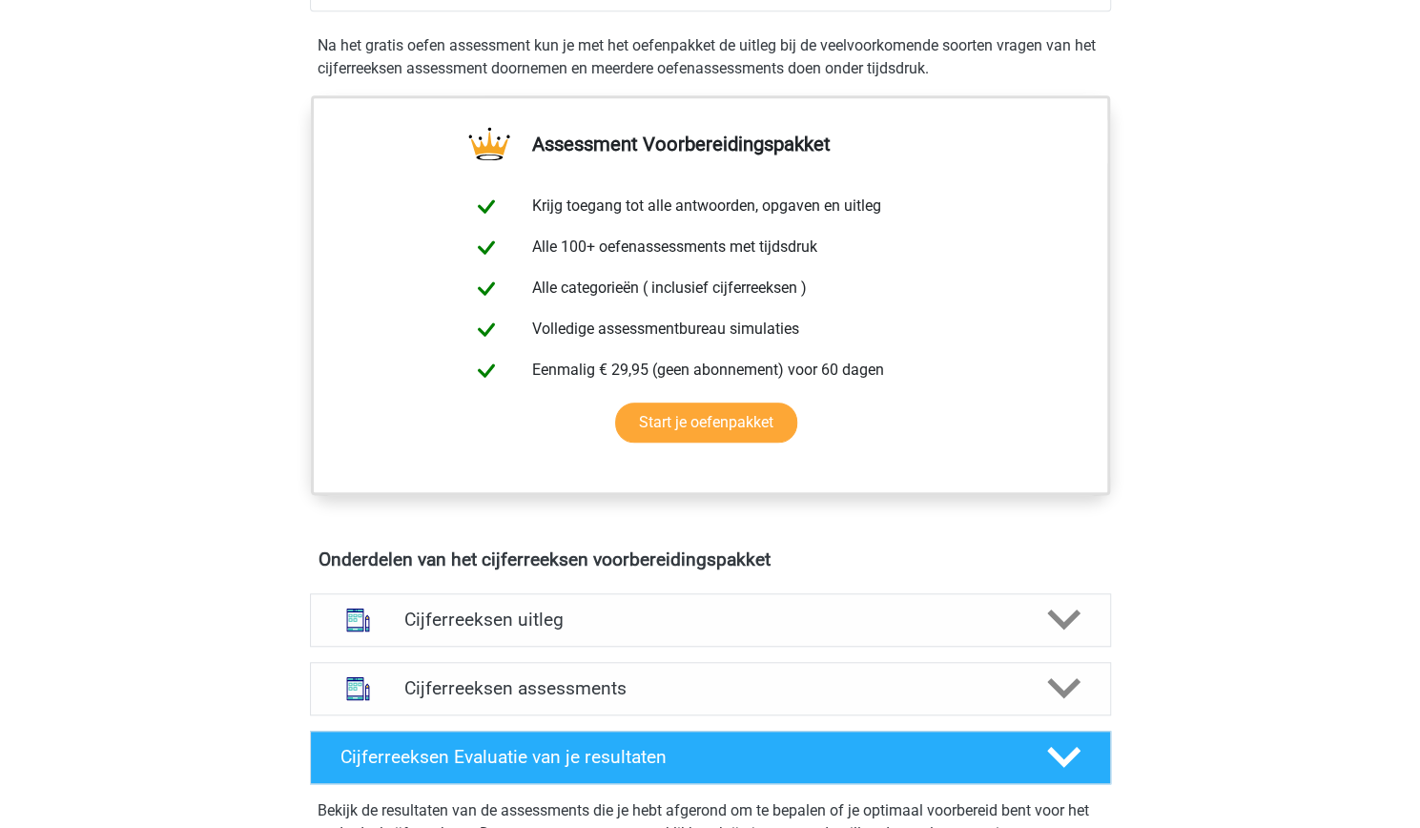
scroll to position [688, 0]
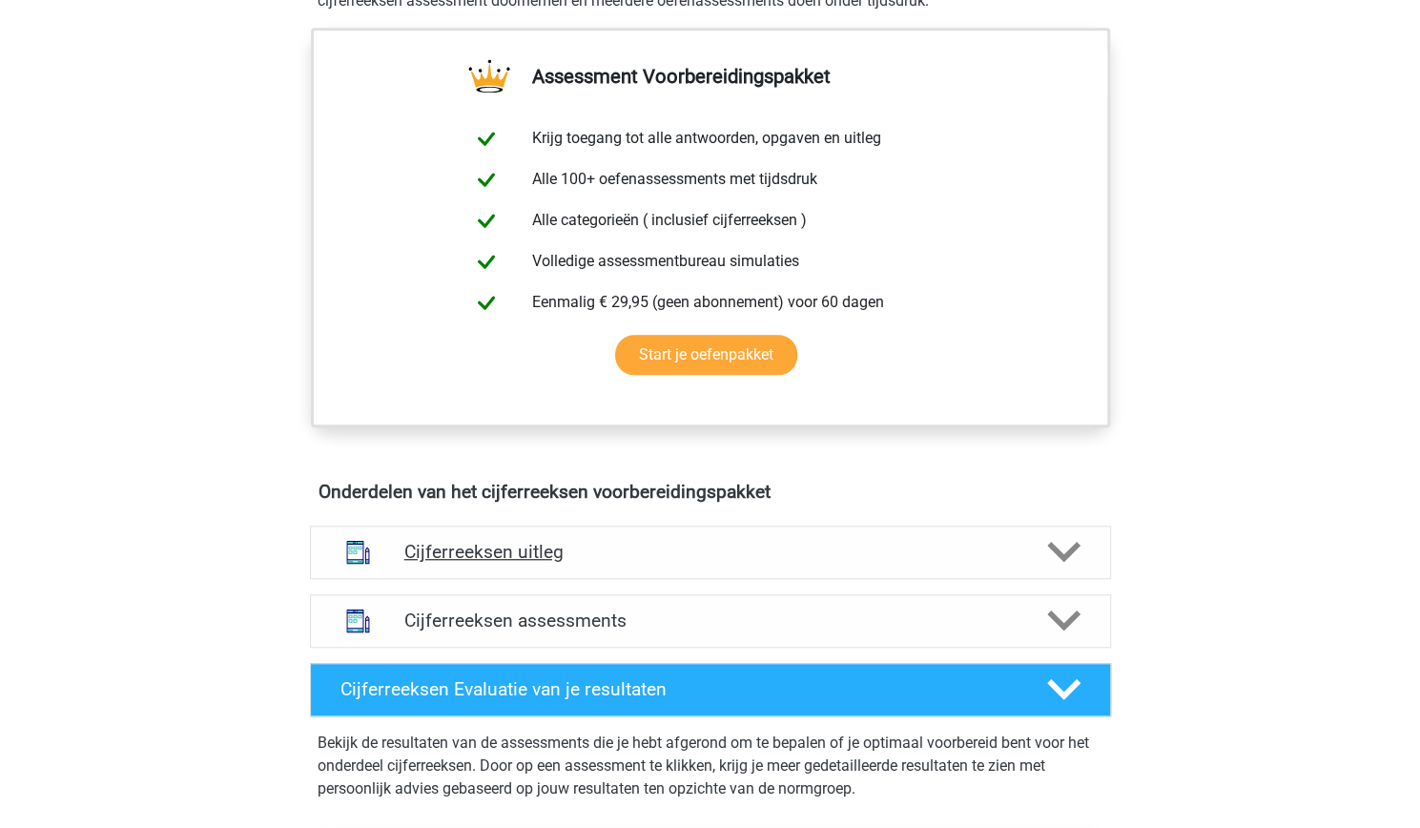
click at [584, 579] on div "Cijferreeksen uitleg" at bounding box center [710, 552] width 801 height 53
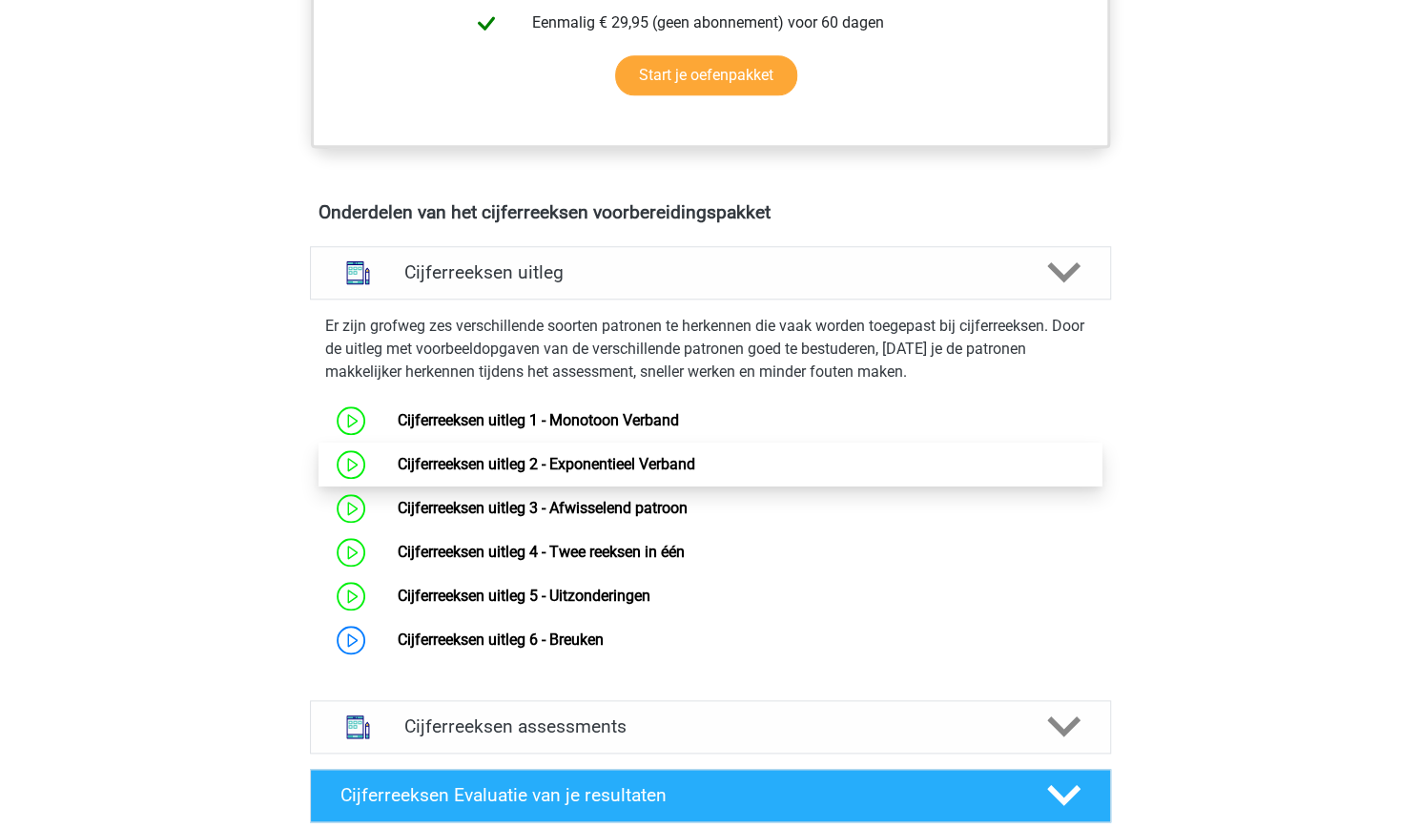
scroll to position [969, 0]
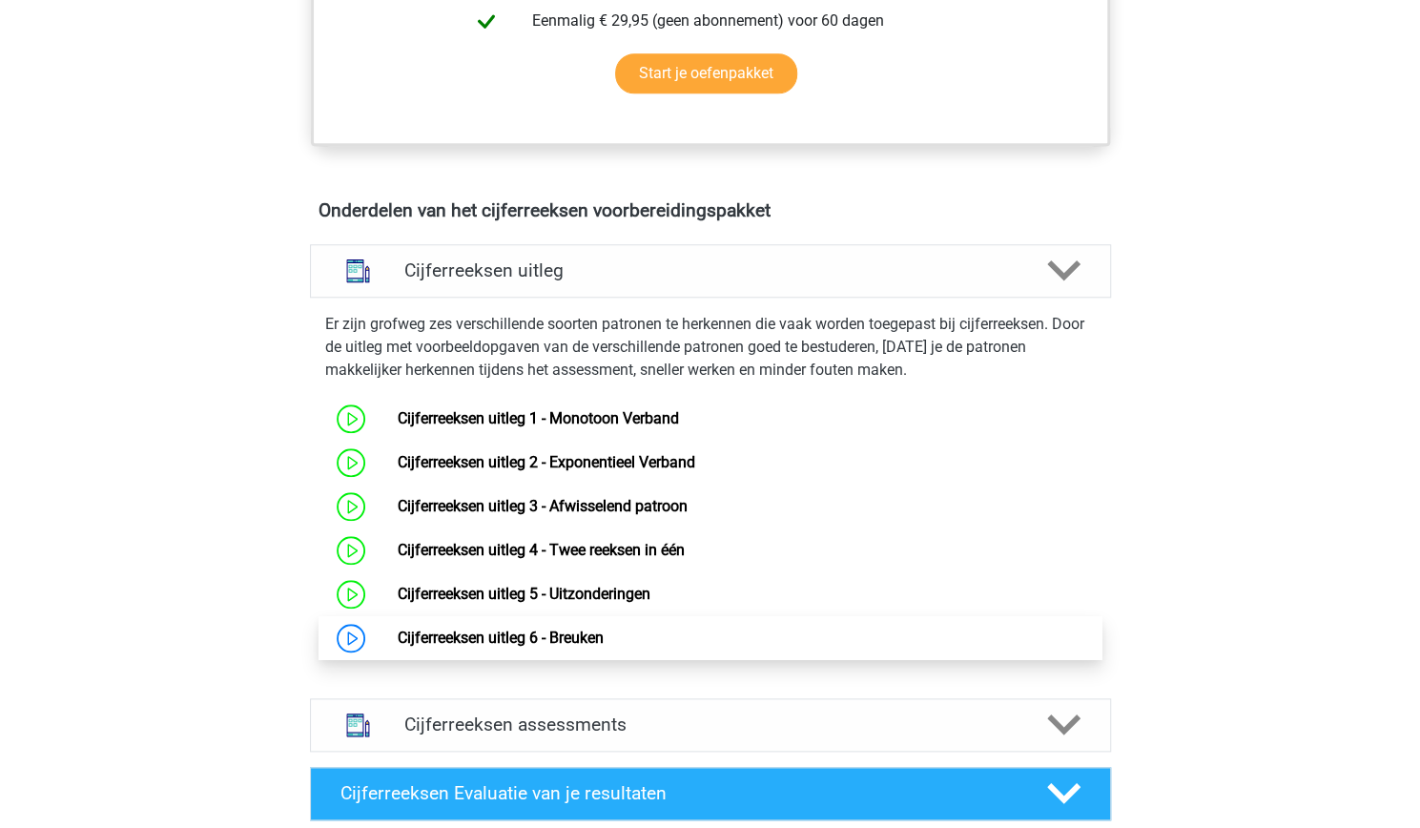
click at [469, 647] on link "Cijferreeksen uitleg 6 - Breuken" at bounding box center [501, 638] width 206 height 18
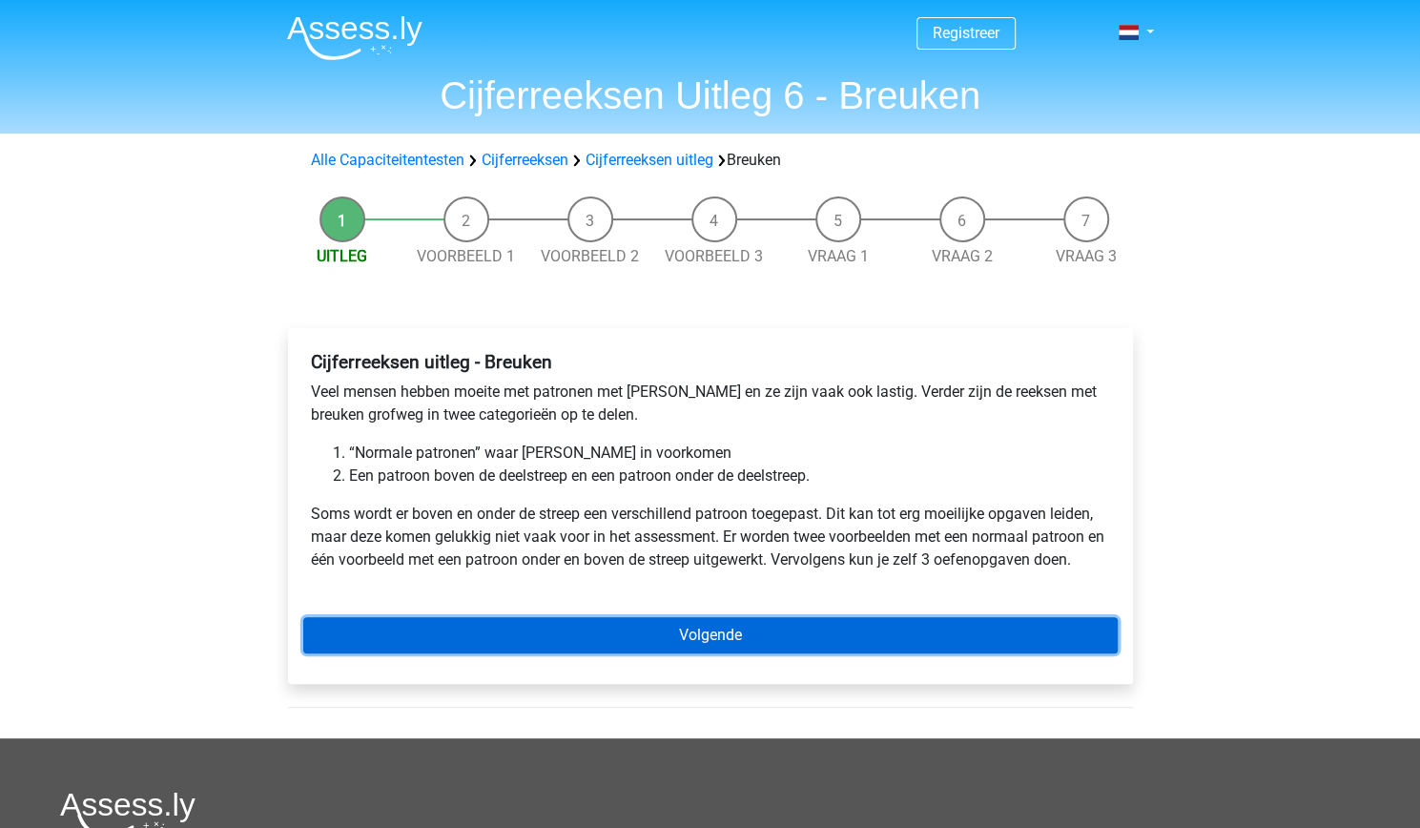
click at [530, 626] on link "Volgende" at bounding box center [710, 635] width 815 height 36
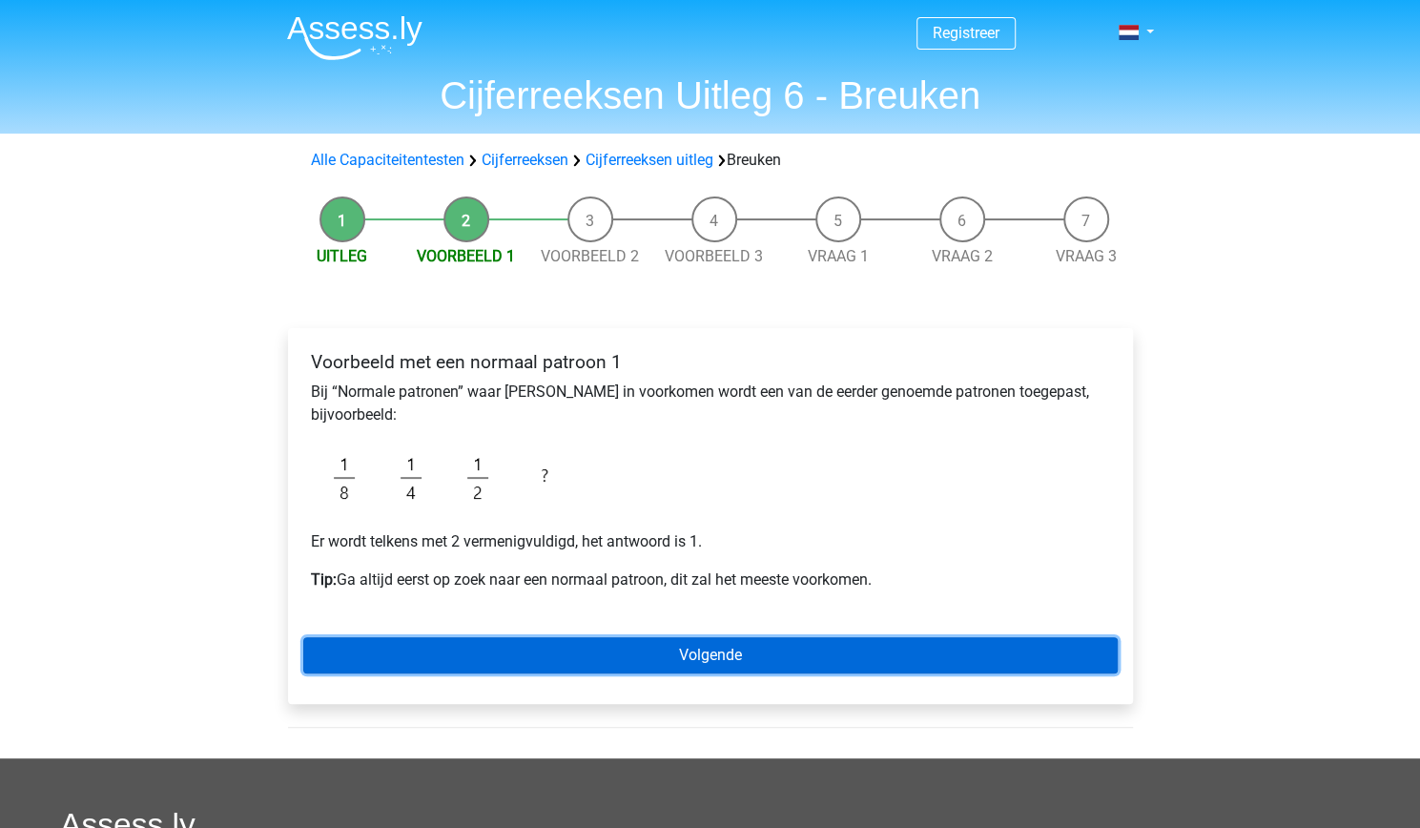
click at [548, 662] on link "Volgende" at bounding box center [710, 655] width 815 height 36
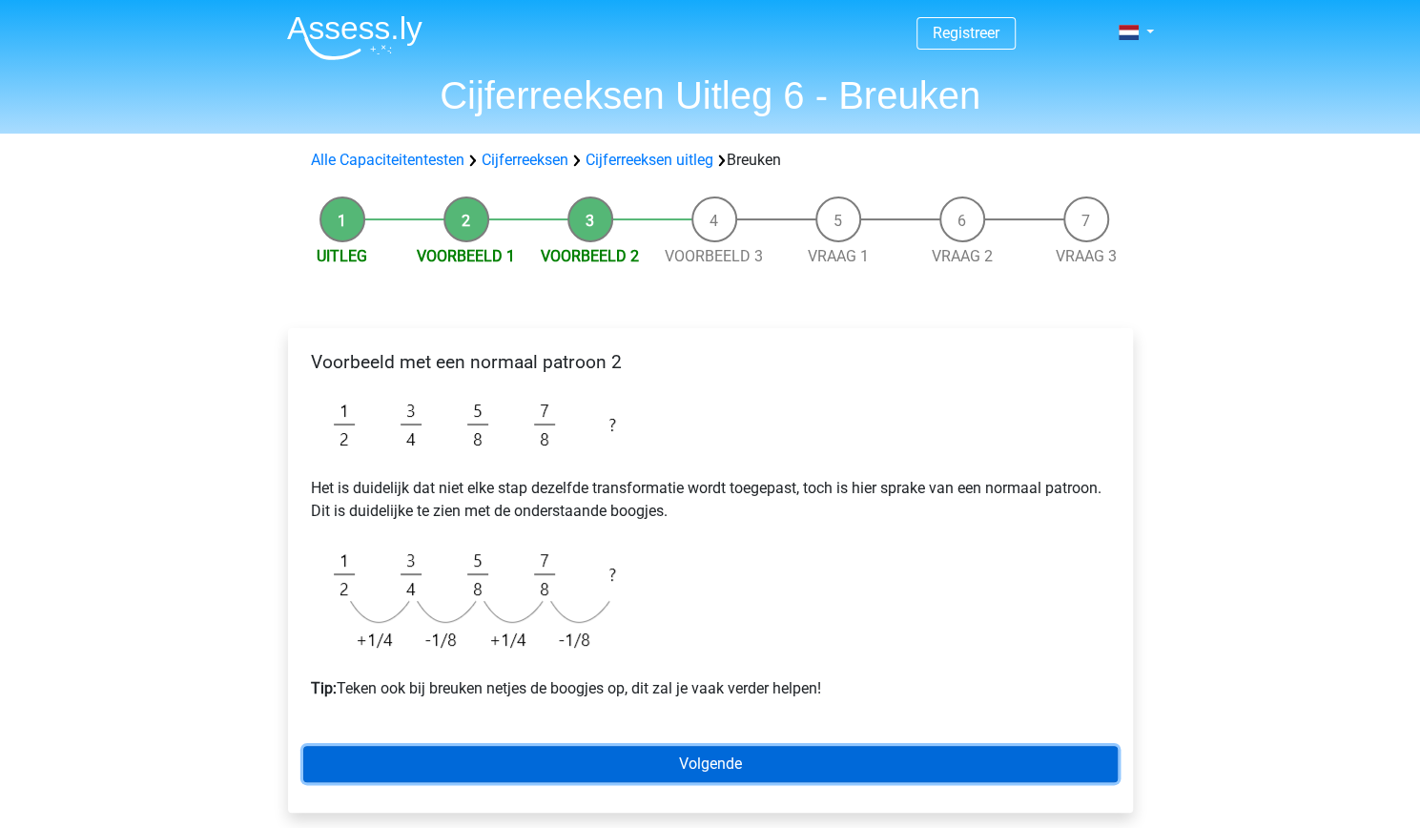
click at [623, 763] on link "Volgende" at bounding box center [710, 764] width 815 height 36
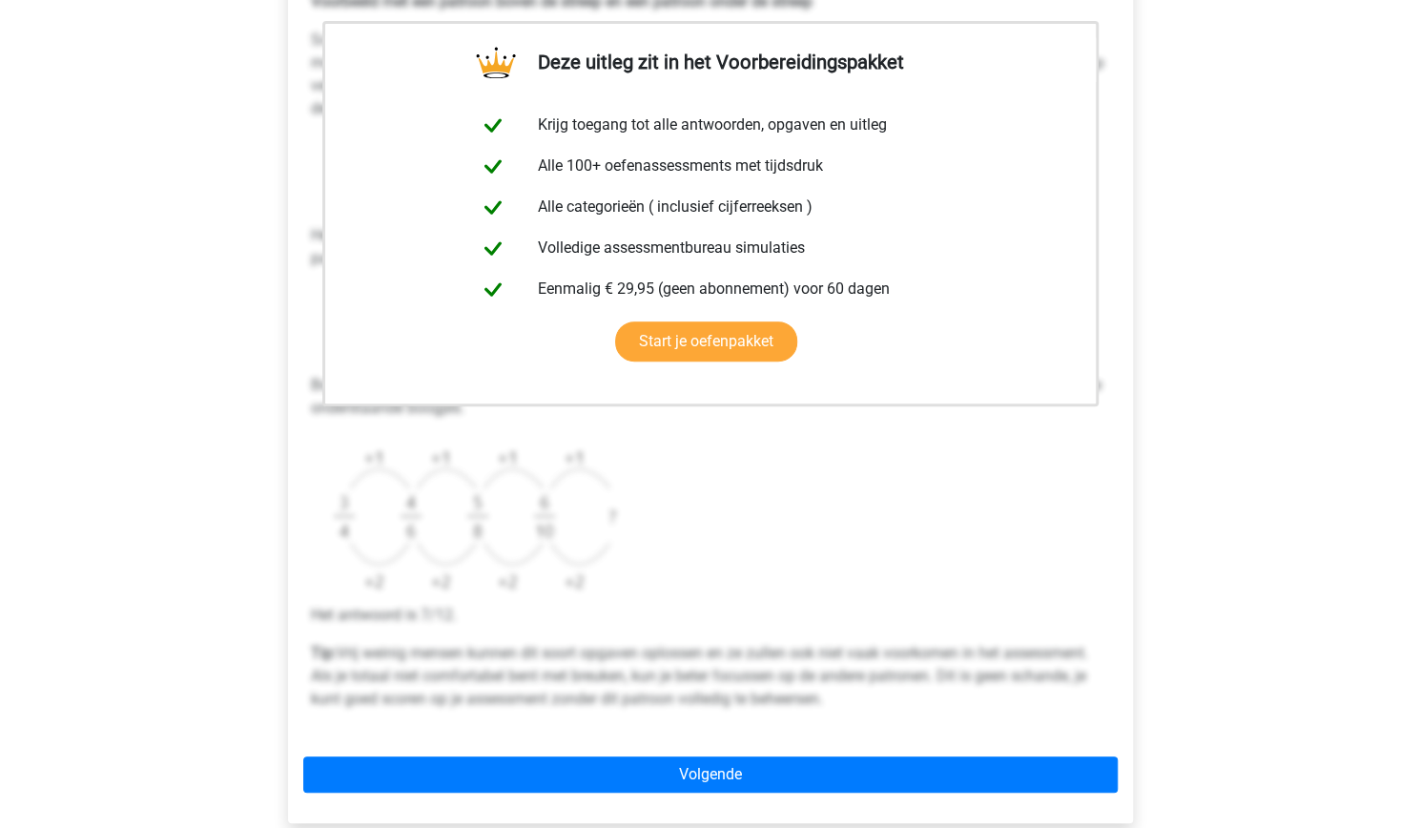
scroll to position [373, 0]
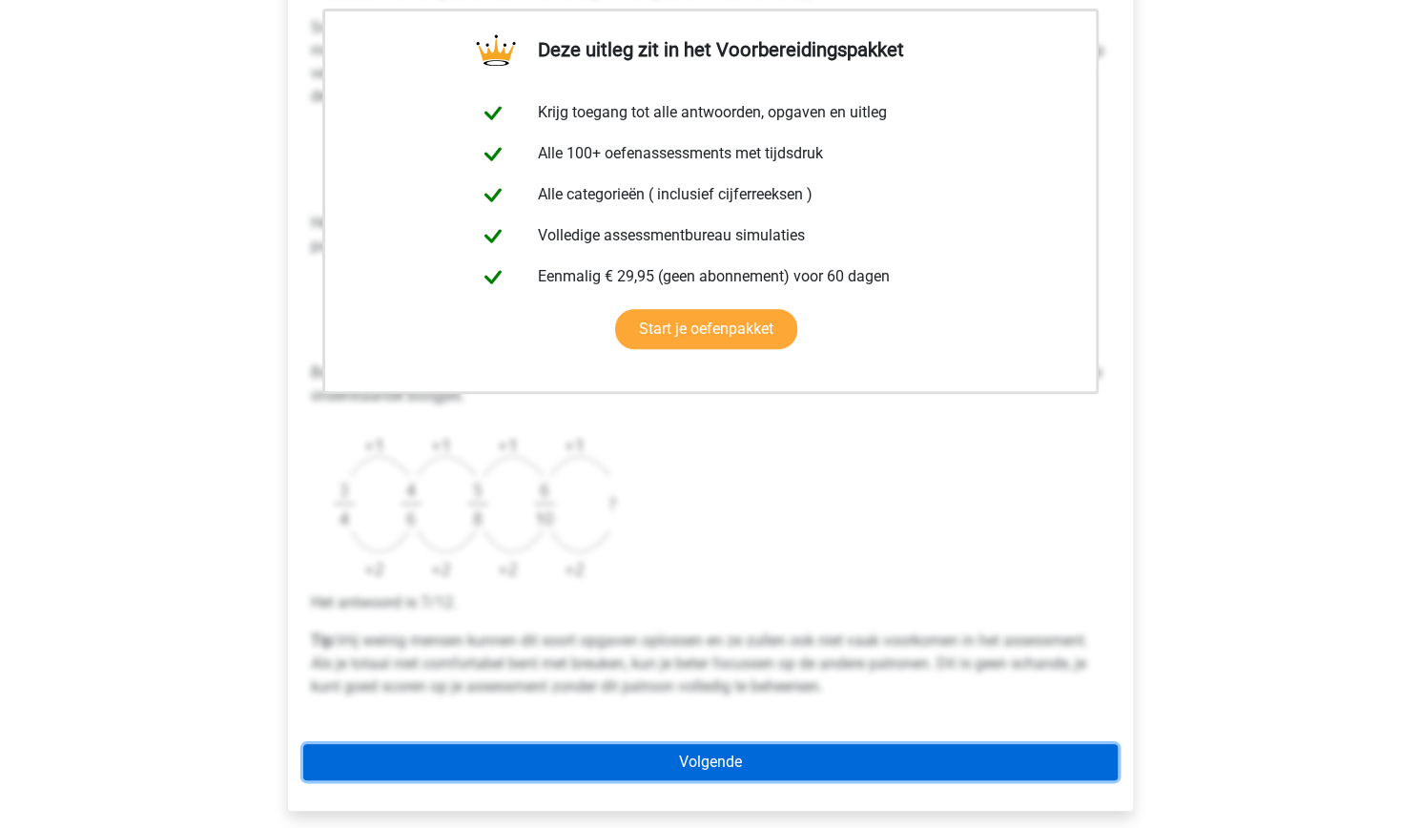
click at [437, 758] on link "Volgende" at bounding box center [710, 762] width 815 height 36
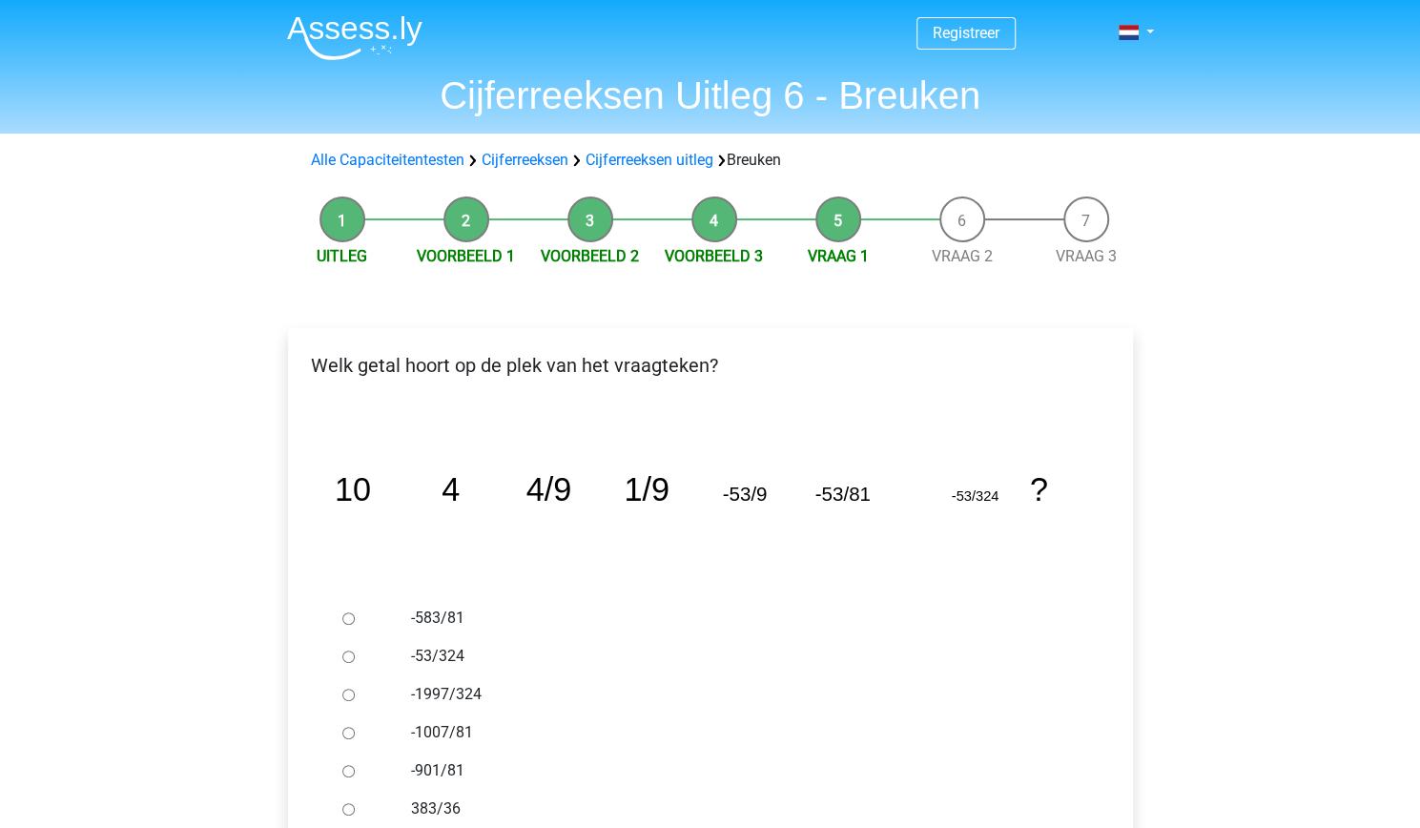
scroll to position [28, 0]
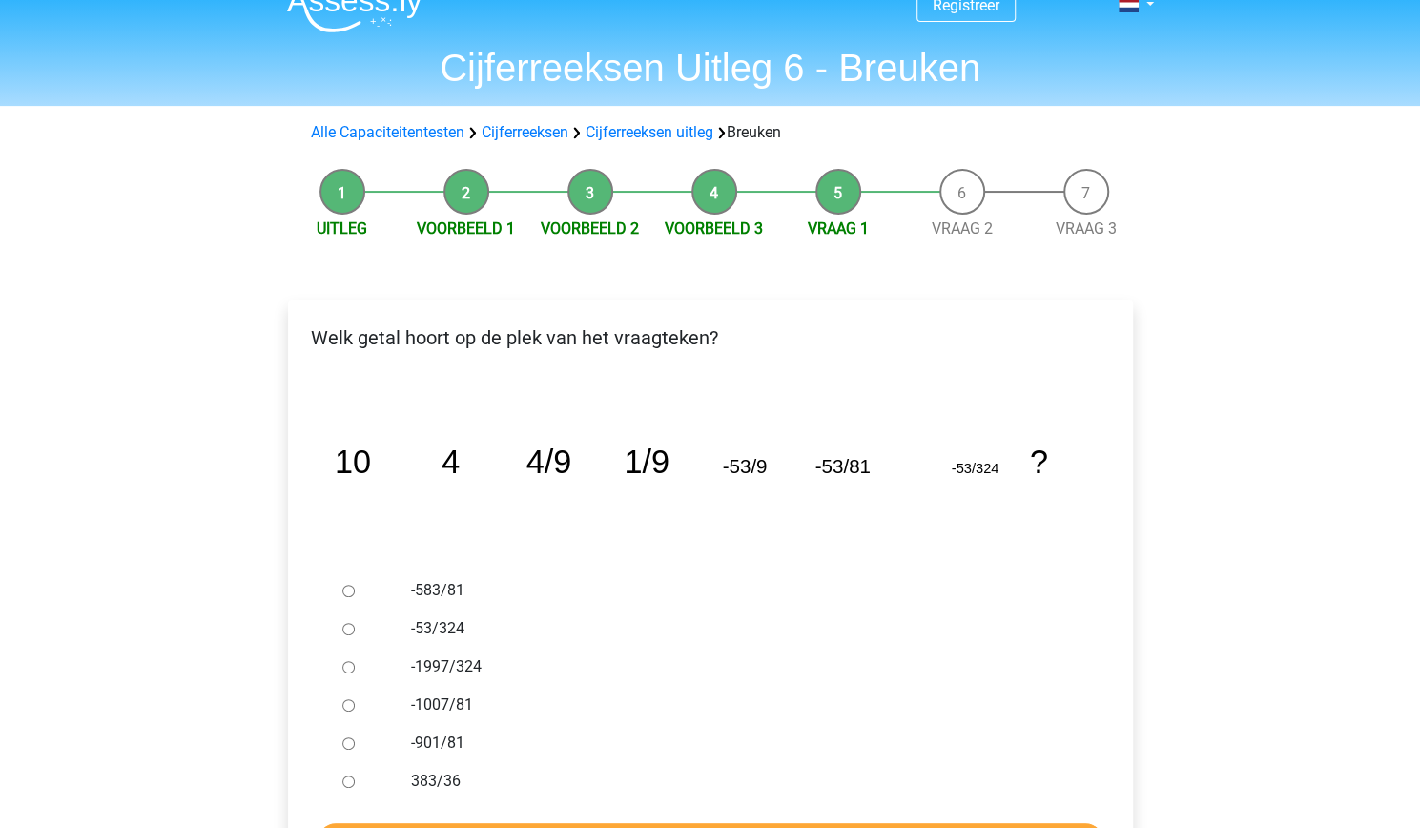
click at [348, 628] on input "-53/324" at bounding box center [348, 629] width 12 height 12
radio input "true"
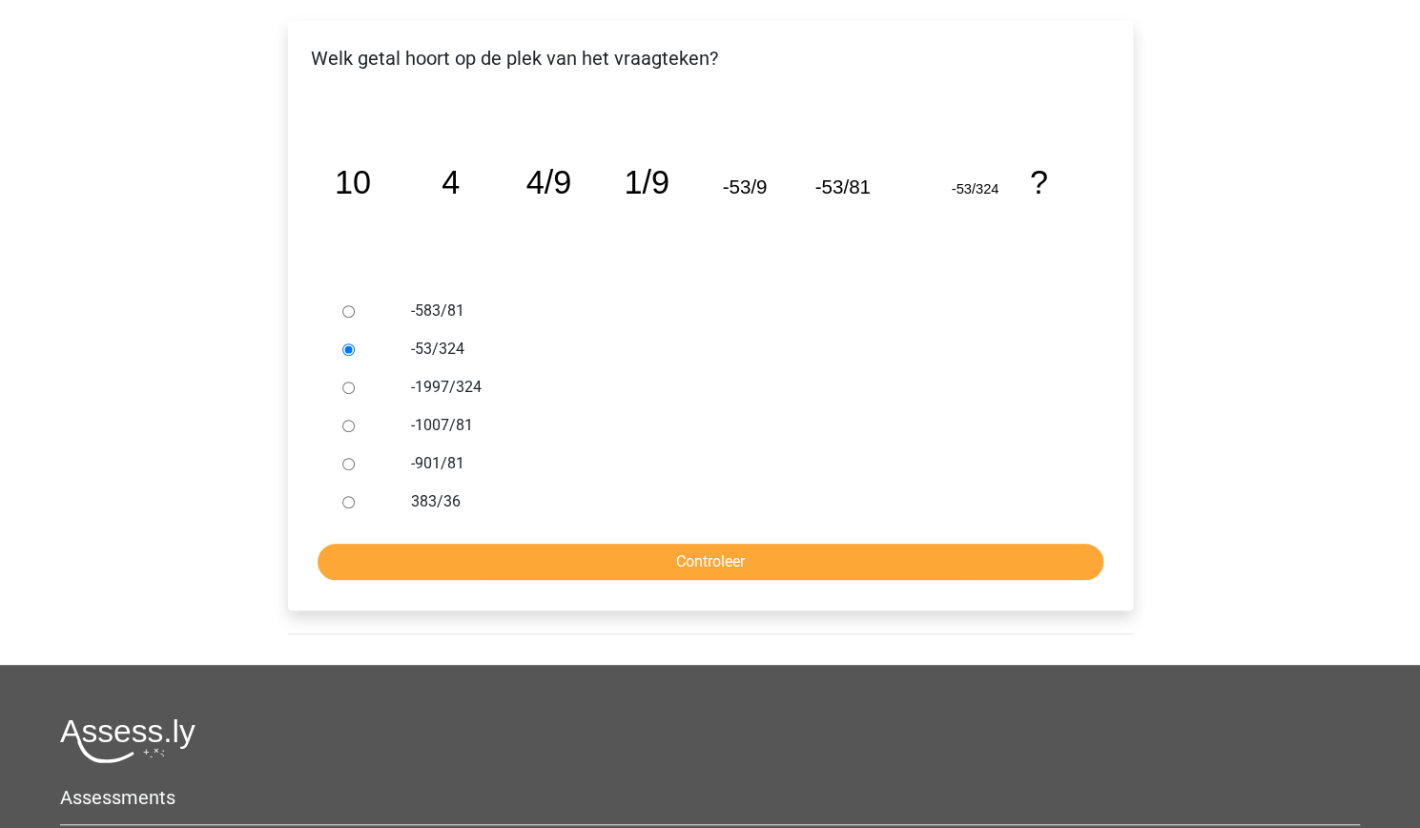
scroll to position [308, 0]
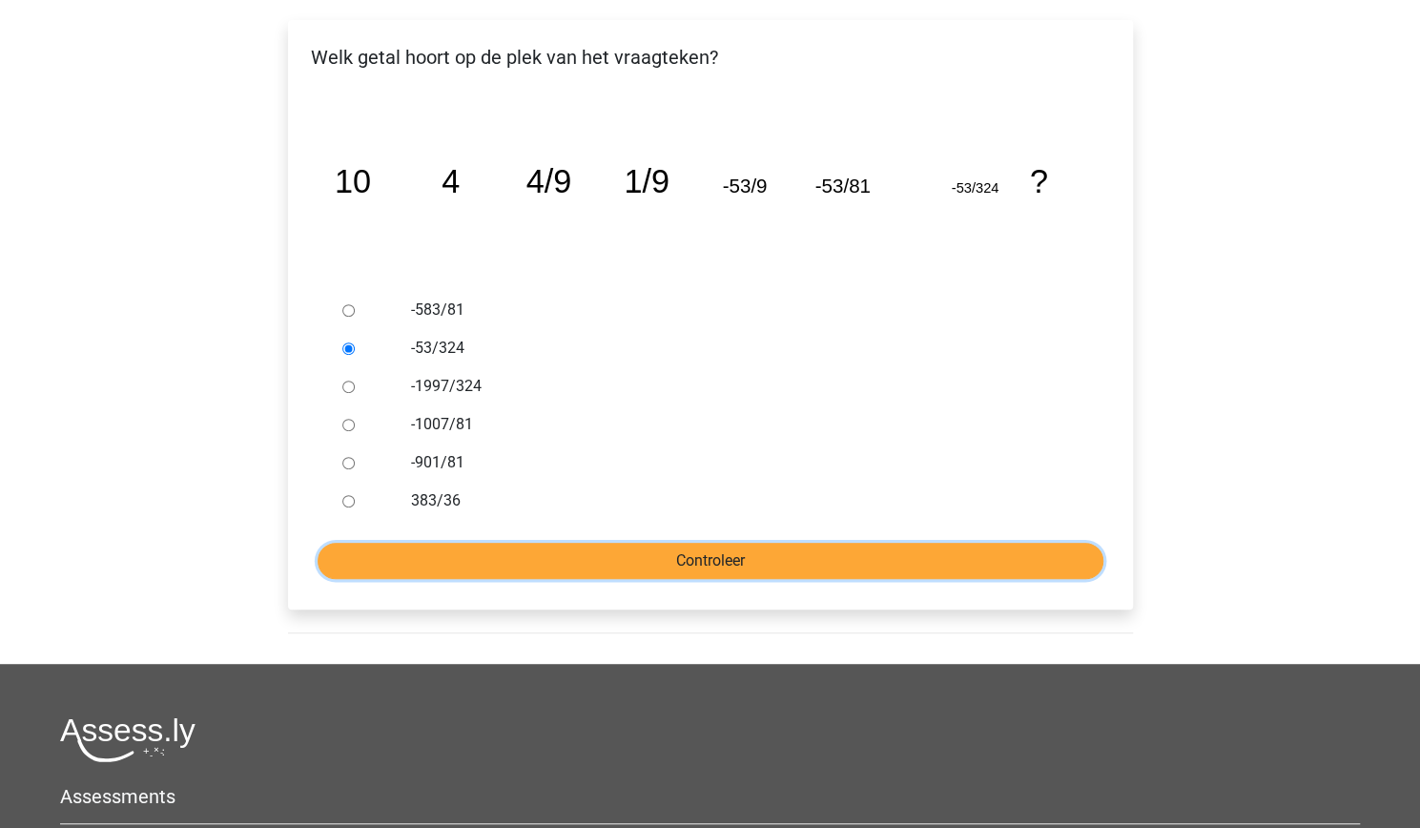
click at [715, 555] on input "Controleer" at bounding box center [711, 561] width 786 height 36
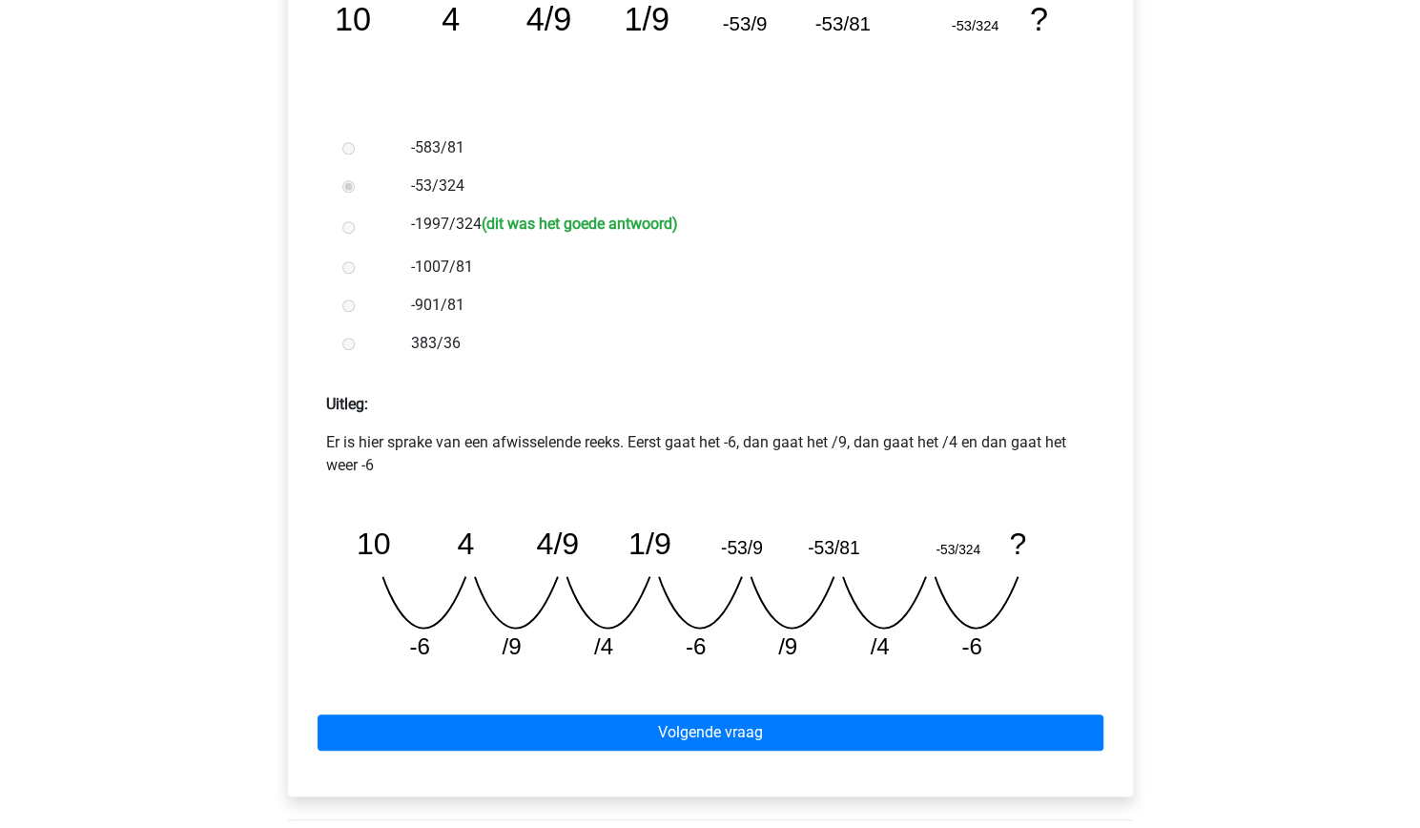
scroll to position [496, 0]
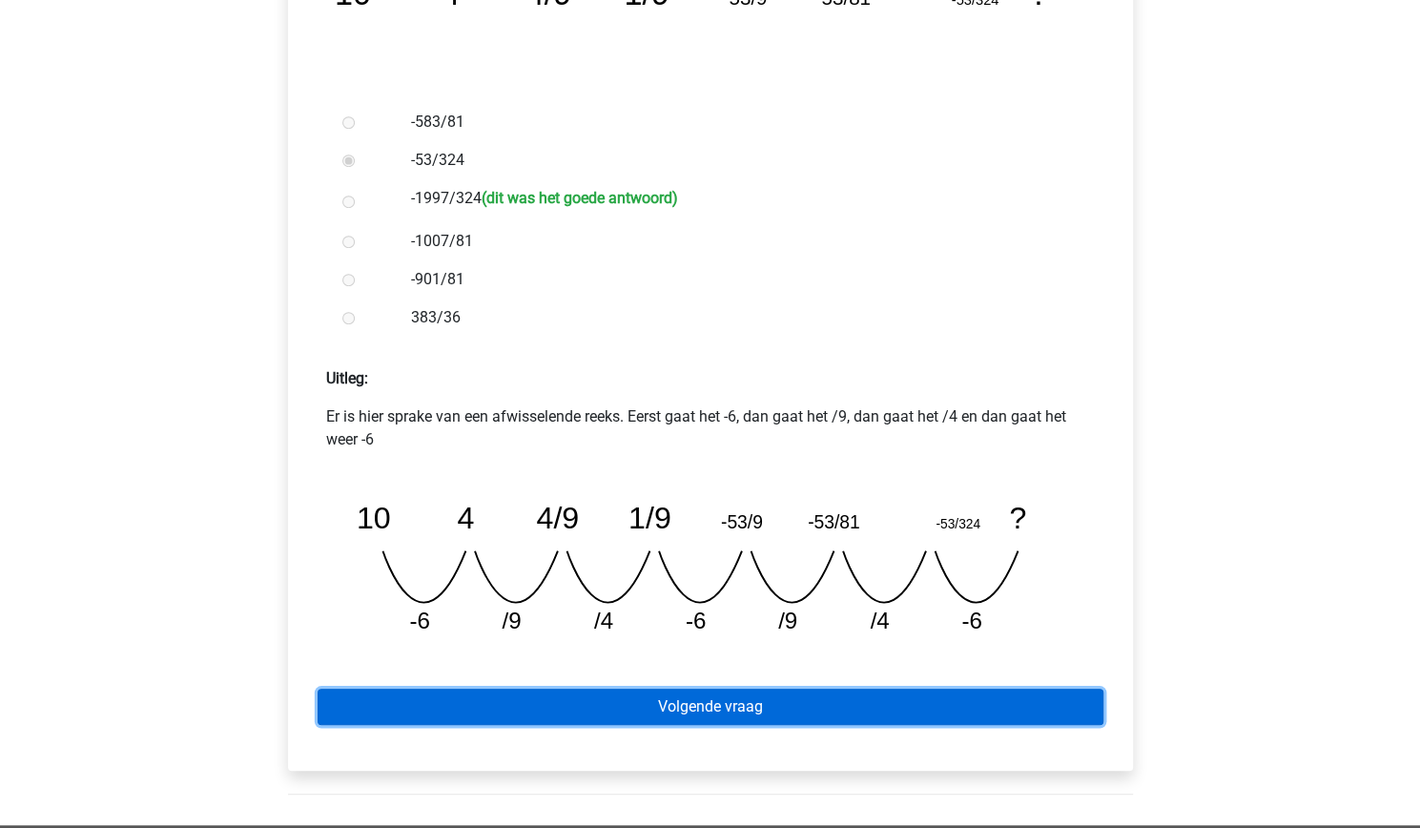
click at [692, 724] on link "Volgende vraag" at bounding box center [711, 707] width 786 height 36
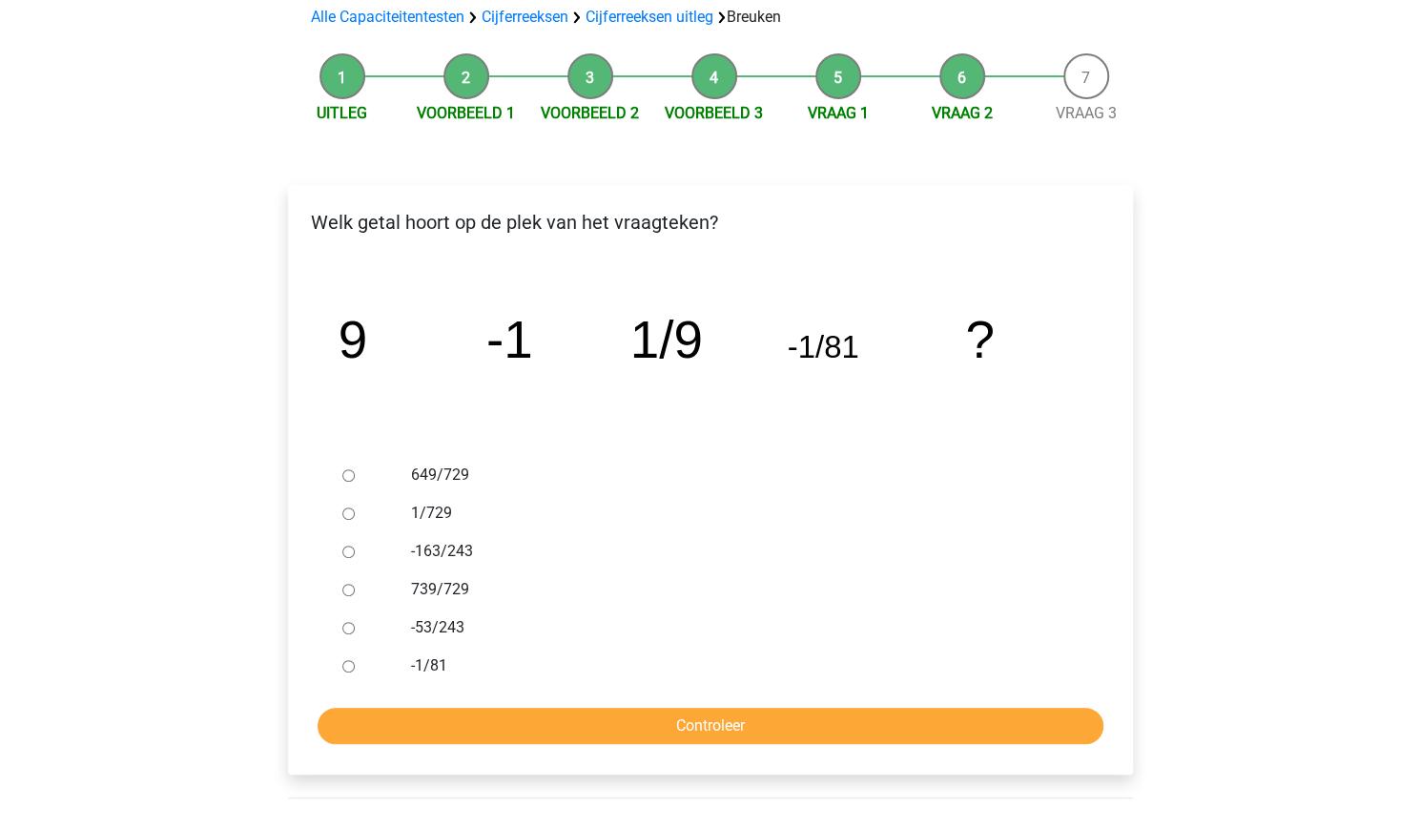
scroll to position [145, 0]
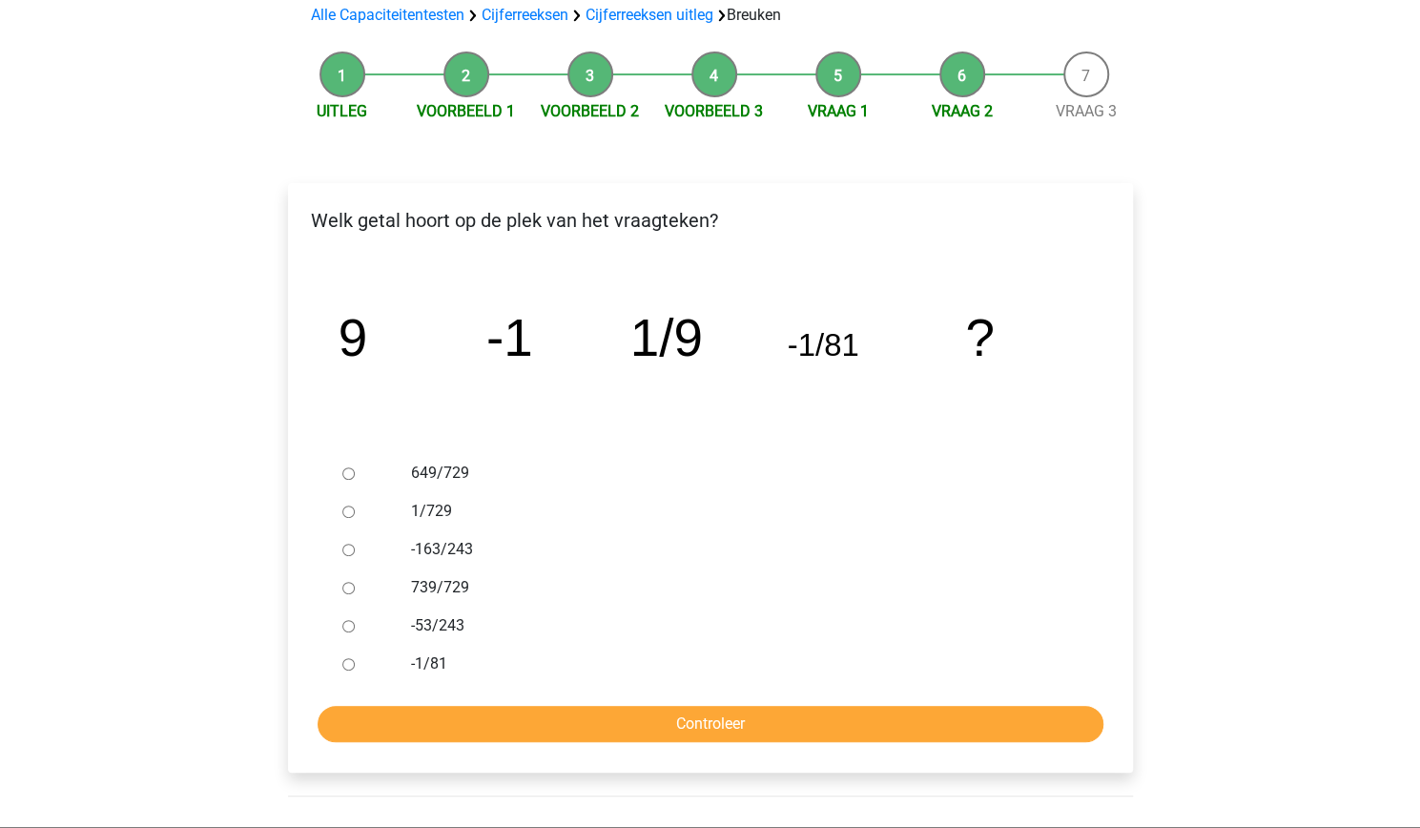
click at [342, 508] on input "1/729" at bounding box center [348, 512] width 12 height 12
radio input "true"
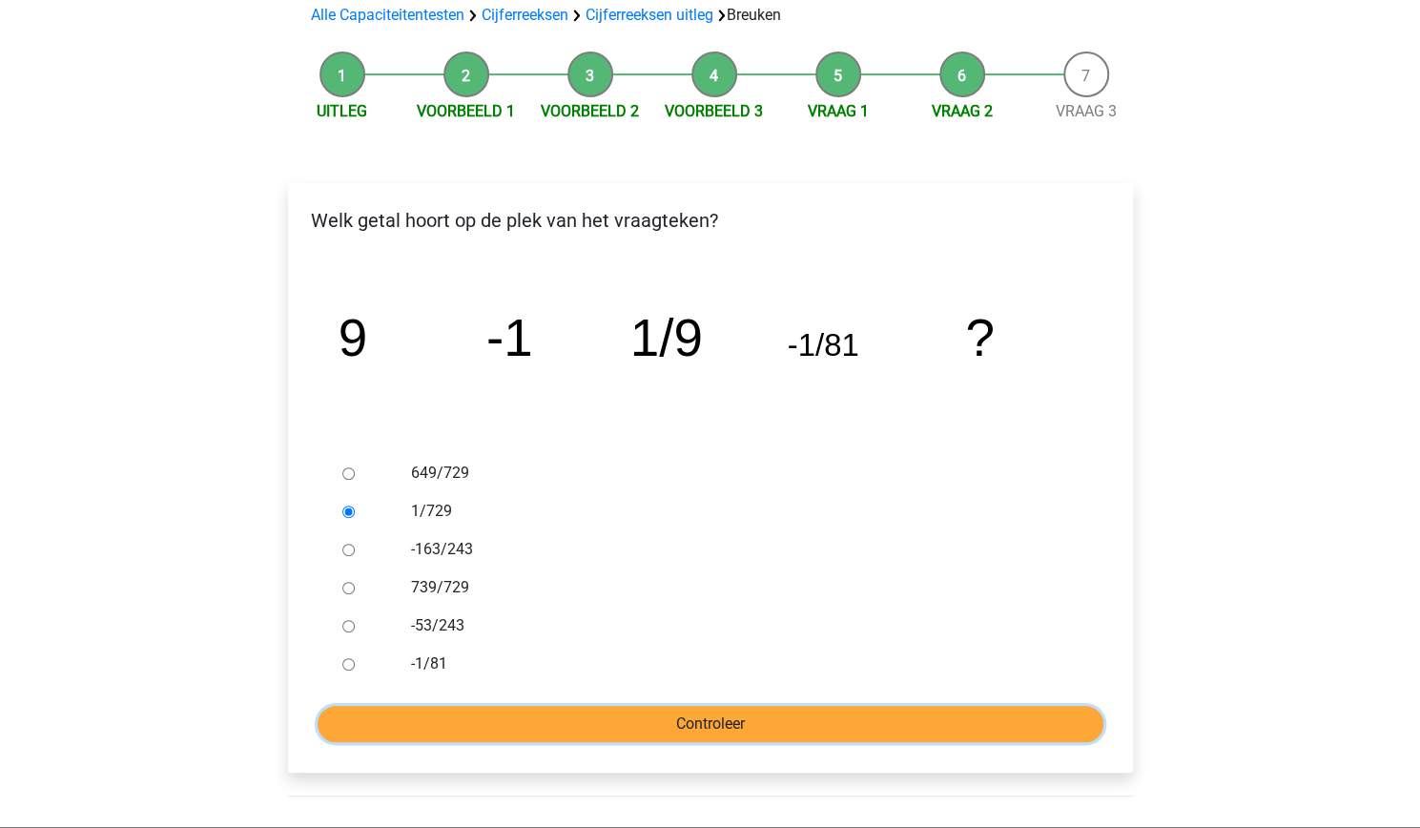
click at [537, 718] on input "Controleer" at bounding box center [711, 724] width 786 height 36
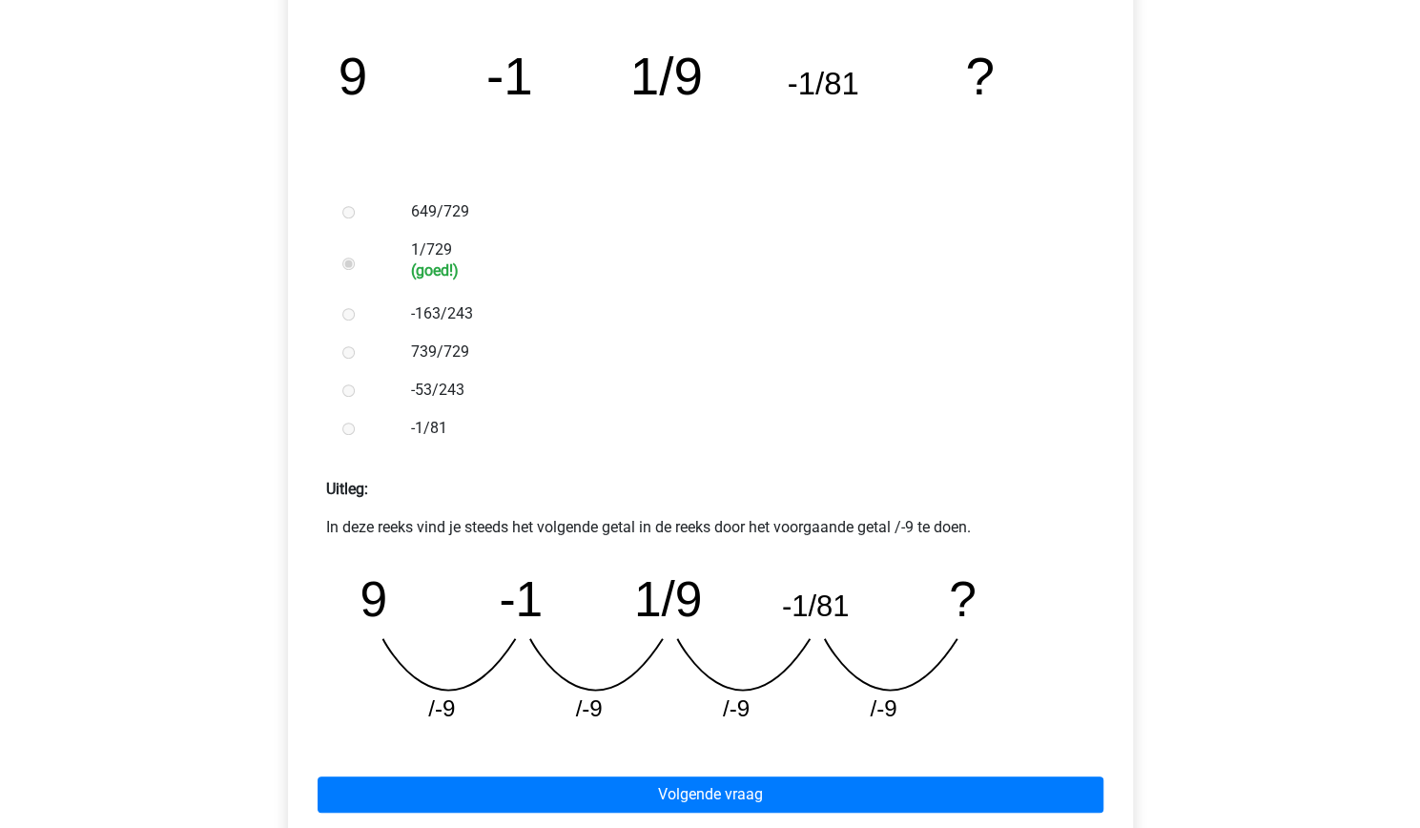
scroll to position [435, 0]
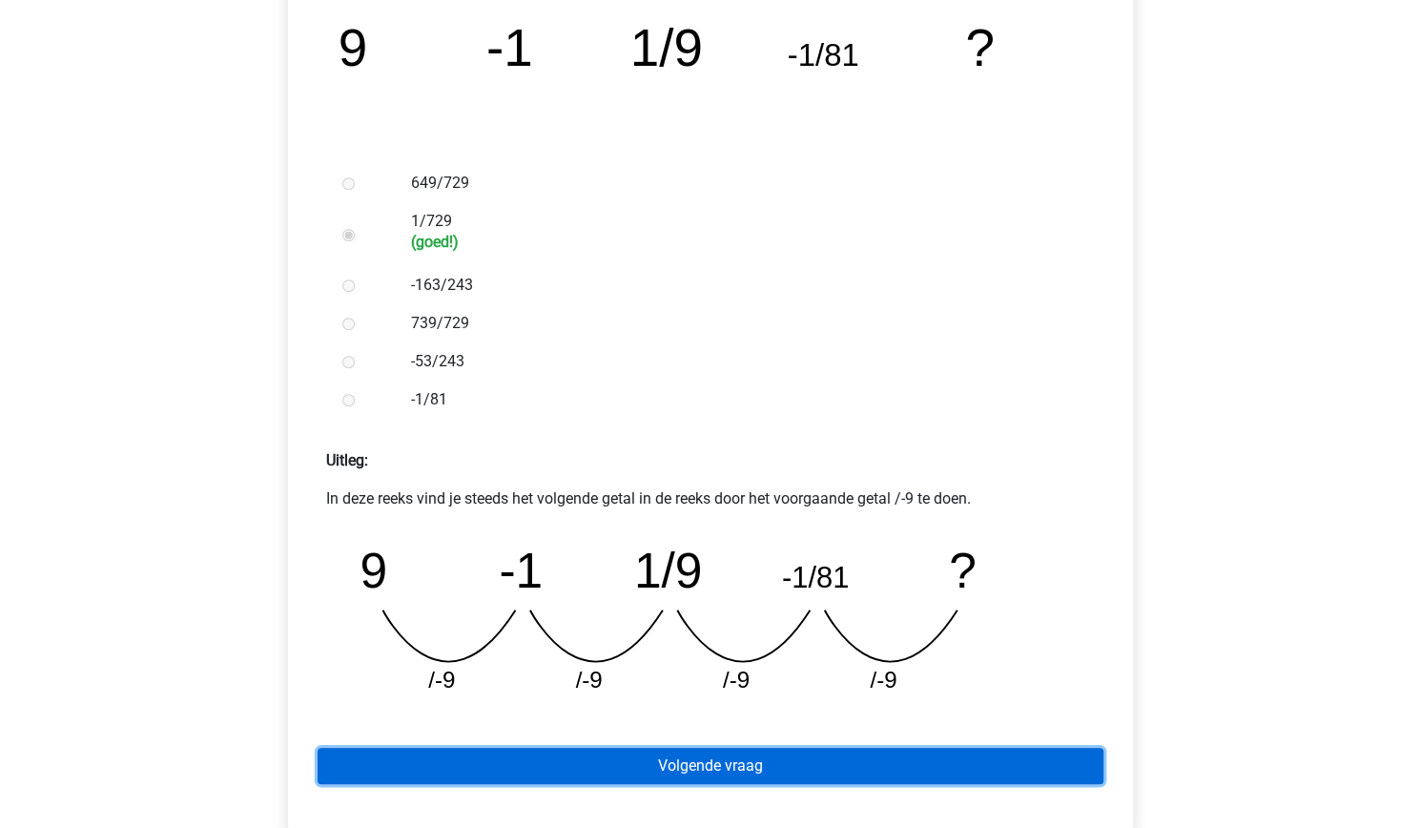
click at [618, 760] on link "Volgende vraag" at bounding box center [711, 766] width 786 height 36
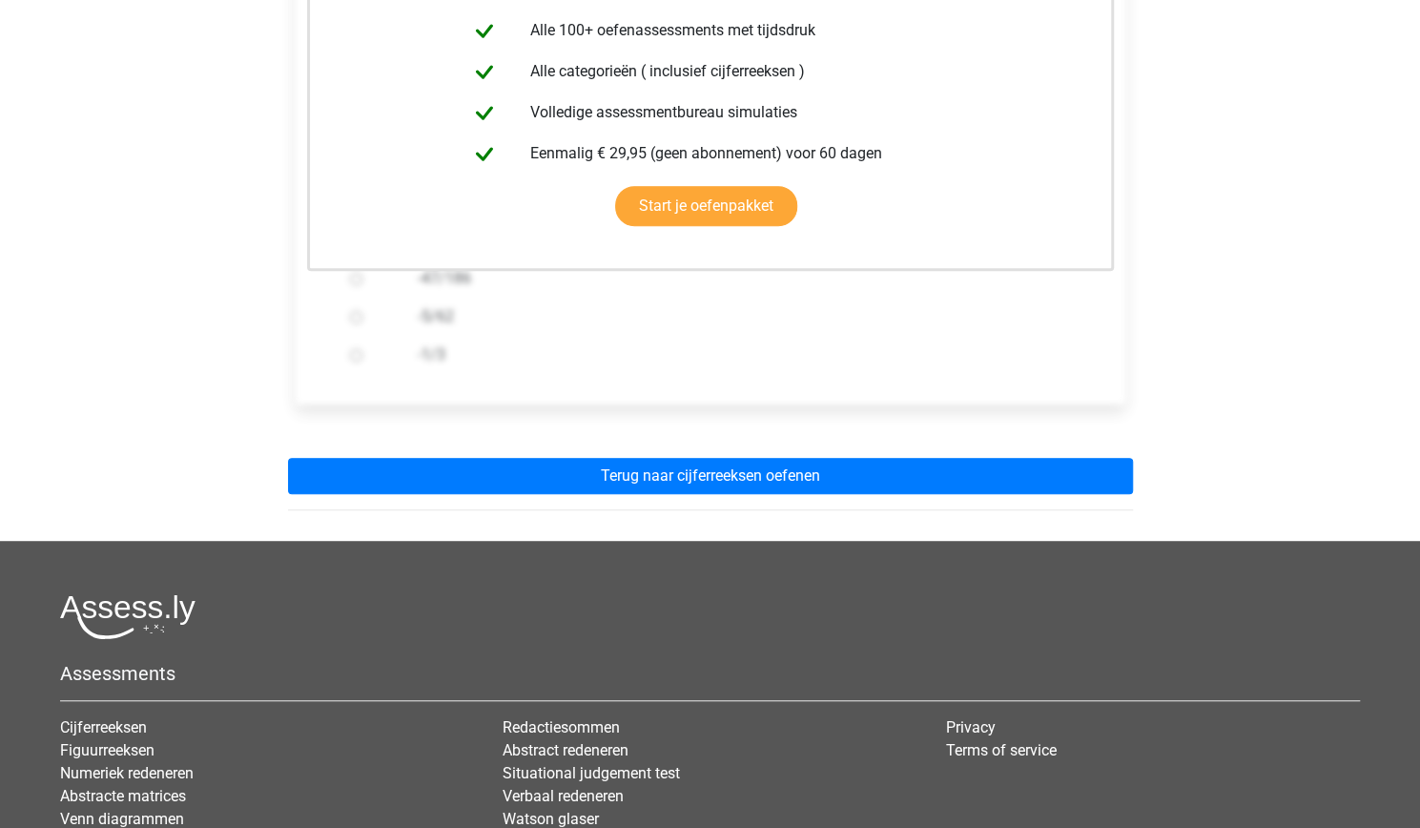
scroll to position [459, 0]
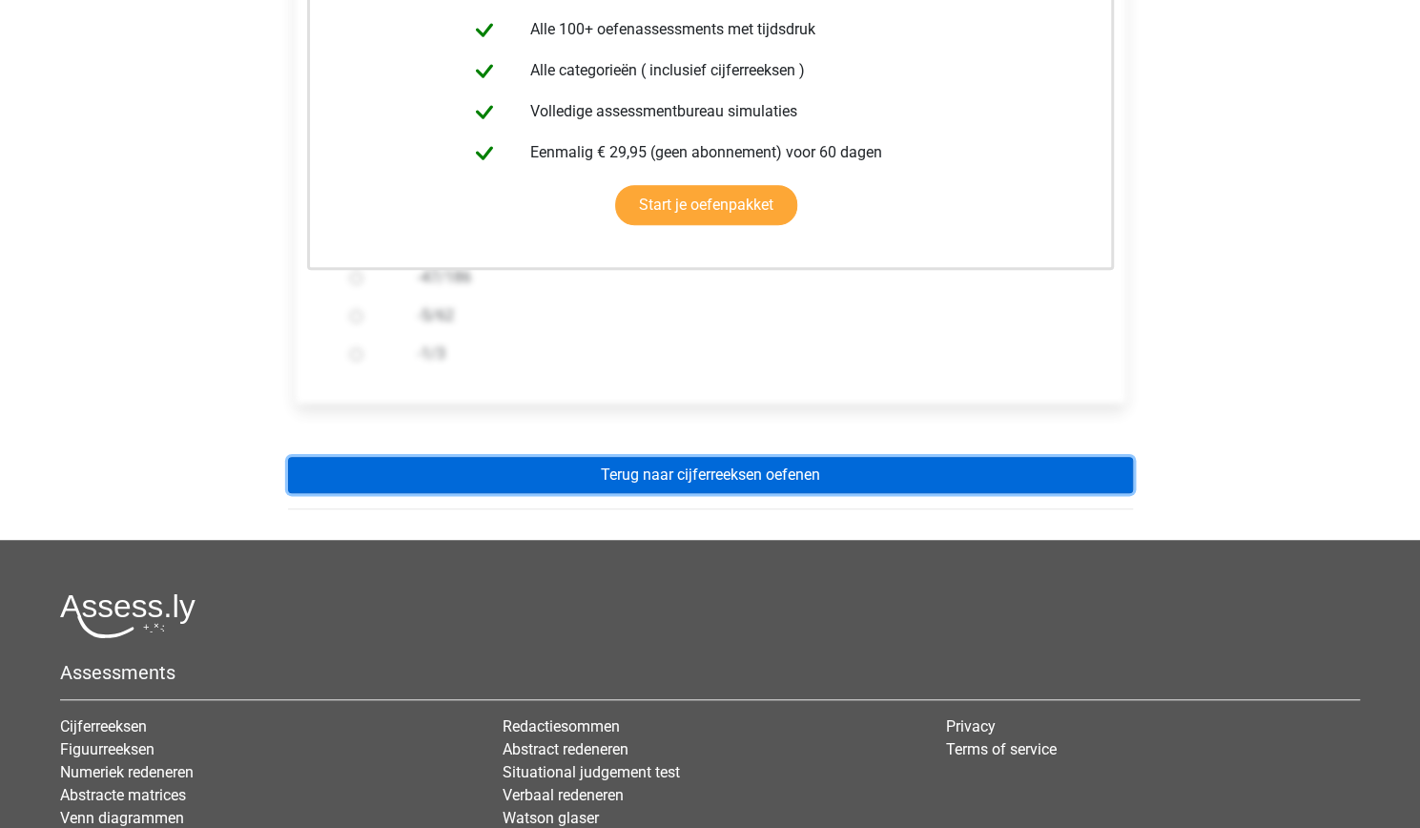
click at [732, 472] on link "Terug naar cijferreeksen oefenen" at bounding box center [710, 475] width 845 height 36
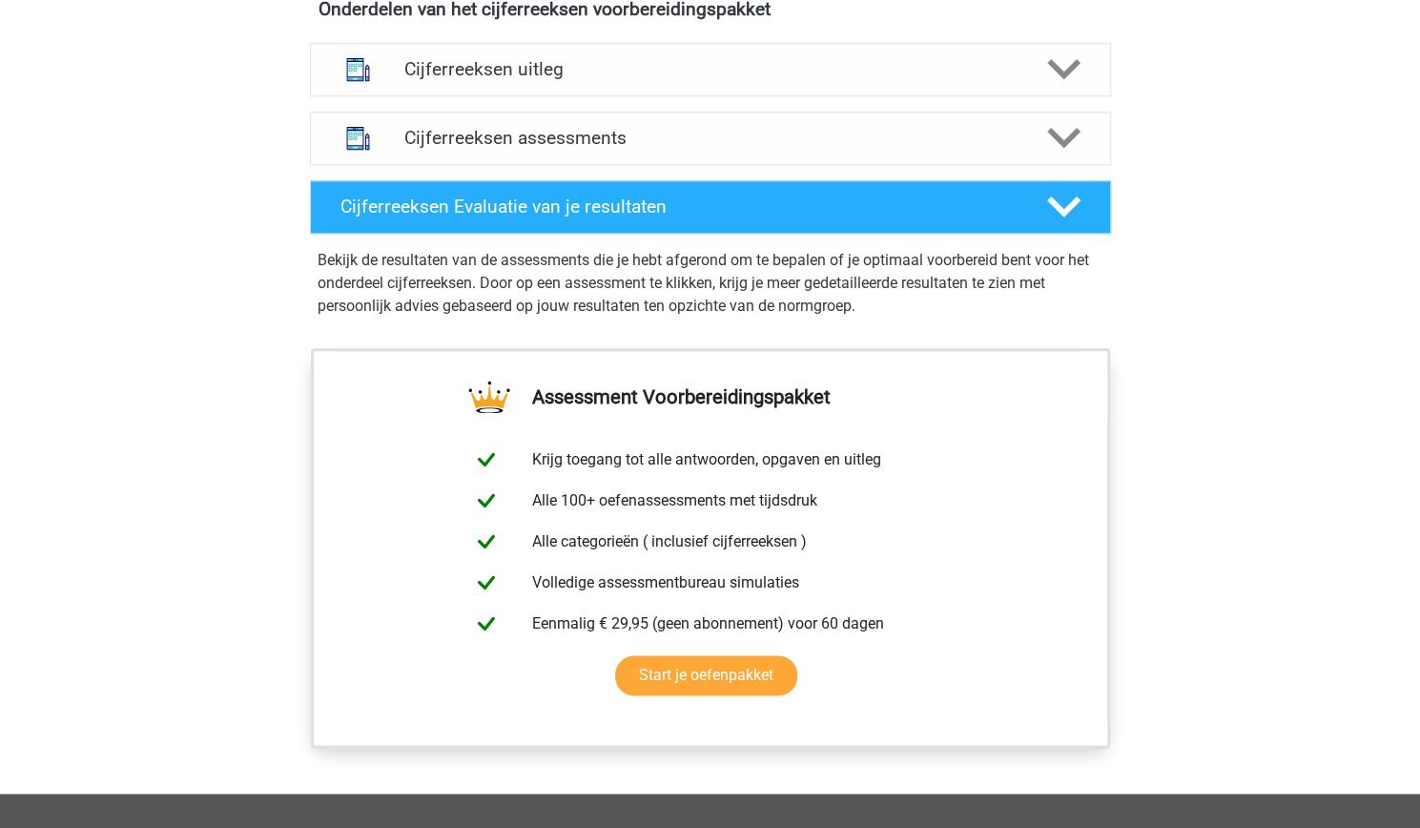
scroll to position [1169, 0]
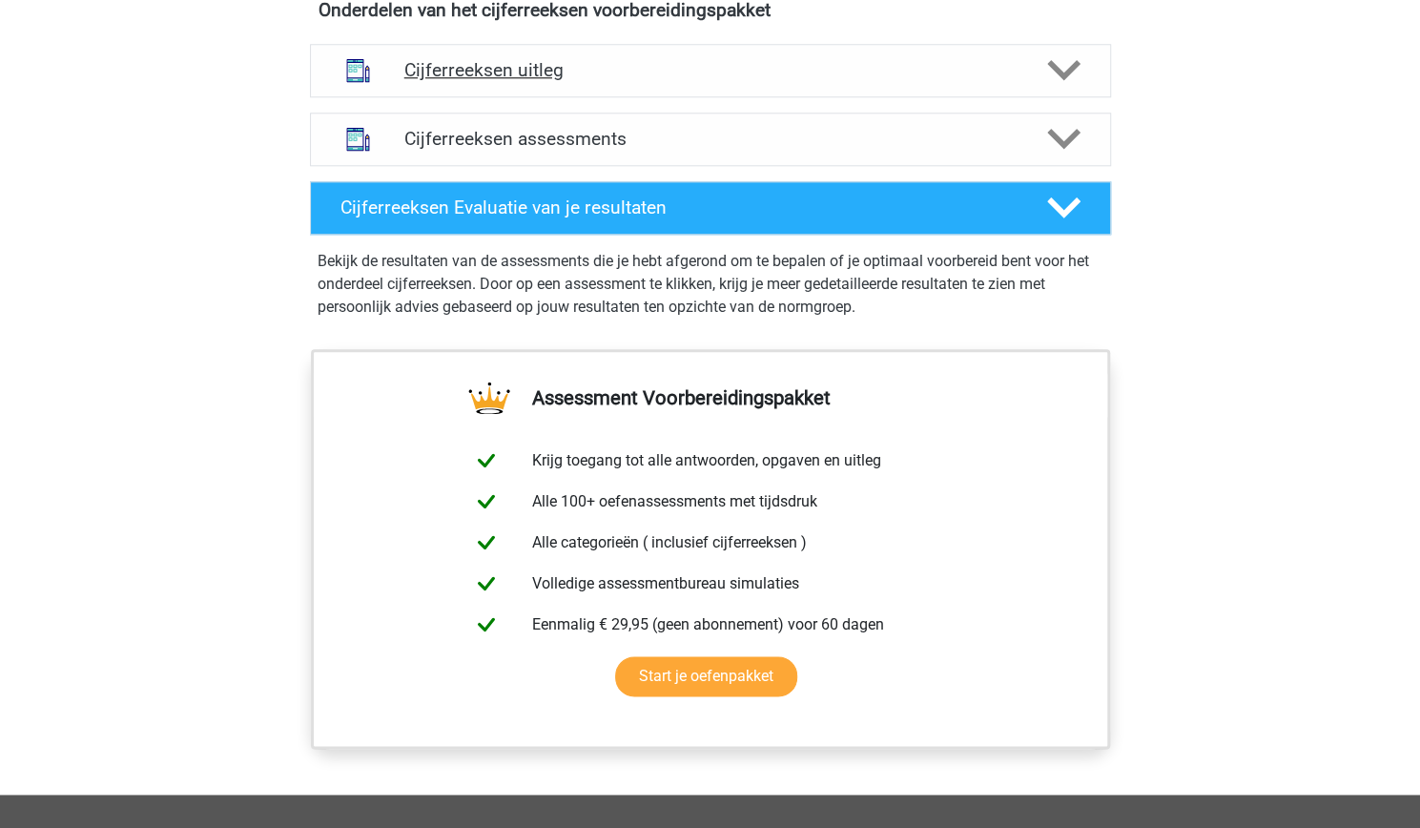
click at [883, 81] on h4 "Cijferreeksen uitleg" at bounding box center [710, 70] width 612 height 22
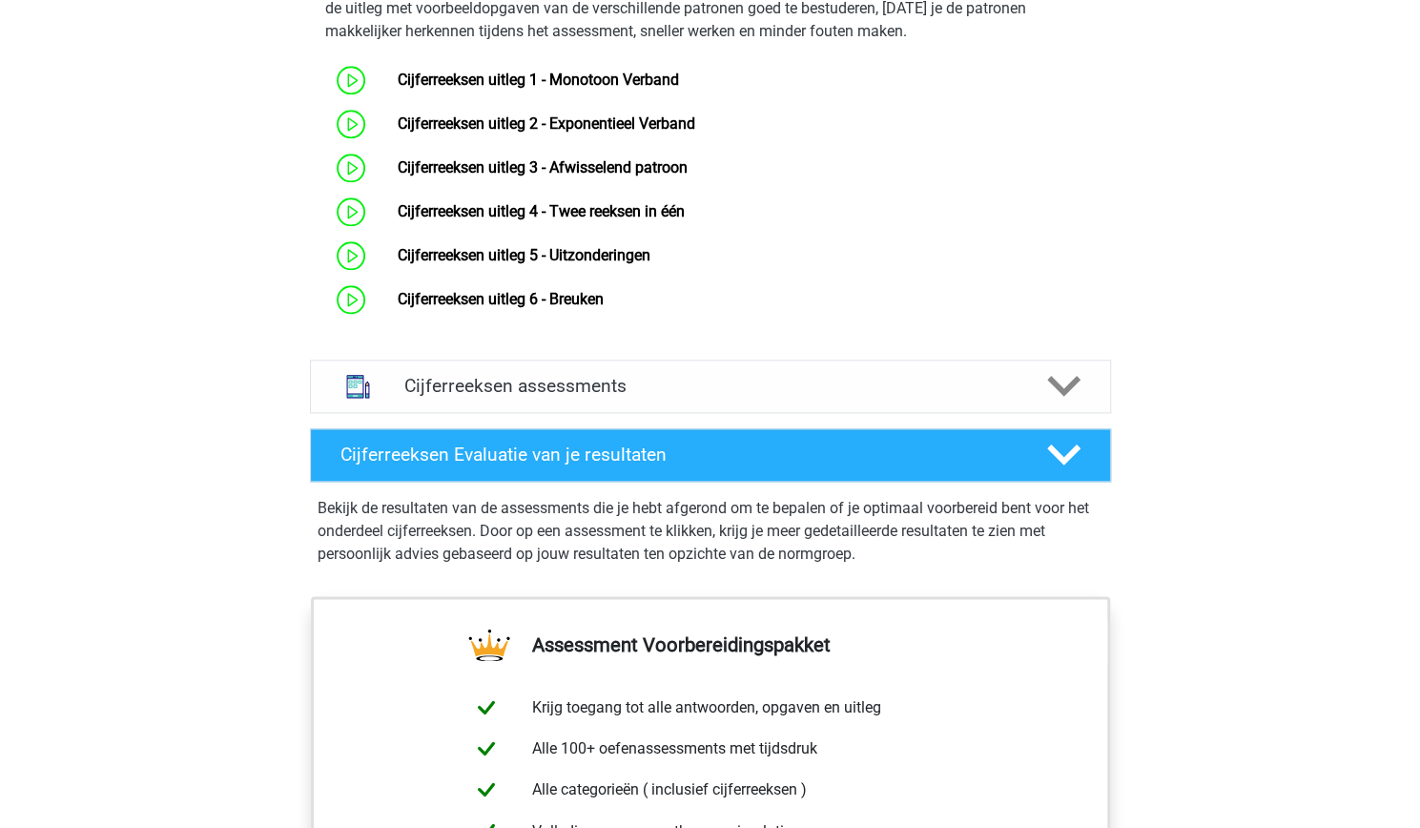
scroll to position [1309, 0]
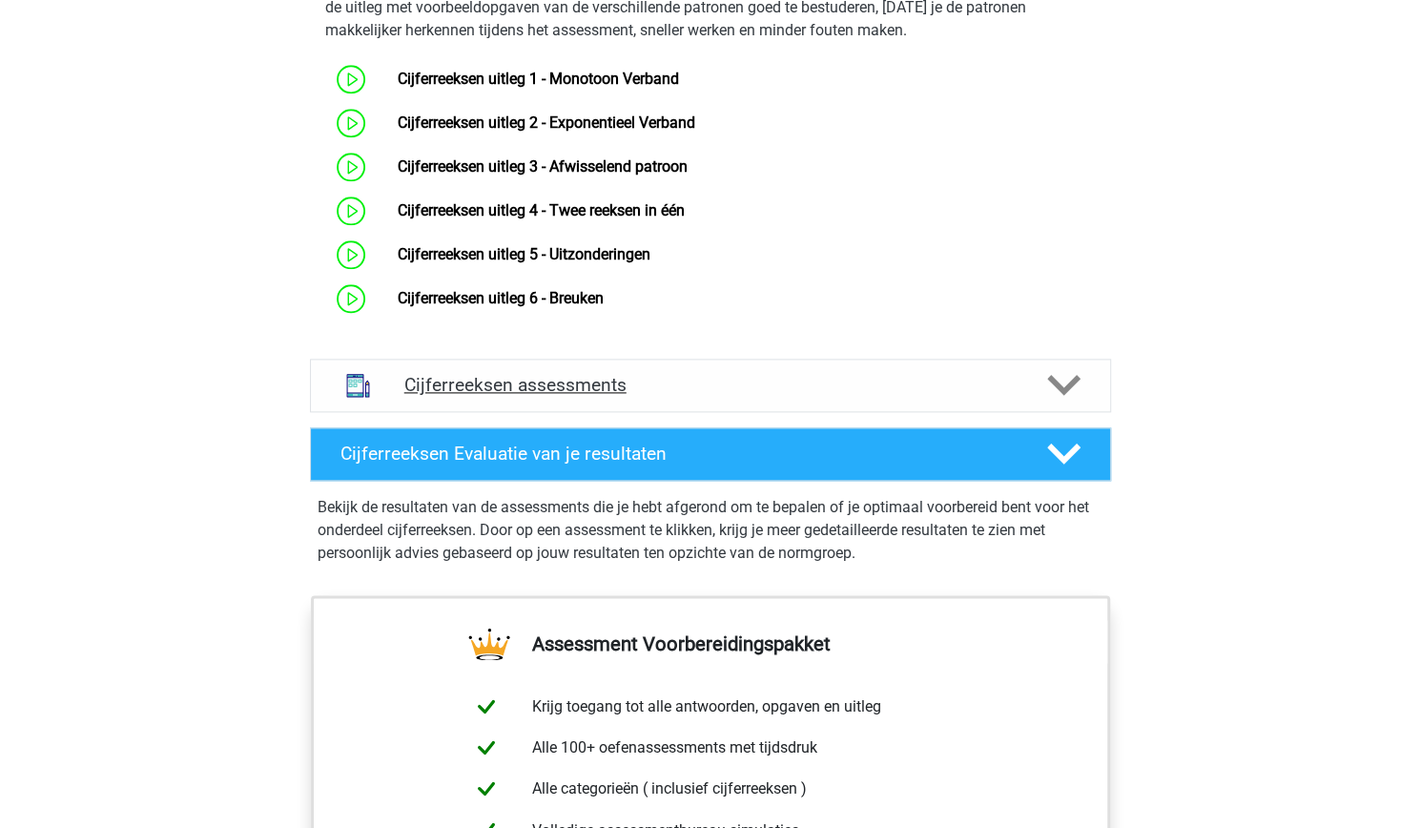
click at [795, 396] on h4 "Cijferreeksen assessments" at bounding box center [710, 385] width 612 height 22
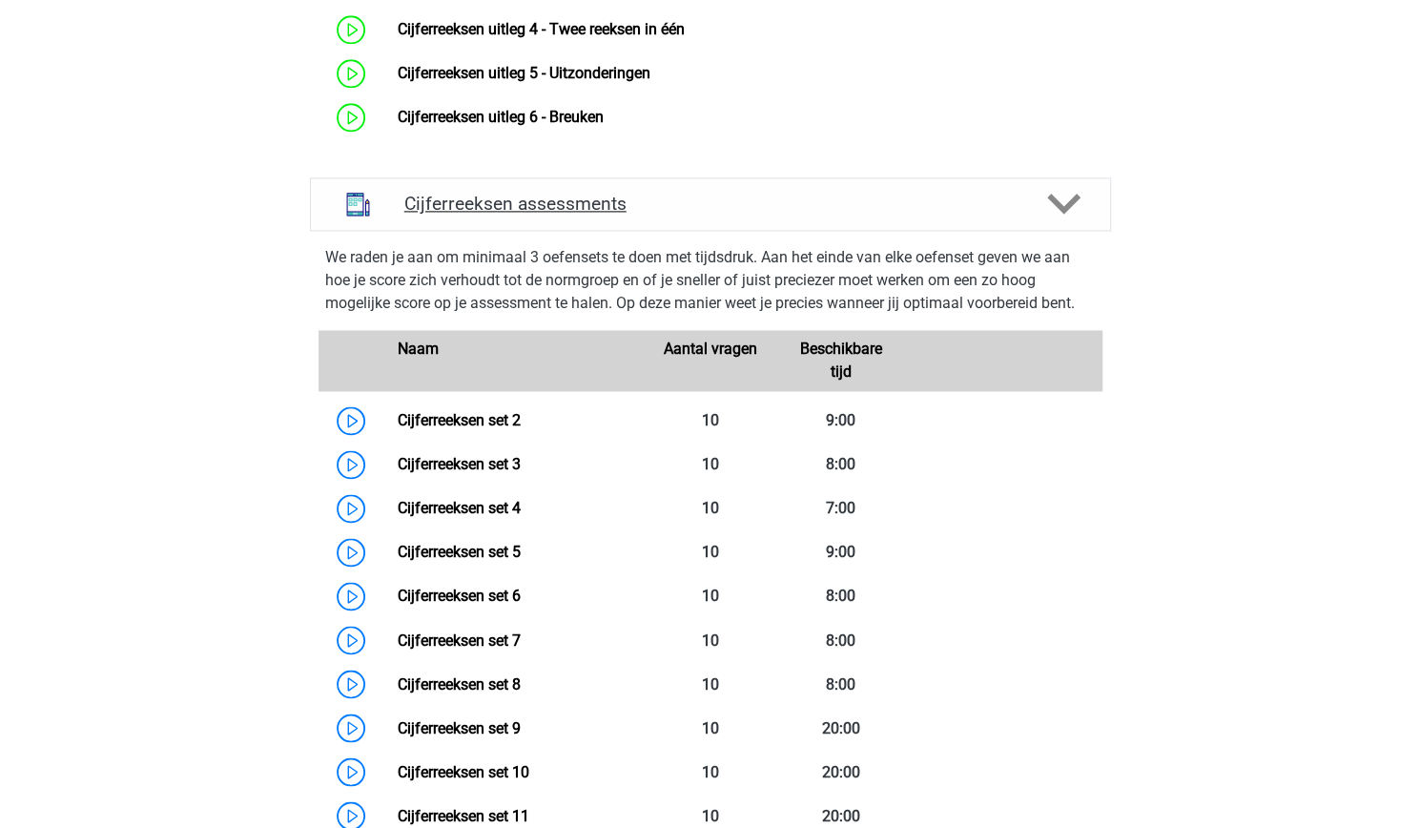
scroll to position [1492, 0]
